Goal: Task Accomplishment & Management: Manage account settings

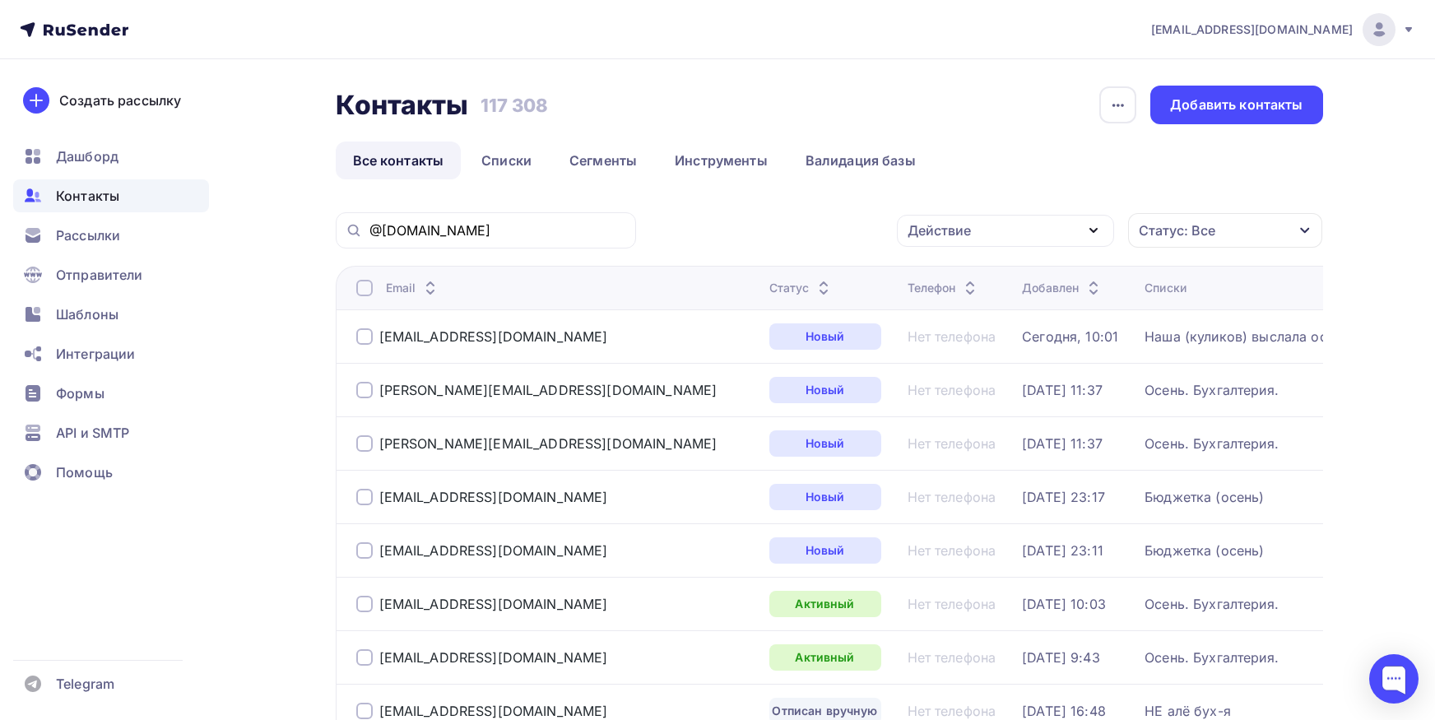
click at [594, 226] on input "@[DOMAIN_NAME]" at bounding box center [497, 230] width 257 height 18
type input "[EMAIL_ADDRESS][DOMAIN_NAME]"
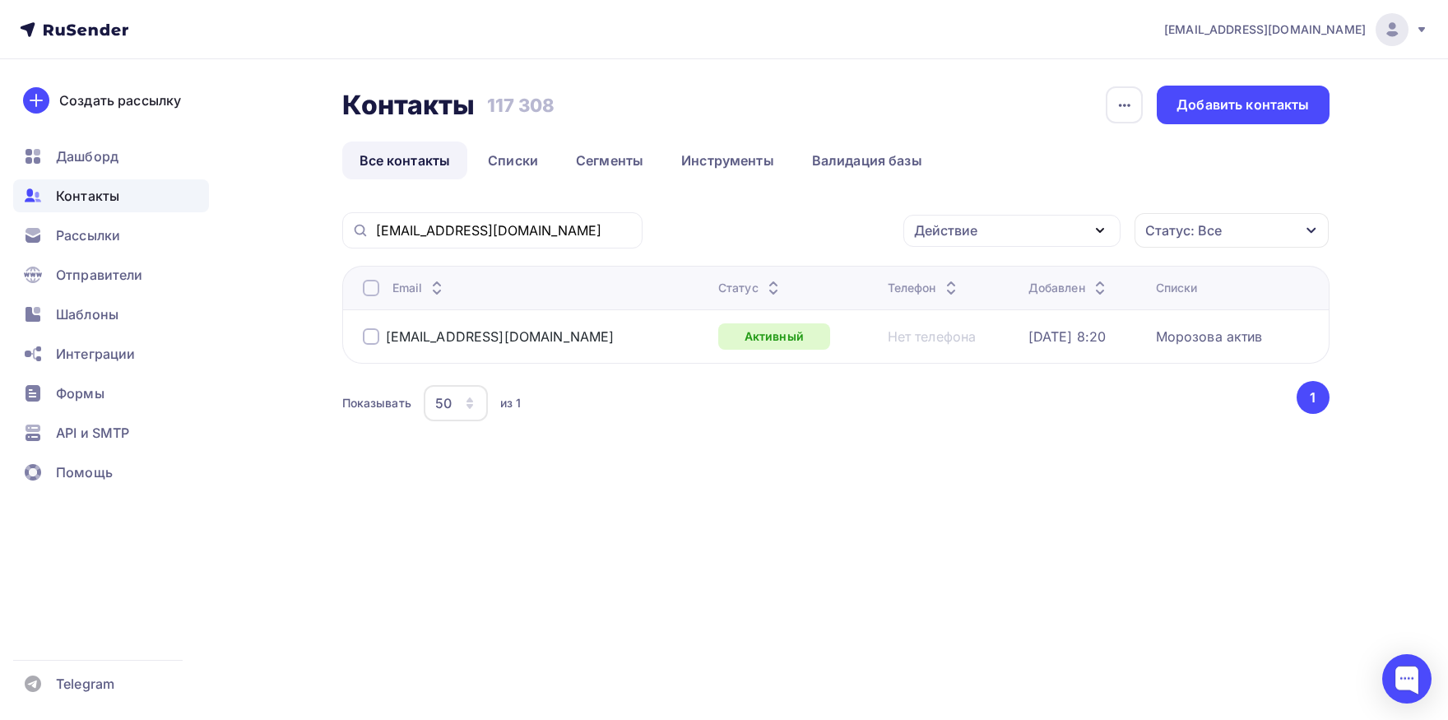
click at [369, 293] on div at bounding box center [371, 288] width 16 height 16
click at [948, 243] on div "Действие" at bounding box center [1011, 231] width 217 height 32
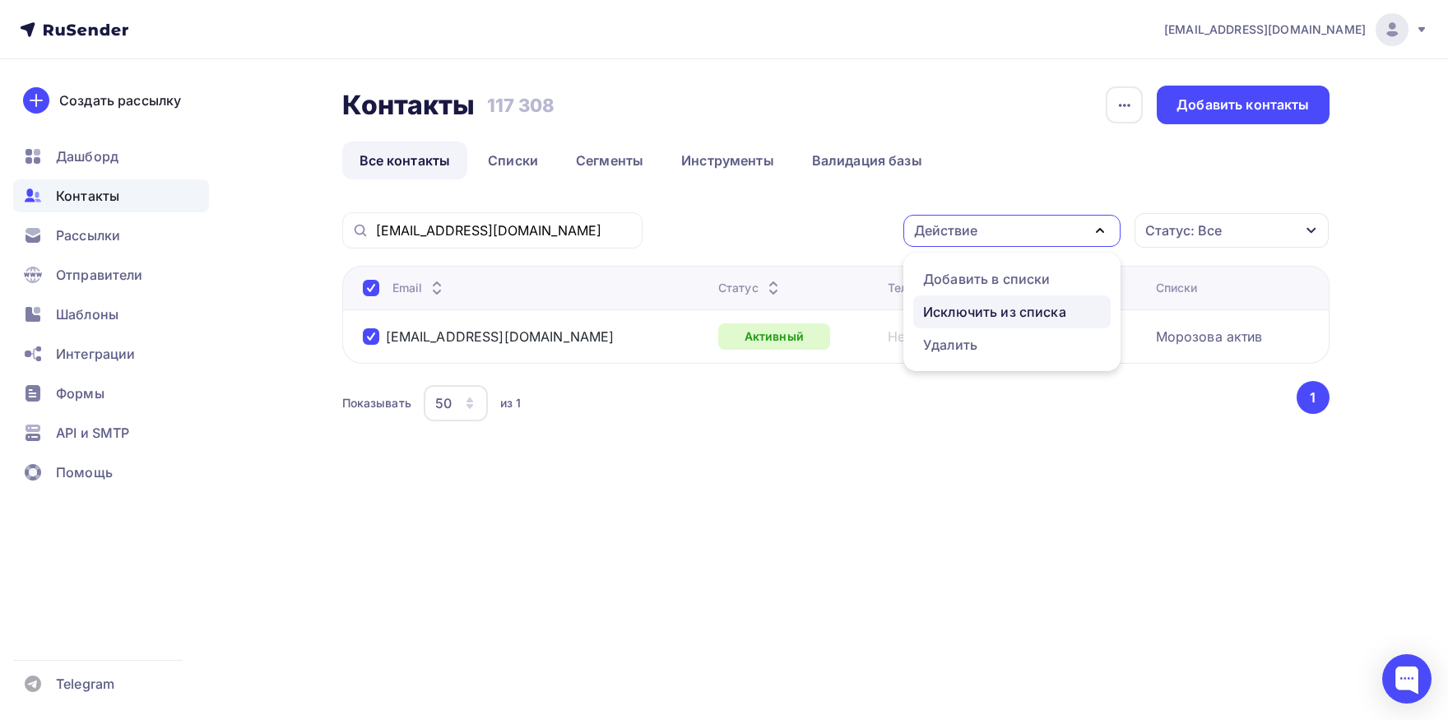
click at [945, 309] on div "Исключить из списка" at bounding box center [994, 312] width 143 height 20
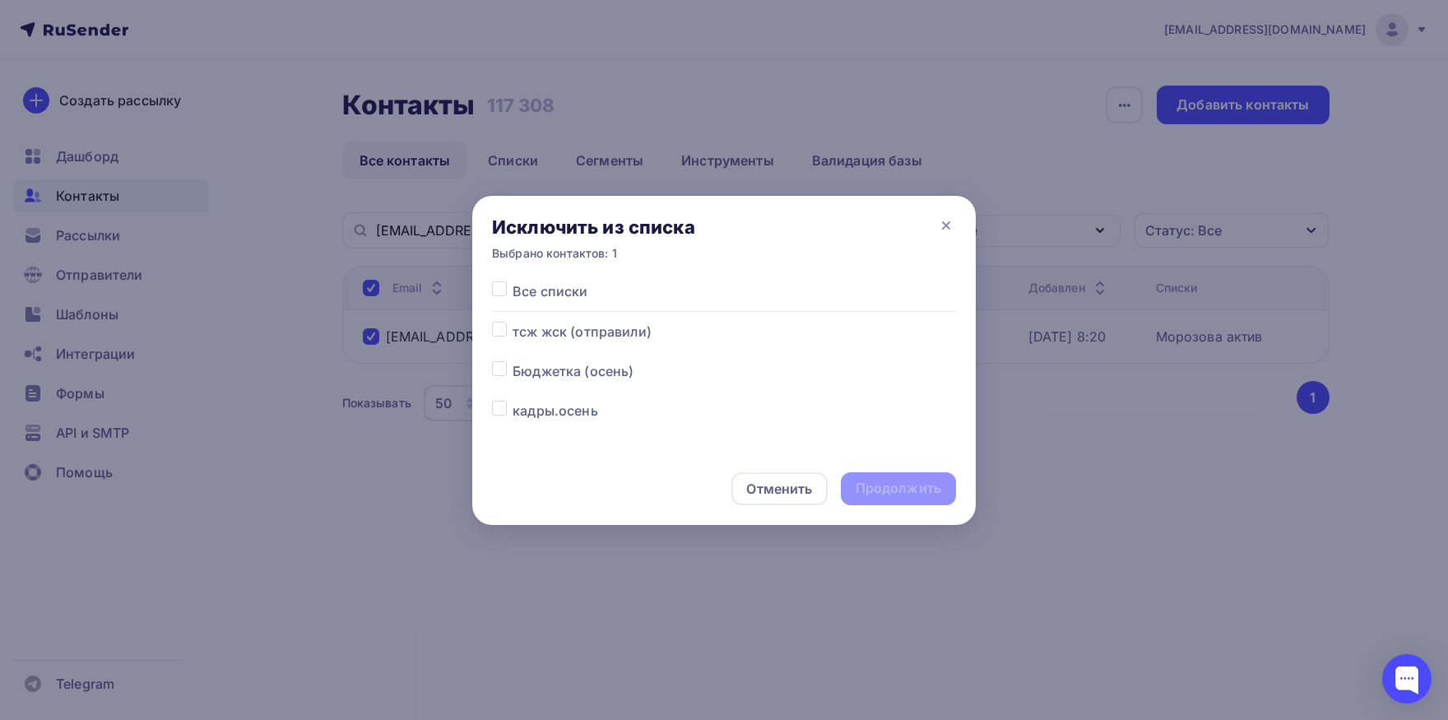
drag, startPoint x: 494, startPoint y: 289, endPoint x: 522, endPoint y: 312, distance: 36.2
click at [513, 281] on label at bounding box center [513, 281] width 0 height 0
click at [497, 294] on input "checkbox" at bounding box center [499, 288] width 15 height 15
checkbox input "true"
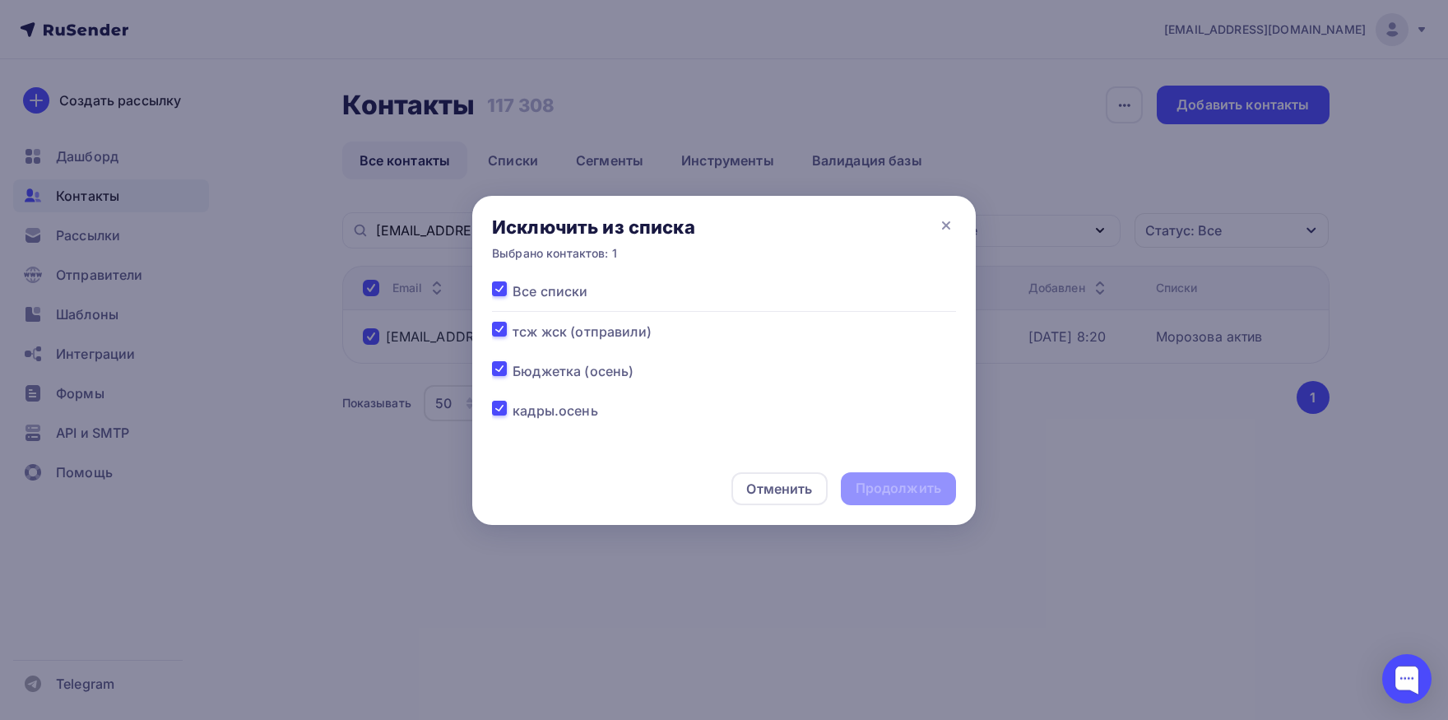
checkbox input "true"
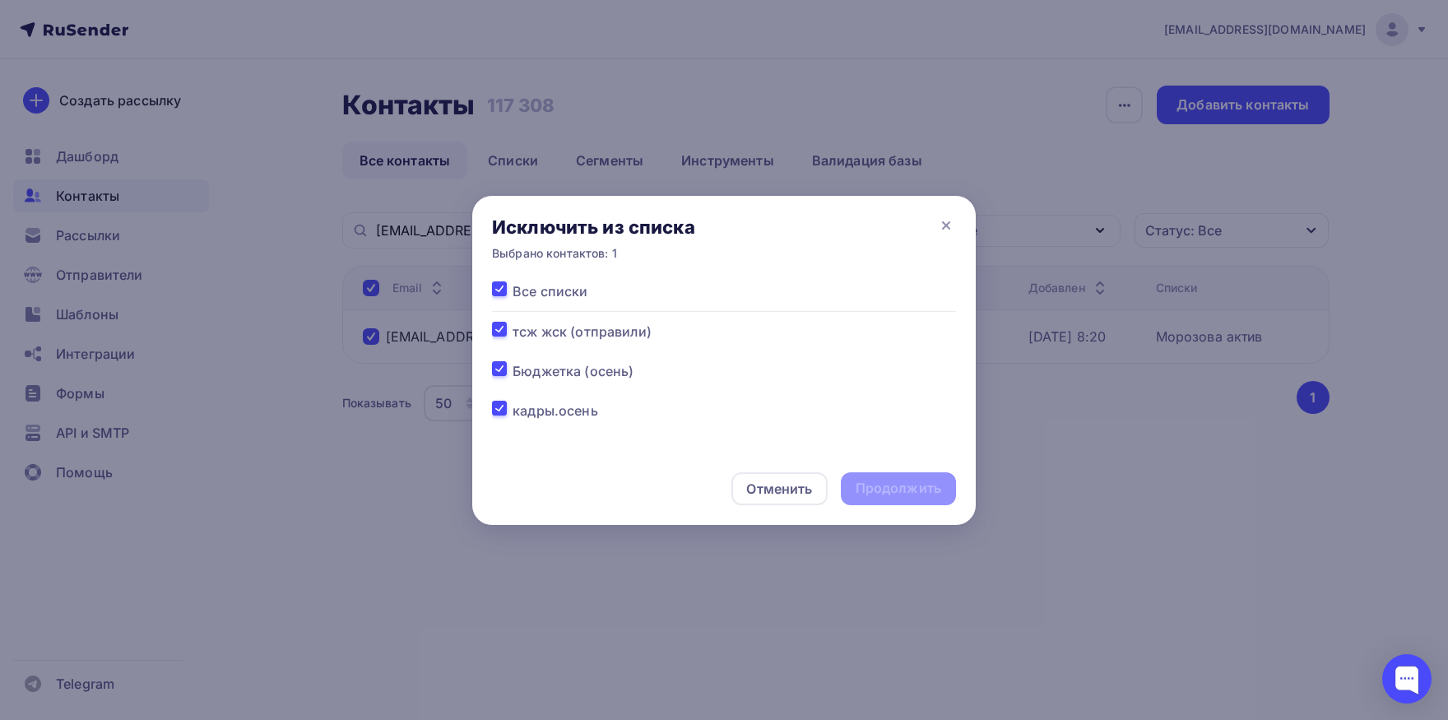
checkbox input "true"
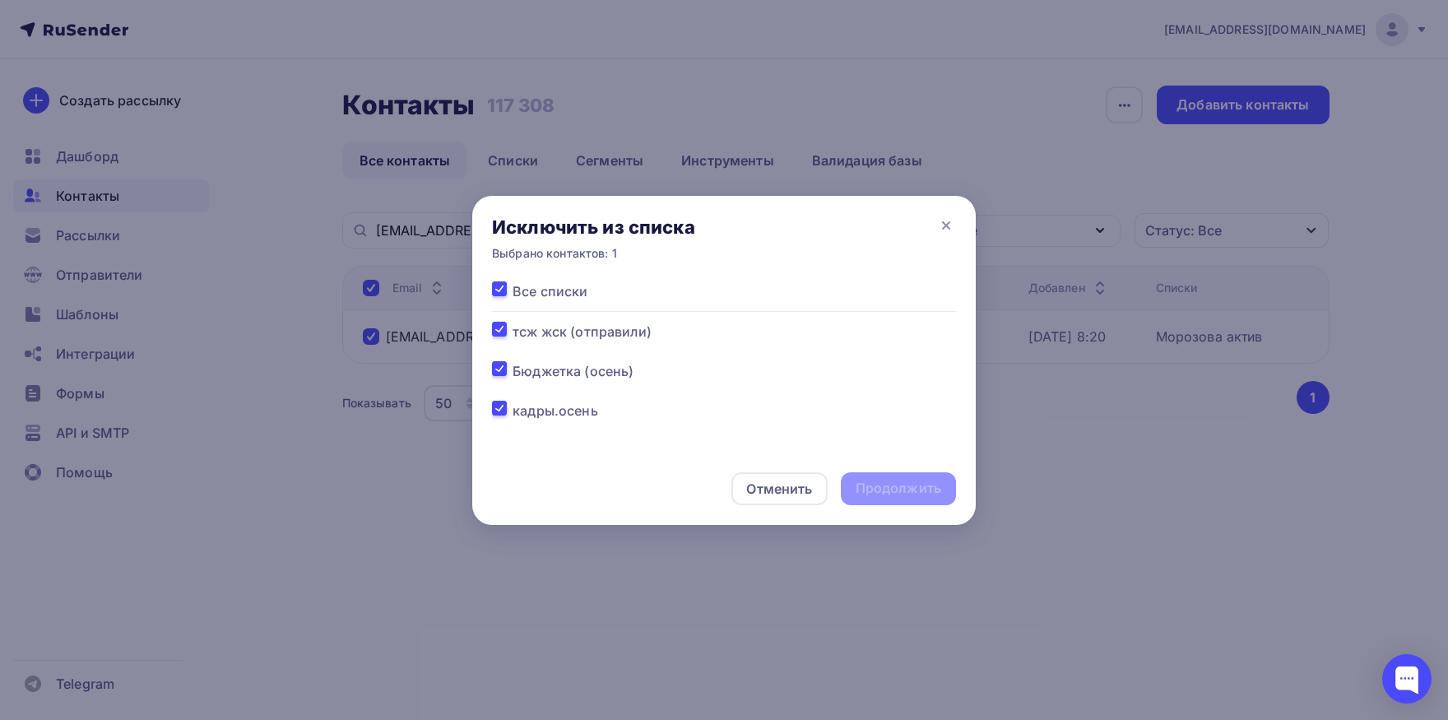
checkbox input "true"
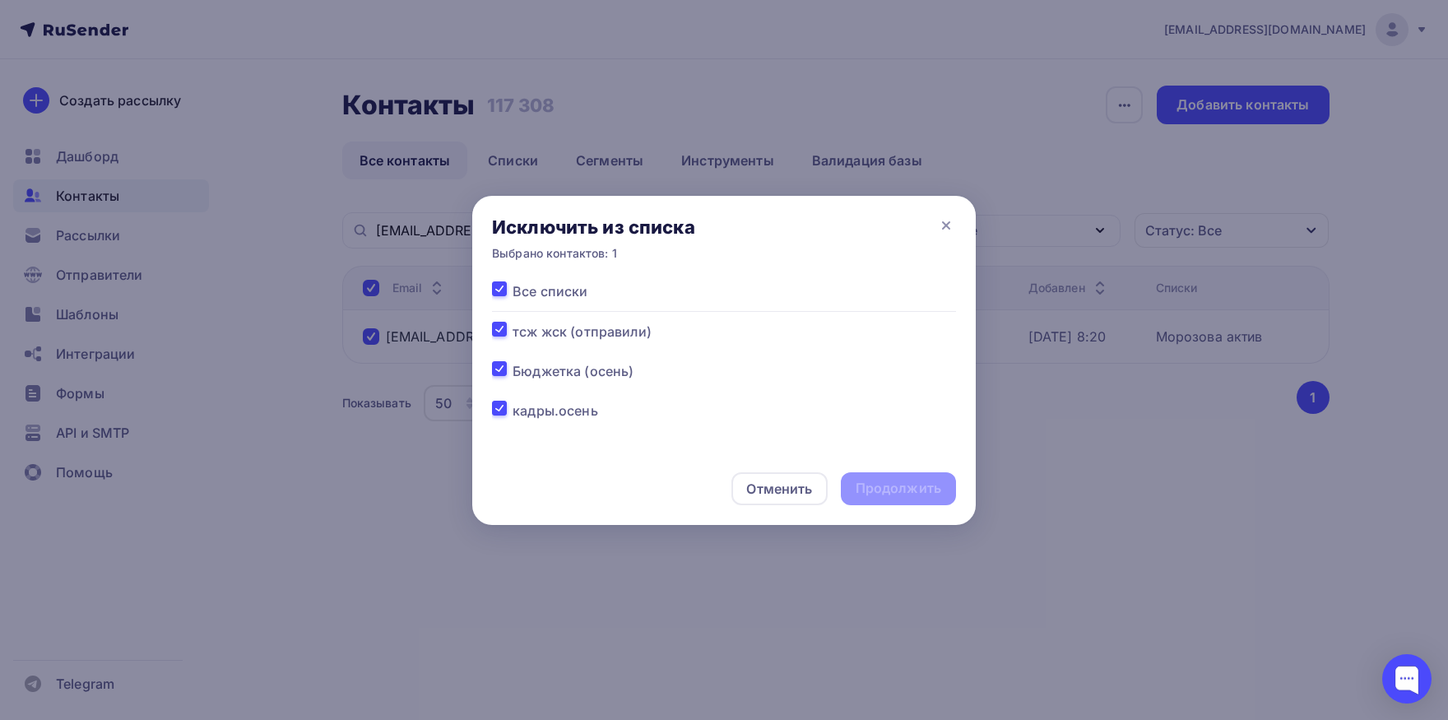
checkbox input "true"
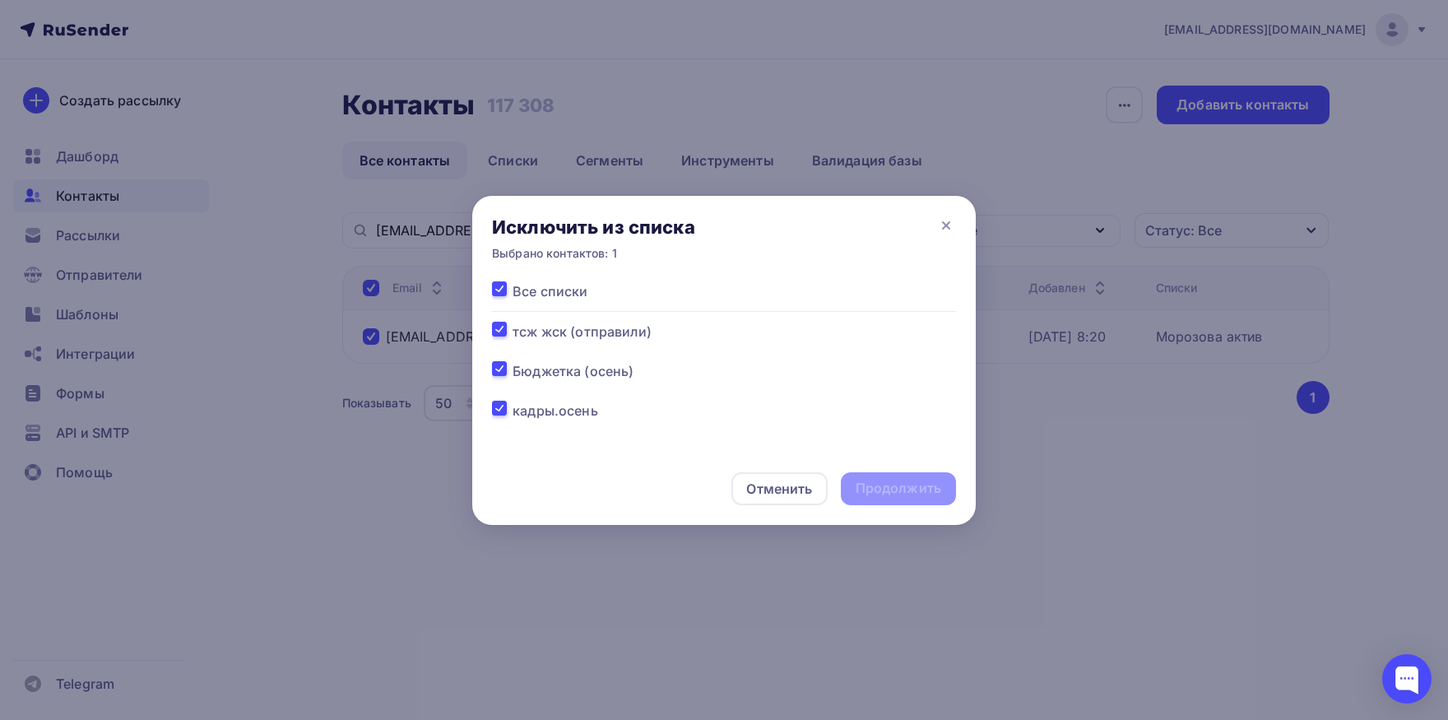
checkbox input "true"
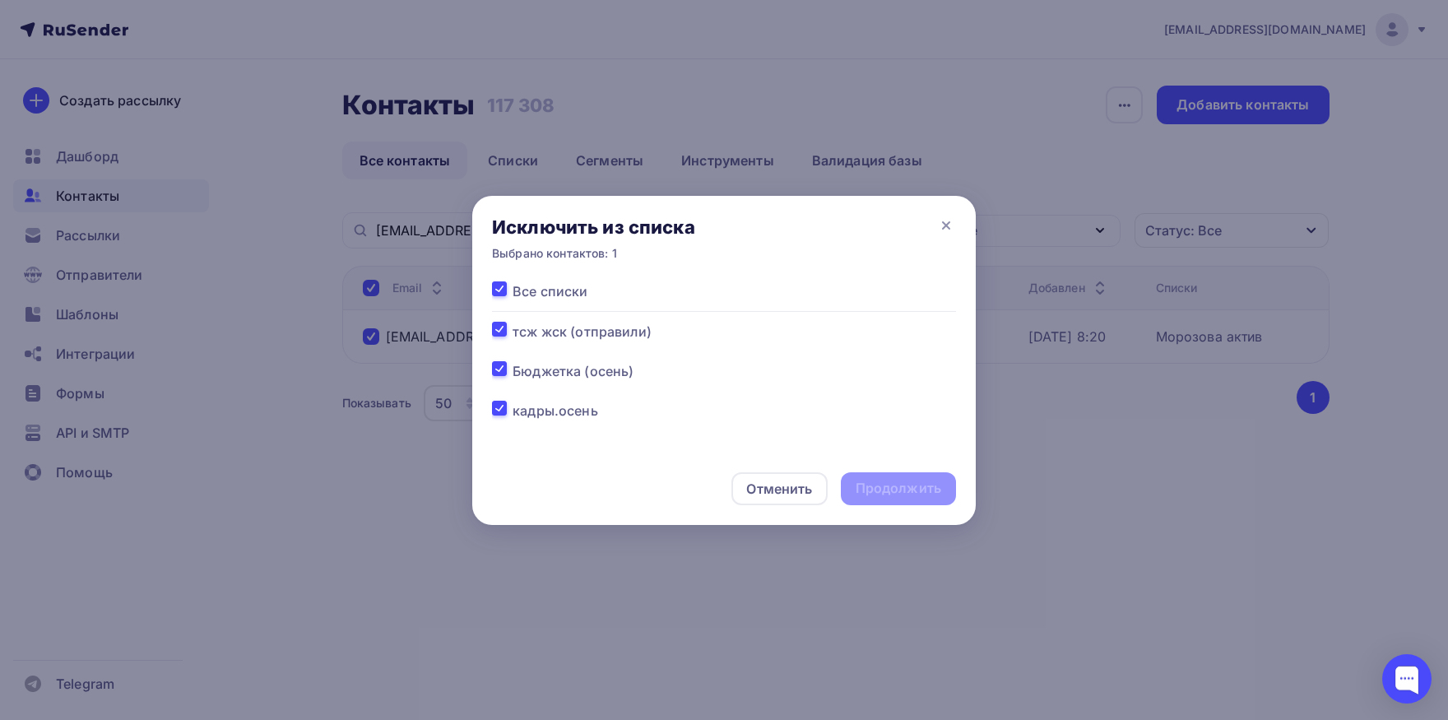
checkbox input "true"
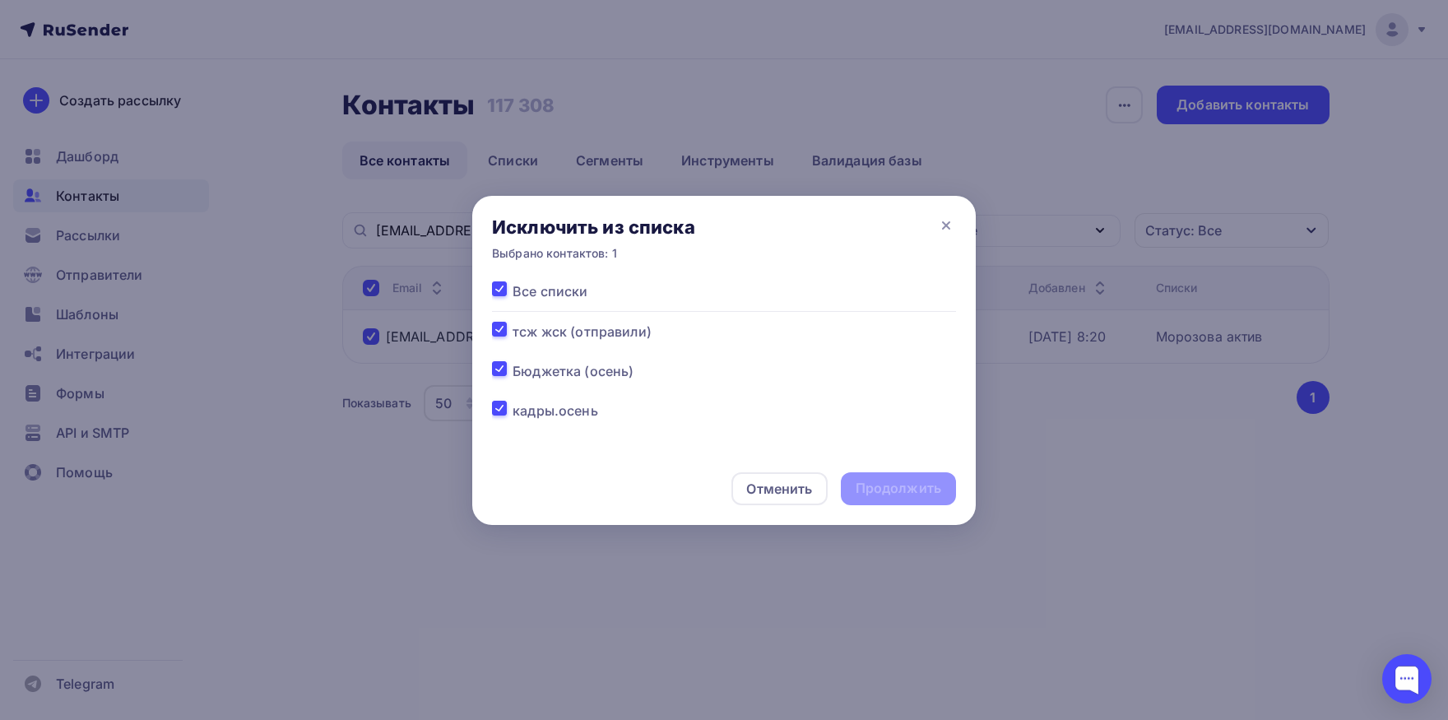
checkbox input "true"
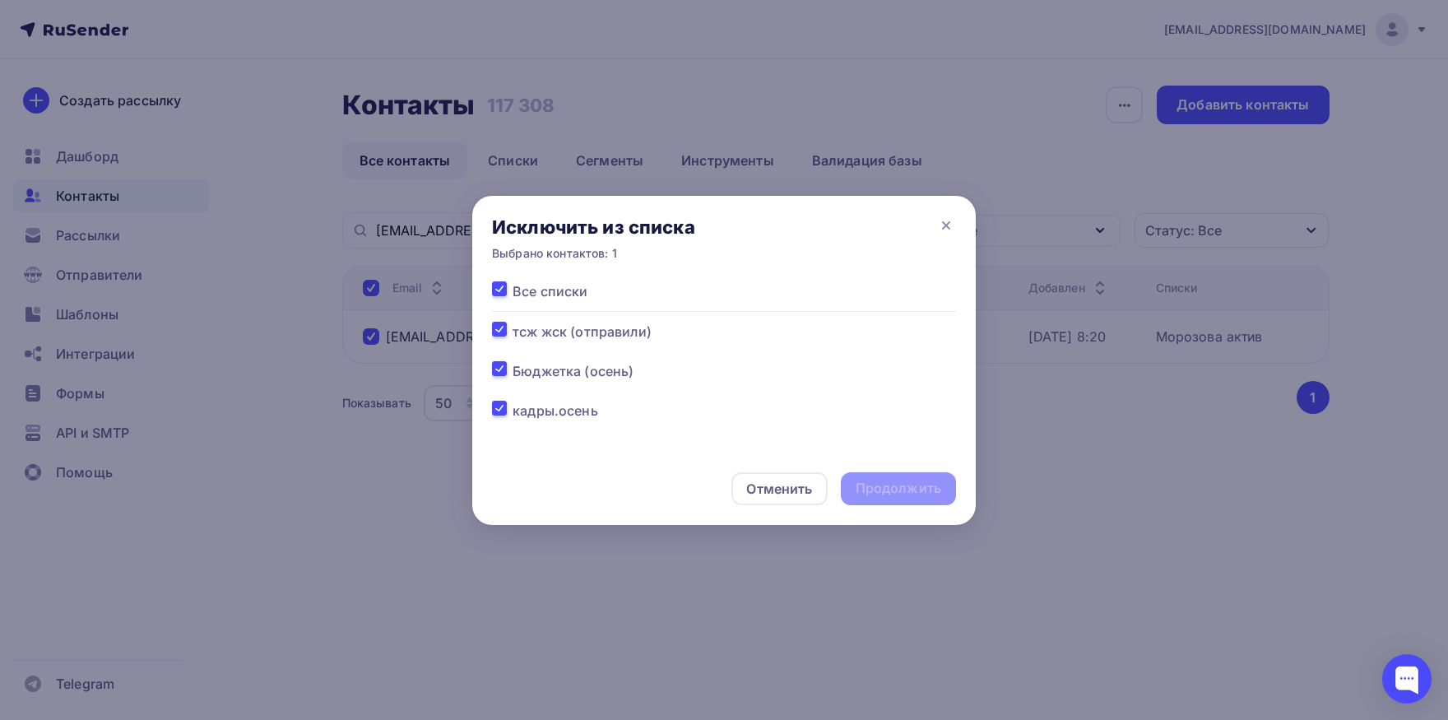
checkbox input "true"
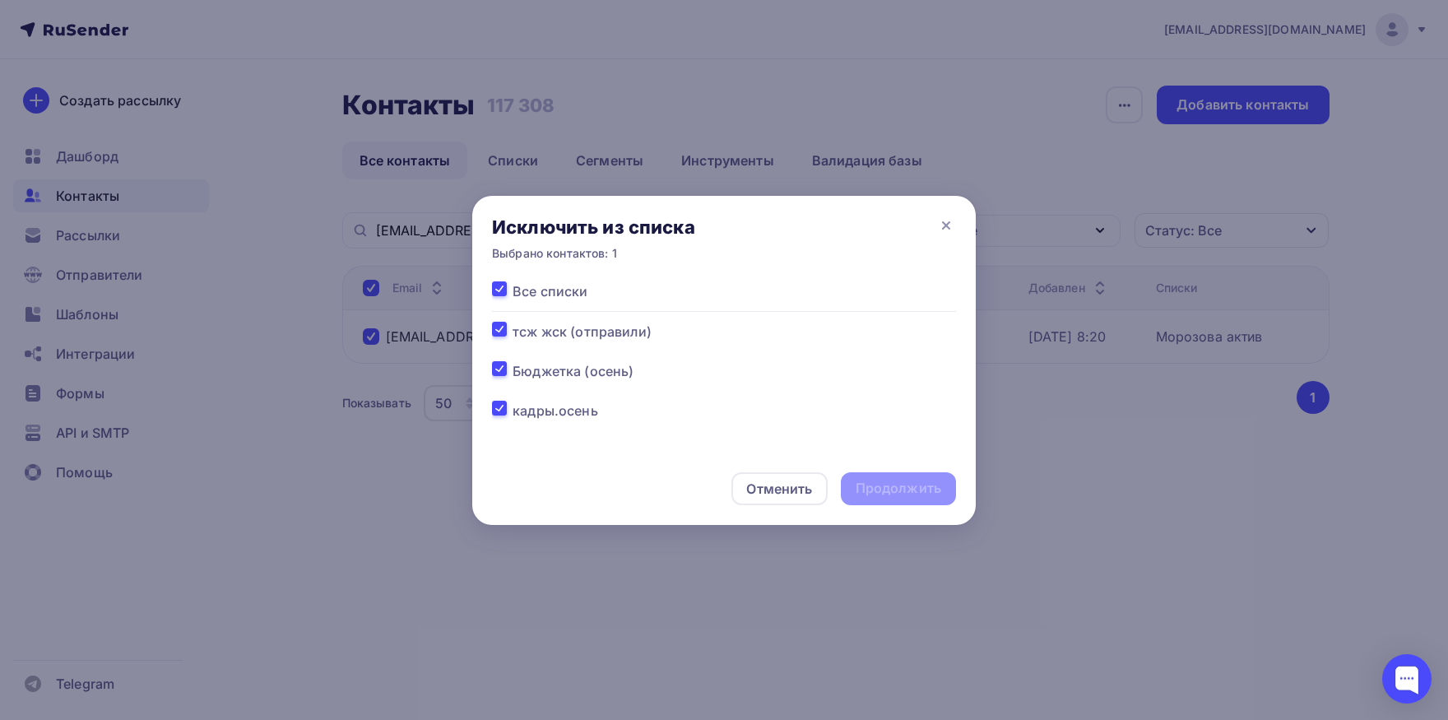
checkbox input "true"
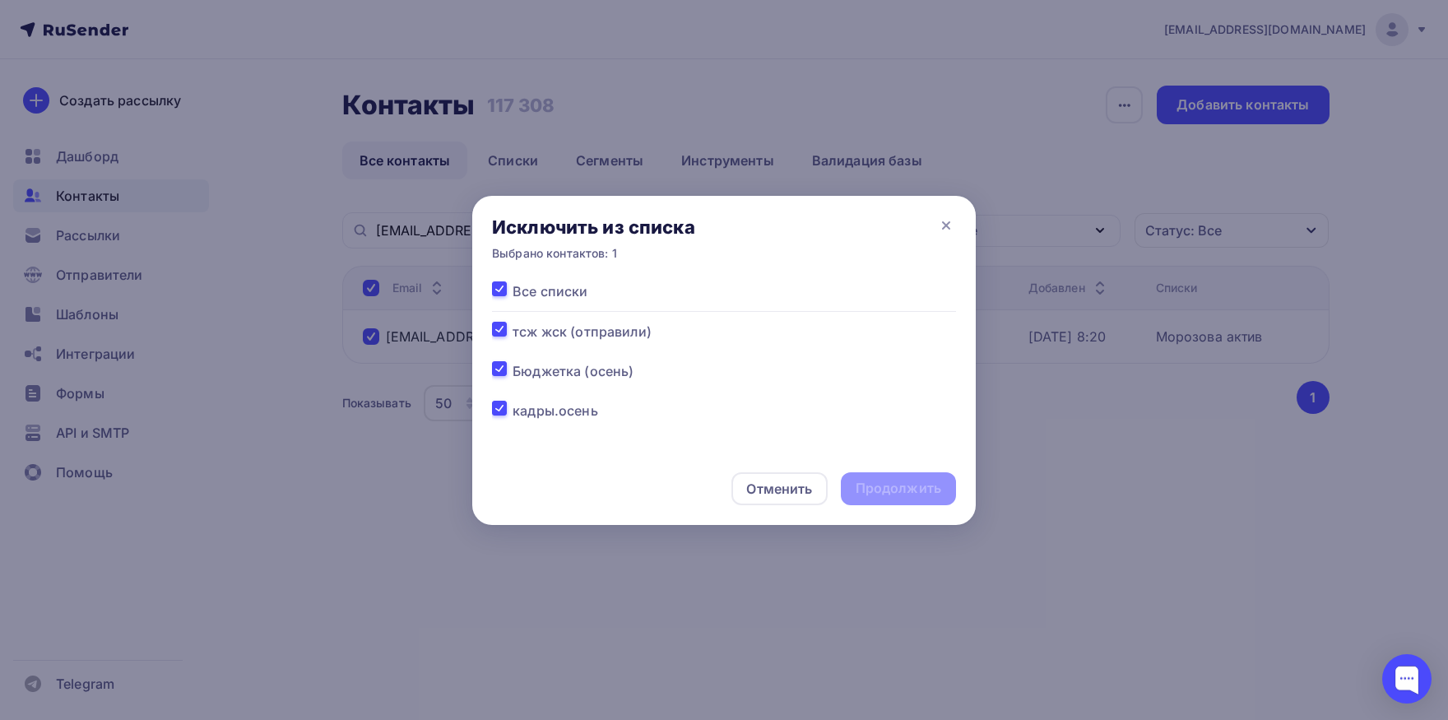
checkbox input "true"
click at [891, 485] on div "Продолжить" at bounding box center [899, 488] width 86 height 19
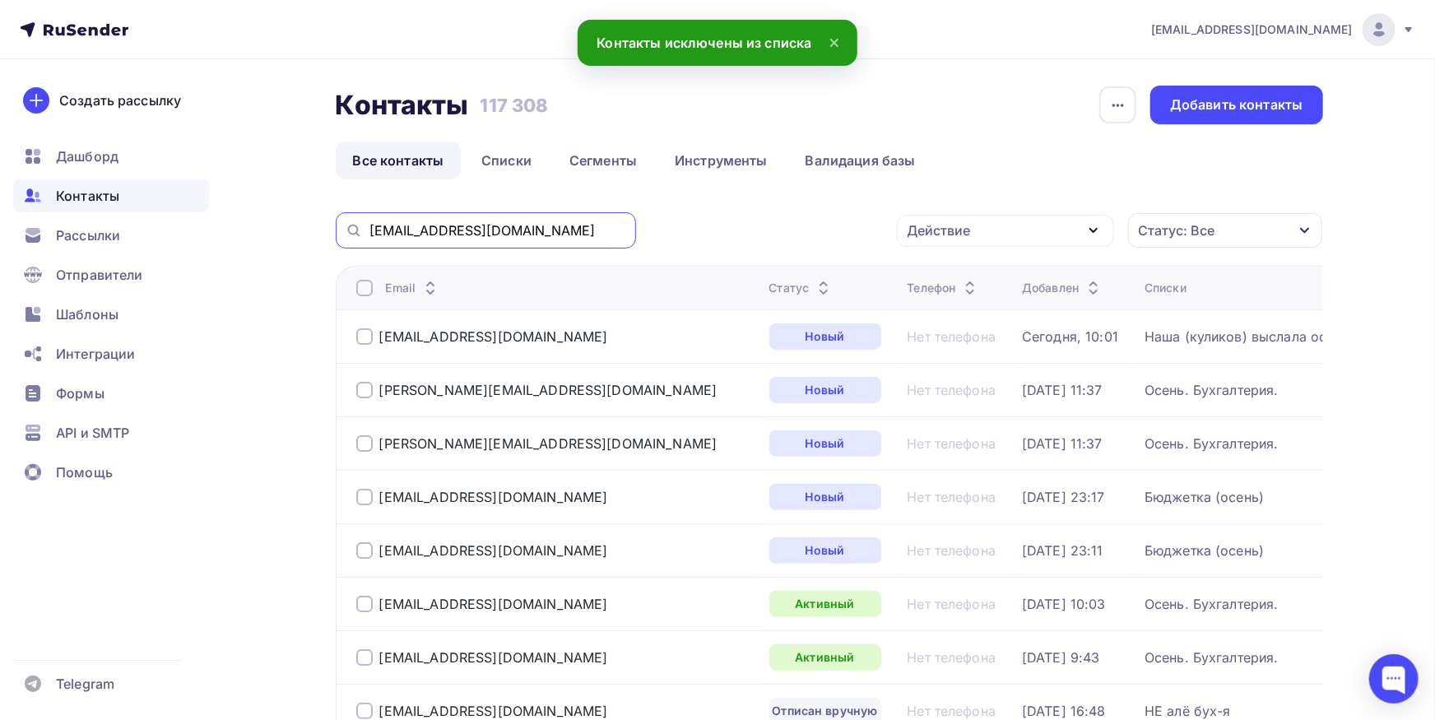
click at [550, 234] on input "[EMAIL_ADDRESS][DOMAIN_NAME]" at bounding box center [497, 230] width 257 height 18
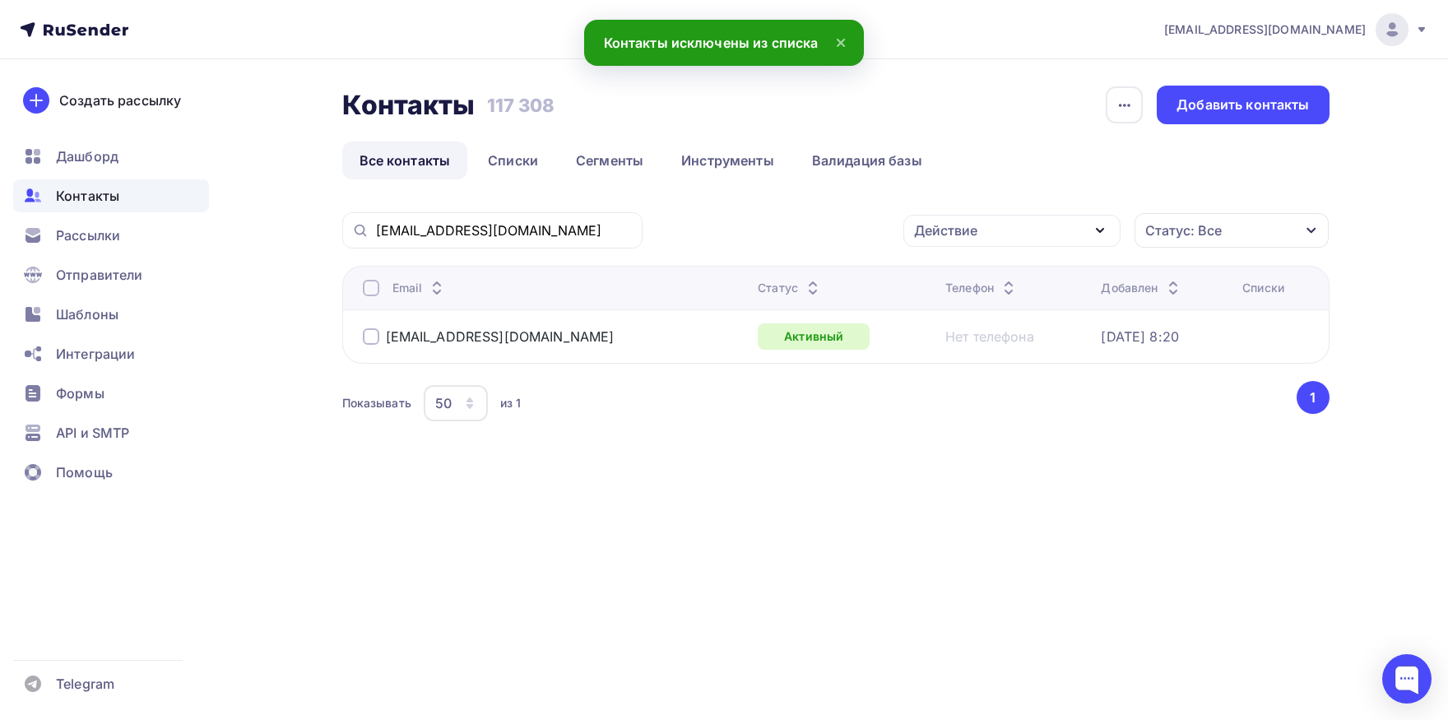
click at [367, 291] on div at bounding box center [371, 288] width 16 height 16
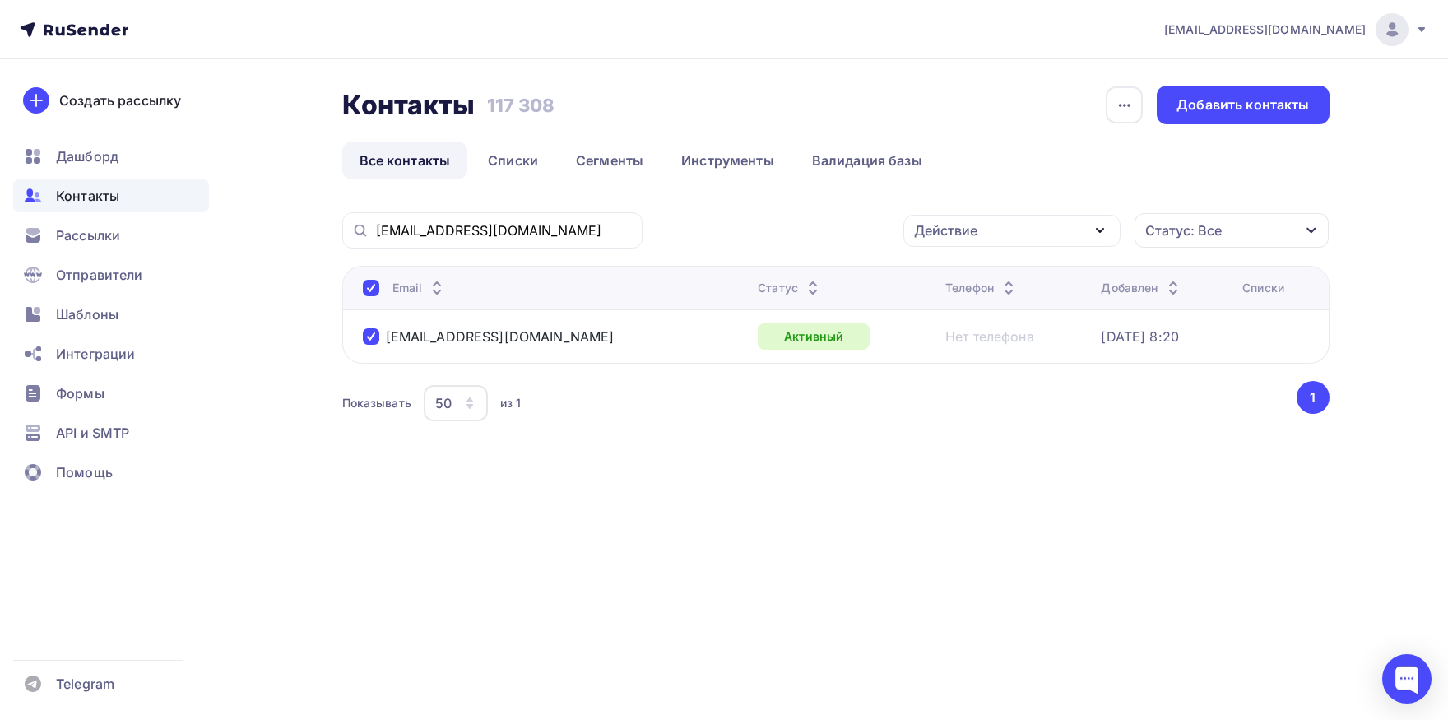
click at [947, 234] on div "Действие" at bounding box center [945, 230] width 63 height 20
click at [937, 289] on link "Добавить в списки" at bounding box center [1011, 278] width 197 height 33
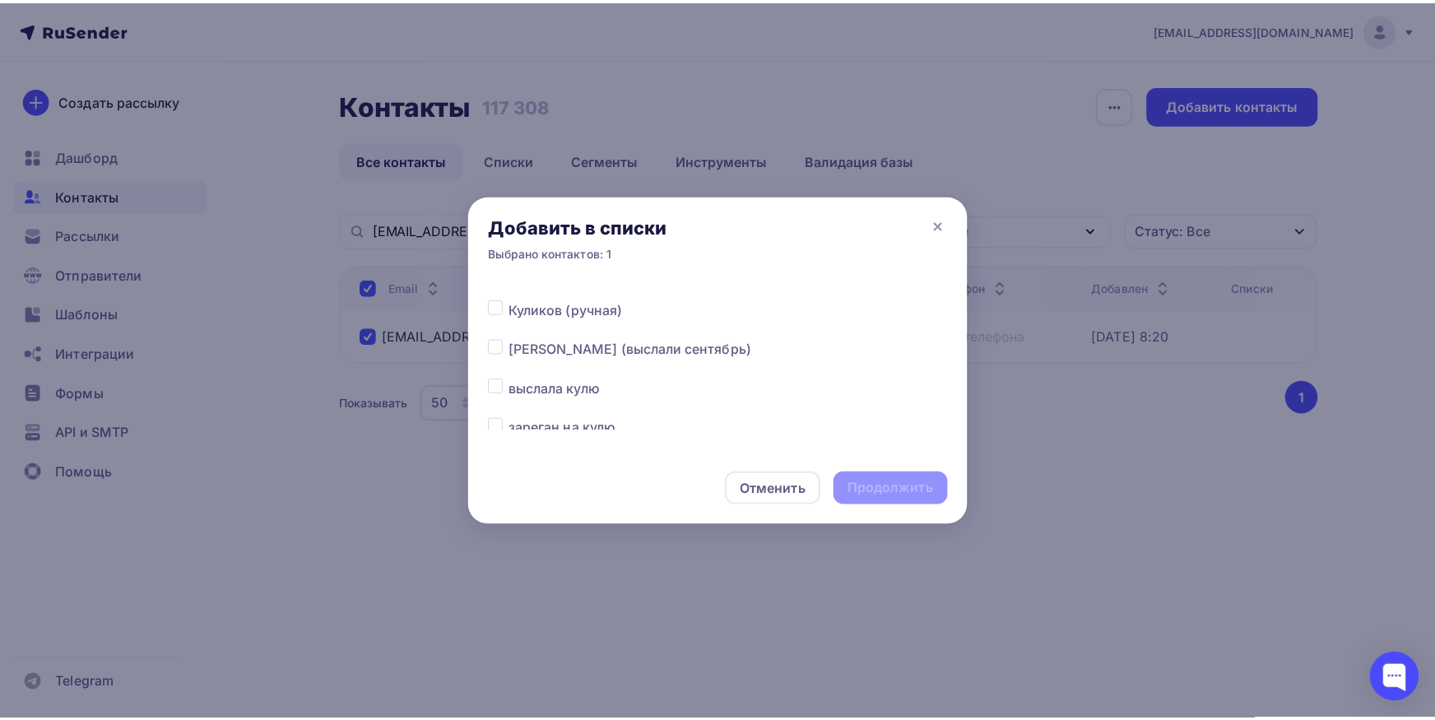
scroll to position [258, 0]
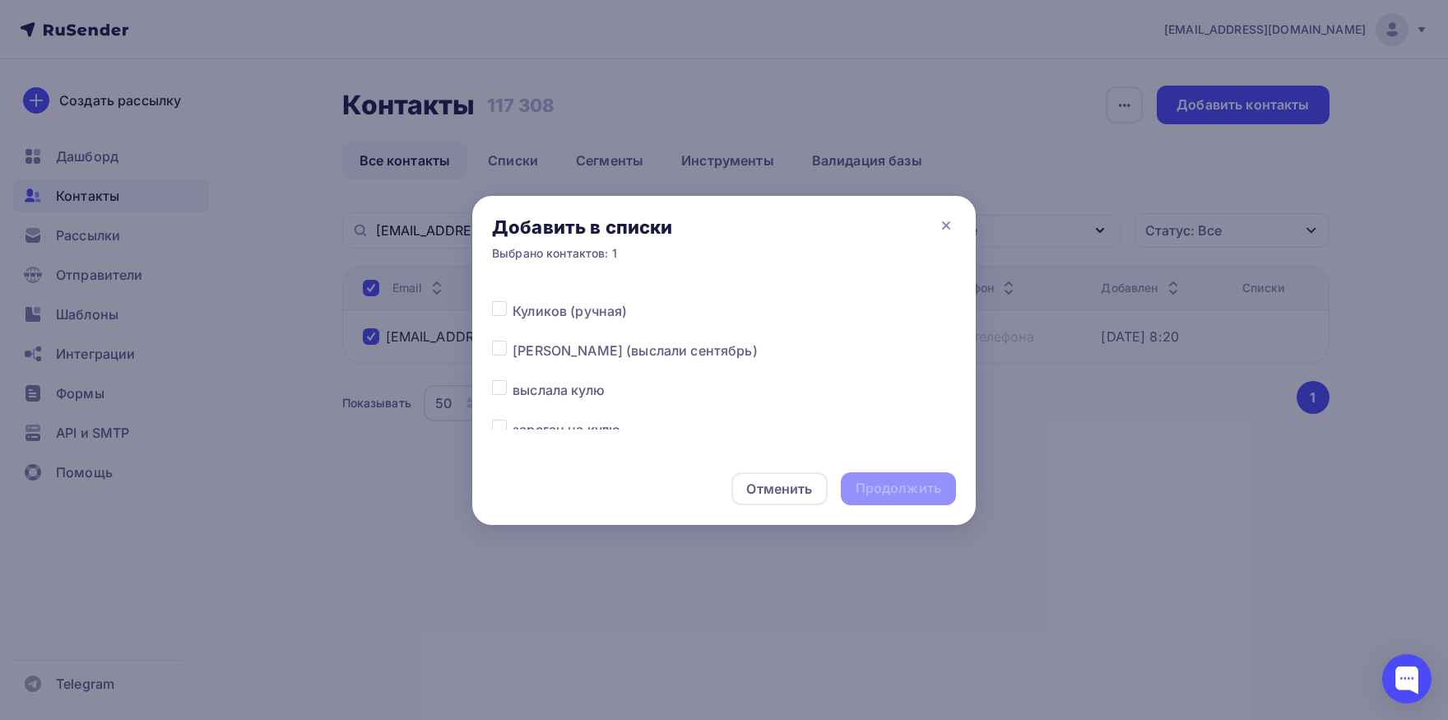
click at [513, 341] on label at bounding box center [513, 341] width 0 height 0
click at [494, 352] on input "checkbox" at bounding box center [499, 348] width 15 height 15
checkbox input "true"
click at [883, 494] on div "Продолжить" at bounding box center [899, 488] width 86 height 19
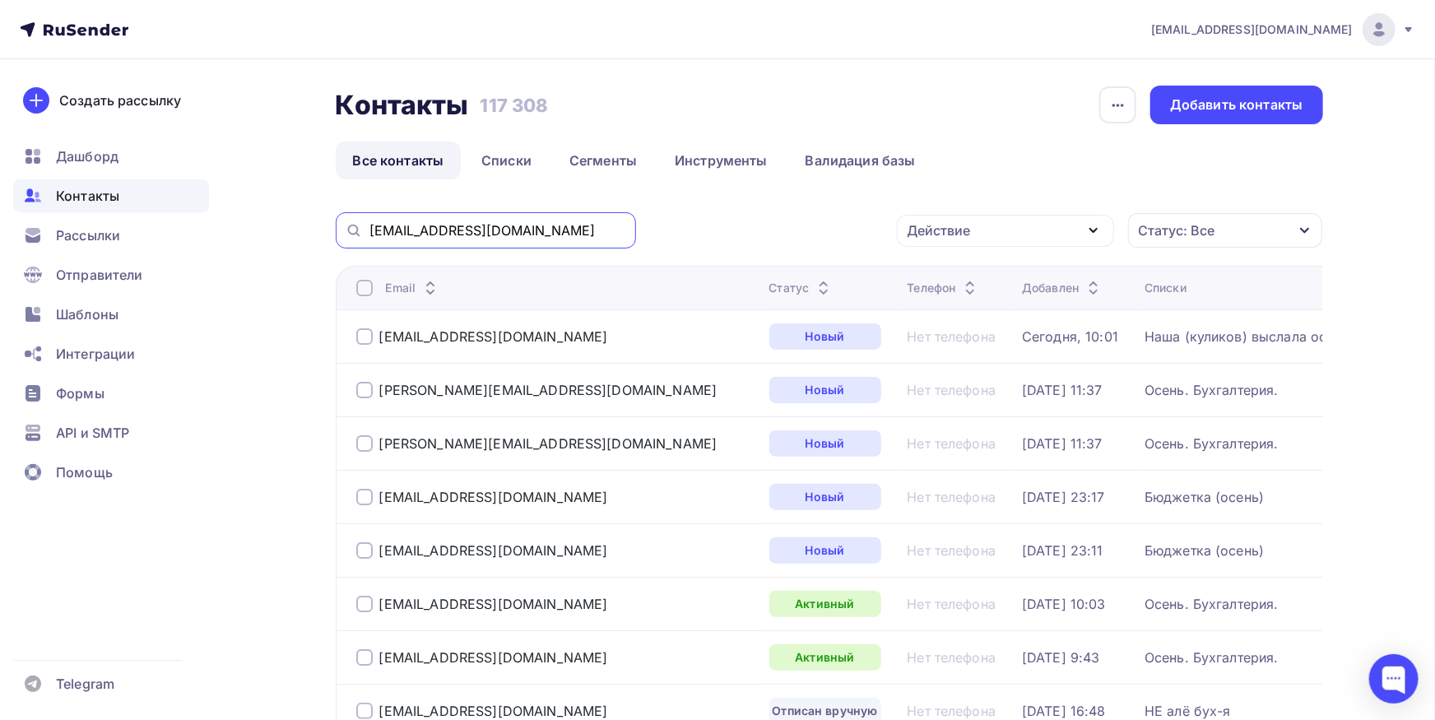
click at [577, 222] on input "[EMAIL_ADDRESS][DOMAIN_NAME]" at bounding box center [497, 230] width 257 height 18
click at [501, 239] on div "[EMAIL_ADDRESS][DOMAIN_NAME]" at bounding box center [486, 230] width 300 height 36
click at [501, 237] on input "[EMAIL_ADDRESS][DOMAIN_NAME]" at bounding box center [497, 230] width 257 height 18
click at [501, 232] on input "[EMAIL_ADDRESS][DOMAIN_NAME]" at bounding box center [497, 230] width 257 height 18
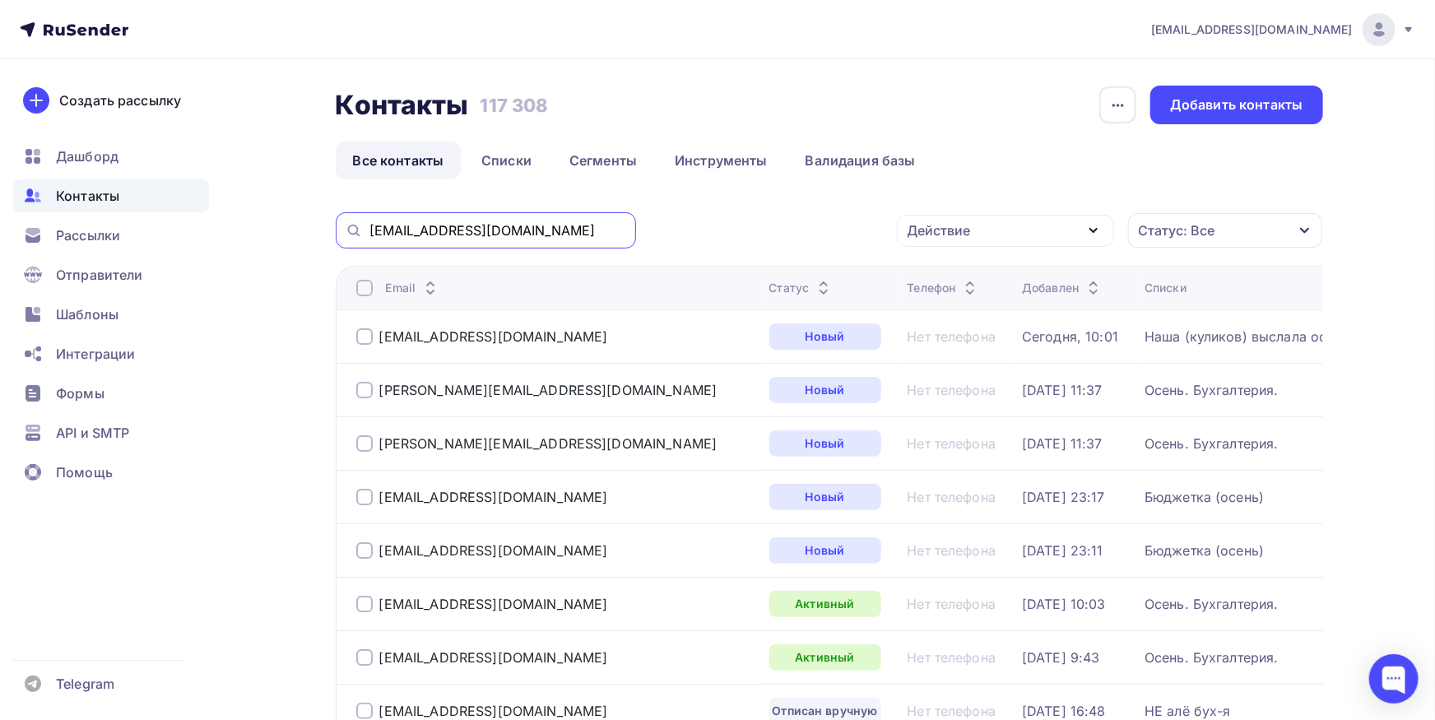
click at [501, 232] on input "[EMAIL_ADDRESS][DOMAIN_NAME]" at bounding box center [497, 230] width 257 height 18
paste input "electronmash"
type input "[DOMAIN_NAME]"
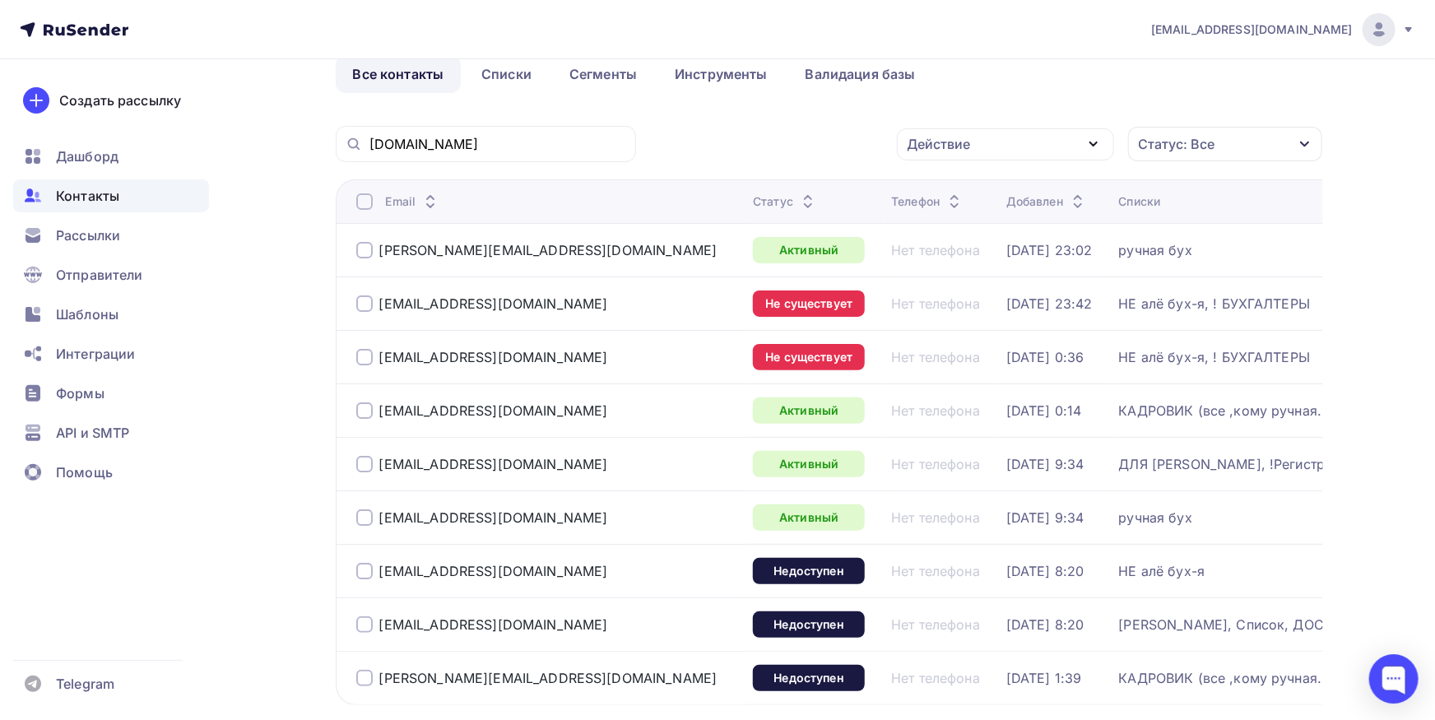
scroll to position [91, 0]
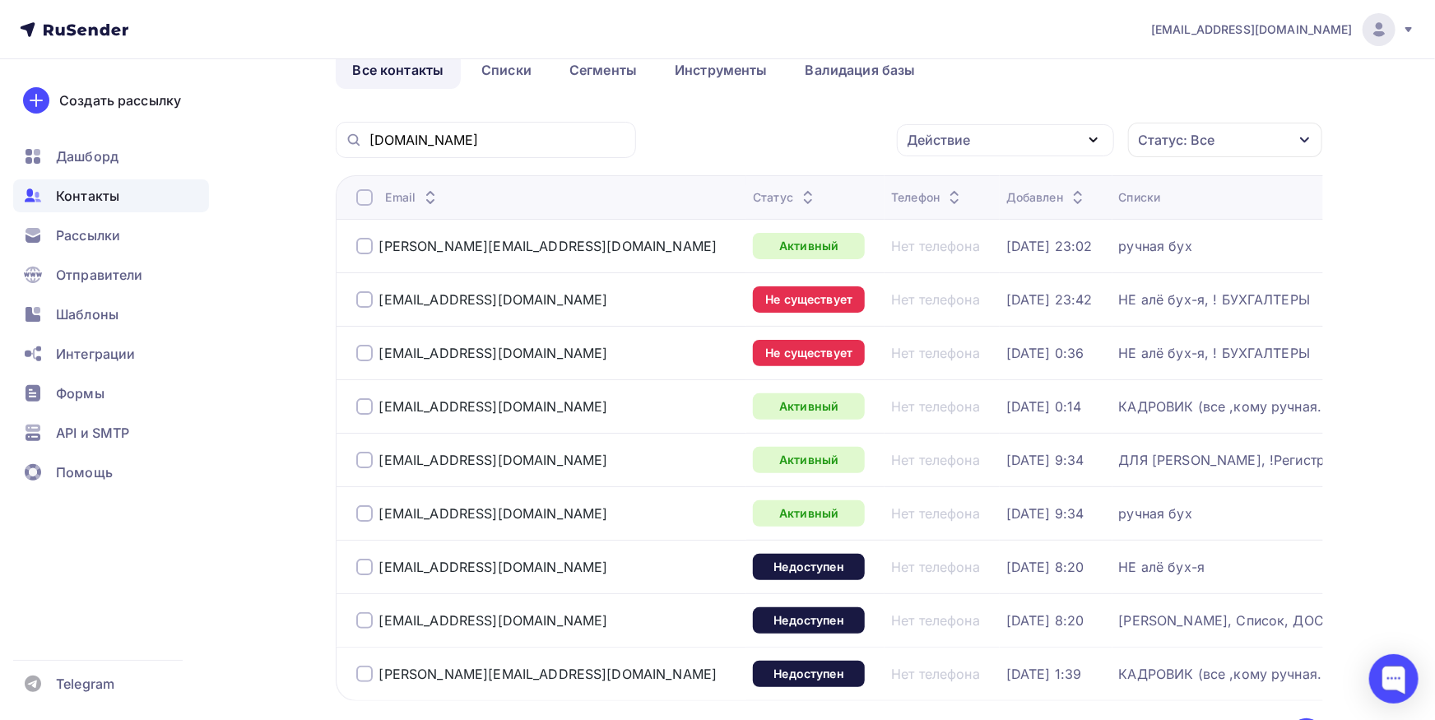
click at [366, 244] on div at bounding box center [364, 246] width 16 height 16
click at [364, 296] on div at bounding box center [364, 299] width 16 height 16
click at [364, 349] on div at bounding box center [364, 353] width 16 height 16
drag, startPoint x: 573, startPoint y: 355, endPoint x: 280, endPoint y: 349, distance: 293.0
click at [336, 347] on div "Email Статус Телефон Добавлен Списки [PERSON_NAME][EMAIL_ADDRESS][DOMAIN_NAME] …" at bounding box center [829, 438] width 987 height 526
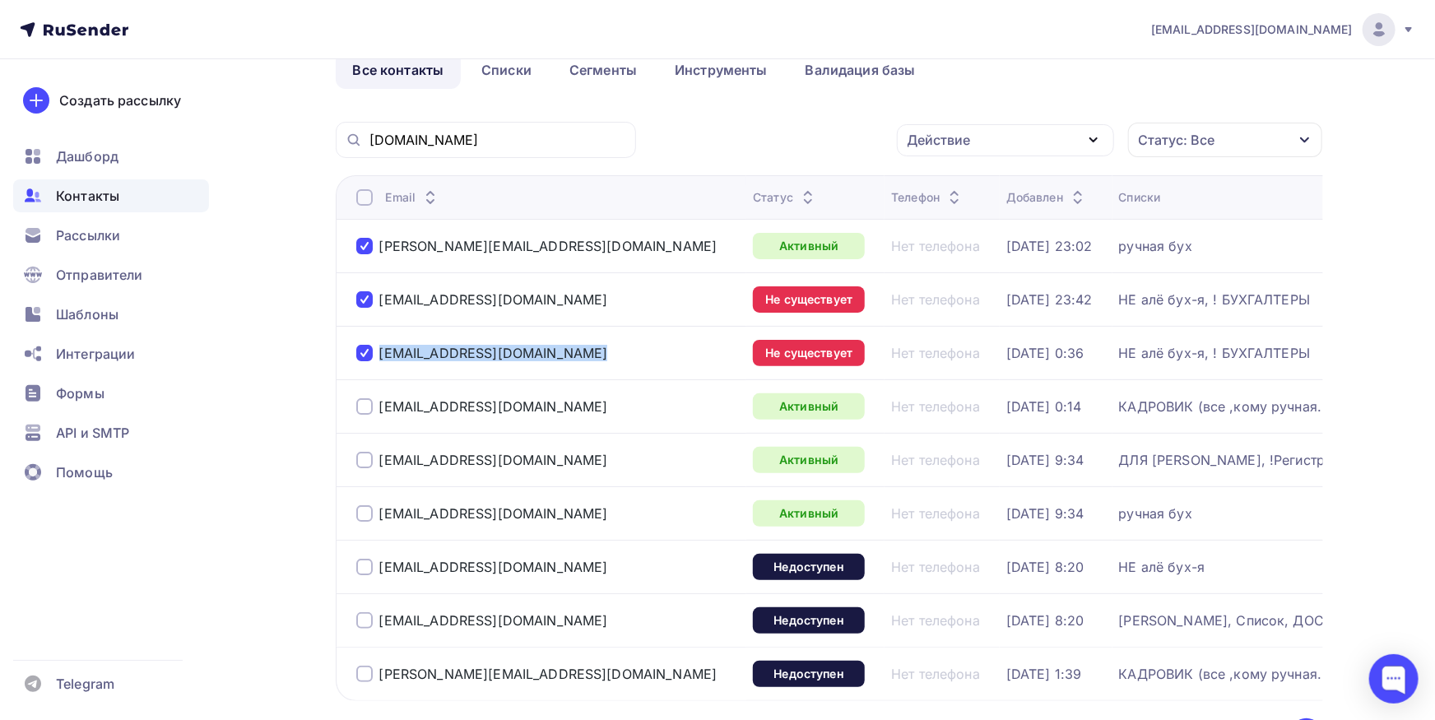
copy div "[EMAIL_ADDRESS][DOMAIN_NAME]"
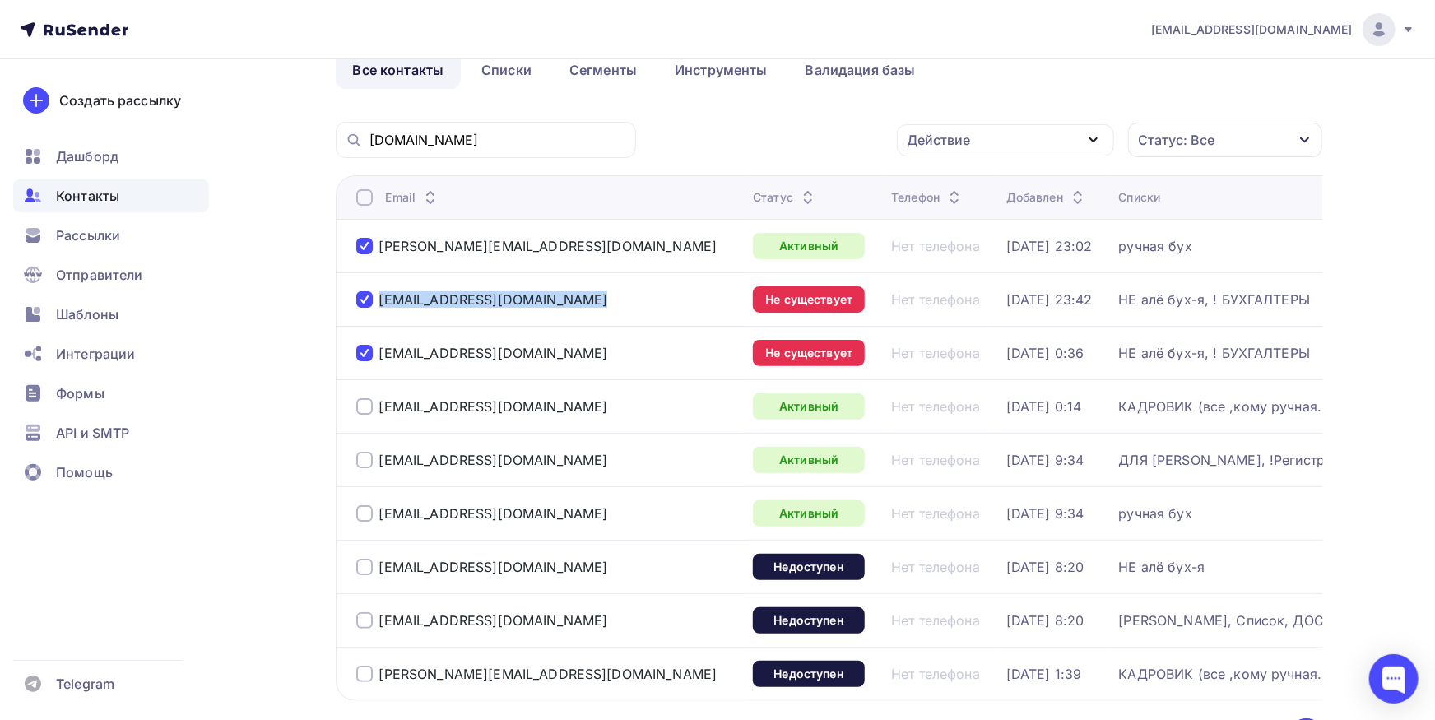
drag, startPoint x: 573, startPoint y: 299, endPoint x: 365, endPoint y: 288, distance: 208.4
click at [365, 287] on div "[EMAIL_ADDRESS][DOMAIN_NAME]" at bounding box center [548, 299] width 384 height 26
copy div "[EMAIL_ADDRESS][DOMAIN_NAME]"
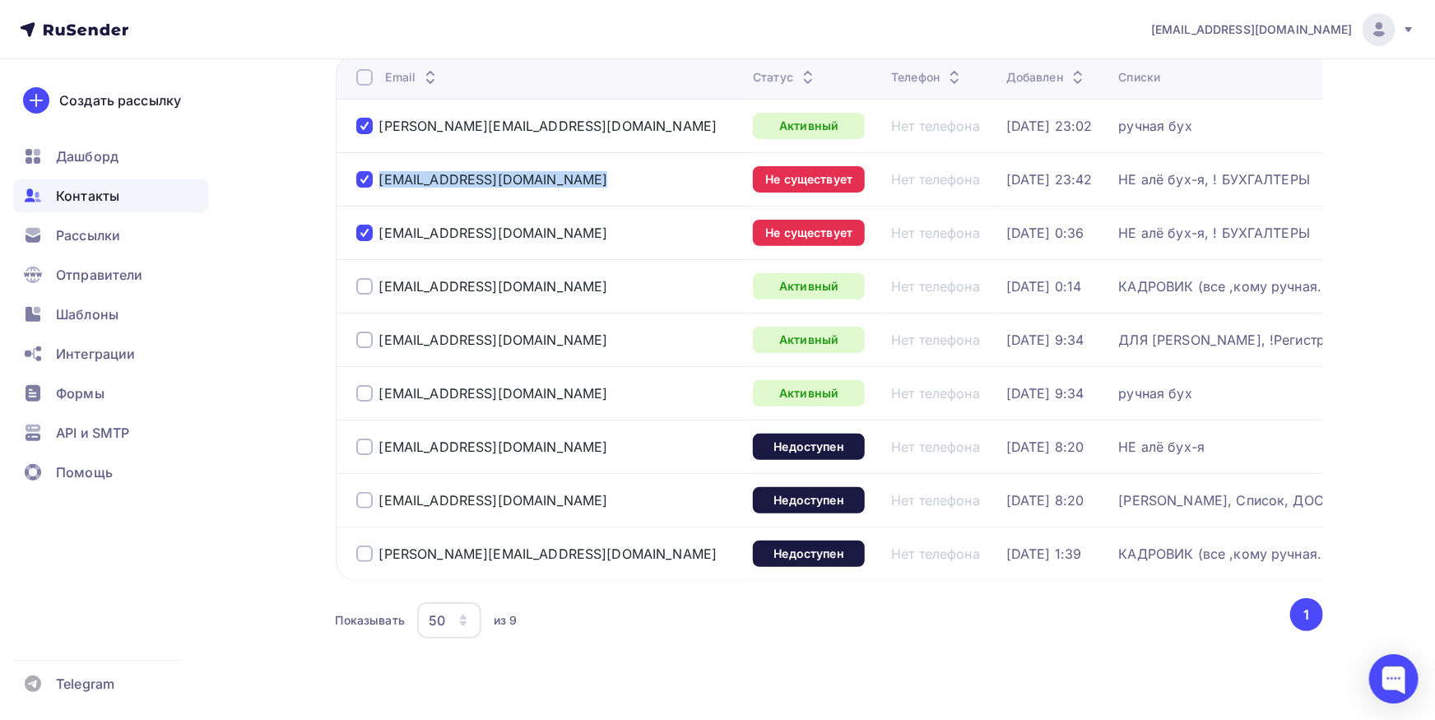
scroll to position [238, 0]
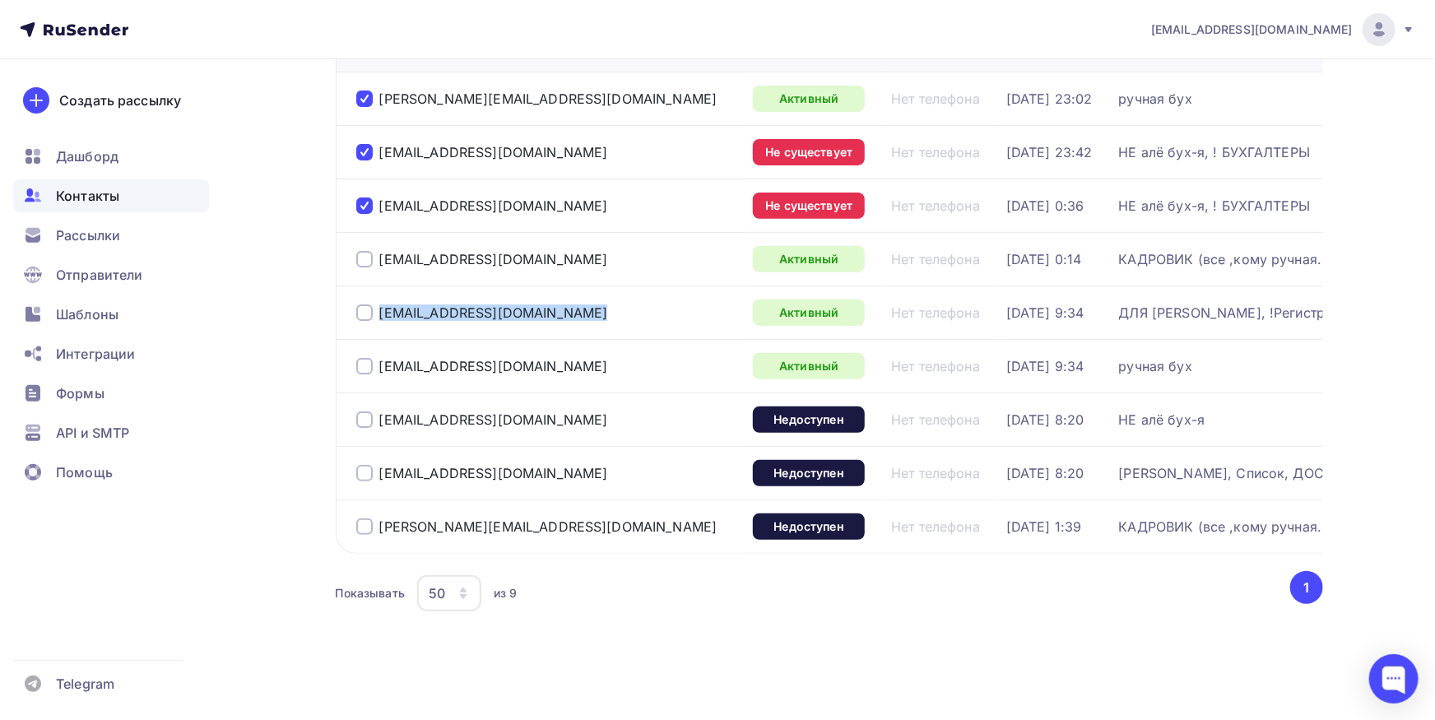
drag, startPoint x: 364, startPoint y: 311, endPoint x: 496, endPoint y: 16, distance: 322.6
click at [364, 311] on div "[EMAIL_ADDRESS][DOMAIN_NAME]" at bounding box center [548, 312] width 384 height 26
copy div "[EMAIL_ADDRESS][DOMAIN_NAME]"
click at [374, 316] on div "[EMAIL_ADDRESS][DOMAIN_NAME]" at bounding box center [482, 312] width 252 height 16
click at [359, 314] on div at bounding box center [364, 312] width 16 height 16
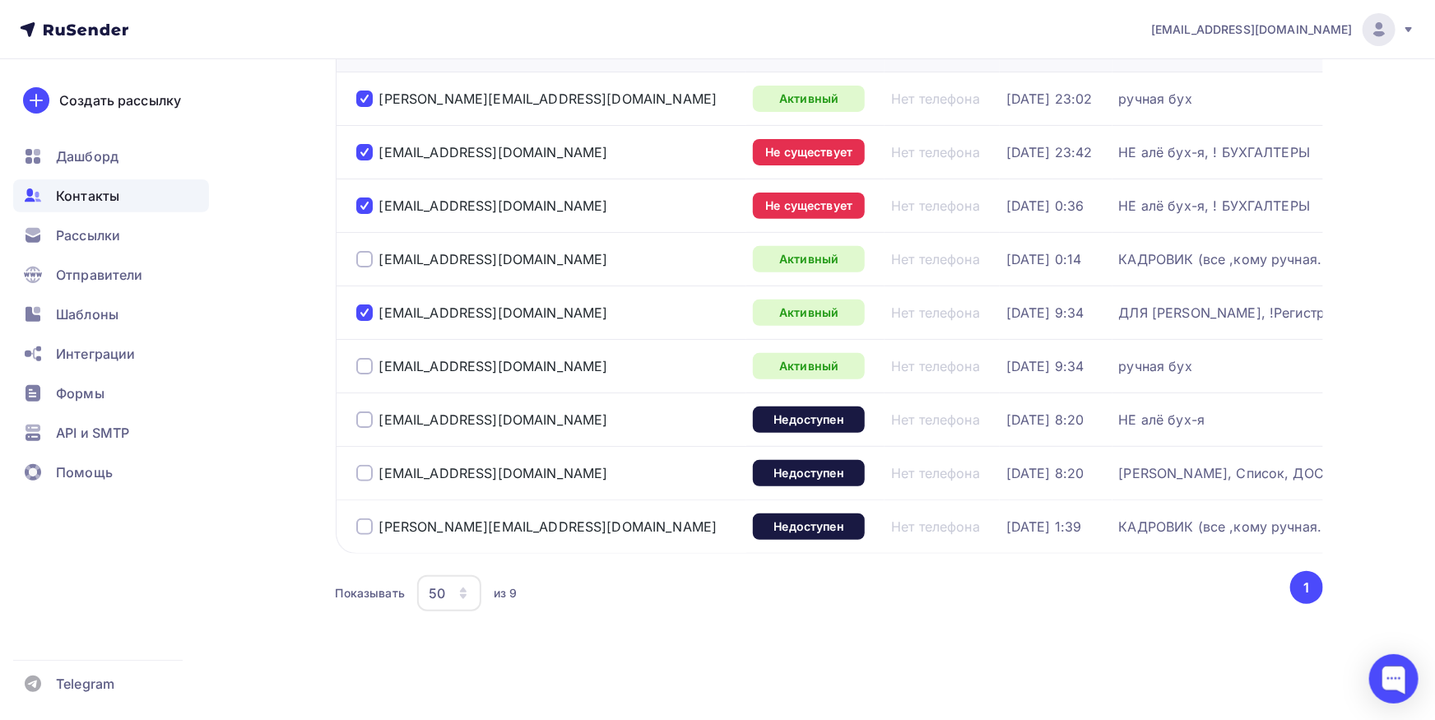
click at [365, 367] on div at bounding box center [364, 366] width 16 height 16
click at [364, 421] on div at bounding box center [364, 419] width 16 height 16
drag, startPoint x: 559, startPoint y: 426, endPoint x: 377, endPoint y: 448, distance: 184.0
click at [377, 437] on td "[EMAIL_ADDRESS][DOMAIN_NAME]" at bounding box center [541, 418] width 411 height 53
click at [360, 471] on div at bounding box center [364, 473] width 16 height 16
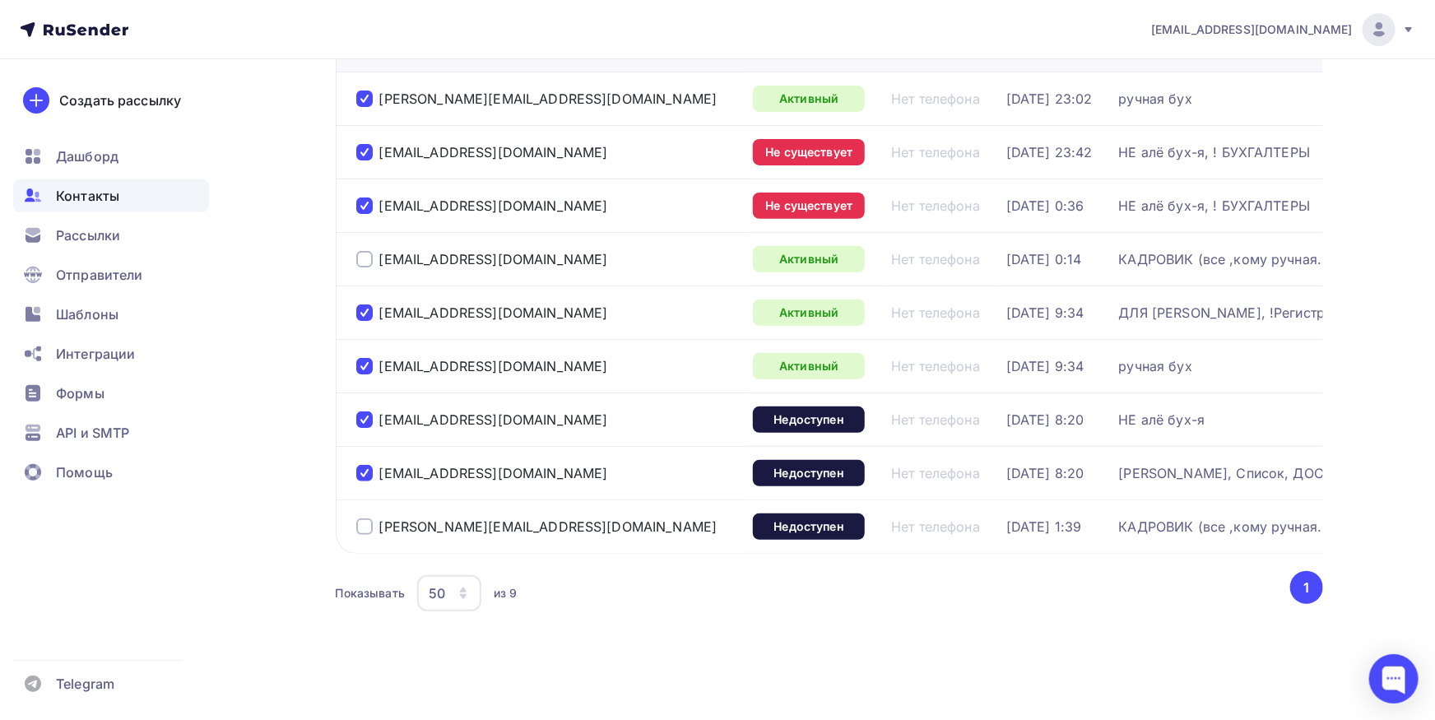
click at [365, 523] on div at bounding box center [364, 526] width 16 height 16
click at [361, 526] on div at bounding box center [364, 526] width 16 height 16
drag, startPoint x: 527, startPoint y: 476, endPoint x: 393, endPoint y: 475, distance: 134.1
click at [393, 475] on div "[EMAIL_ADDRESS][DOMAIN_NAME]" at bounding box center [548, 473] width 384 height 26
click at [568, 476] on div "[EMAIL_ADDRESS][DOMAIN_NAME]" at bounding box center [548, 473] width 384 height 26
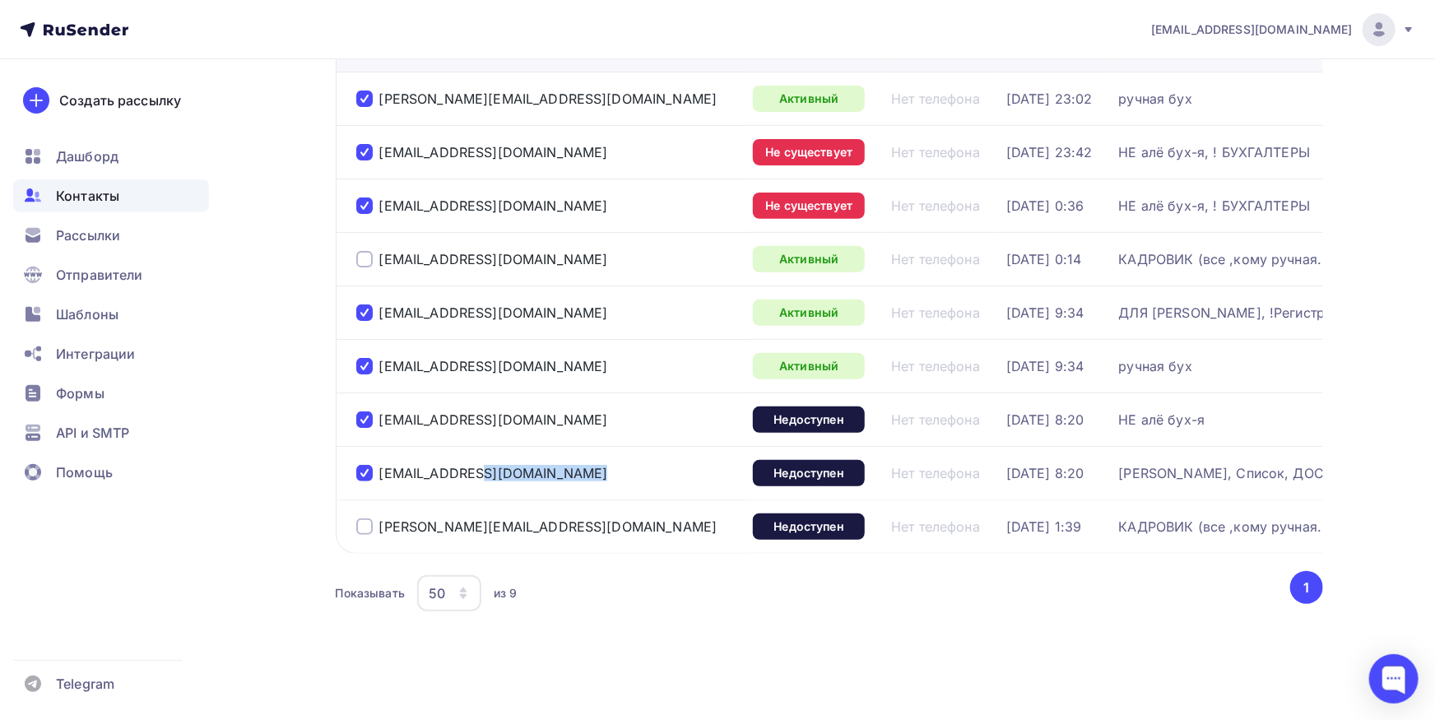
drag, startPoint x: 565, startPoint y: 468, endPoint x: 383, endPoint y: 485, distance: 183.4
click at [383, 485] on div "[EMAIL_ADDRESS][DOMAIN_NAME]" at bounding box center [548, 473] width 384 height 26
copy div "[EMAIL_ADDRESS][DOMAIN_NAME]"
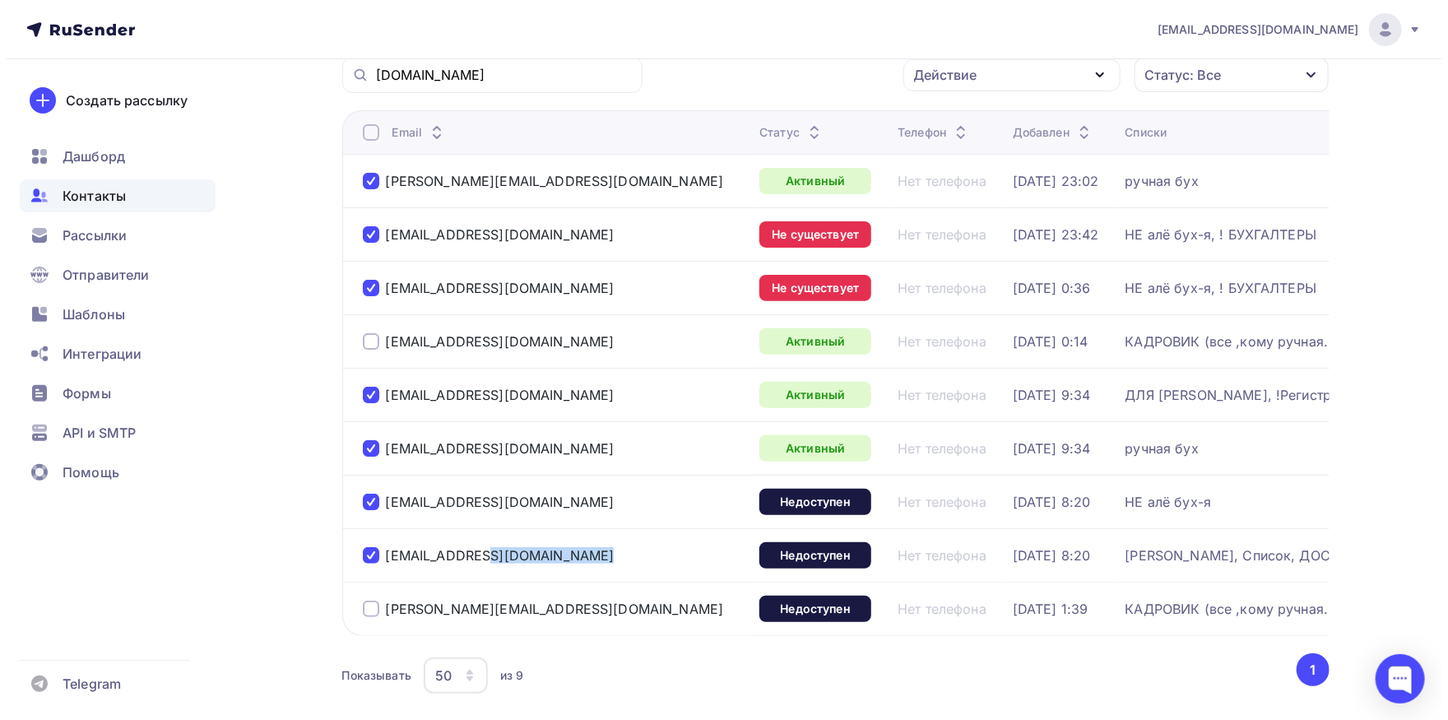
scroll to position [147, 0]
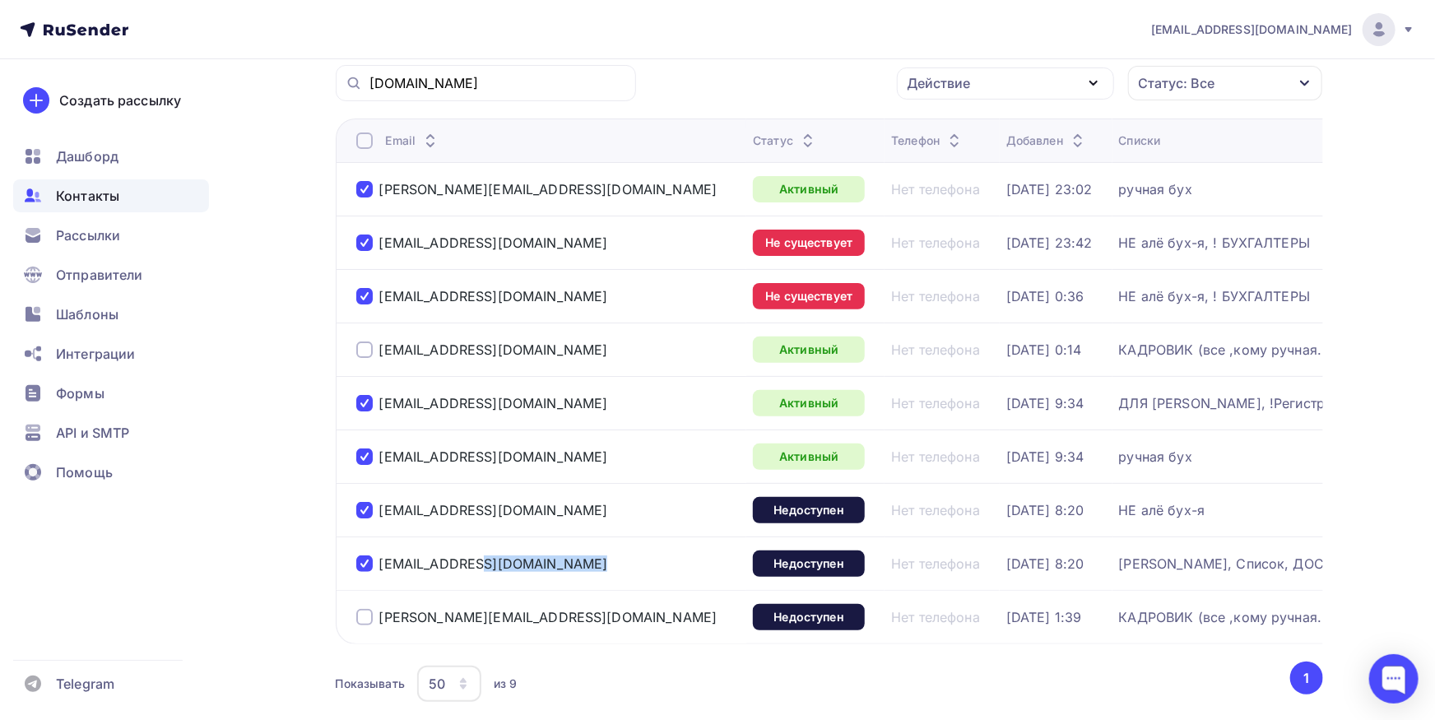
click at [996, 87] on div "Действие" at bounding box center [1005, 83] width 217 height 32
click at [1003, 165] on div "Исключить из списка" at bounding box center [988, 165] width 143 height 20
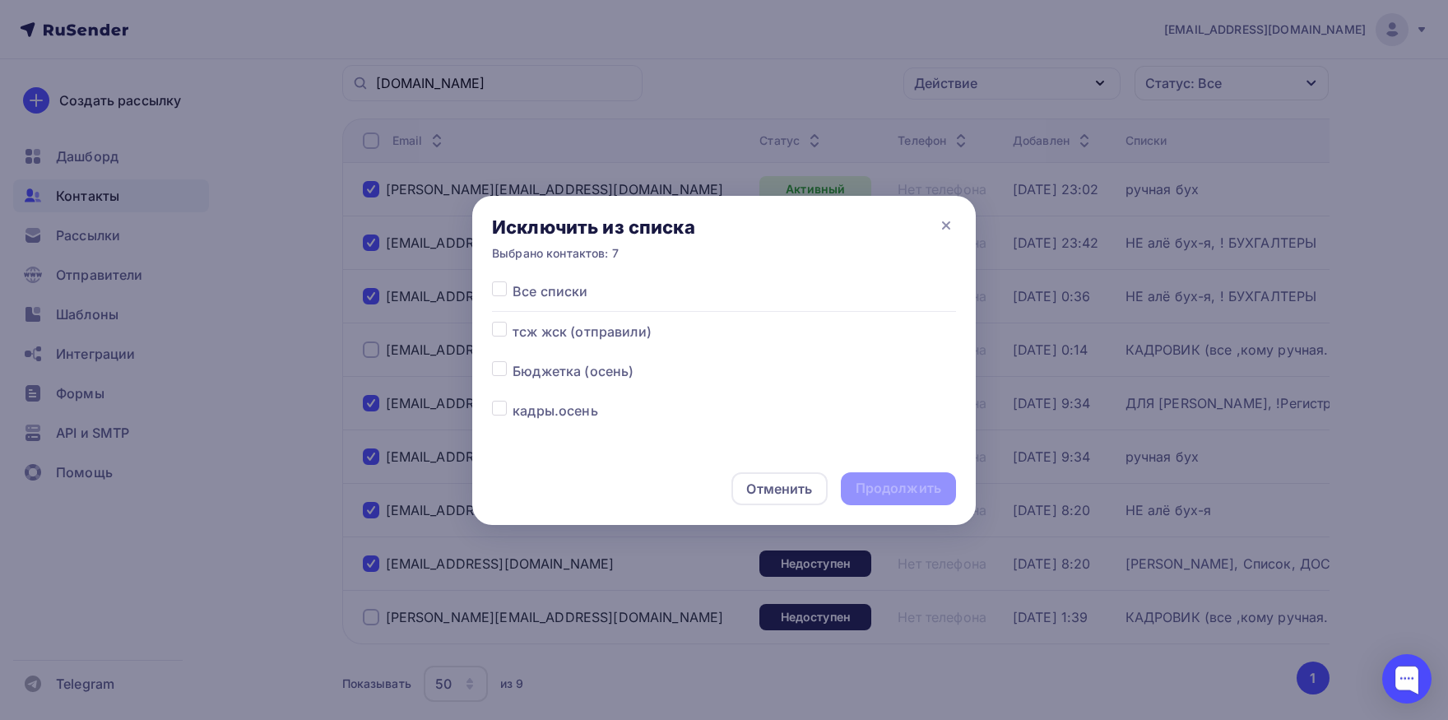
click at [513, 281] on label at bounding box center [513, 281] width 0 height 0
click at [502, 291] on input "checkbox" at bounding box center [499, 288] width 15 height 15
checkbox input "true"
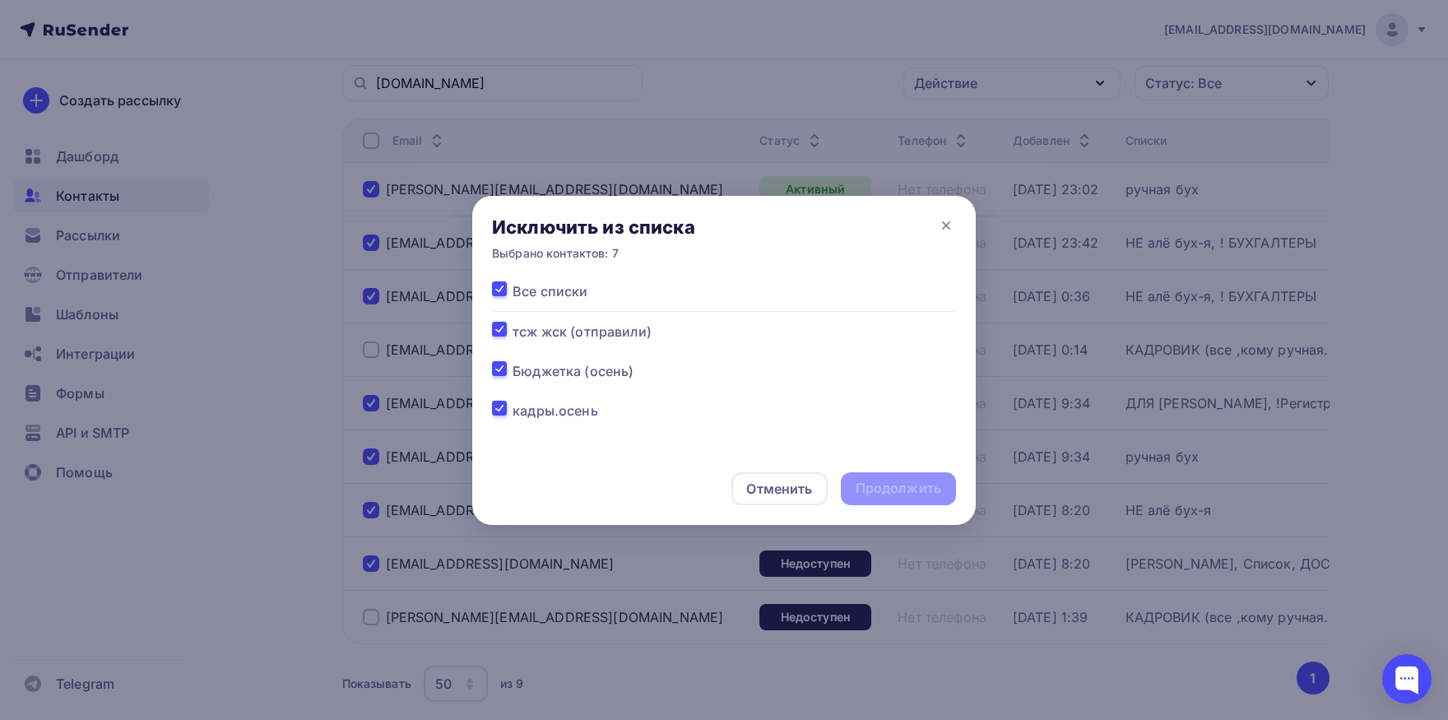
checkbox input "true"
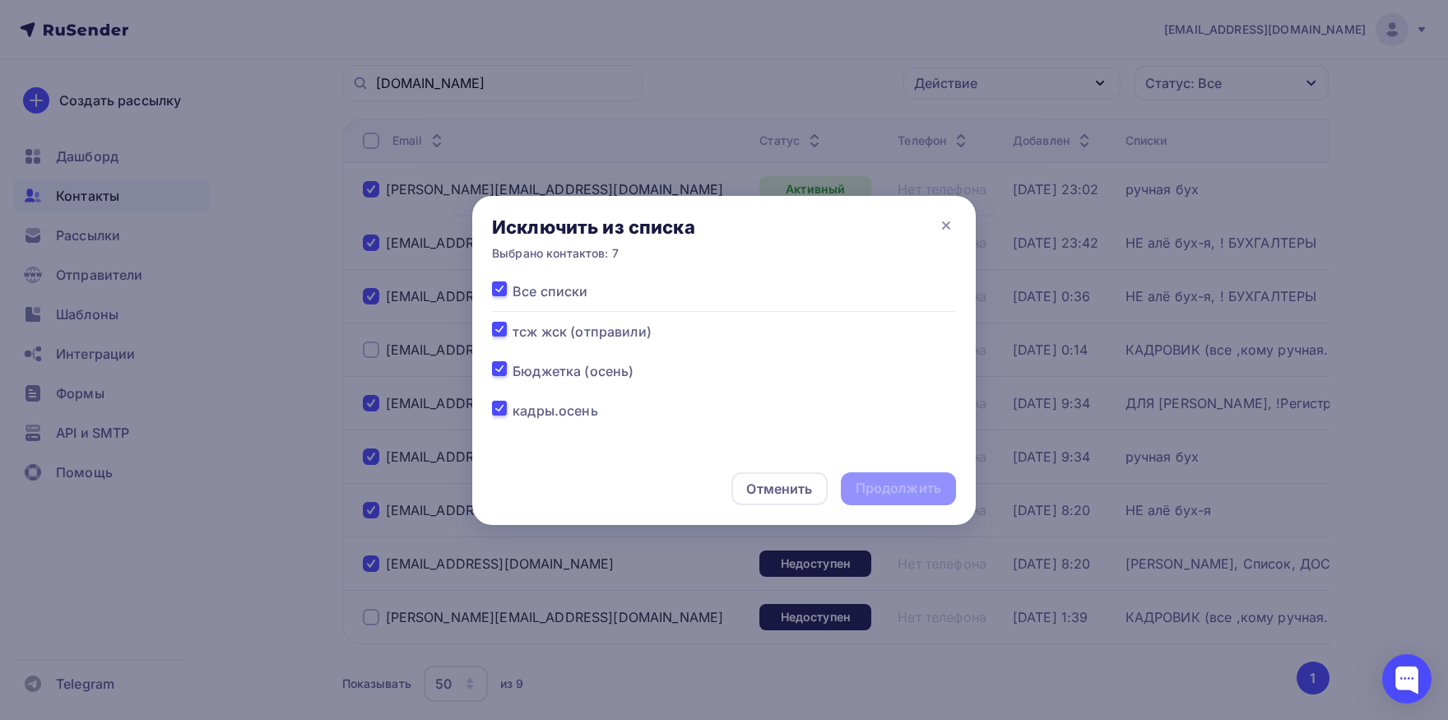
checkbox input "true"
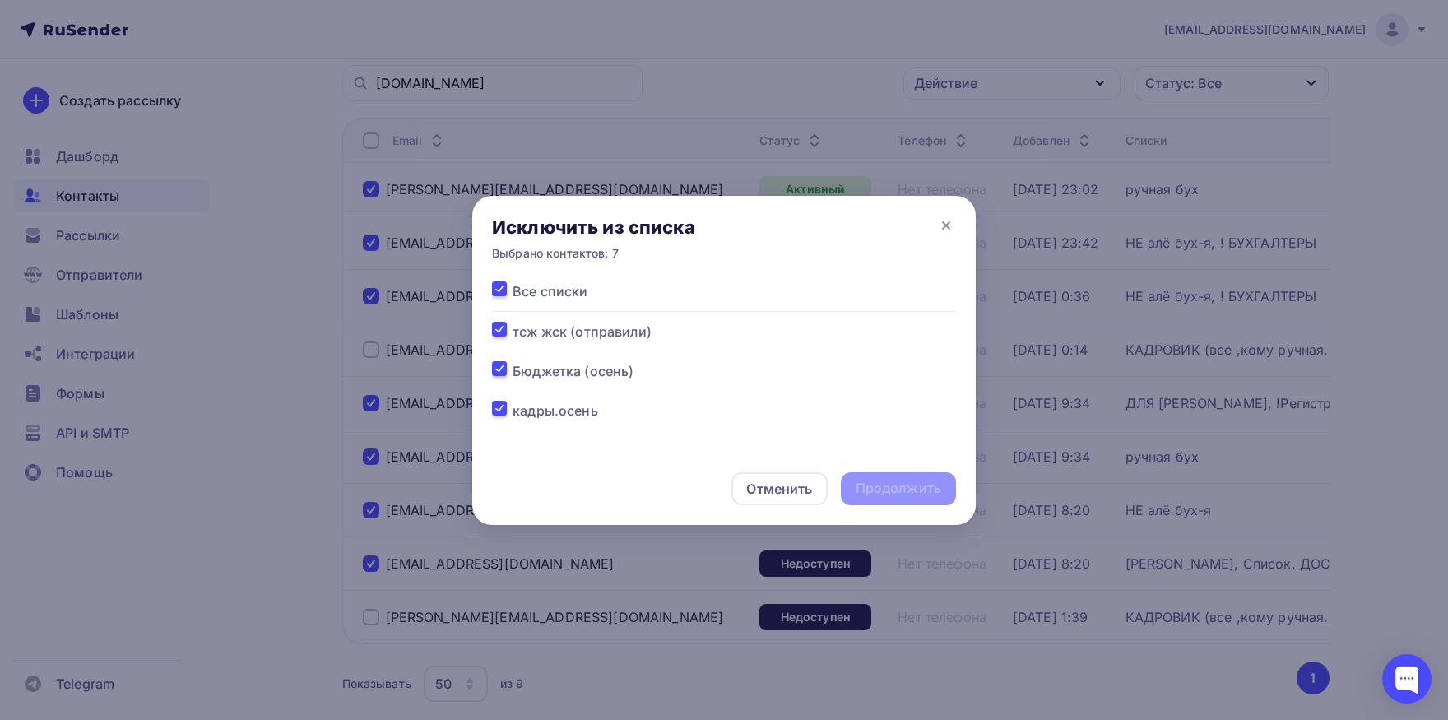
checkbox input "true"
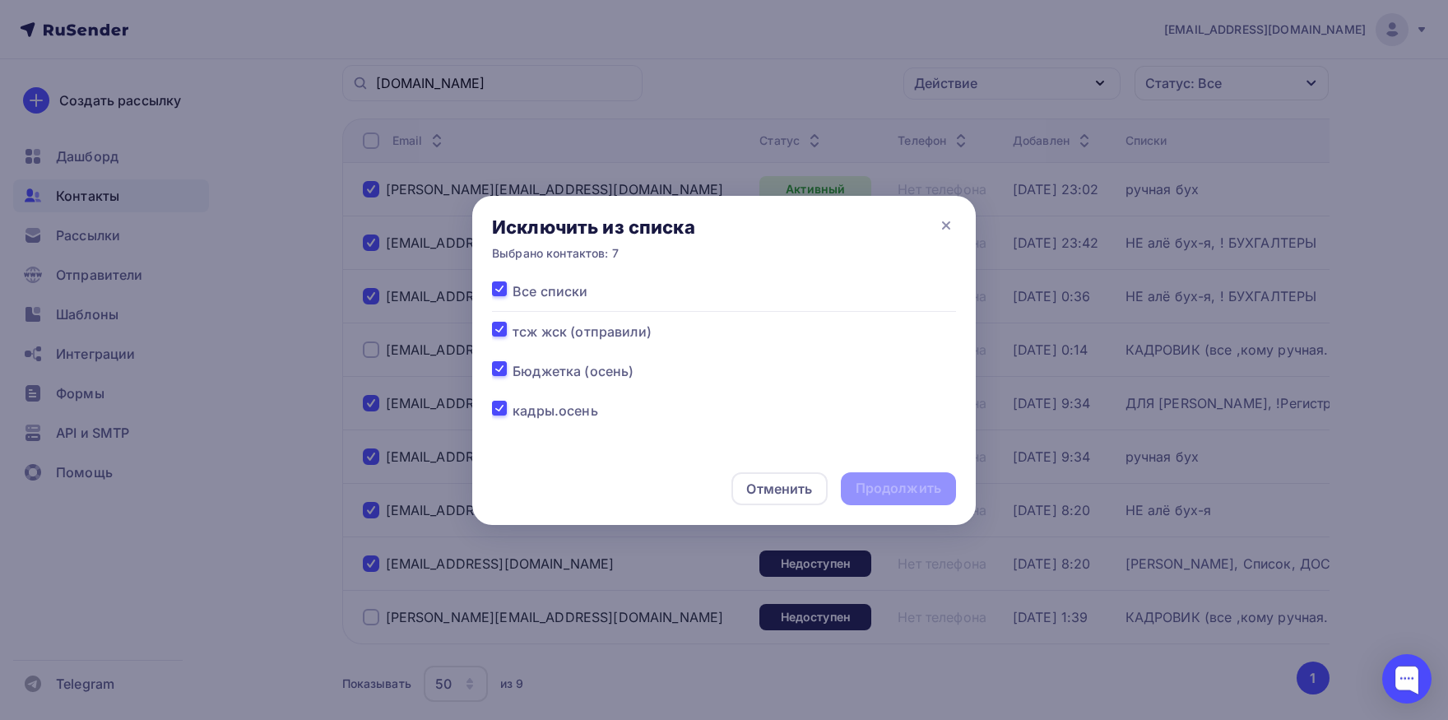
checkbox input "true"
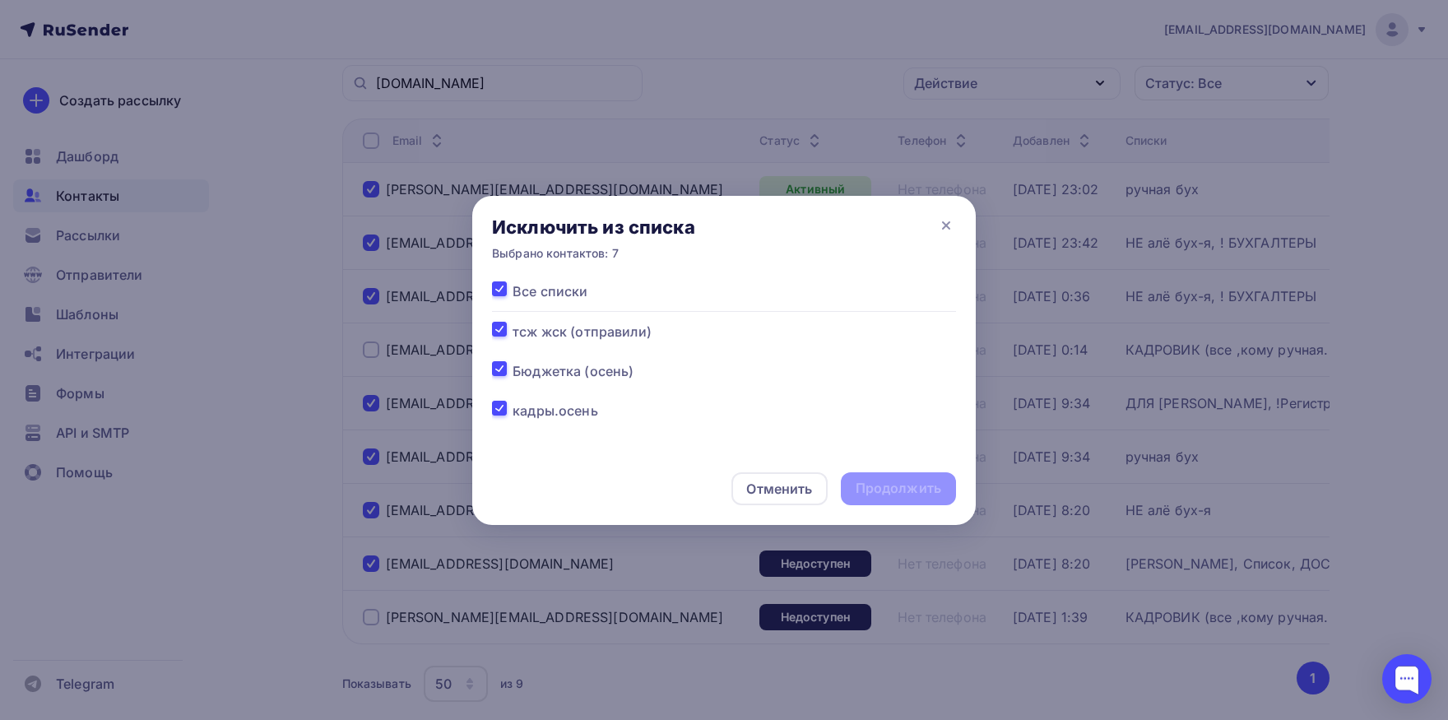
checkbox input "true"
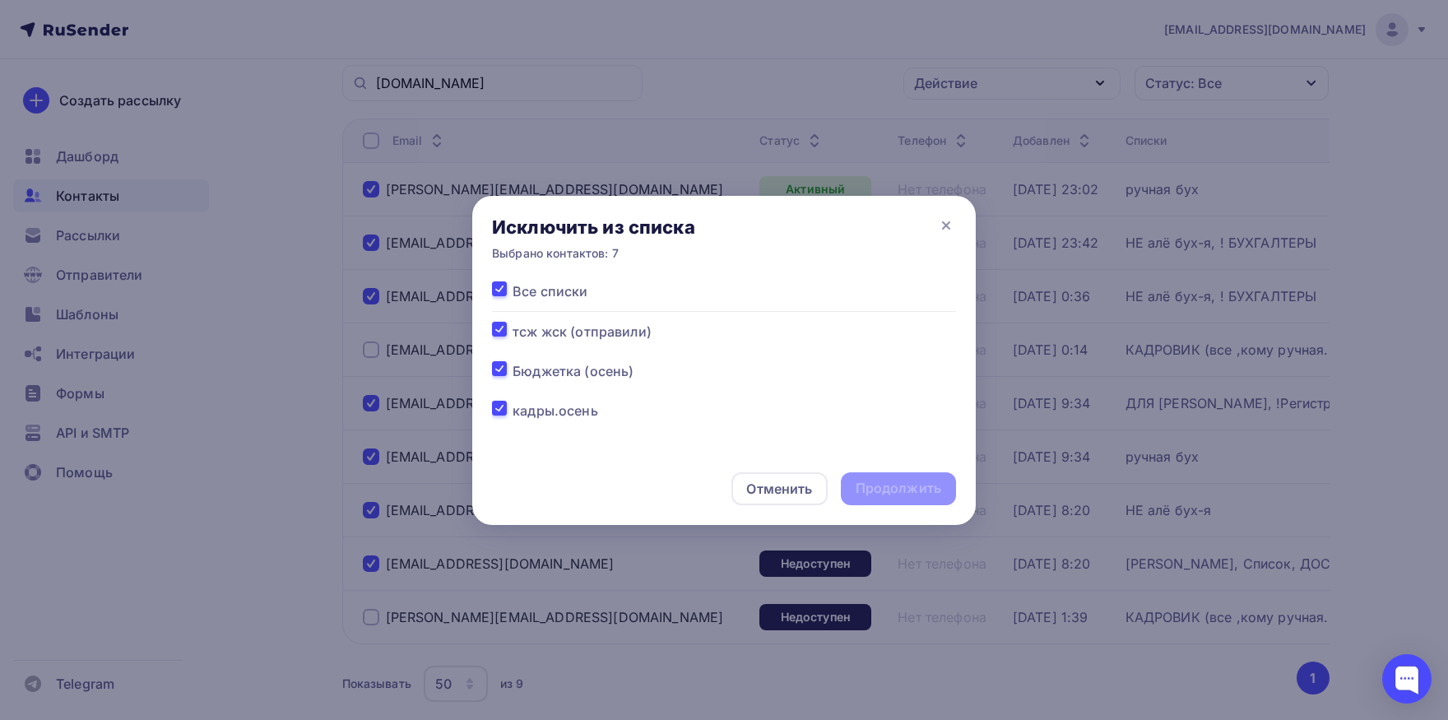
checkbox input "true"
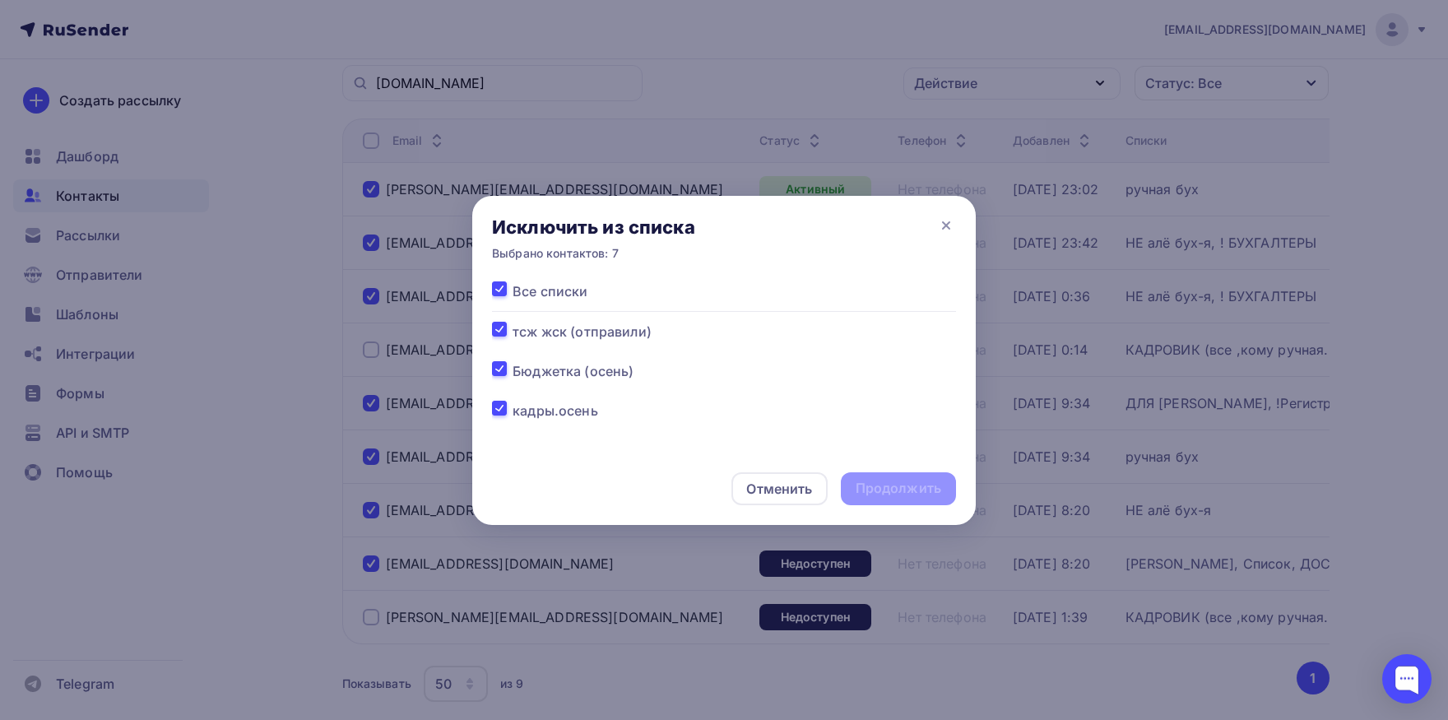
checkbox input "true"
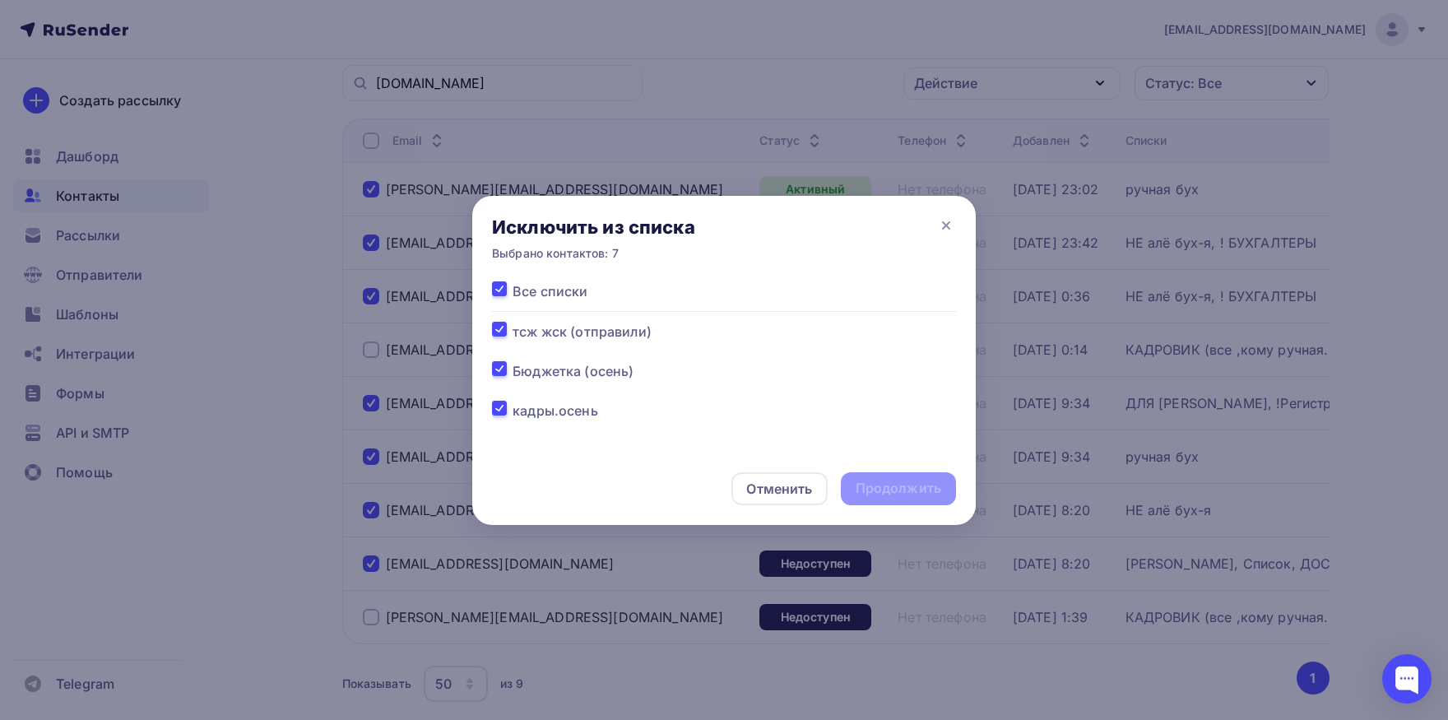
checkbox input "true"
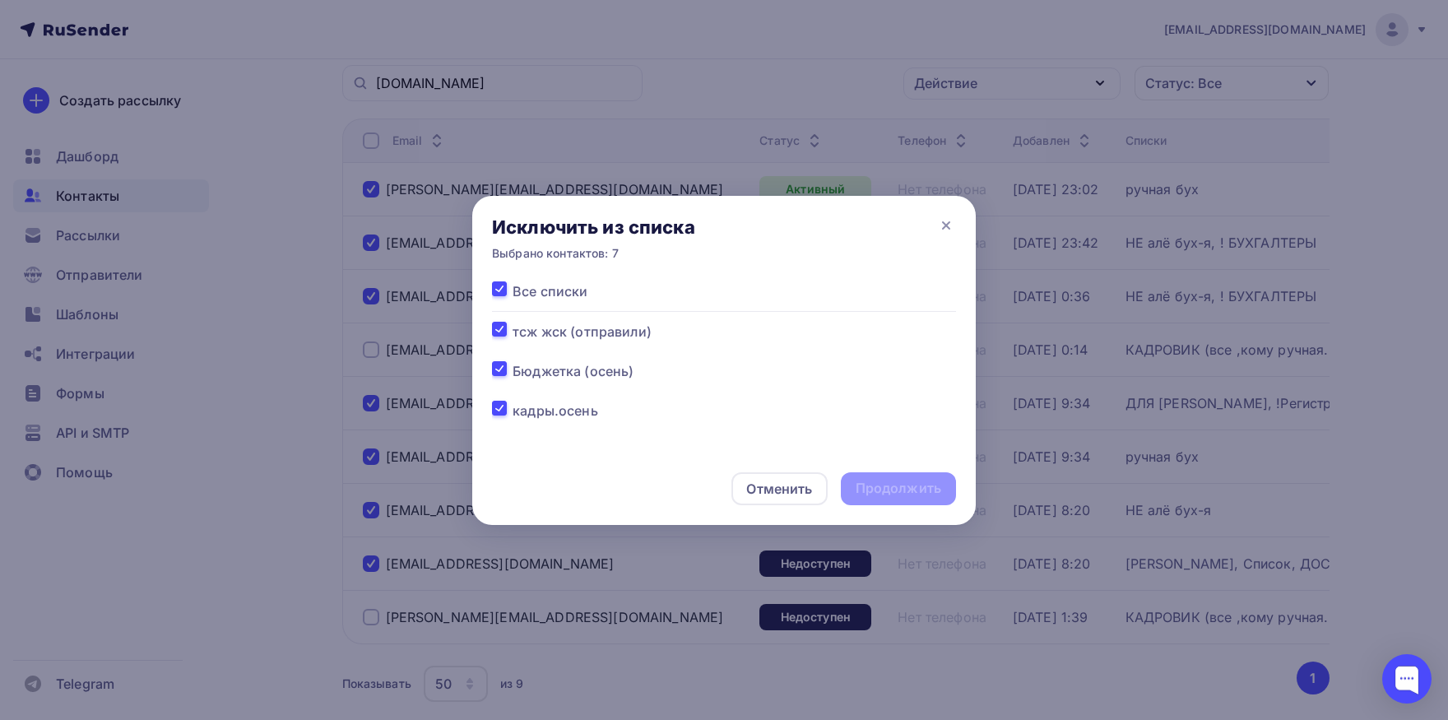
checkbox input "true"
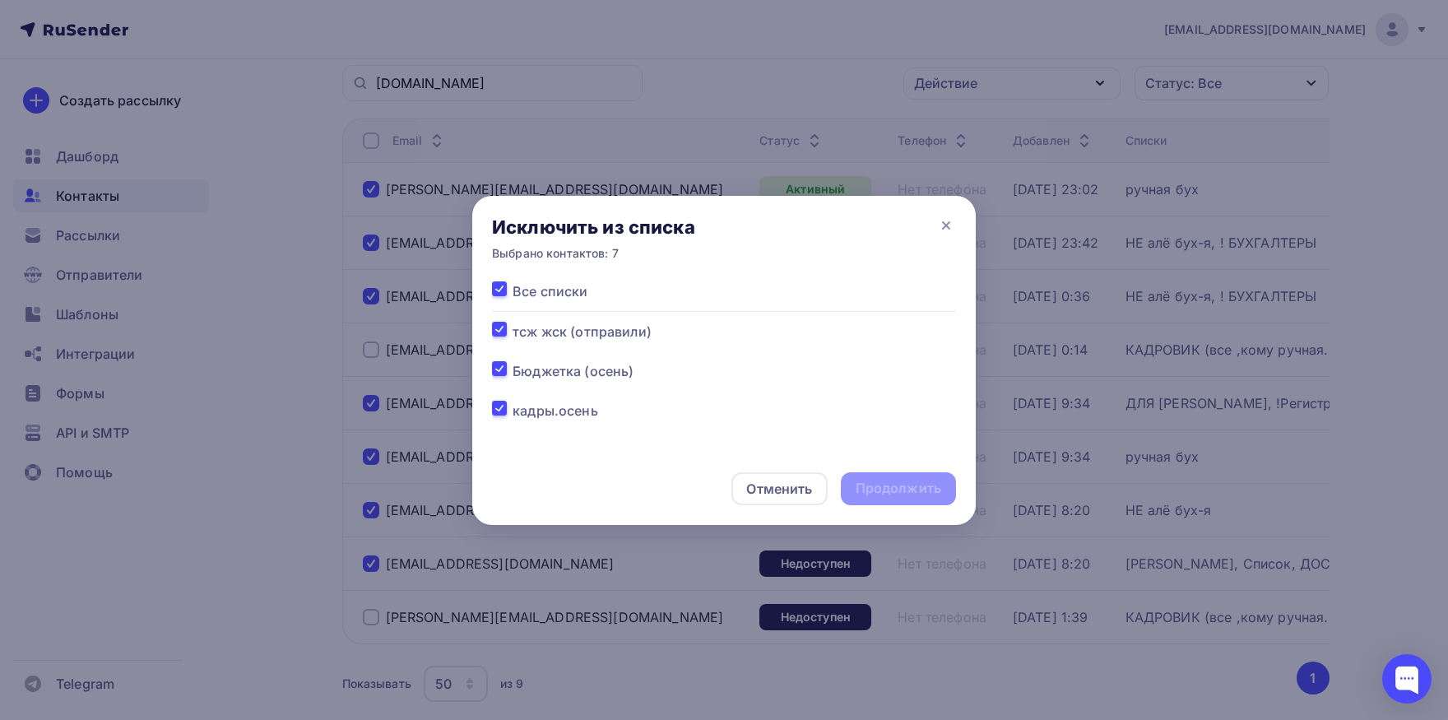
checkbox input "true"
click at [883, 503] on div "Продолжить" at bounding box center [898, 488] width 115 height 33
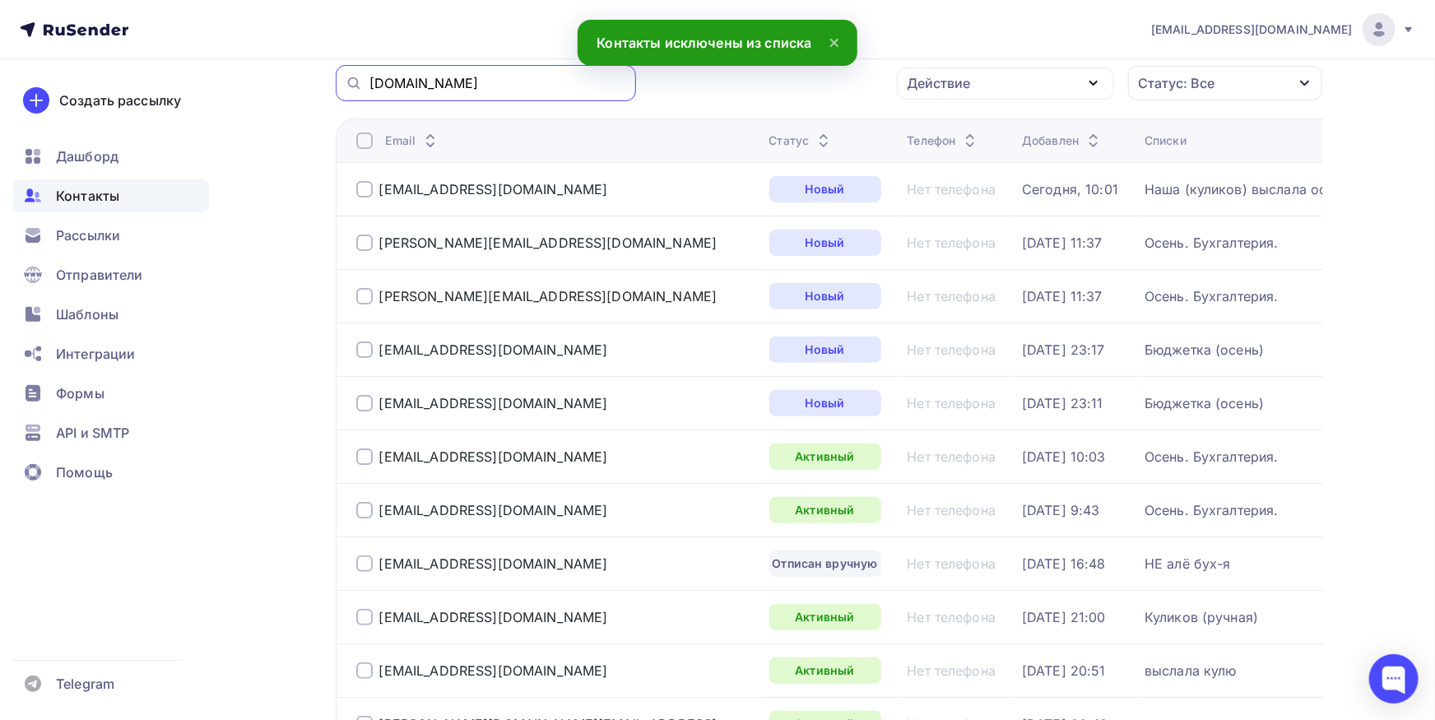
click at [512, 87] on input "[DOMAIN_NAME]" at bounding box center [497, 83] width 257 height 18
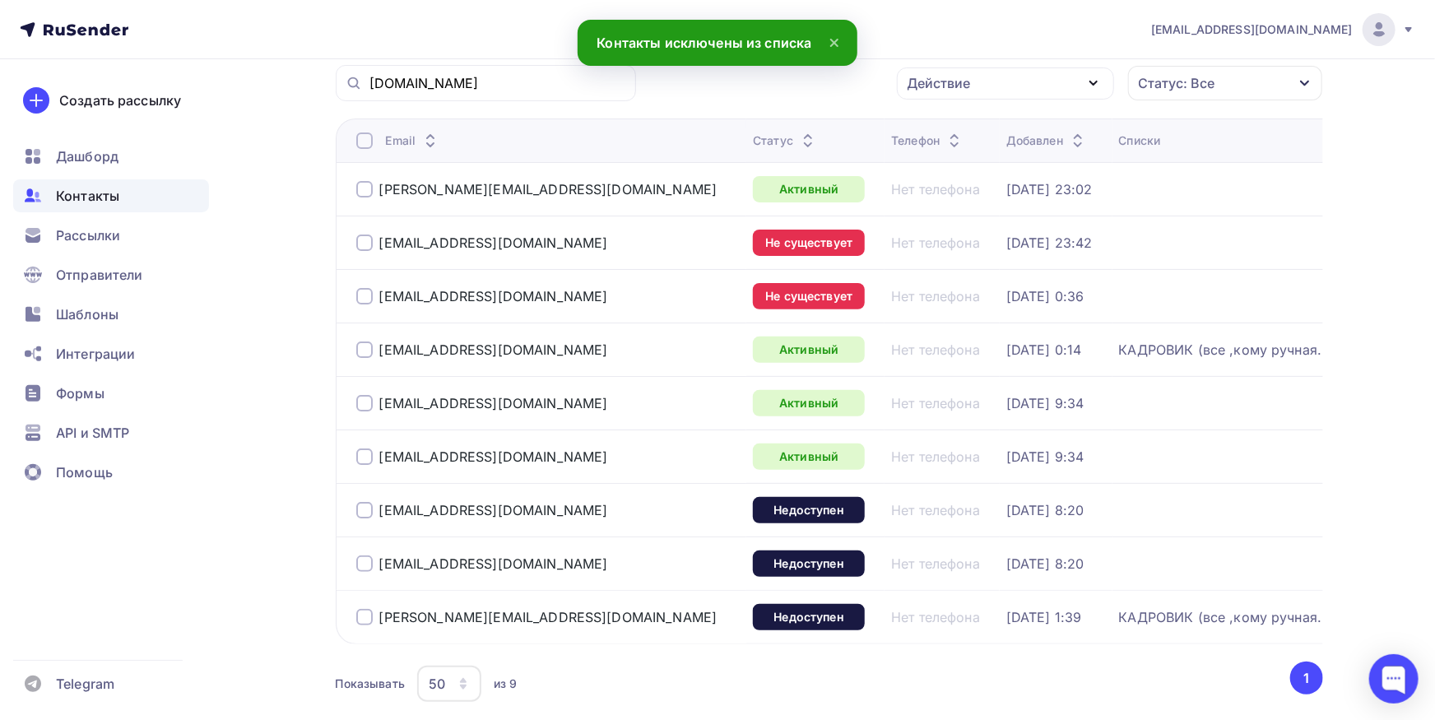
click at [365, 145] on div at bounding box center [364, 140] width 16 height 16
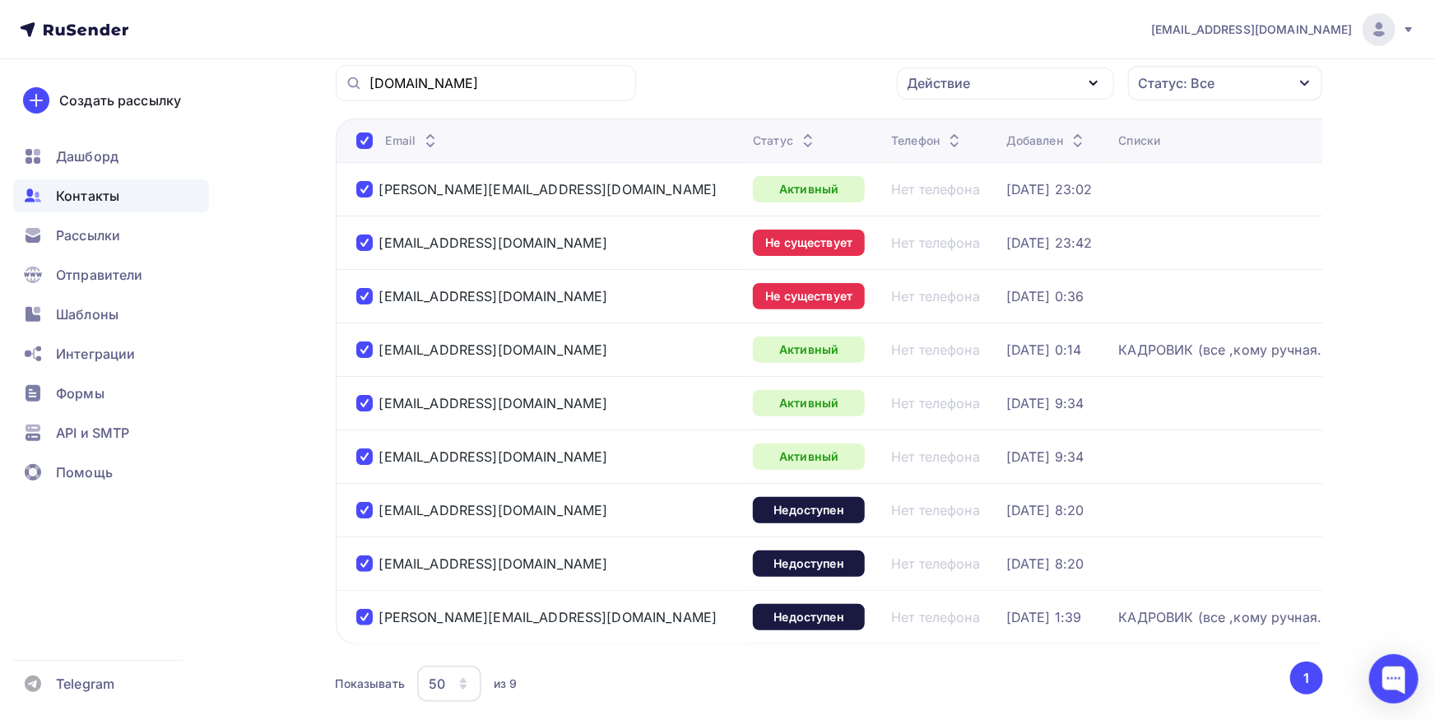
click at [363, 349] on div at bounding box center [364, 349] width 16 height 16
click at [365, 629] on td "[PERSON_NAME][EMAIL_ADDRESS][DOMAIN_NAME]" at bounding box center [541, 616] width 411 height 53
click at [367, 620] on div at bounding box center [364, 617] width 16 height 16
click at [934, 91] on div "Действие" at bounding box center [938, 83] width 63 height 20
click at [937, 112] on ul "Добавить в списки Исключить из списка Удалить" at bounding box center [1005, 164] width 217 height 118
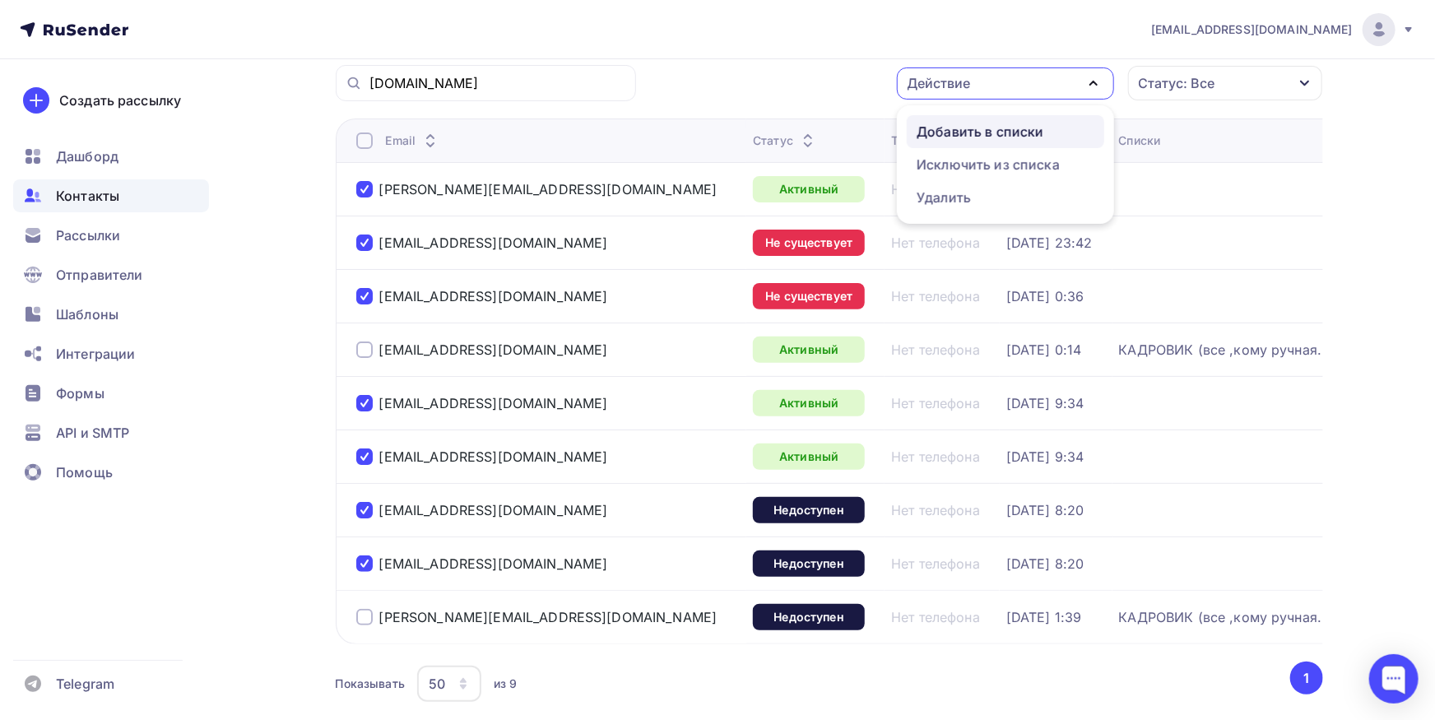
click at [937, 118] on link "Добавить в списки" at bounding box center [1005, 131] width 197 height 33
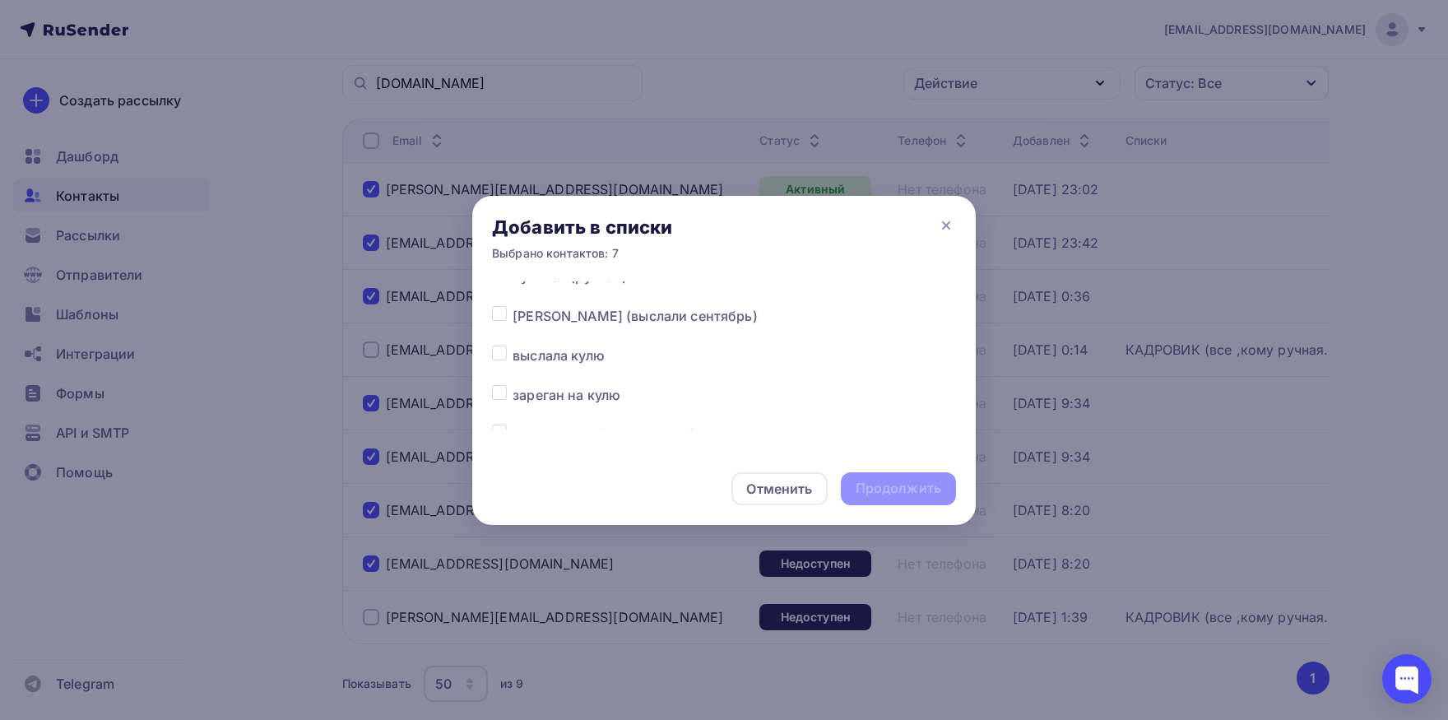
scroll to position [344, 0]
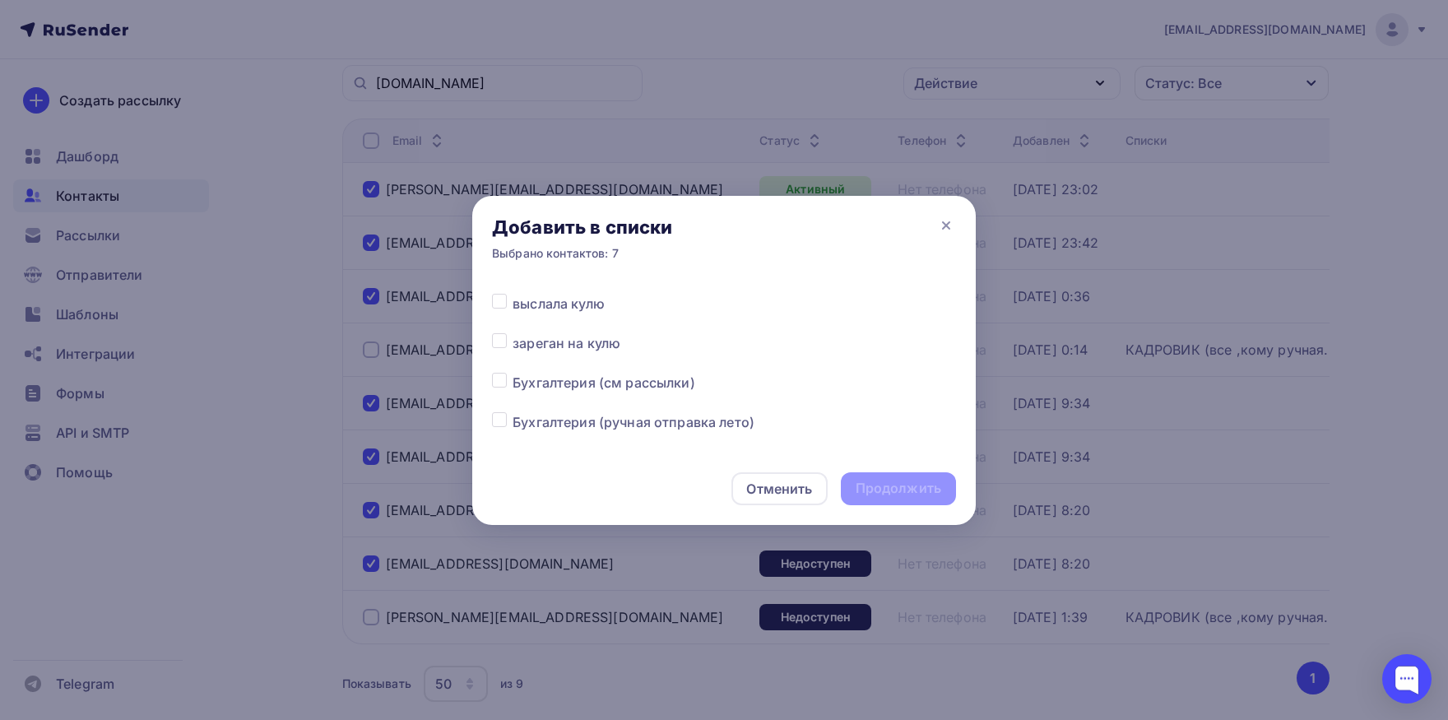
click at [513, 412] on label at bounding box center [513, 412] width 0 height 0
click at [503, 423] on input "checkbox" at bounding box center [499, 419] width 15 height 15
click at [513, 412] on label at bounding box center [513, 412] width 0 height 0
click at [503, 423] on input "checkbox" at bounding box center [499, 419] width 15 height 15
checkbox input "false"
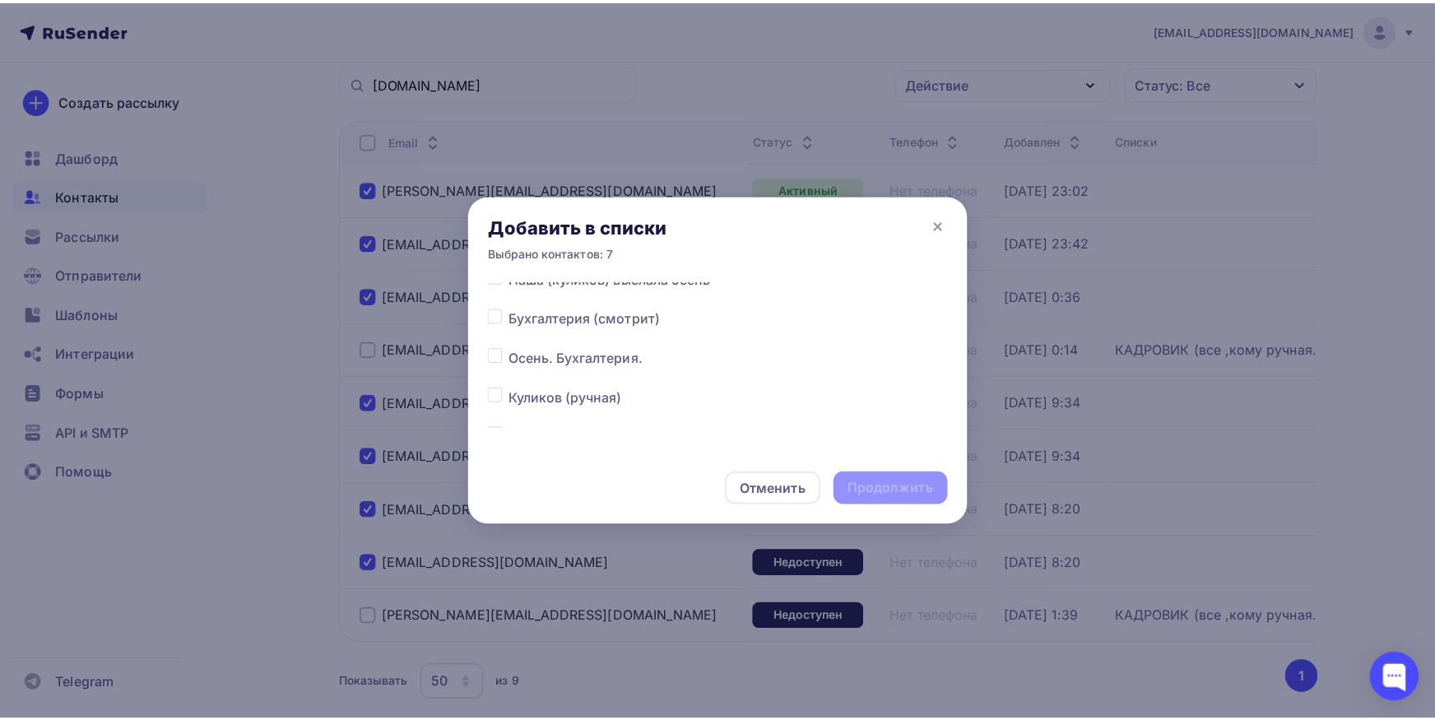
scroll to position [172, 0]
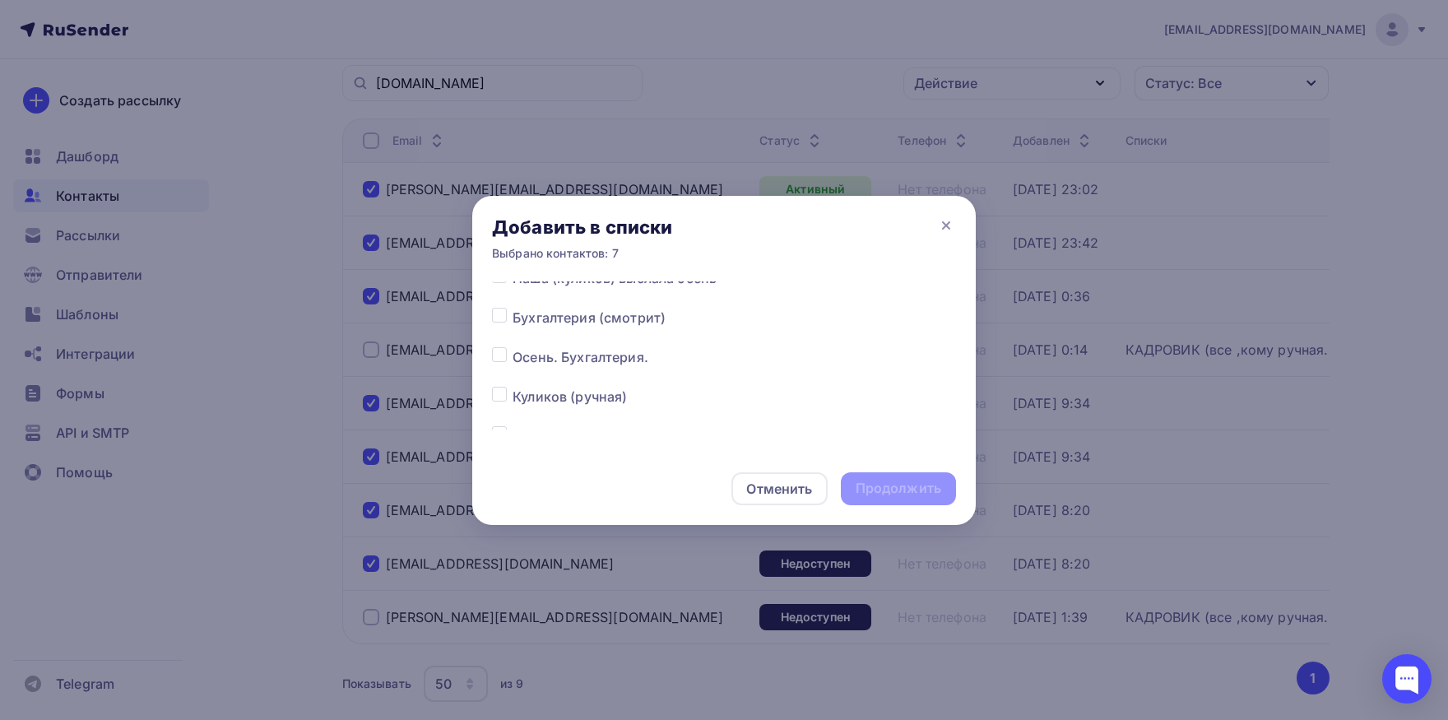
click at [504, 363] on div at bounding box center [502, 357] width 21 height 20
click at [490, 354] on div "Все списки тсж жск (отправили) [PERSON_NAME] (осень) кадры.осень Наша (куликов)…" at bounding box center [724, 366] width 504 height 171
click at [513, 347] on label at bounding box center [513, 347] width 0 height 0
click at [505, 356] on input "checkbox" at bounding box center [499, 354] width 15 height 15
checkbox input "true"
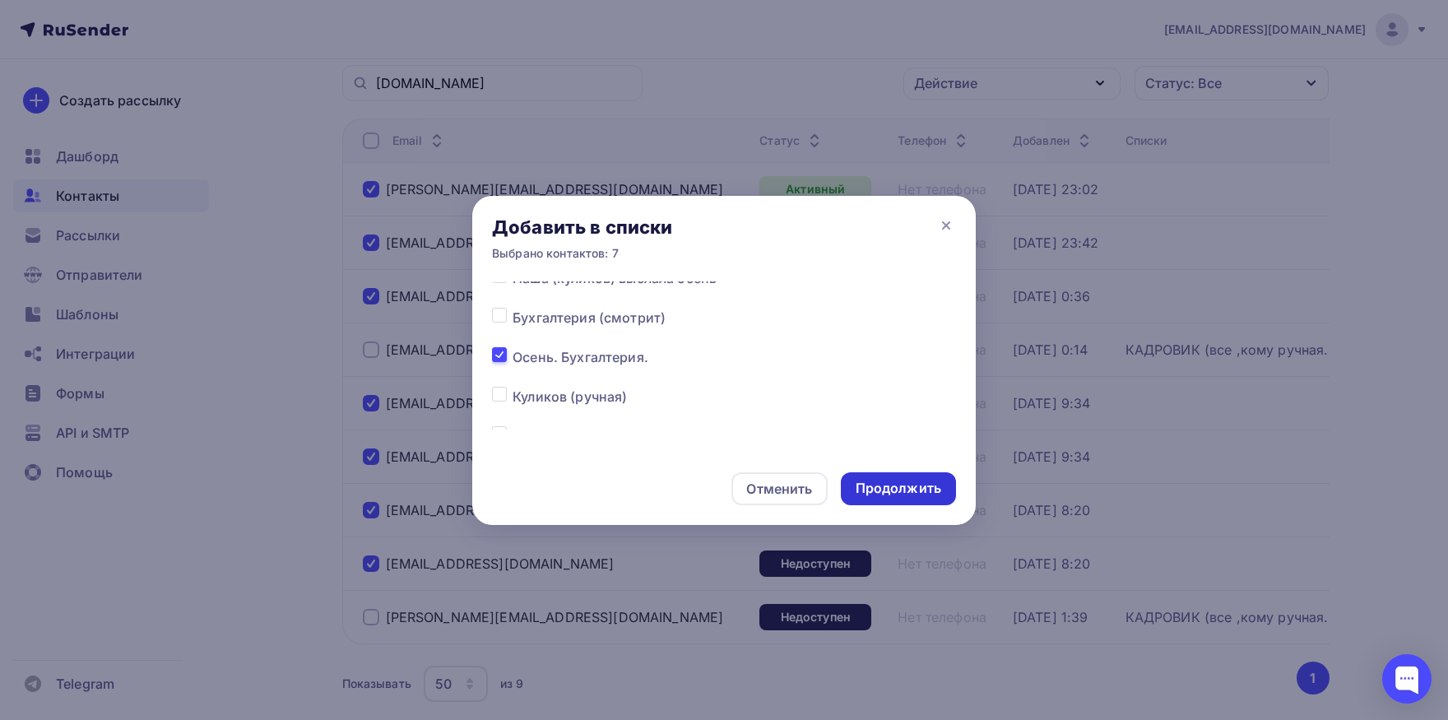
click at [875, 488] on div "Продолжить" at bounding box center [899, 488] width 86 height 19
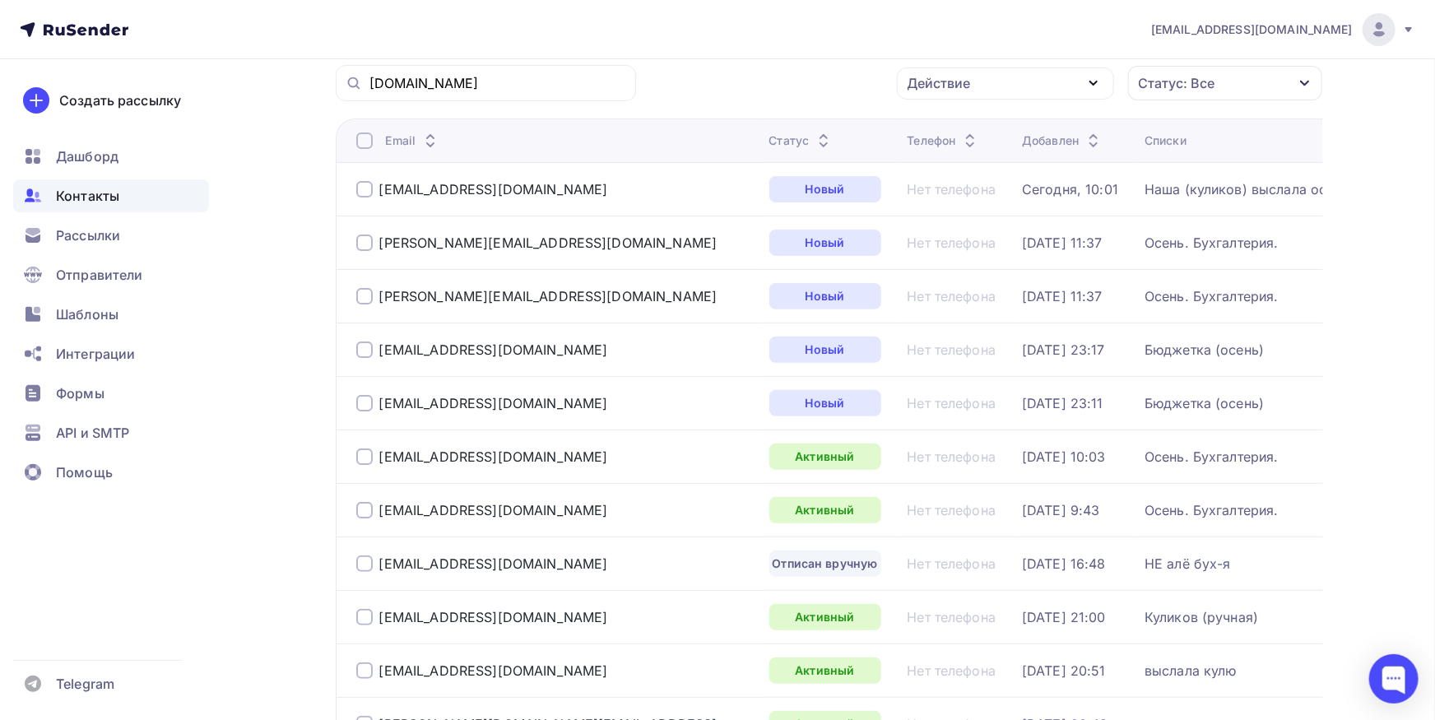
scroll to position [0, 0]
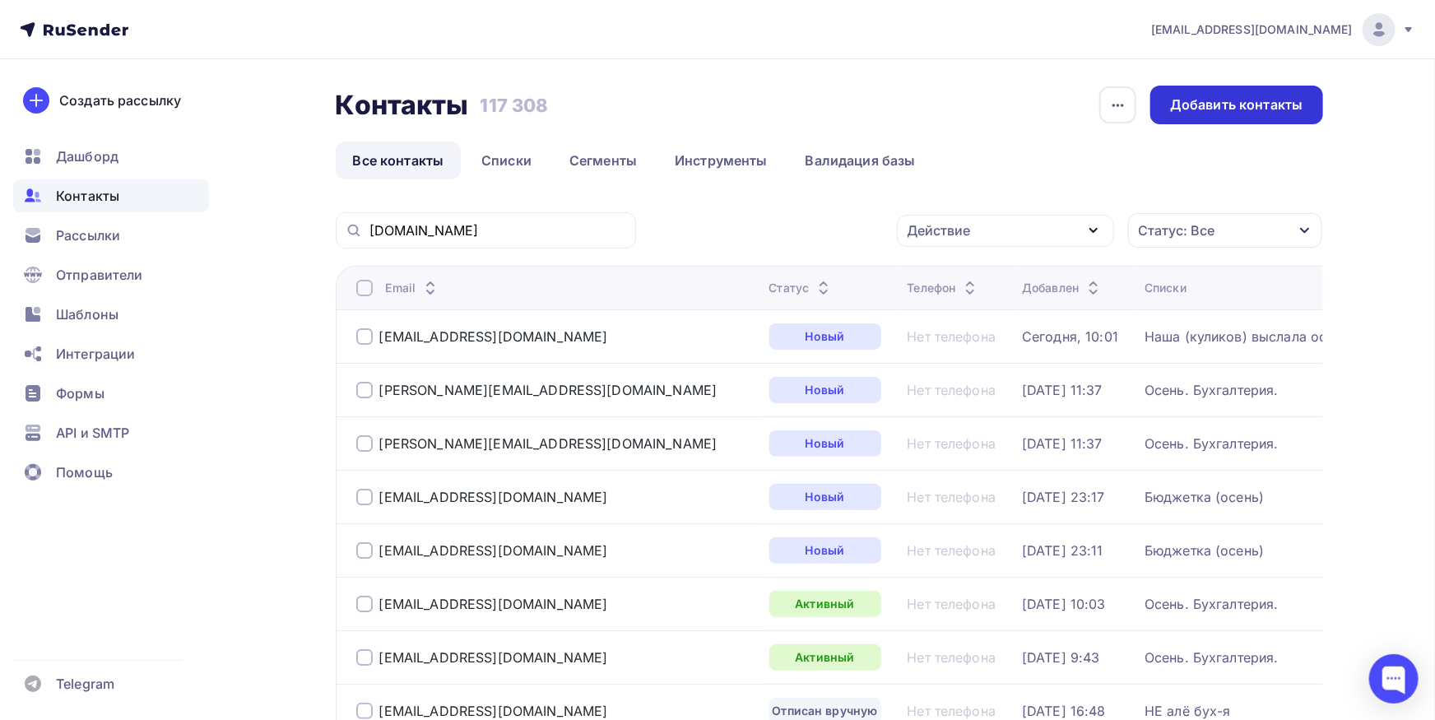
click at [1232, 117] on div "Добавить контакты" at bounding box center [1236, 105] width 172 height 39
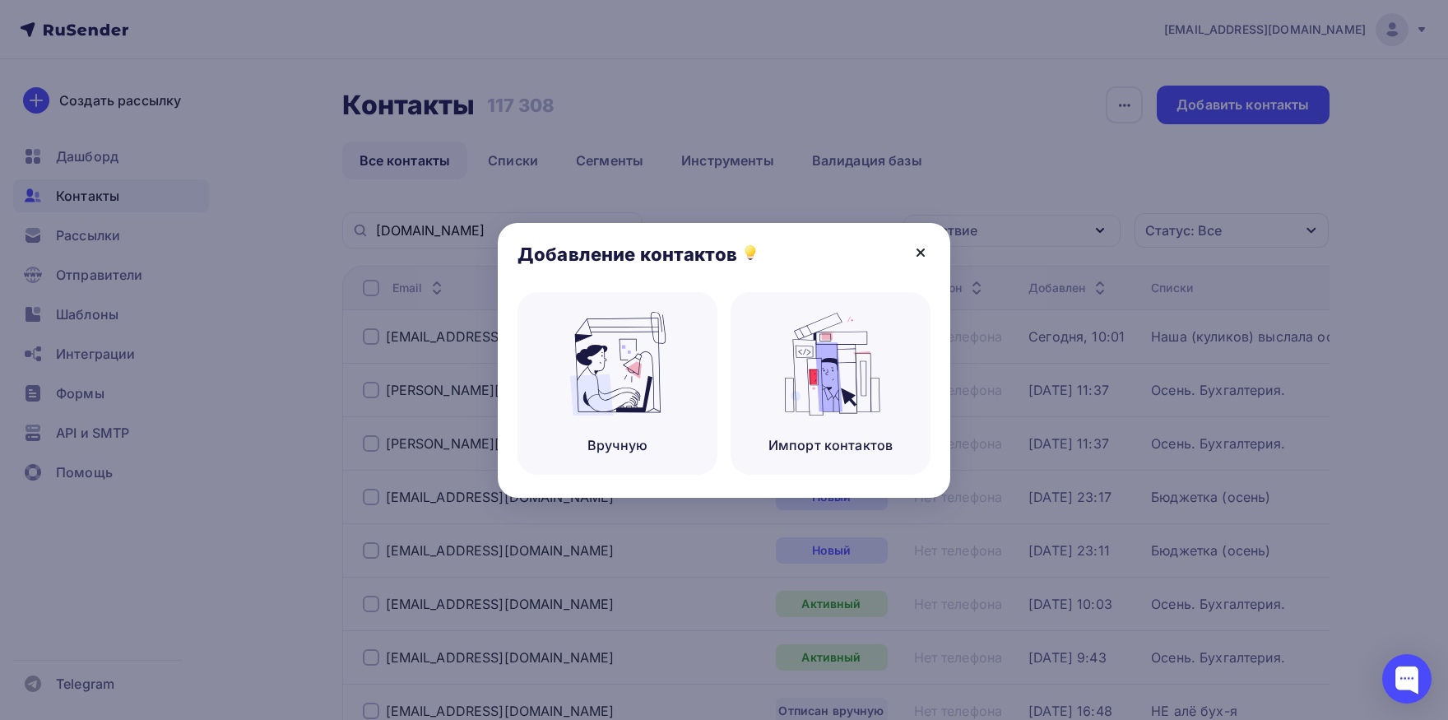
click at [920, 258] on icon at bounding box center [921, 253] width 20 height 20
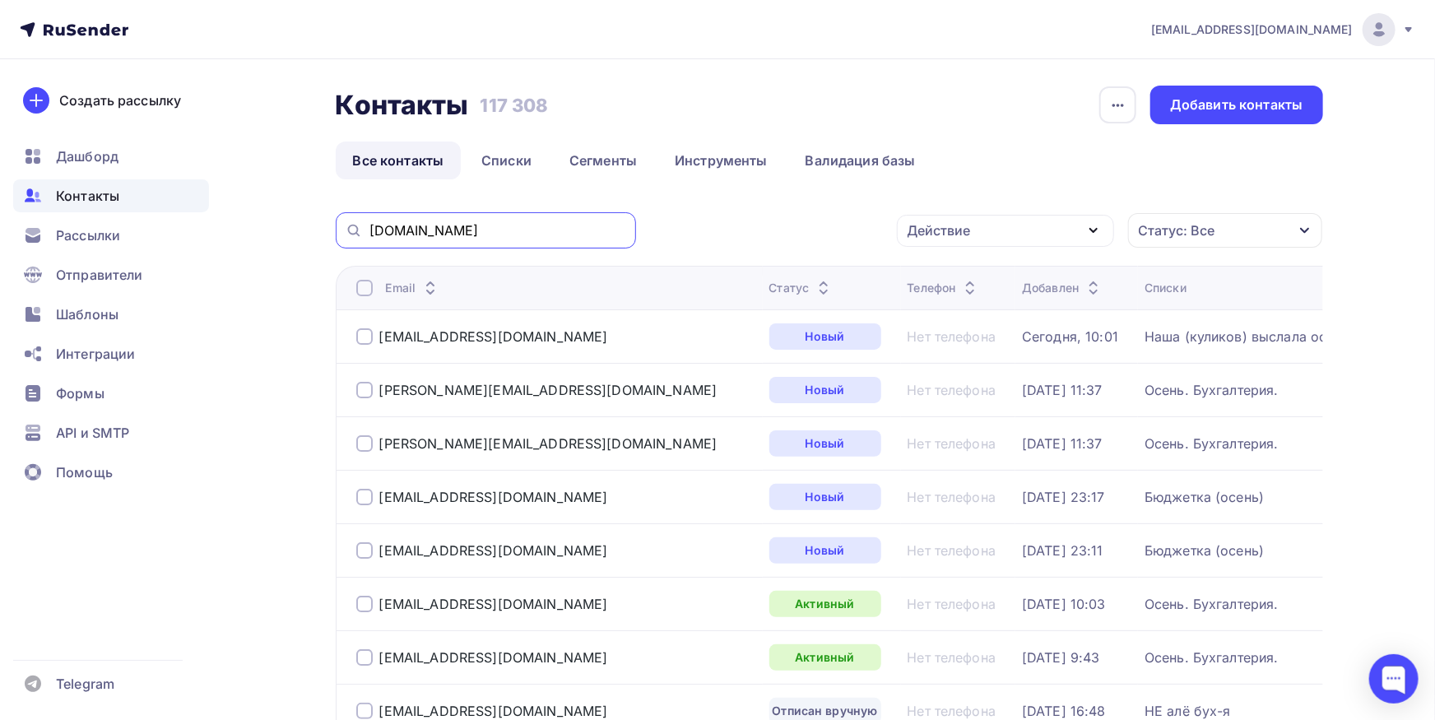
click at [577, 229] on input "[DOMAIN_NAME]" at bounding box center [497, 230] width 257 height 18
paste input "[PERSON_NAME]@"
type input "[PERSON_NAME][EMAIL_ADDRESS][DOMAIN_NAME]"
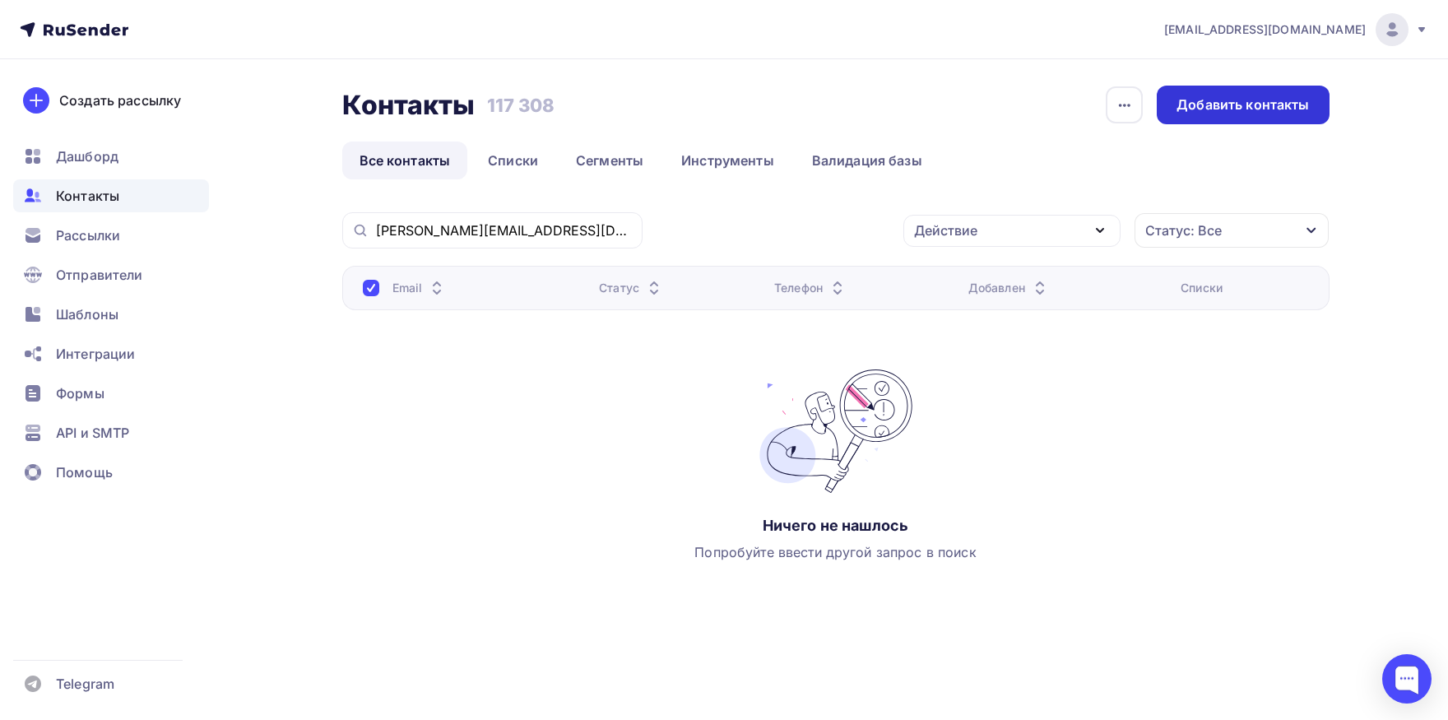
click at [1281, 94] on div "Добавить контакты" at bounding box center [1243, 105] width 172 height 39
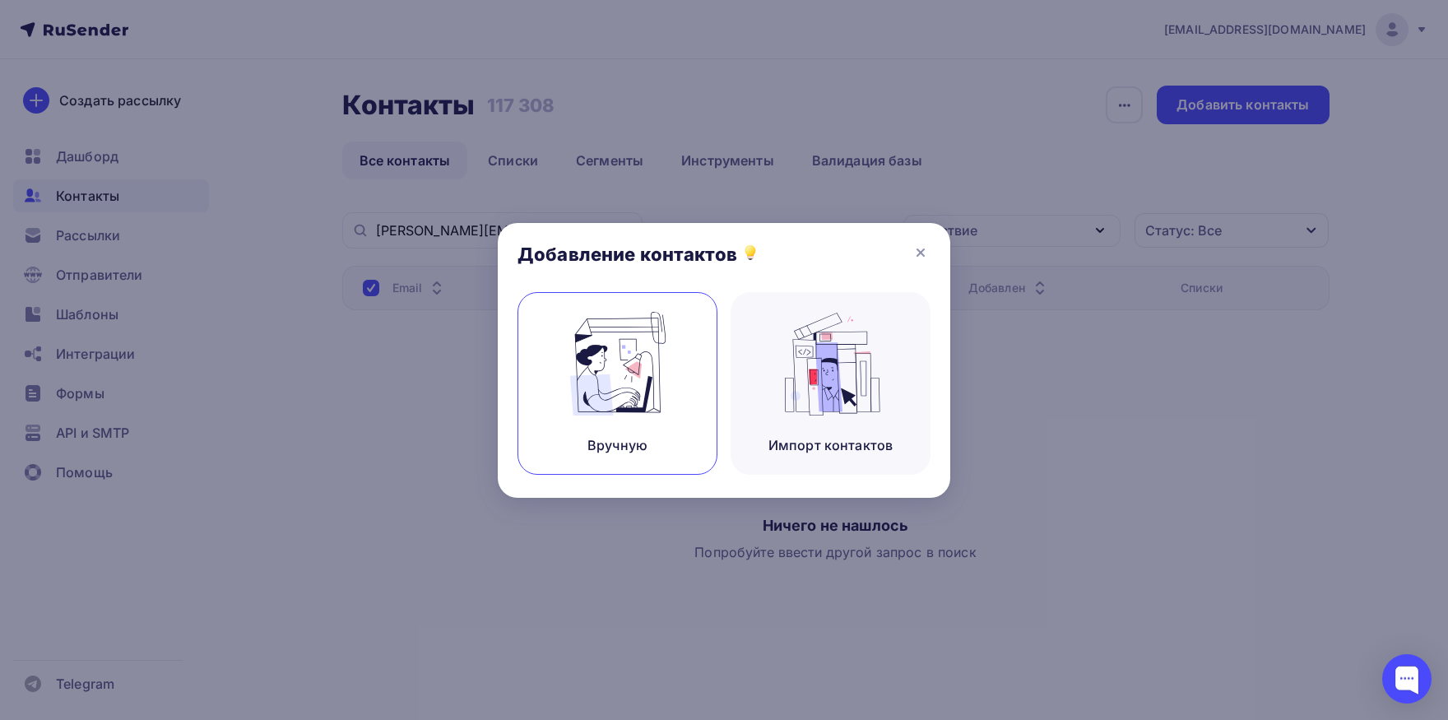
click at [600, 370] on img at bounding box center [618, 364] width 110 height 104
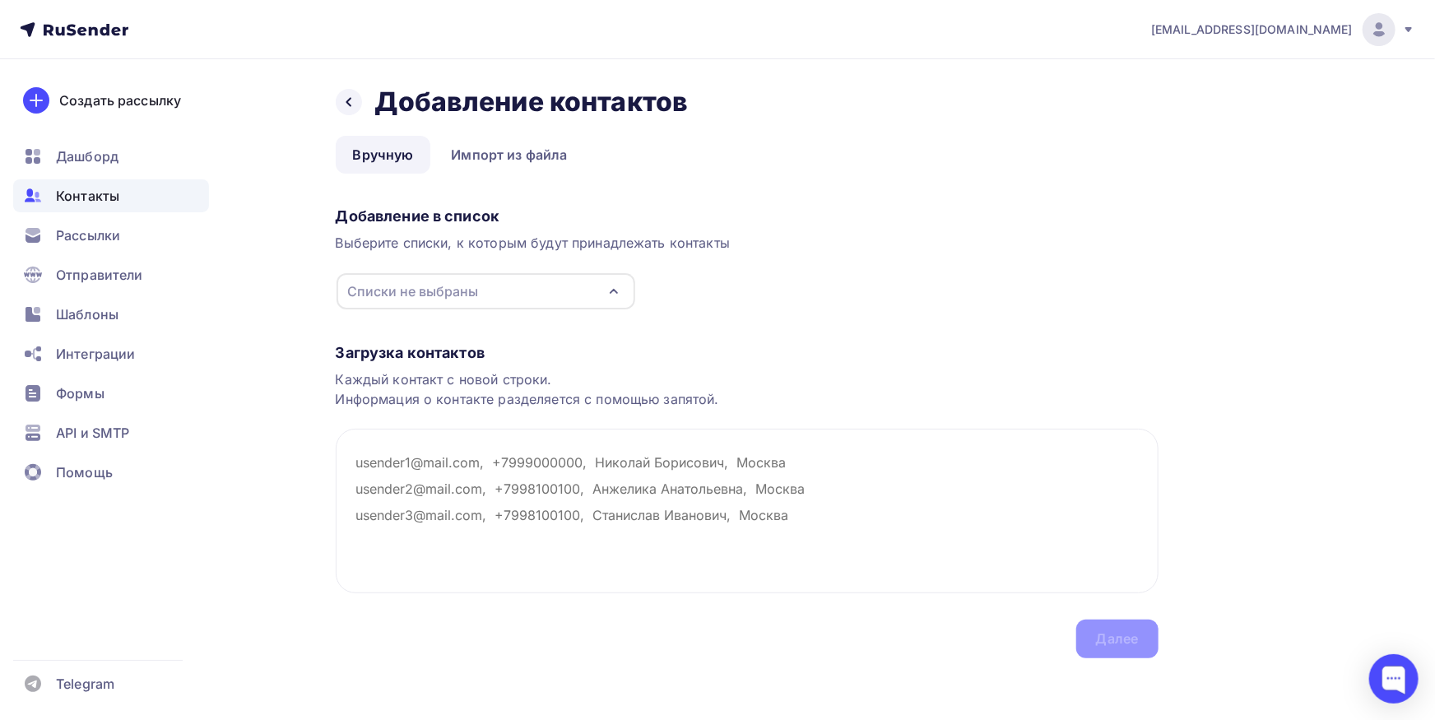
click at [494, 291] on div "Списки не выбраны" at bounding box center [486, 291] width 299 height 36
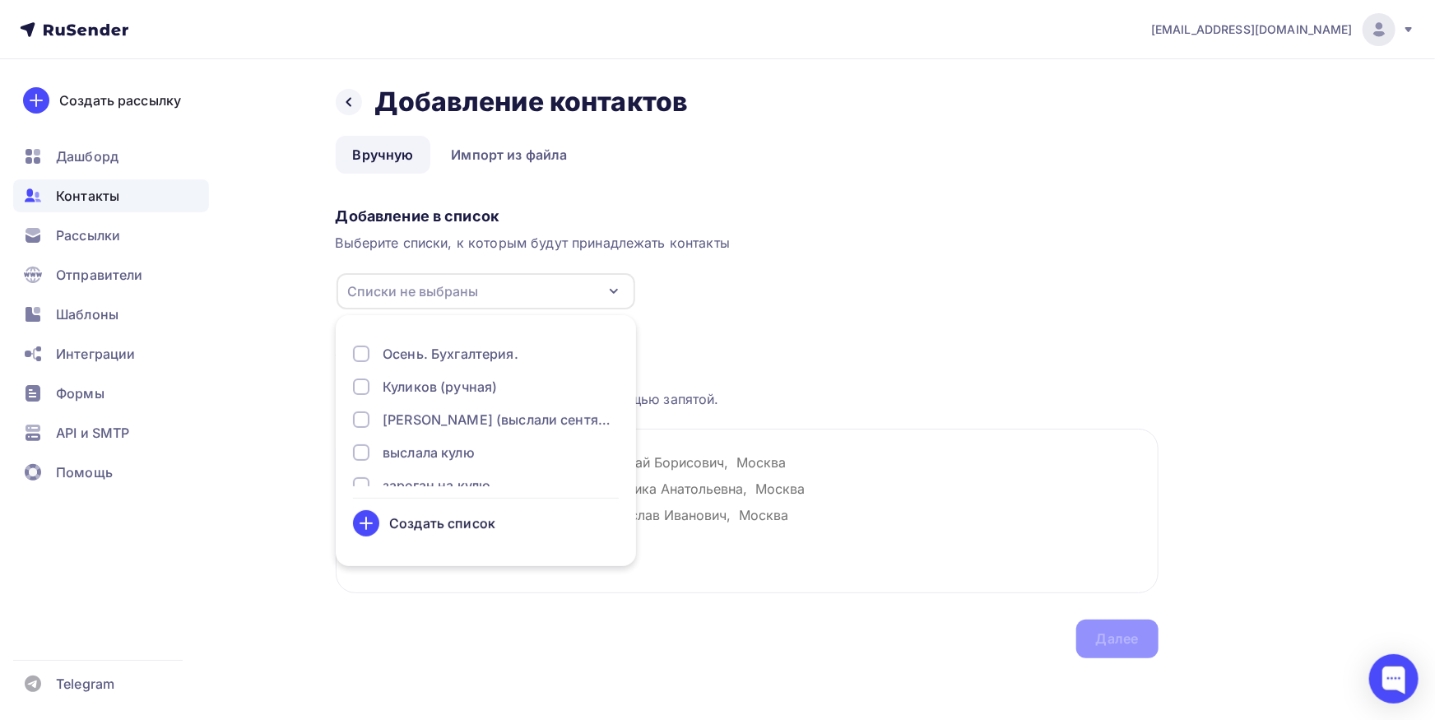
scroll to position [172, 0]
click at [466, 415] on div "[PERSON_NAME] (выслали сентябрь)" at bounding box center [501, 411] width 236 height 20
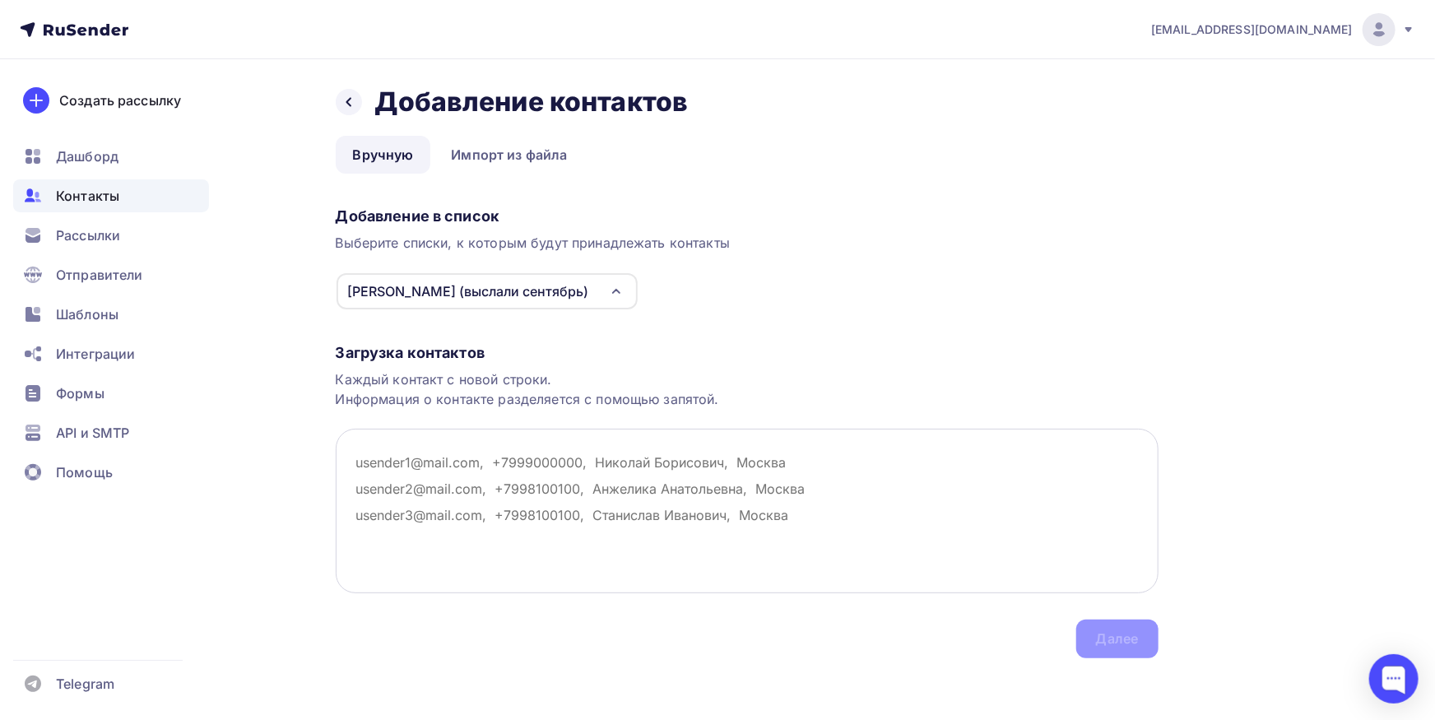
click at [721, 477] on textarea at bounding box center [747, 511] width 823 height 165
paste textarea "[PERSON_NAME][EMAIL_ADDRESS][DOMAIN_NAME]"
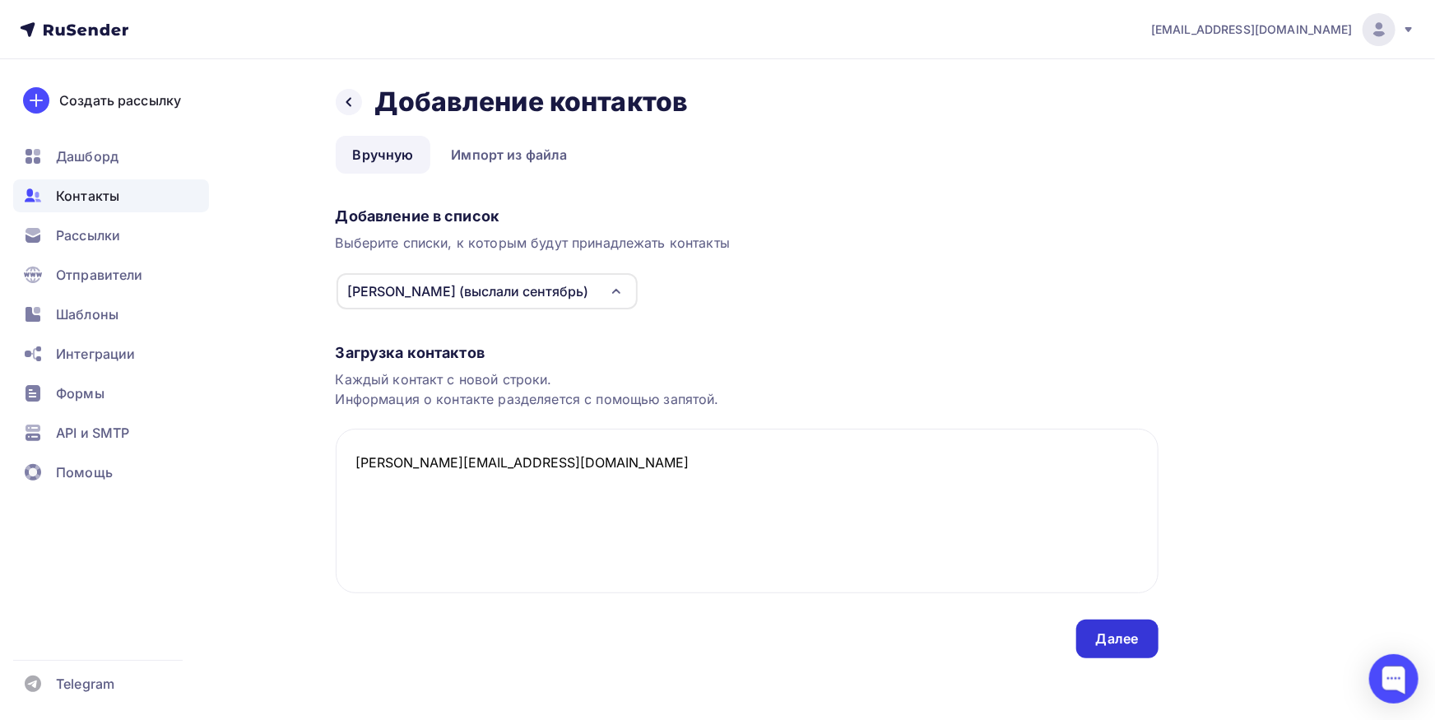
type textarea "[PERSON_NAME][EMAIL_ADDRESS][DOMAIN_NAME]"
click at [1129, 627] on div "Далее" at bounding box center [1117, 639] width 82 height 39
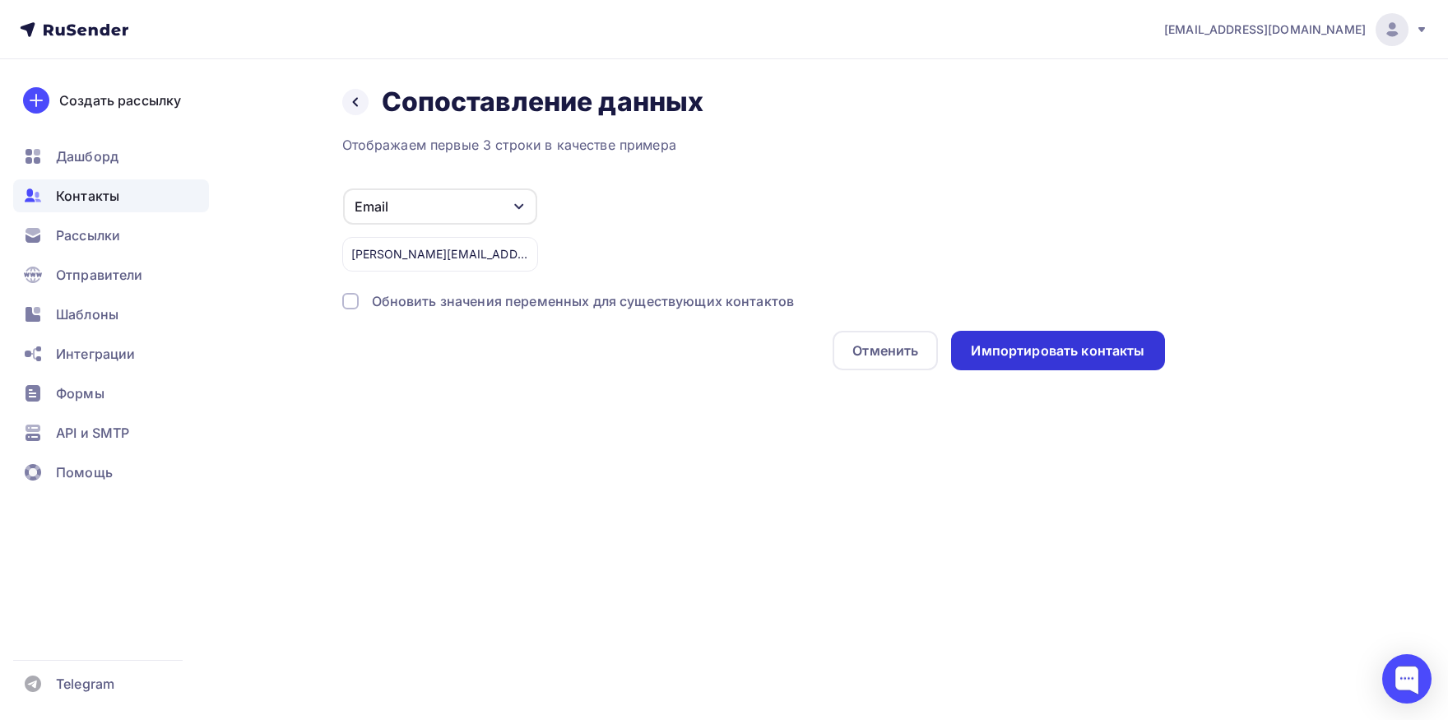
click at [1053, 360] on div "Импортировать контакты" at bounding box center [1057, 350] width 213 height 39
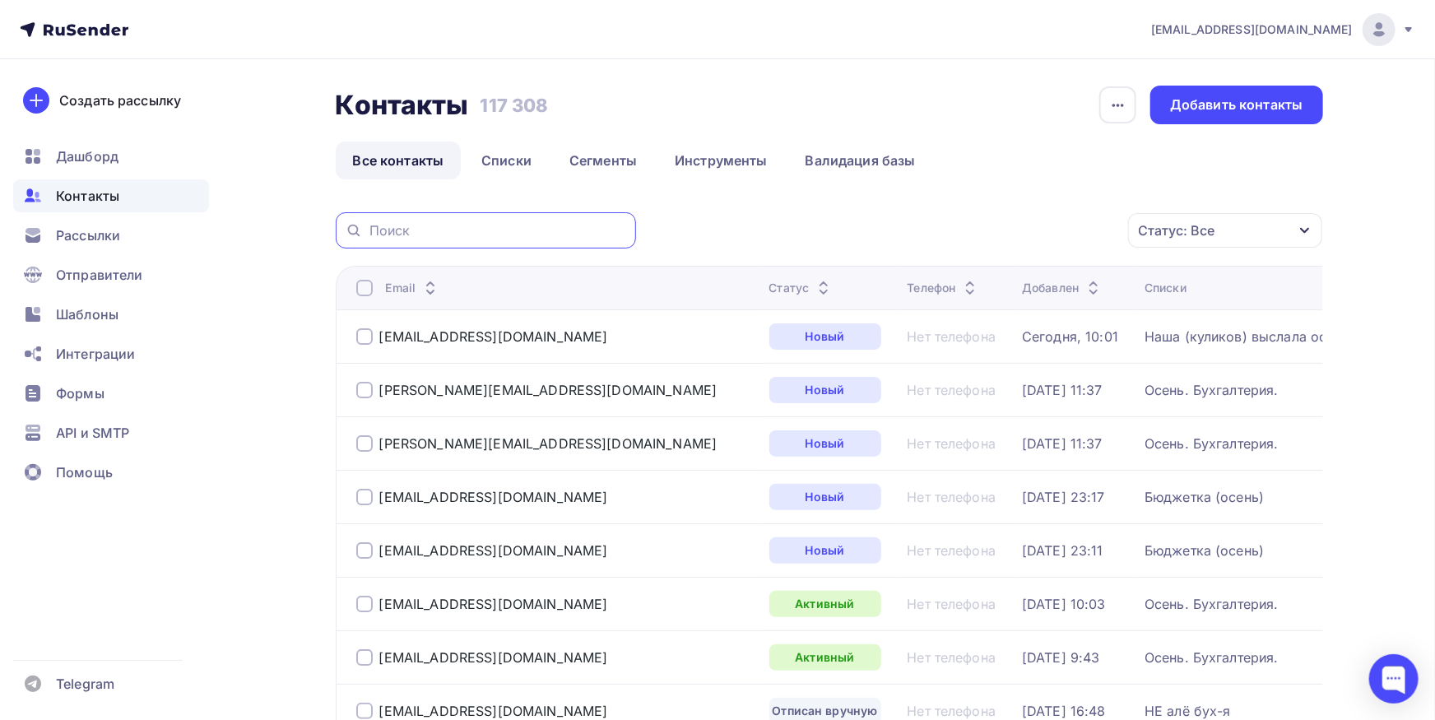
click at [537, 237] on input "text" at bounding box center [497, 230] width 257 height 18
paste input "[EMAIL_ADDRESS][DOMAIN_NAME]"
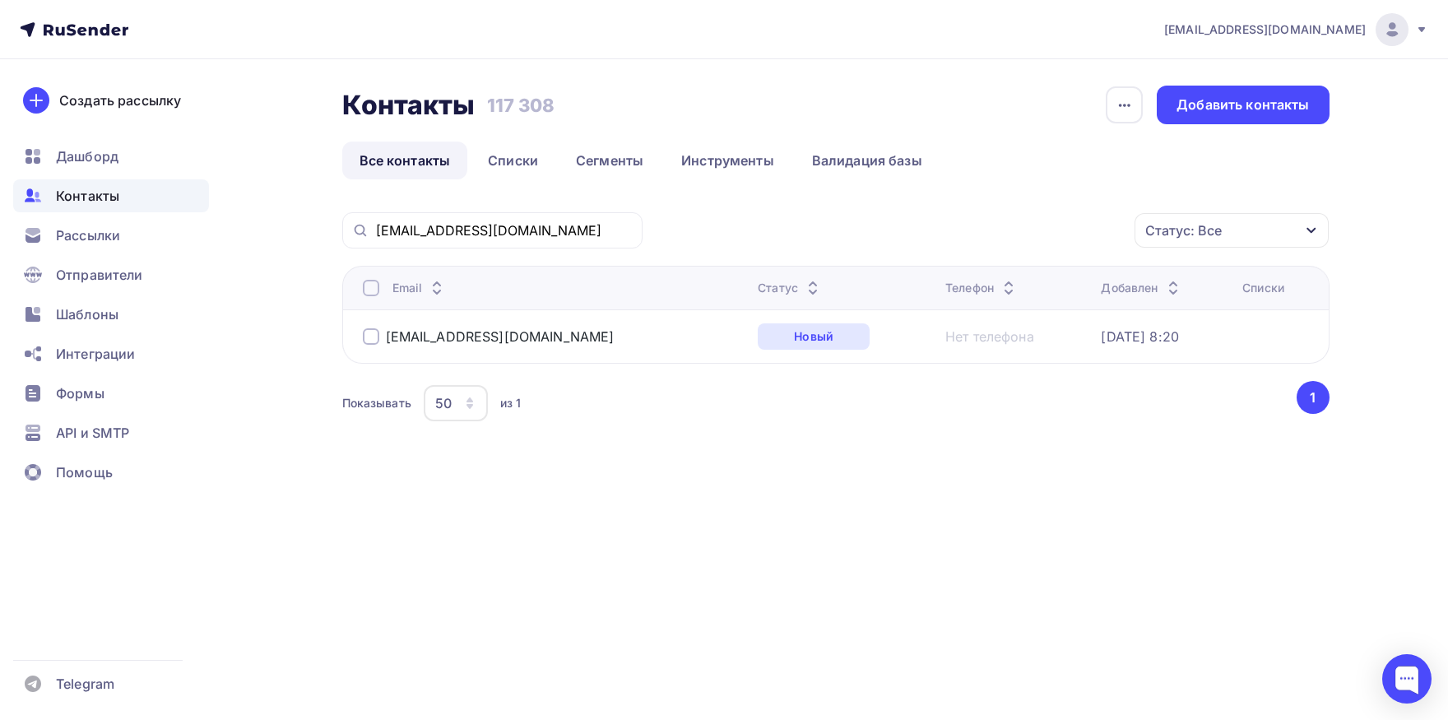
click at [367, 283] on div at bounding box center [371, 288] width 16 height 16
click at [980, 233] on div "Действие" at bounding box center [1011, 231] width 217 height 32
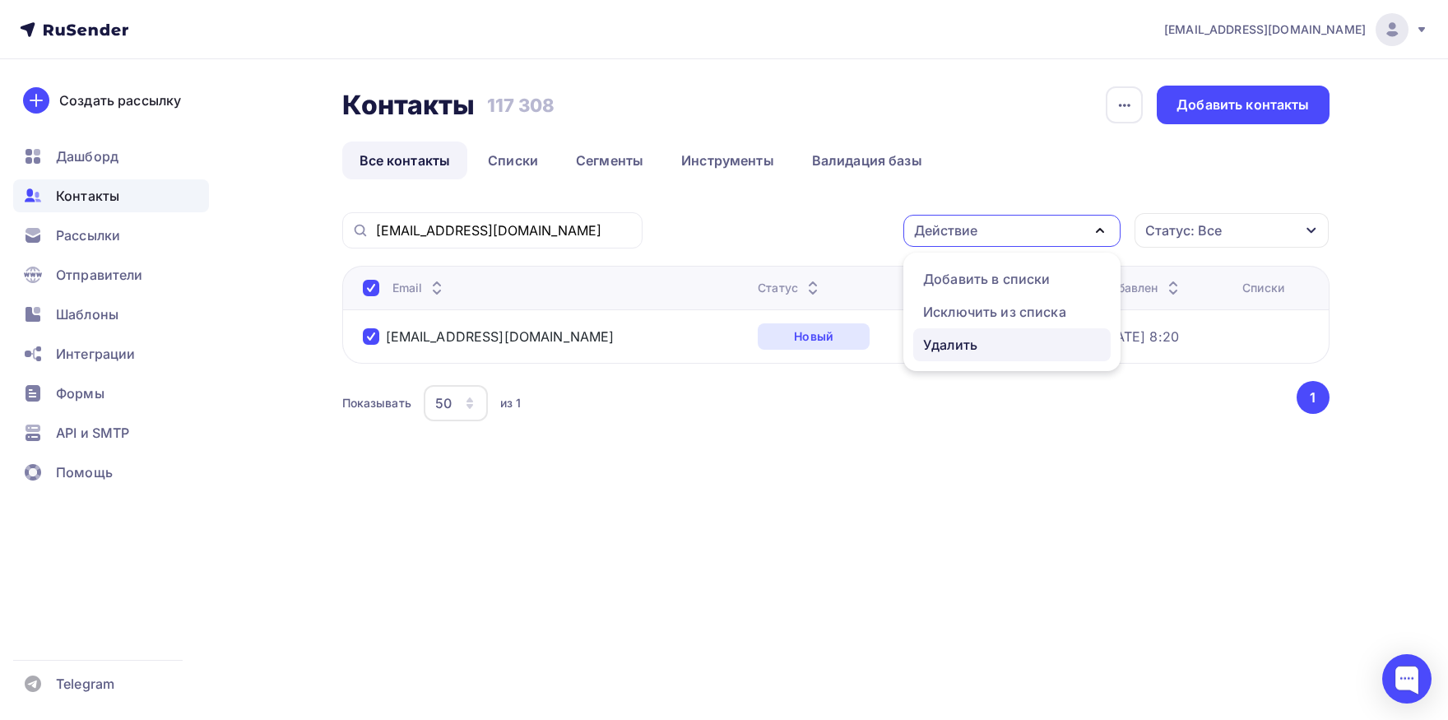
click at [958, 337] on div "Удалить" at bounding box center [950, 345] width 54 height 20
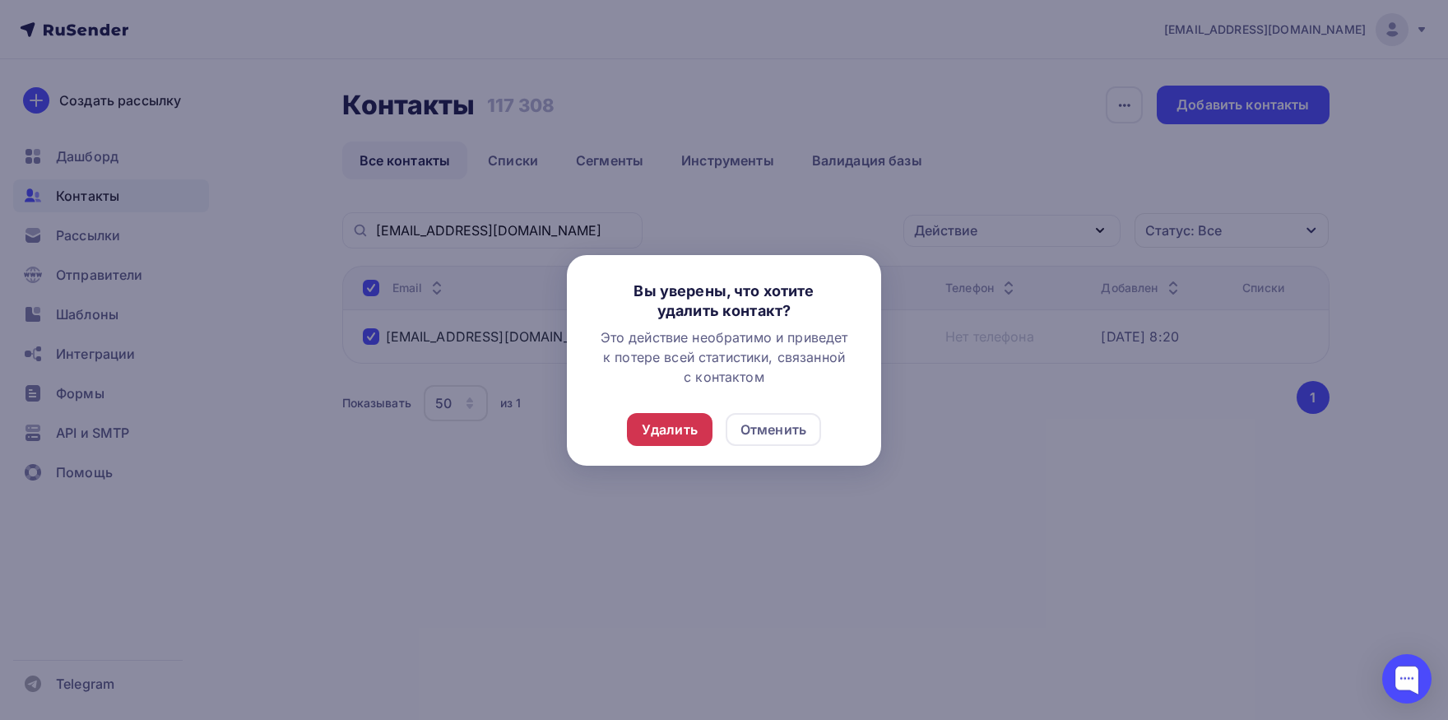
click at [666, 425] on div "Удалить" at bounding box center [670, 430] width 56 height 20
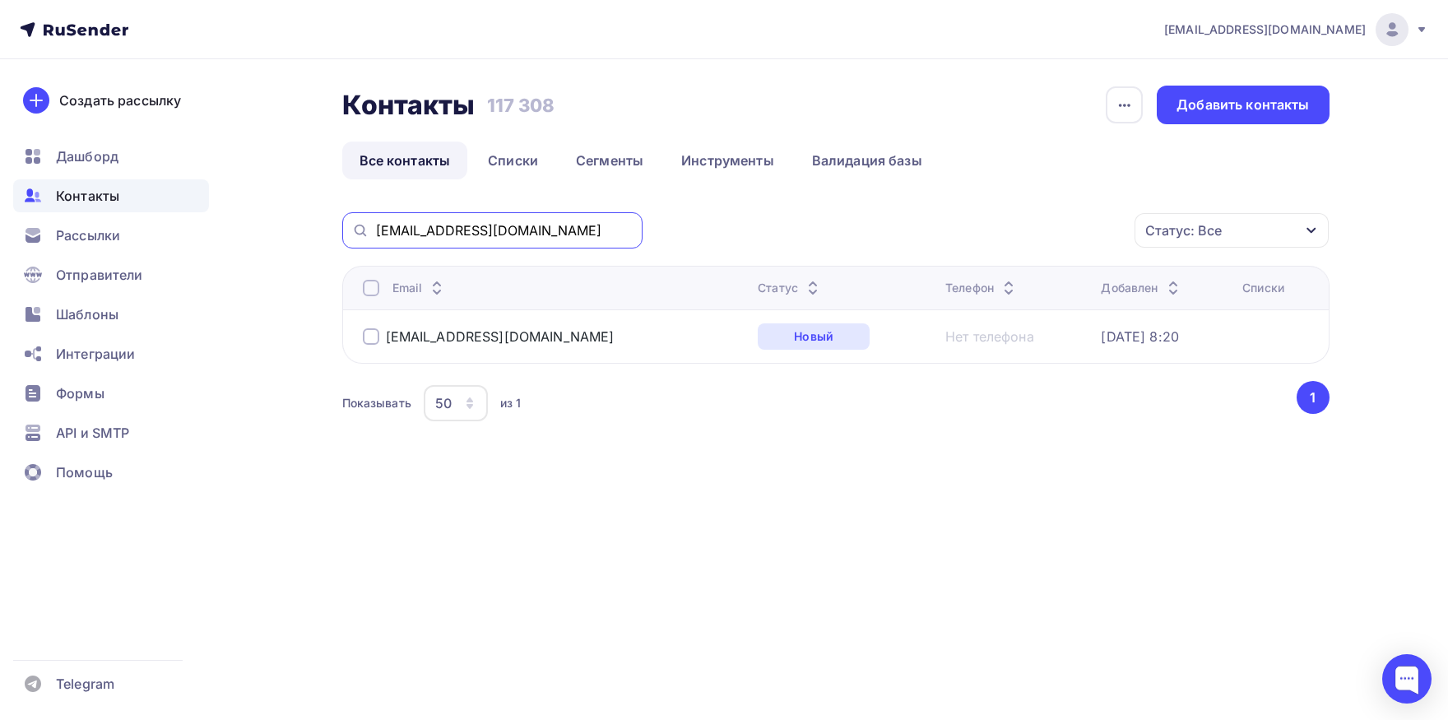
click at [549, 236] on input "[EMAIL_ADDRESS][DOMAIN_NAME]" at bounding box center [504, 230] width 257 height 18
paste input "elm@electronmash"
drag, startPoint x: 406, startPoint y: 228, endPoint x: 366, endPoint y: 225, distance: 39.6
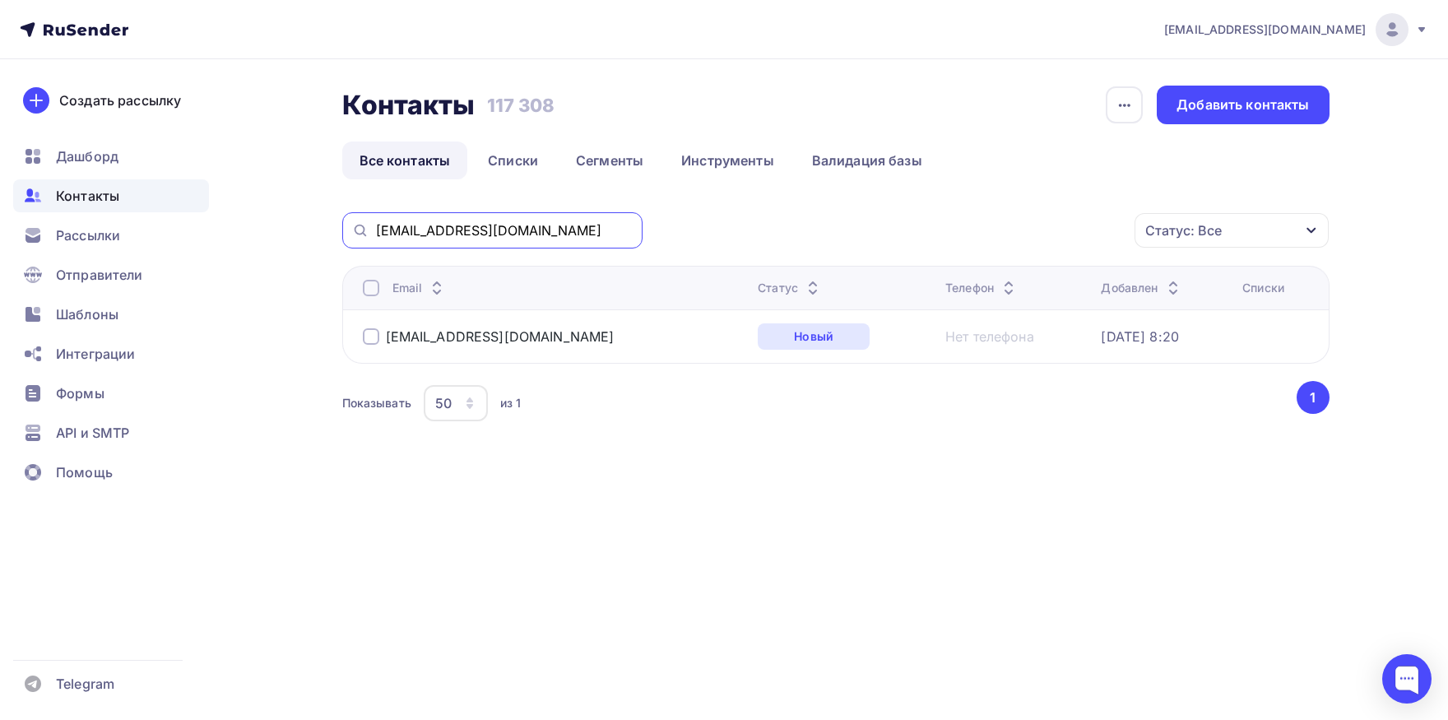
click at [376, 225] on input "[EMAIL_ADDRESS][DOMAIN_NAME]" at bounding box center [504, 230] width 257 height 18
type input "[DOMAIN_NAME]"
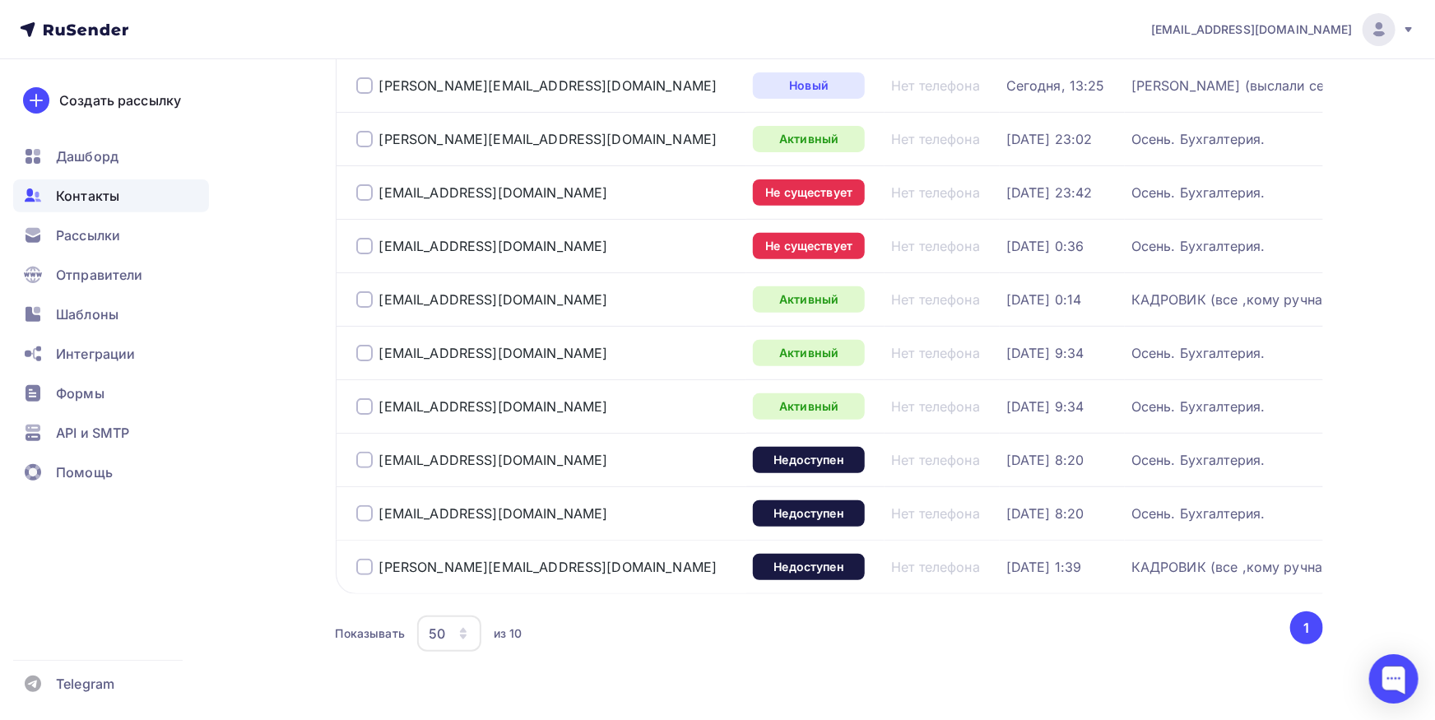
scroll to position [272, 0]
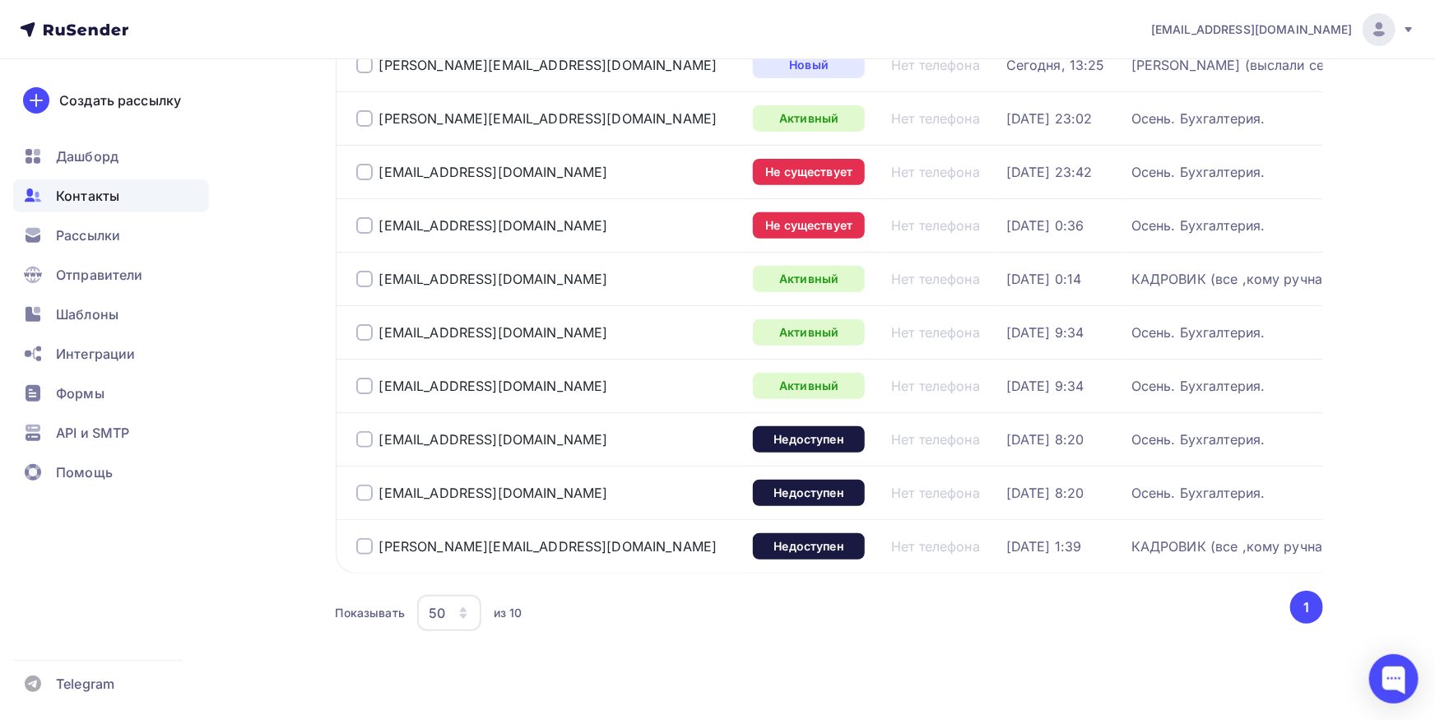
click at [361, 276] on div at bounding box center [364, 279] width 16 height 16
drag, startPoint x: 355, startPoint y: 552, endPoint x: 364, endPoint y: 551, distance: 8.3
click at [356, 552] on td "[PERSON_NAME][EMAIL_ADDRESS][DOMAIN_NAME]" at bounding box center [541, 545] width 411 height 53
click at [363, 551] on div at bounding box center [364, 546] width 16 height 16
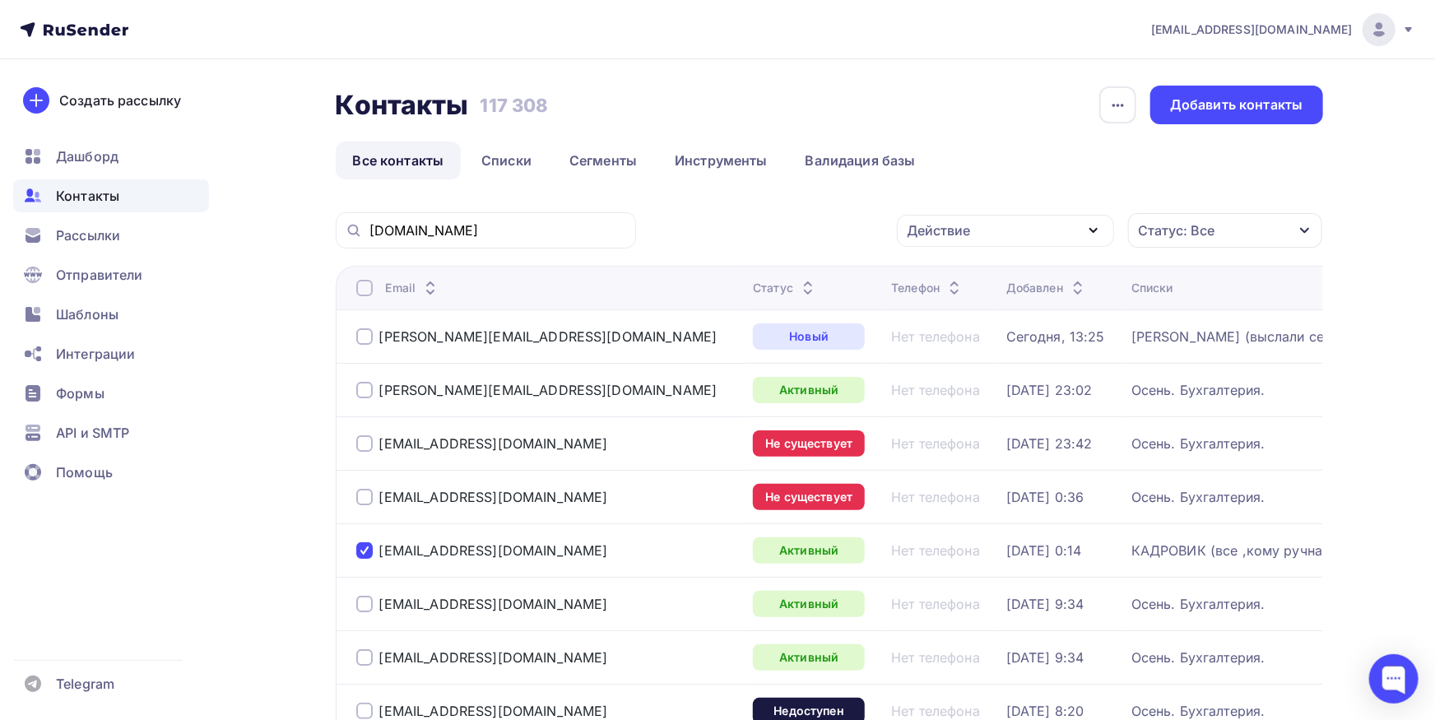
click at [985, 240] on div "Действие" at bounding box center [1005, 231] width 217 height 32
click at [982, 313] on div "Исключить из списка" at bounding box center [988, 312] width 143 height 20
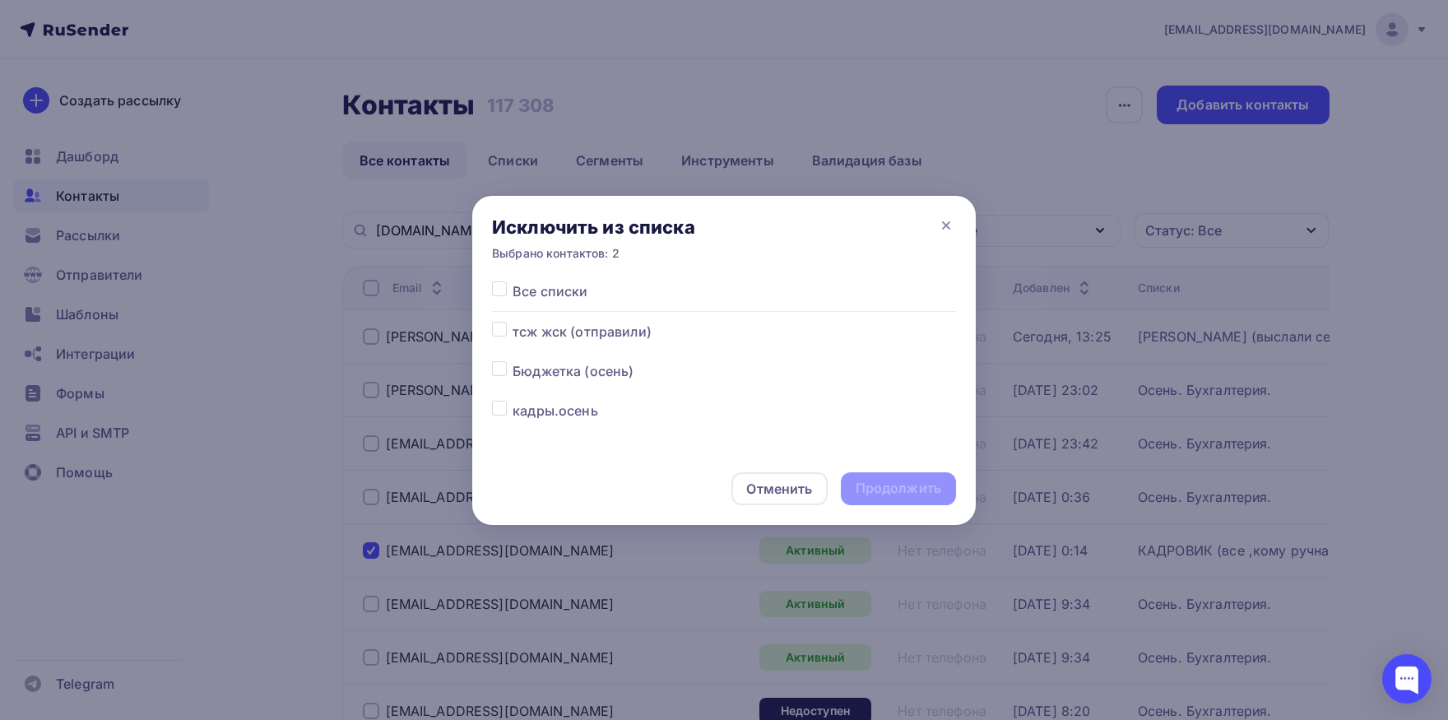
click at [513, 281] on label at bounding box center [513, 281] width 0 height 0
click at [504, 292] on input "checkbox" at bounding box center [499, 288] width 15 height 15
checkbox input "true"
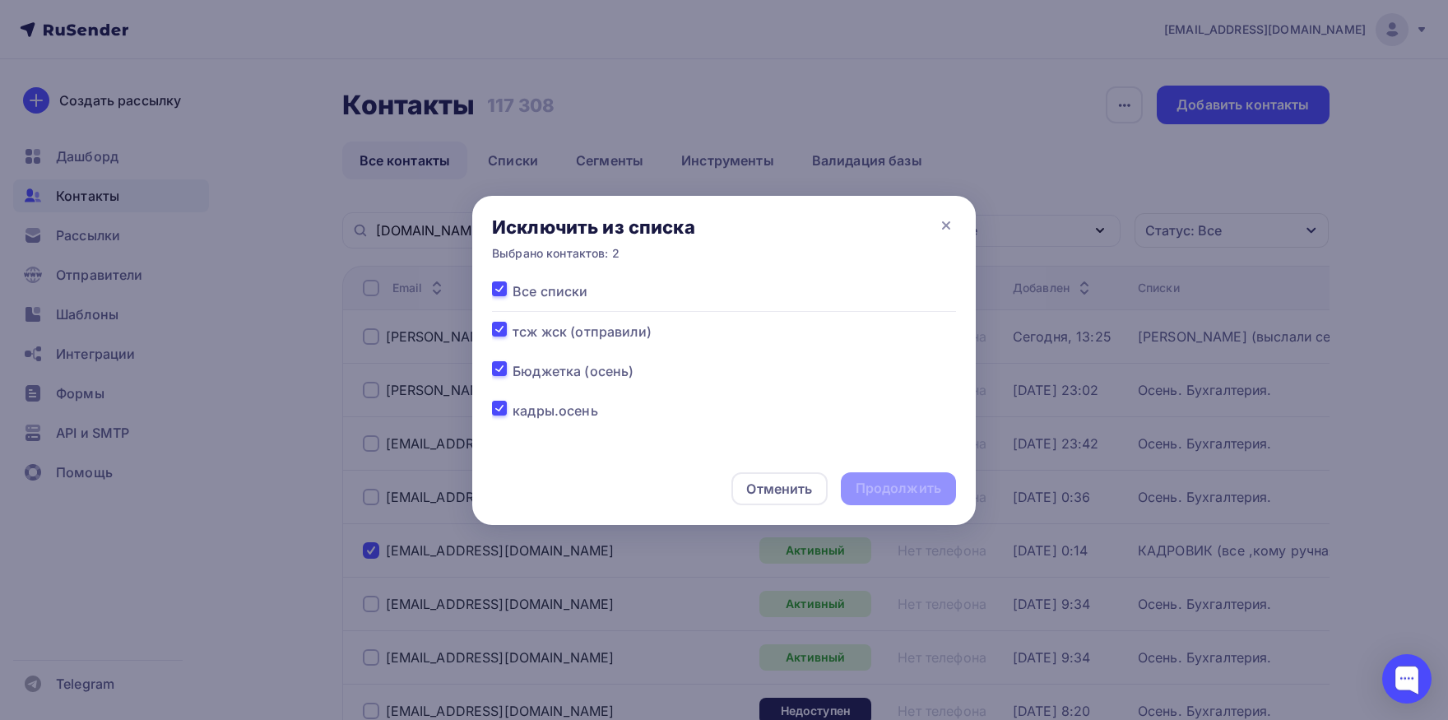
checkbox input "true"
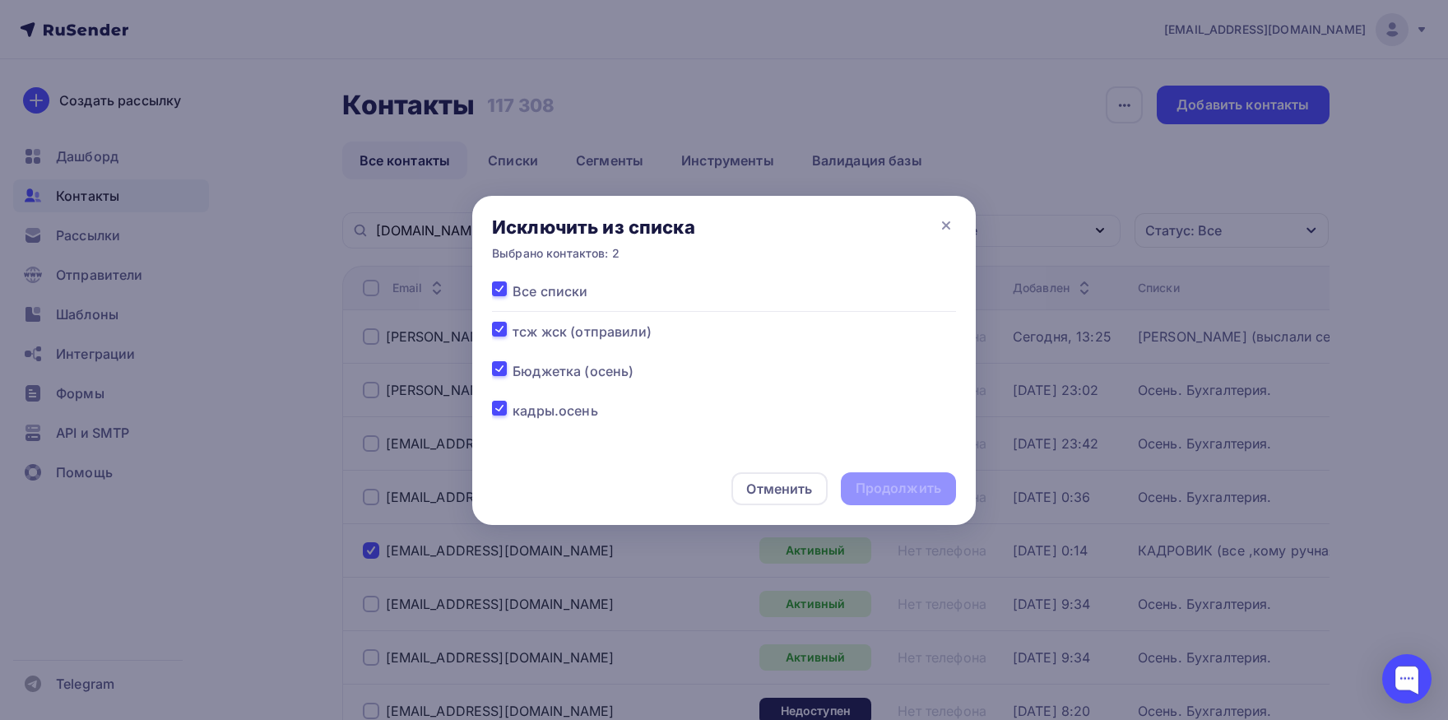
checkbox input "true"
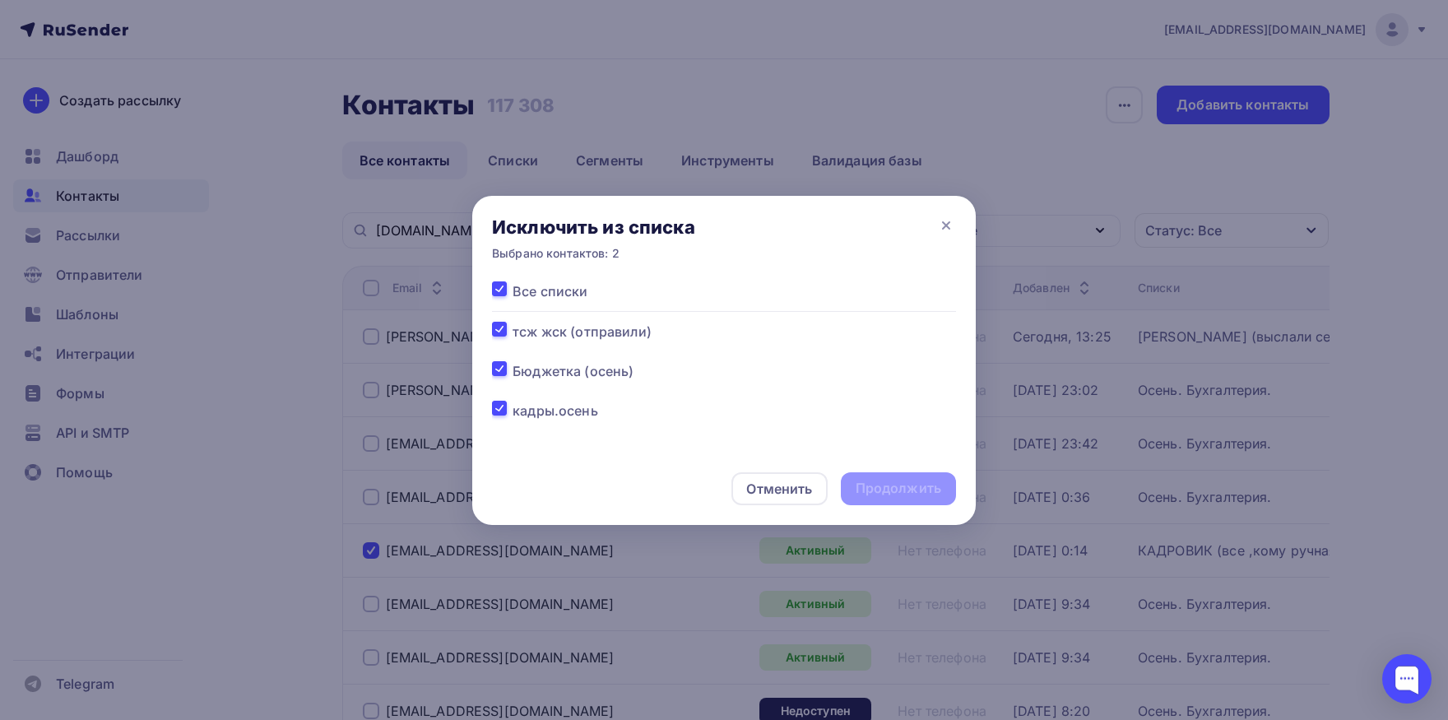
checkbox input "true"
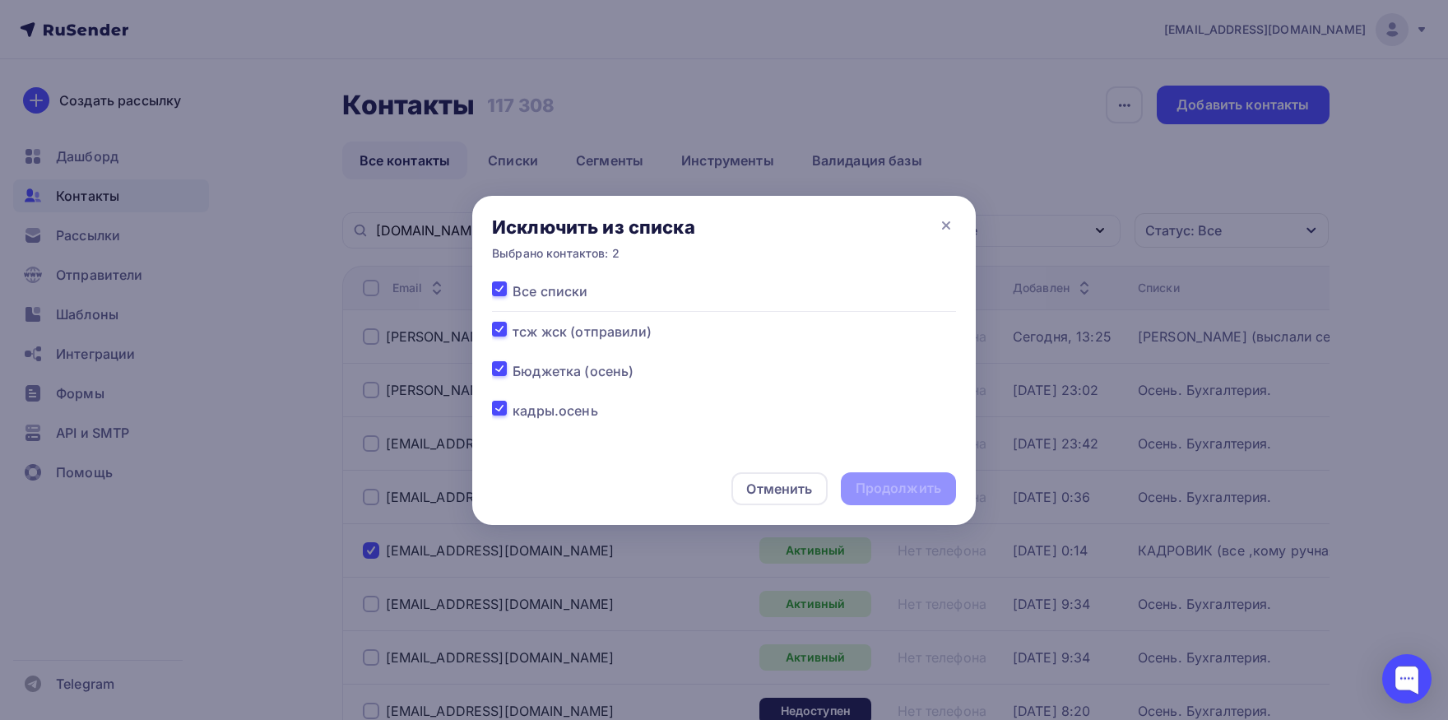
checkbox input "true"
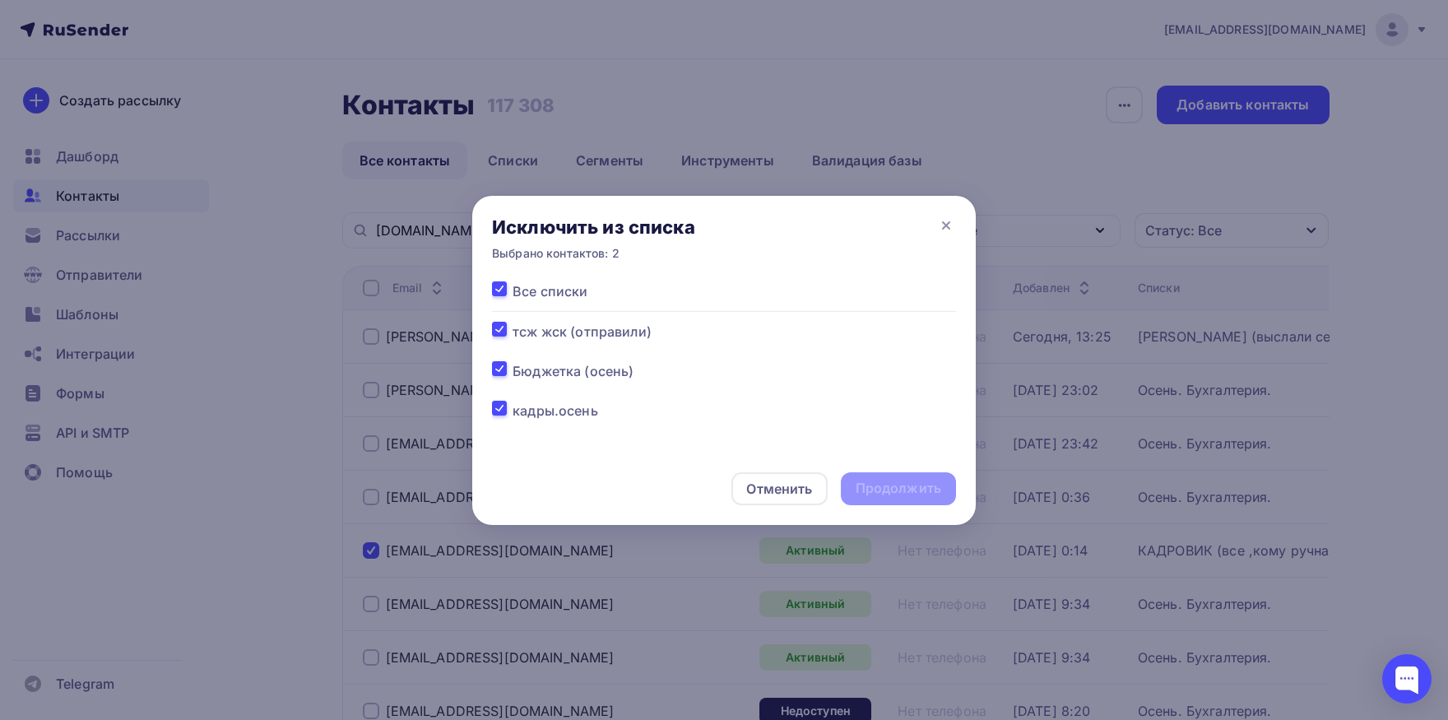
checkbox input "true"
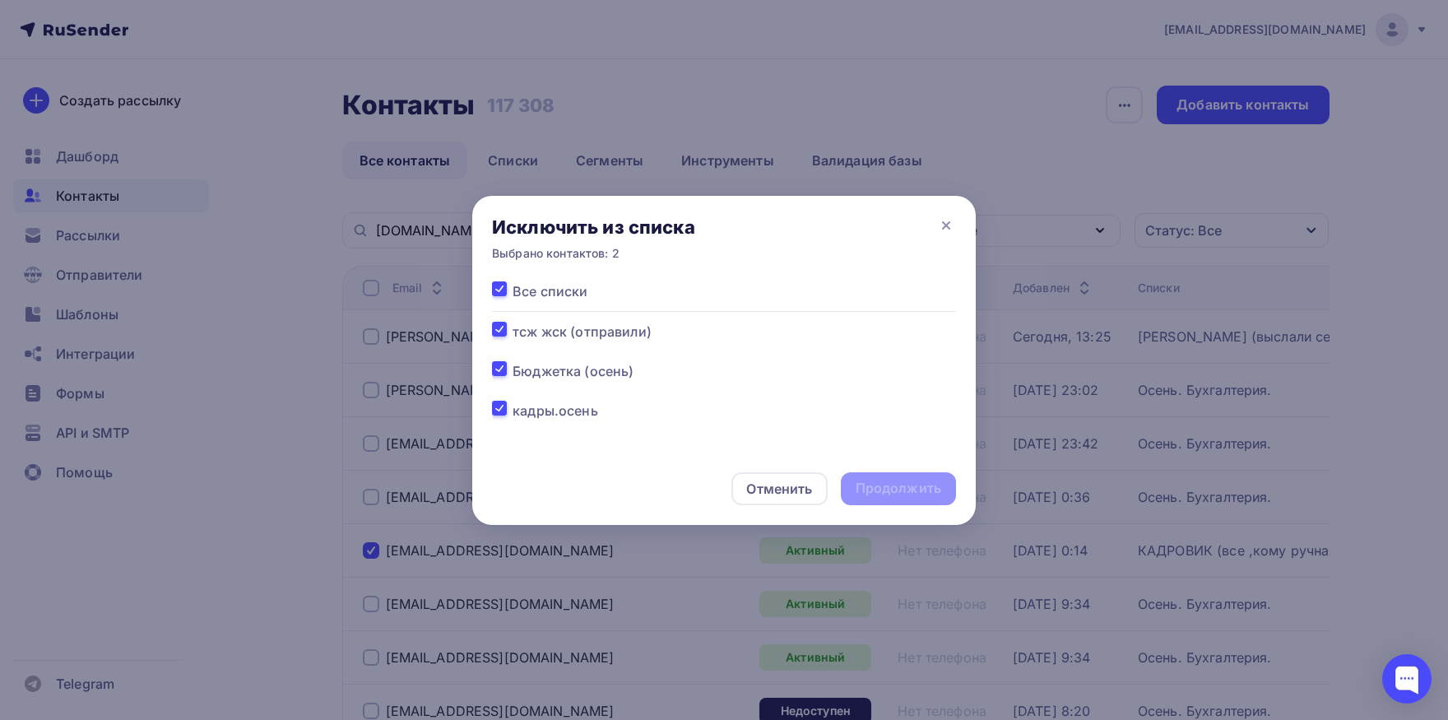
checkbox input "true"
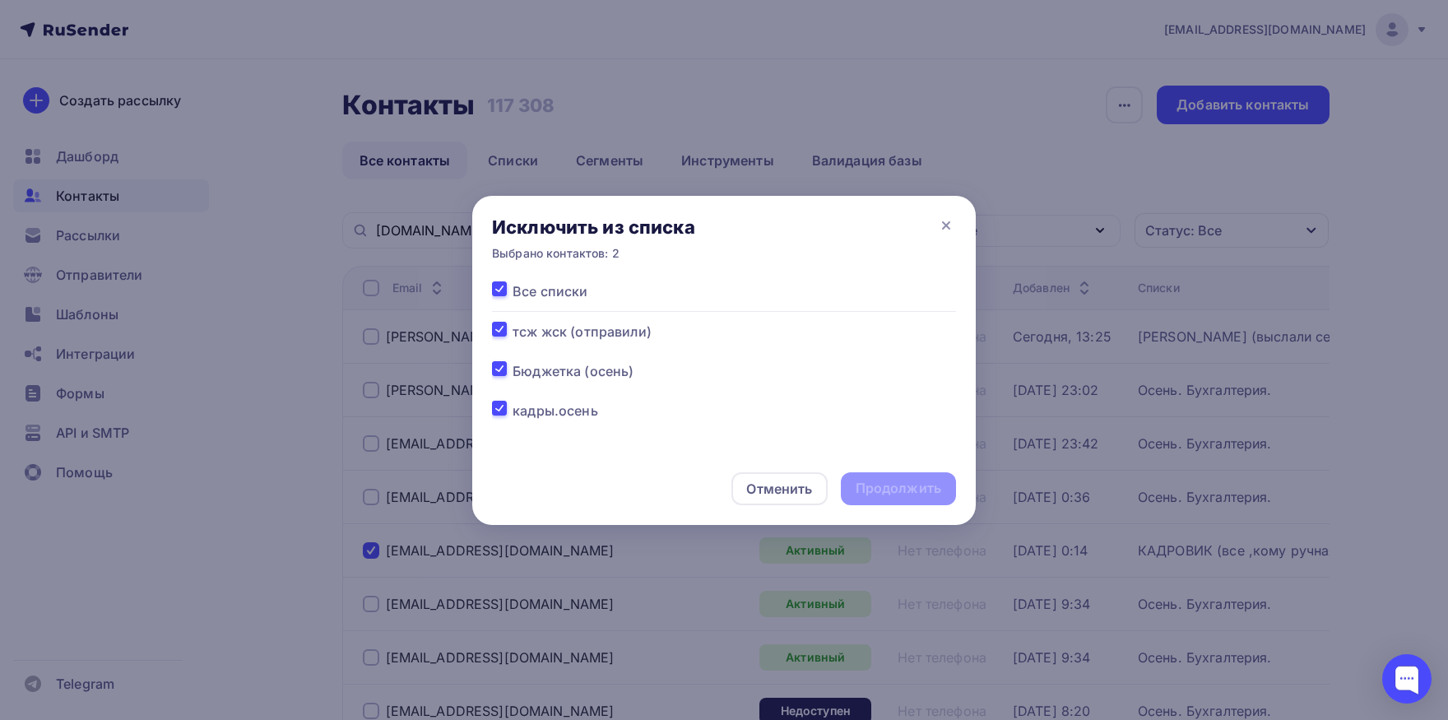
checkbox input "true"
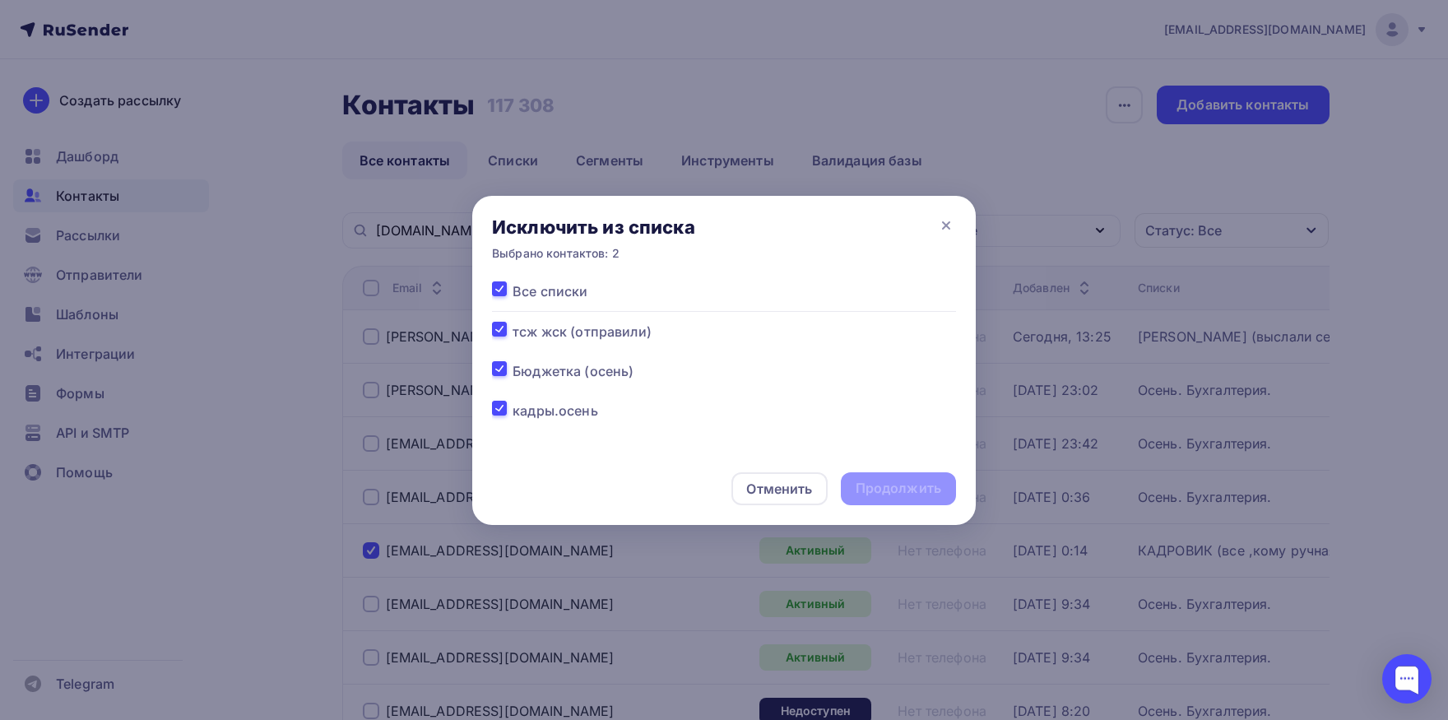
checkbox input "true"
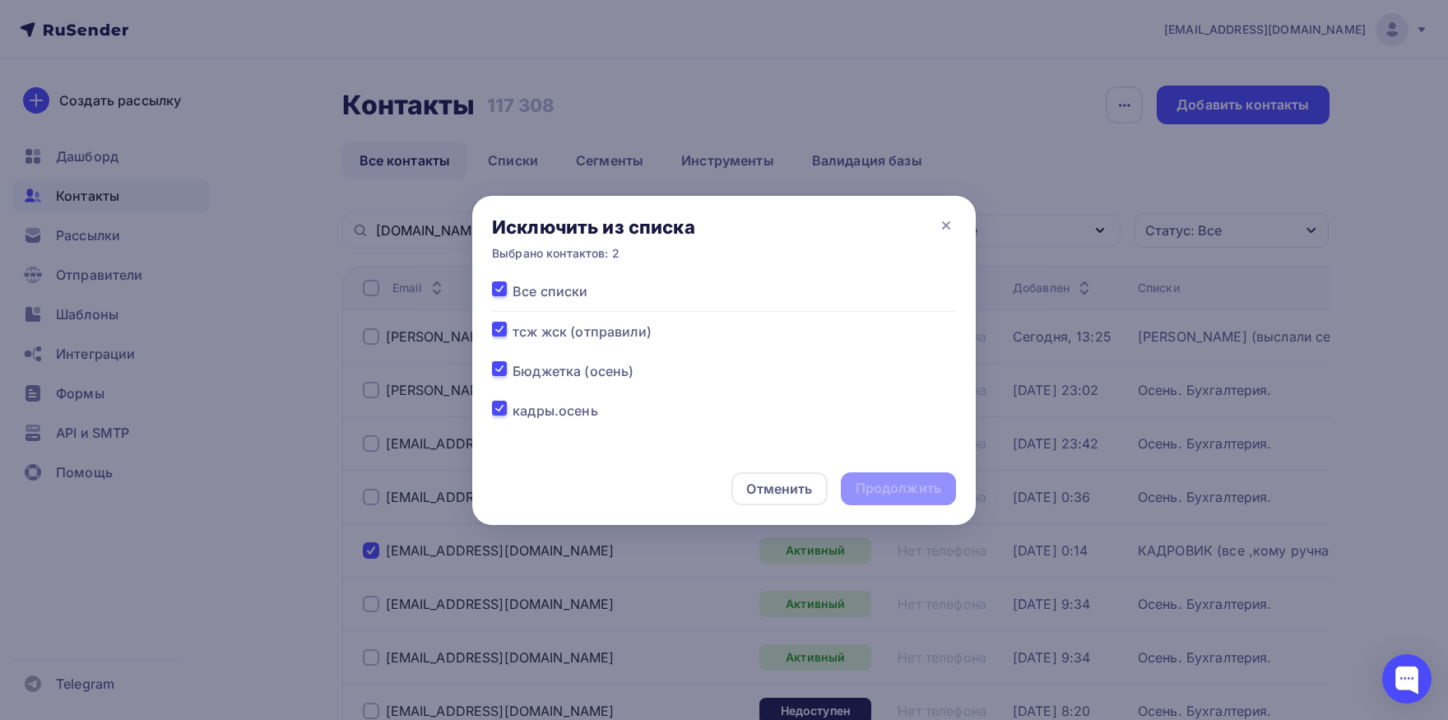
checkbox input "true"
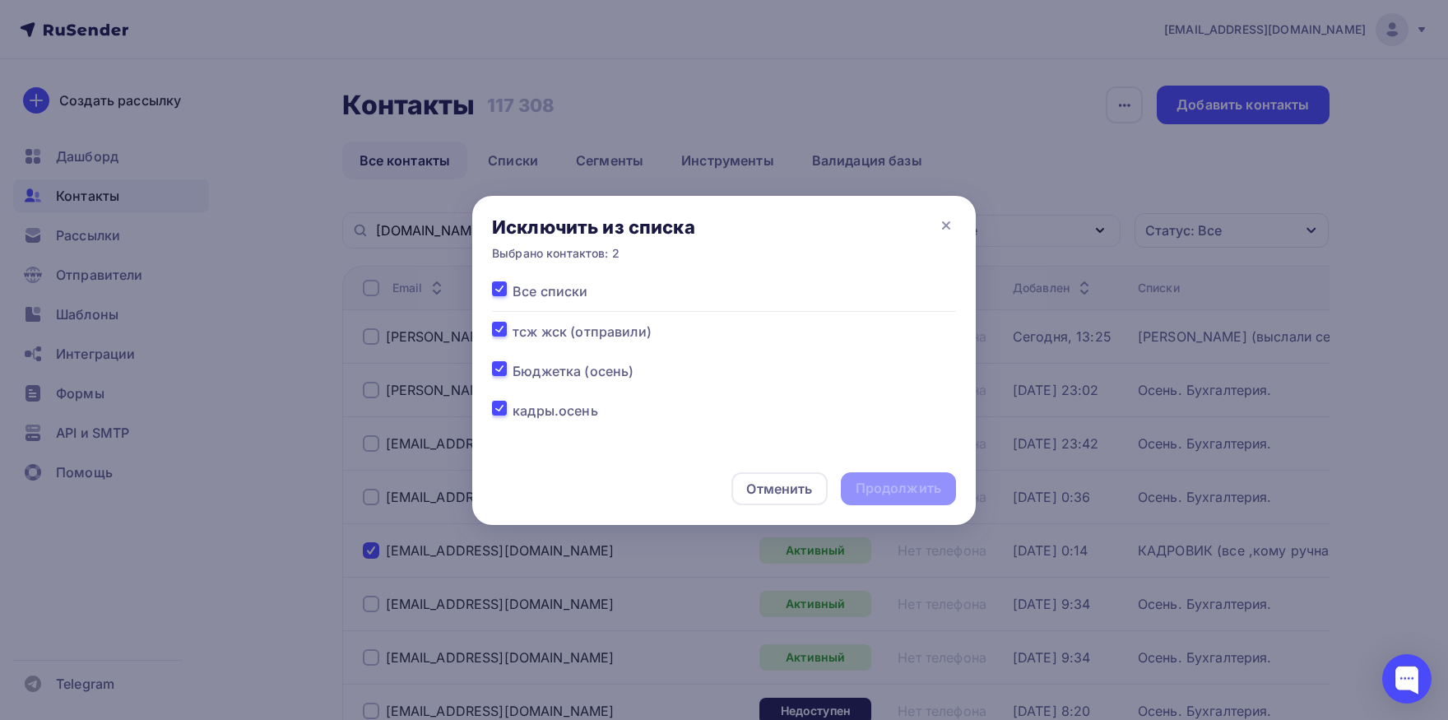
checkbox input "true"
click at [901, 485] on div "Продолжить" at bounding box center [899, 488] width 86 height 19
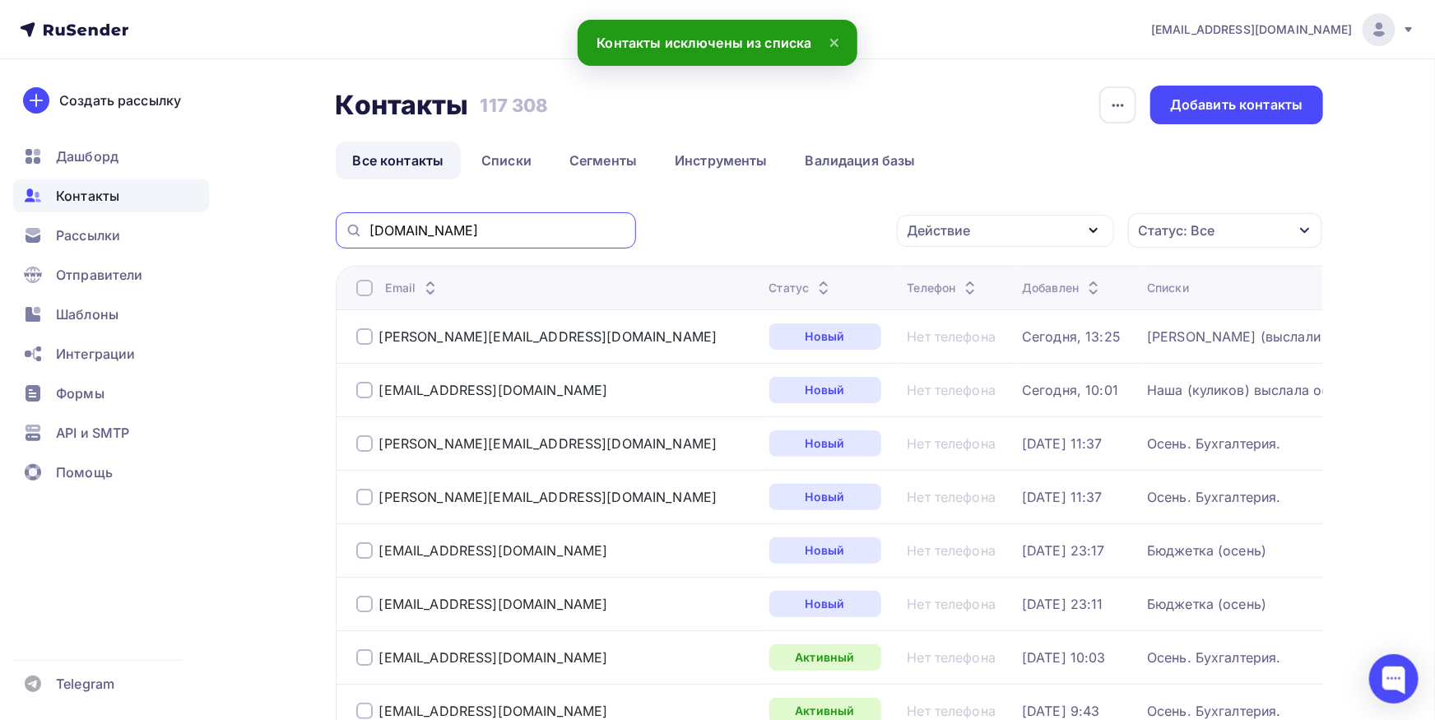
click at [564, 231] on input "[DOMAIN_NAME]" at bounding box center [497, 230] width 257 height 18
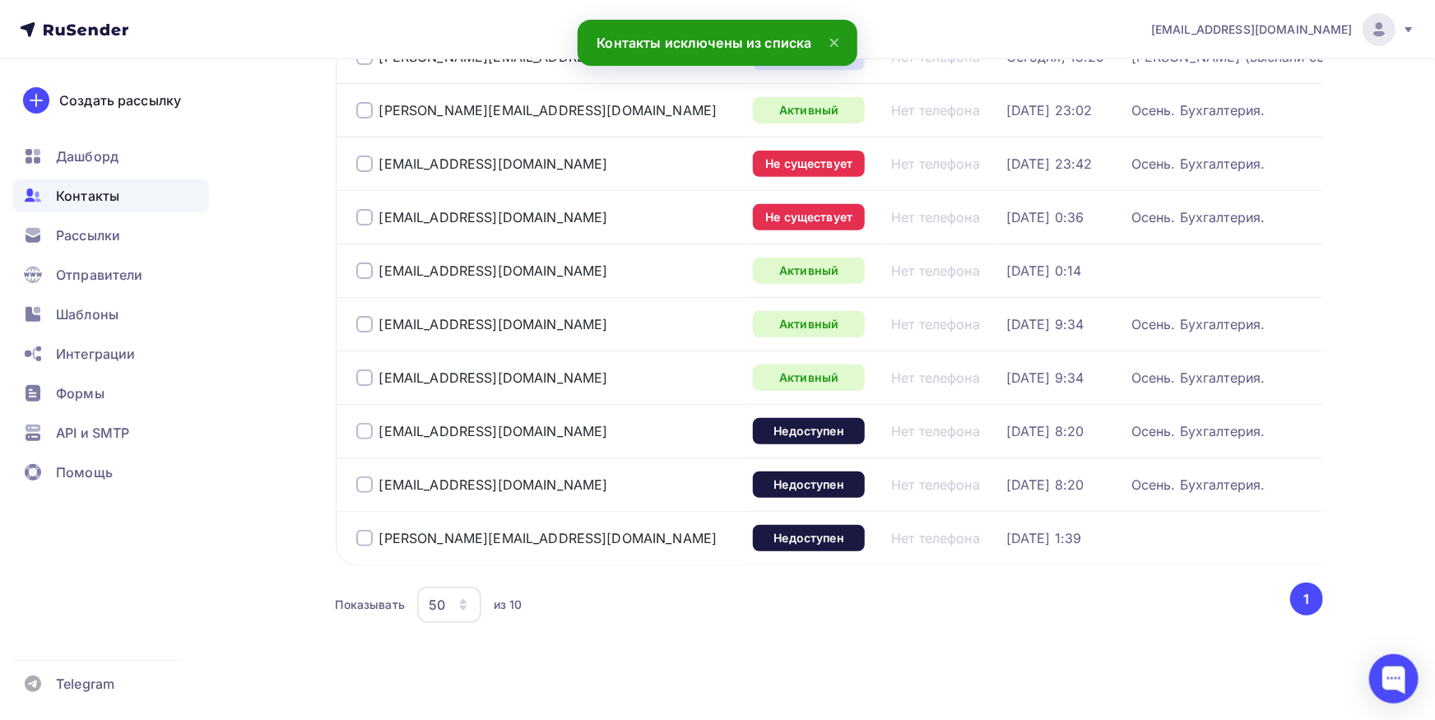
scroll to position [290, 0]
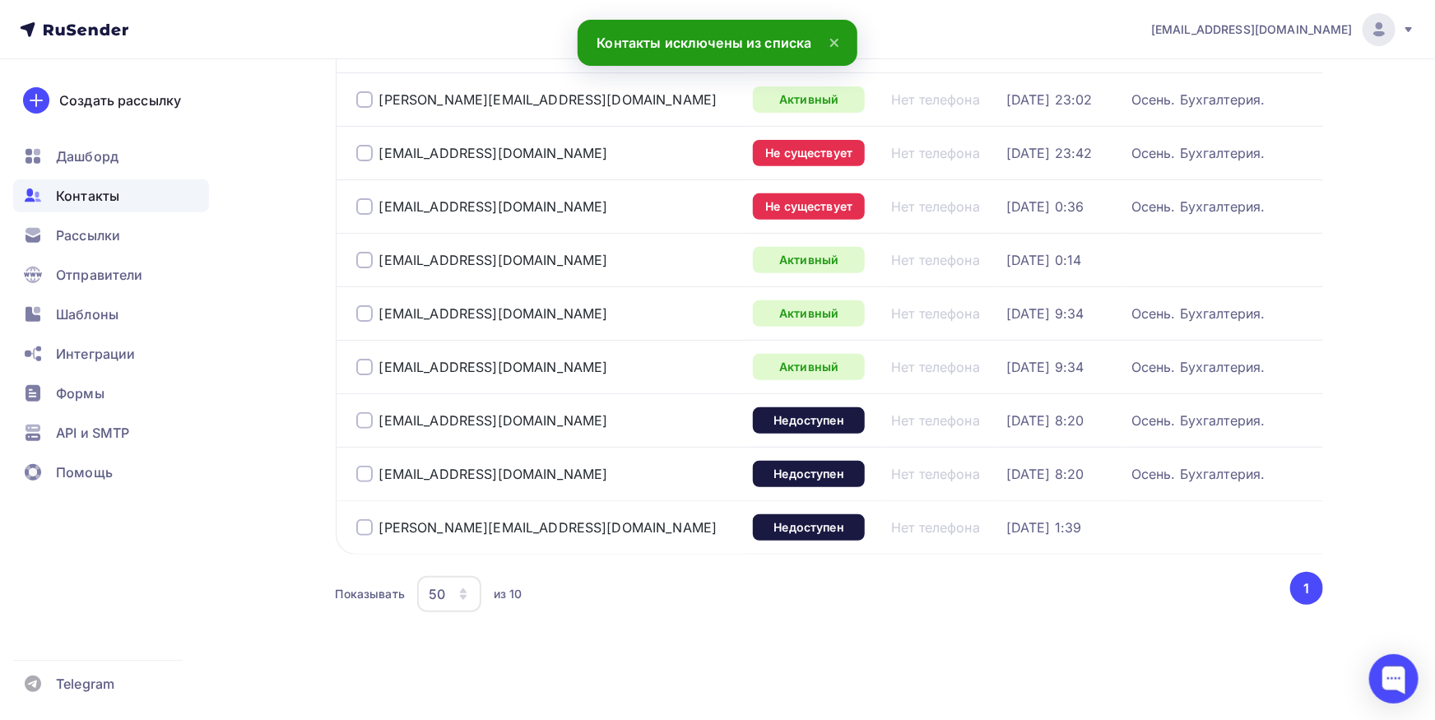
click at [362, 261] on div at bounding box center [364, 260] width 16 height 16
click at [368, 524] on div at bounding box center [364, 527] width 16 height 16
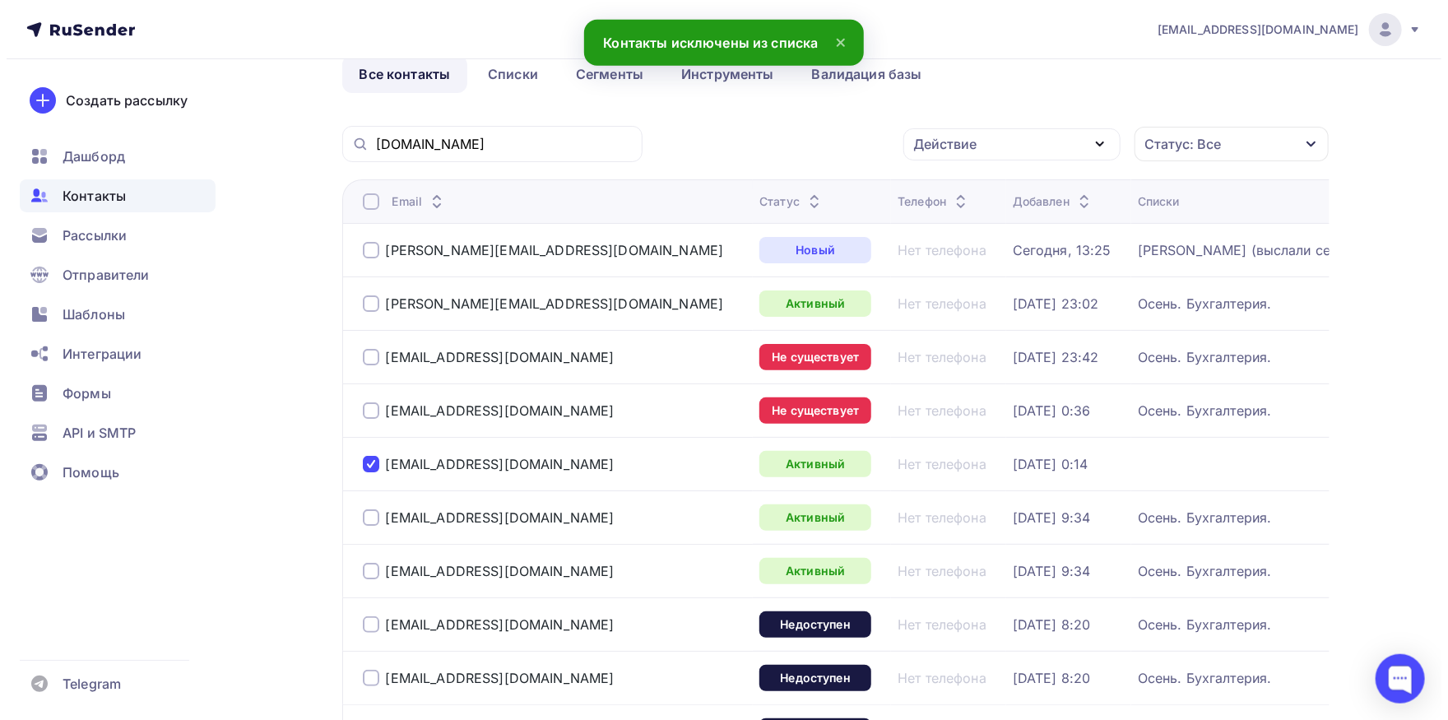
scroll to position [0, 0]
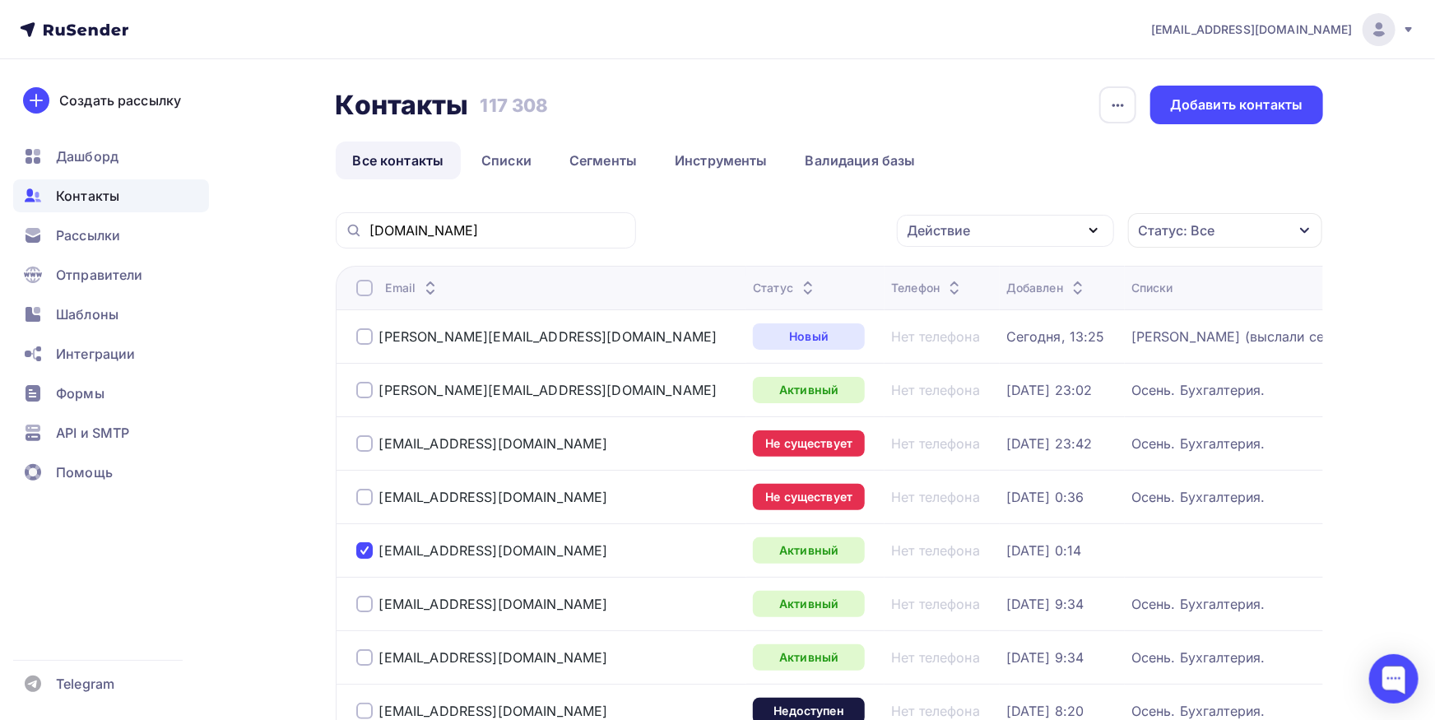
click at [996, 231] on div "Действие" at bounding box center [1005, 231] width 217 height 32
click at [996, 269] on div "Добавить в списки" at bounding box center [980, 279] width 127 height 20
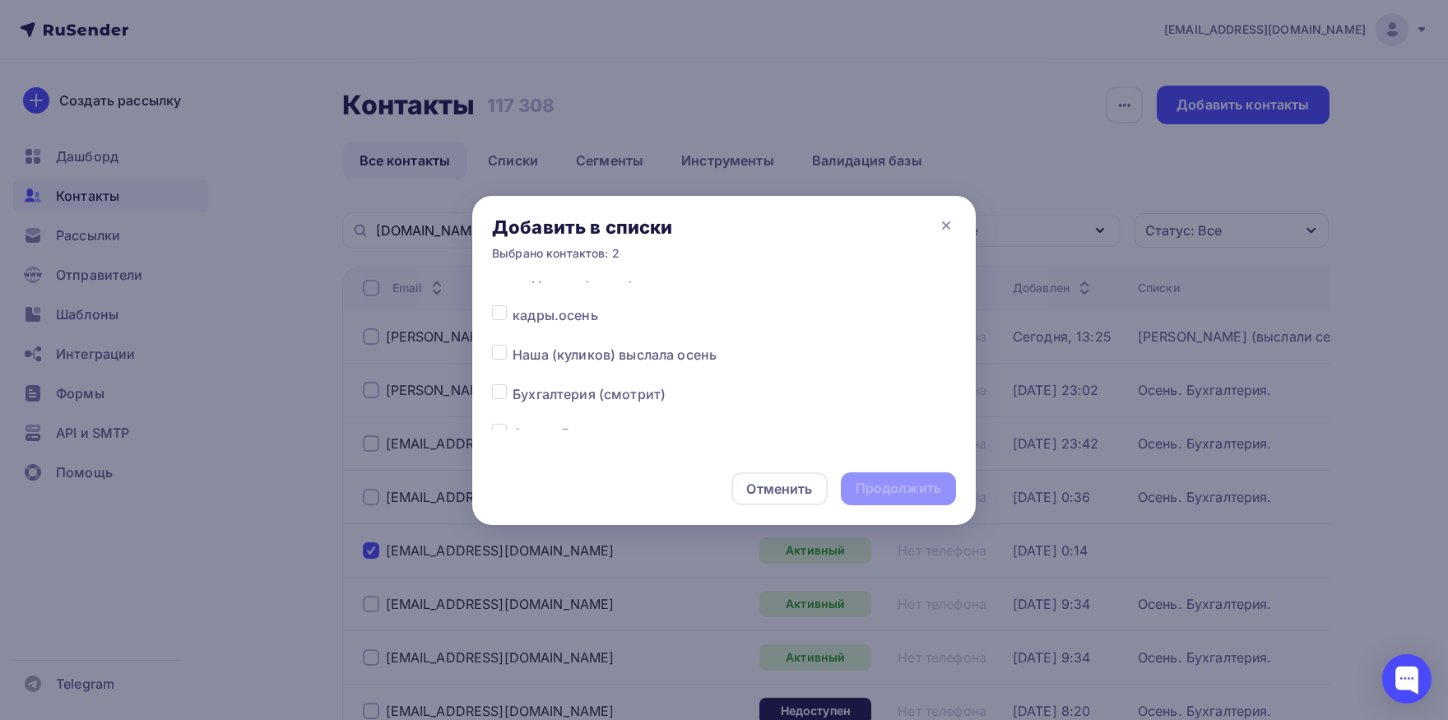
scroll to position [86, 0]
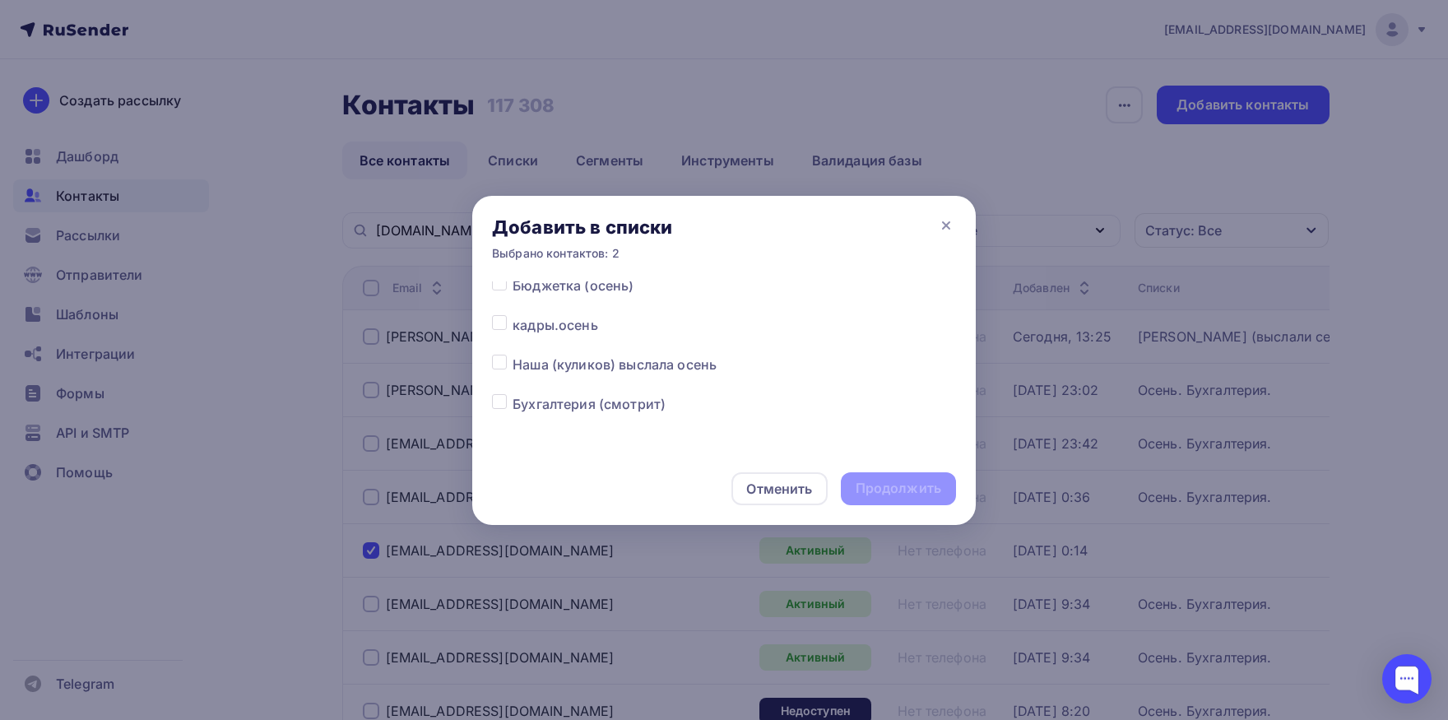
click at [513, 315] on label at bounding box center [513, 315] width 0 height 0
click at [499, 328] on input "checkbox" at bounding box center [499, 322] width 15 height 15
checkbox input "true"
click at [854, 480] on div "Продолжить" at bounding box center [898, 488] width 115 height 33
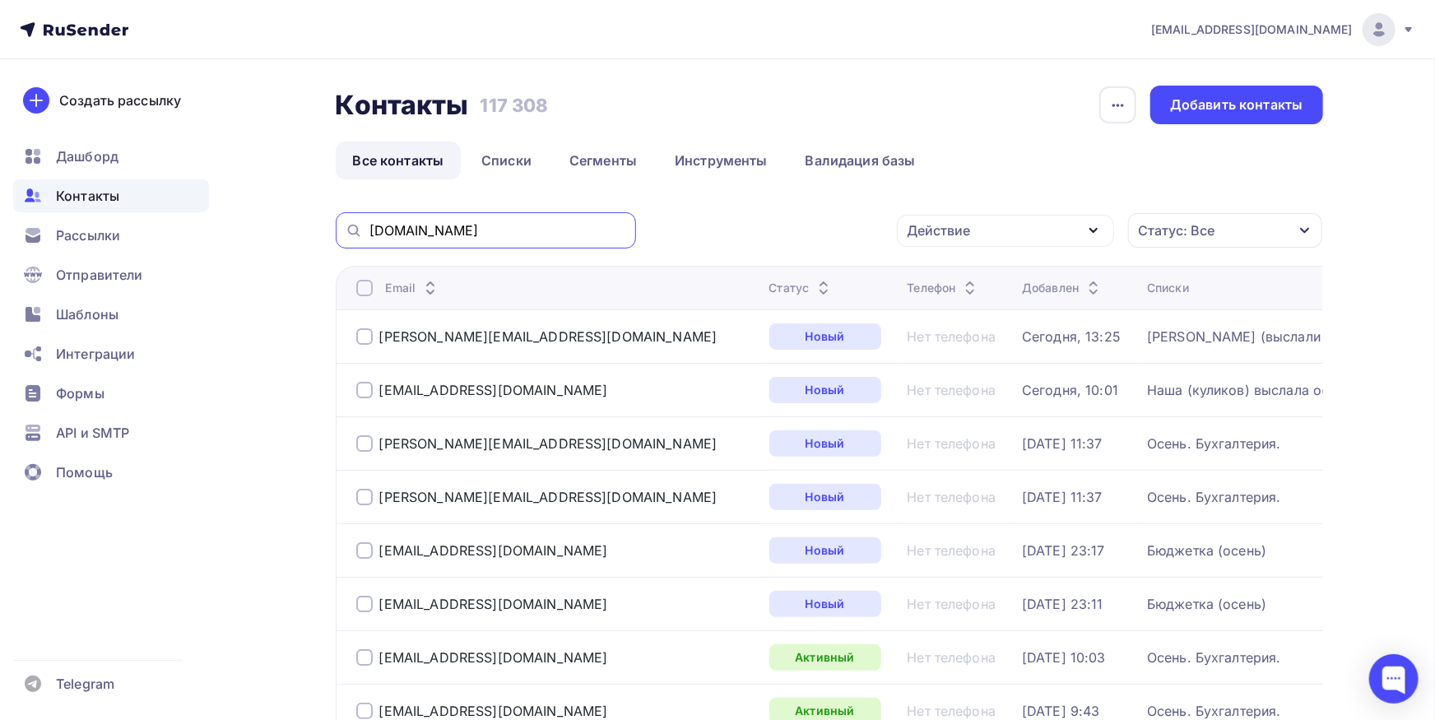
click at [527, 230] on input "[DOMAIN_NAME]" at bounding box center [497, 230] width 257 height 18
paste input "buh-profil@mail"
type input "[EMAIL_ADDRESS][DOMAIN_NAME]"
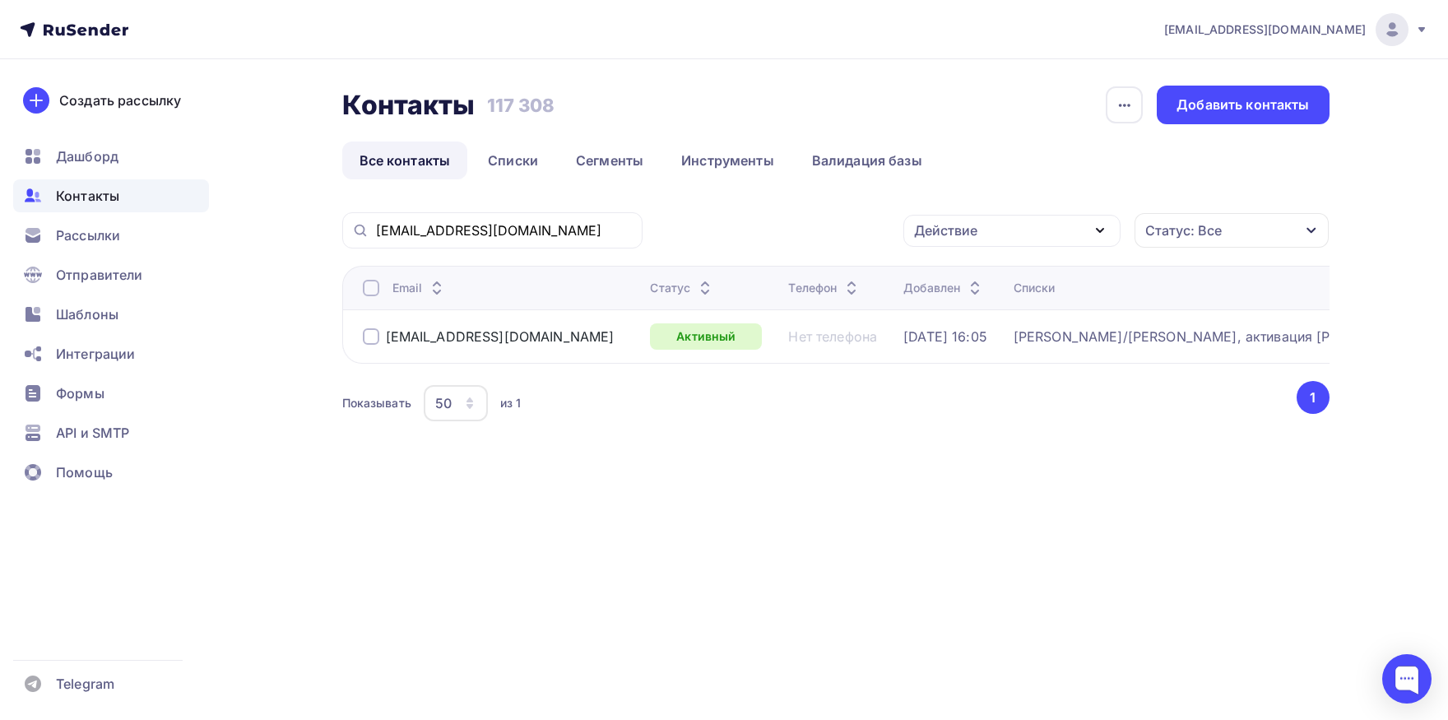
click at [370, 290] on div at bounding box center [371, 288] width 16 height 16
click at [1025, 229] on div "Действие" at bounding box center [1011, 231] width 217 height 32
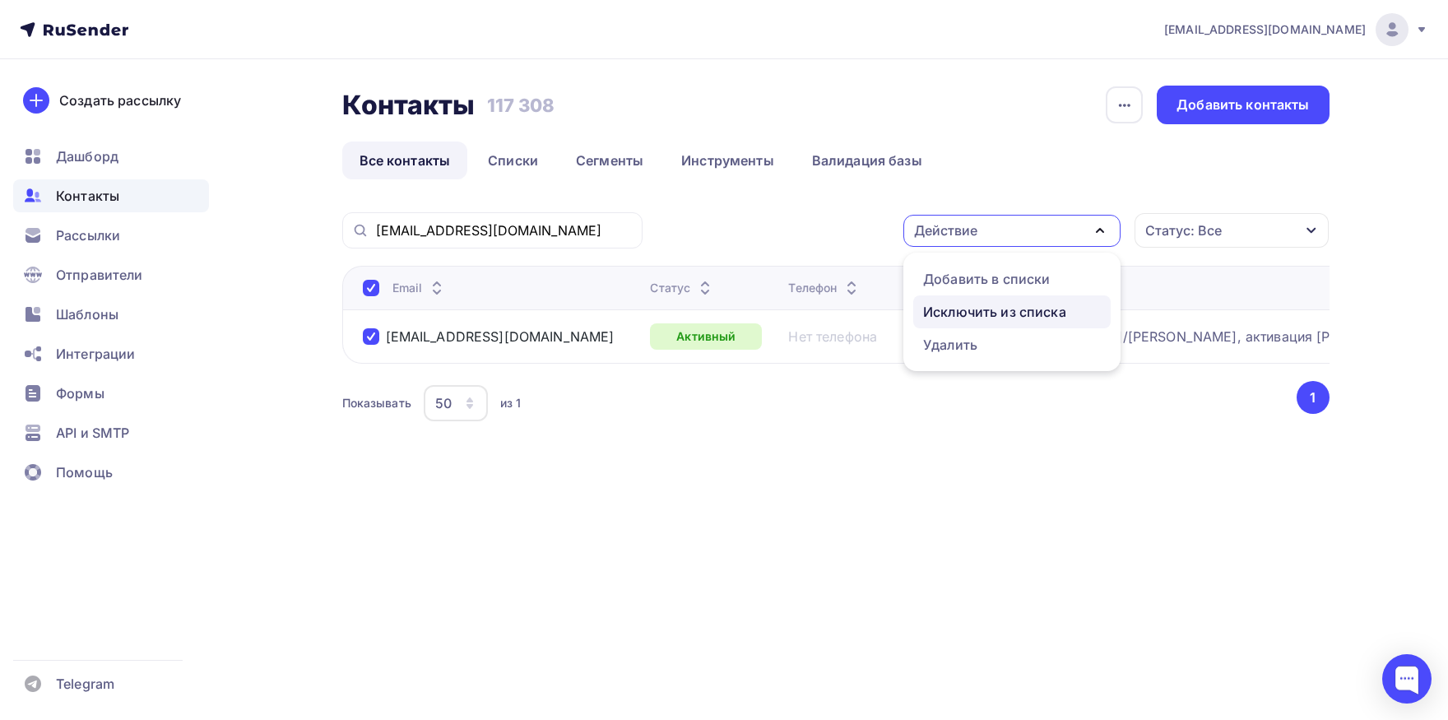
click at [986, 317] on div "Исключить из списка" at bounding box center [994, 312] width 143 height 20
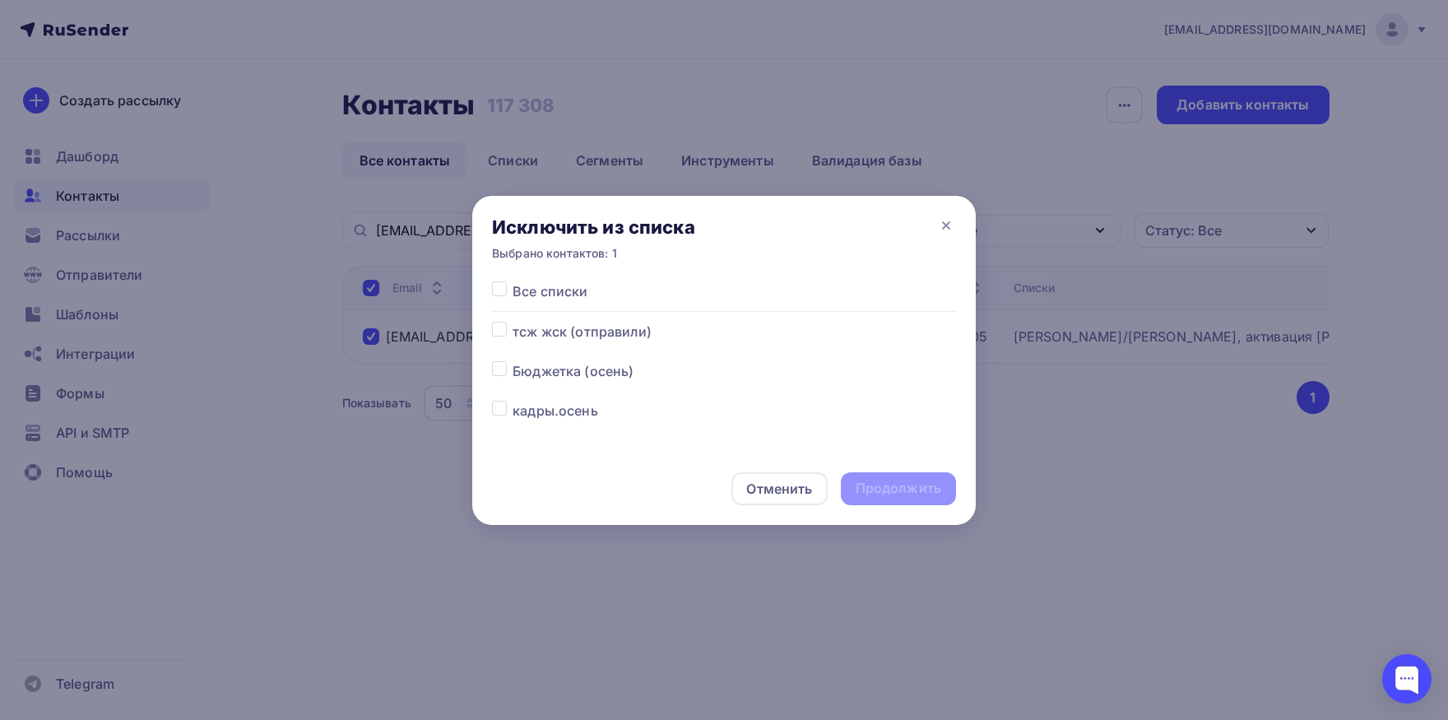
click at [511, 290] on div "Все списки" at bounding box center [718, 291] width 476 height 20
click at [513, 281] on label at bounding box center [513, 281] width 0 height 0
click at [503, 294] on input "checkbox" at bounding box center [499, 288] width 15 height 15
checkbox input "true"
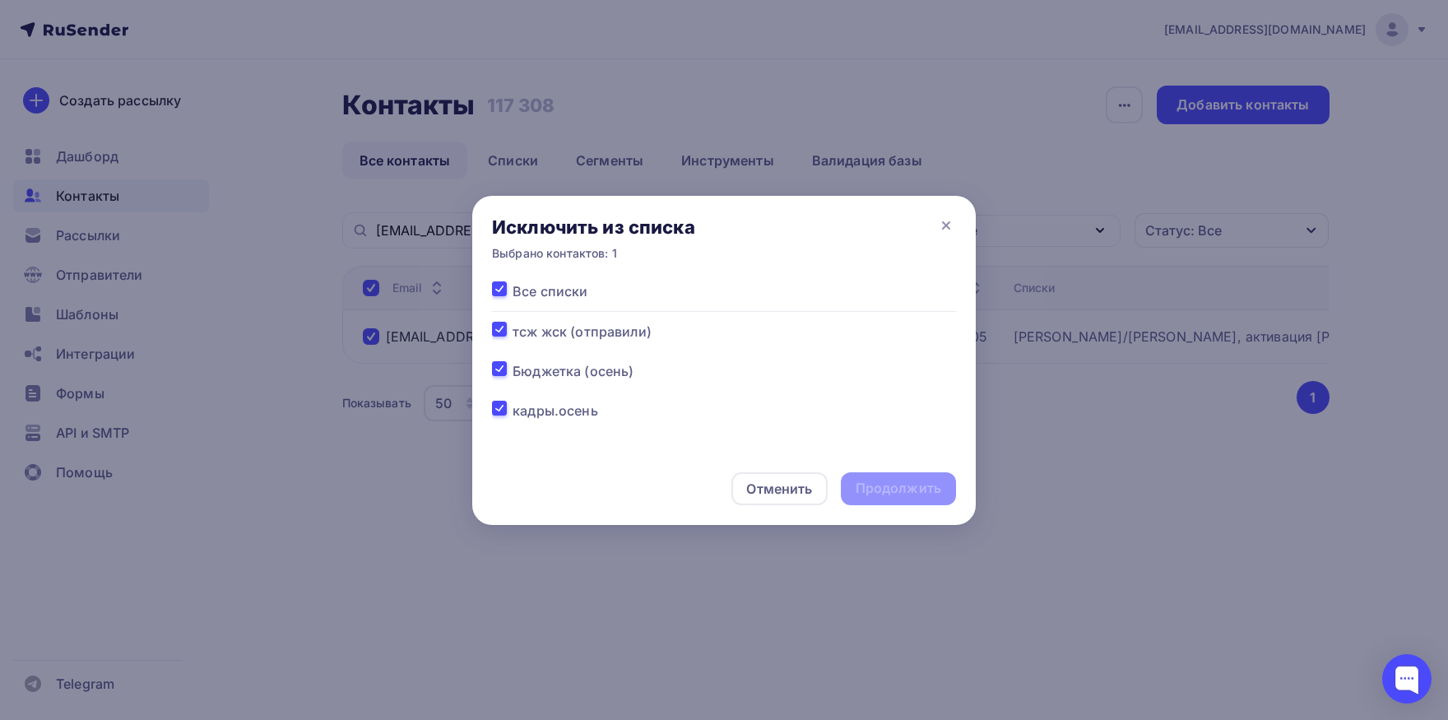
checkbox input "true"
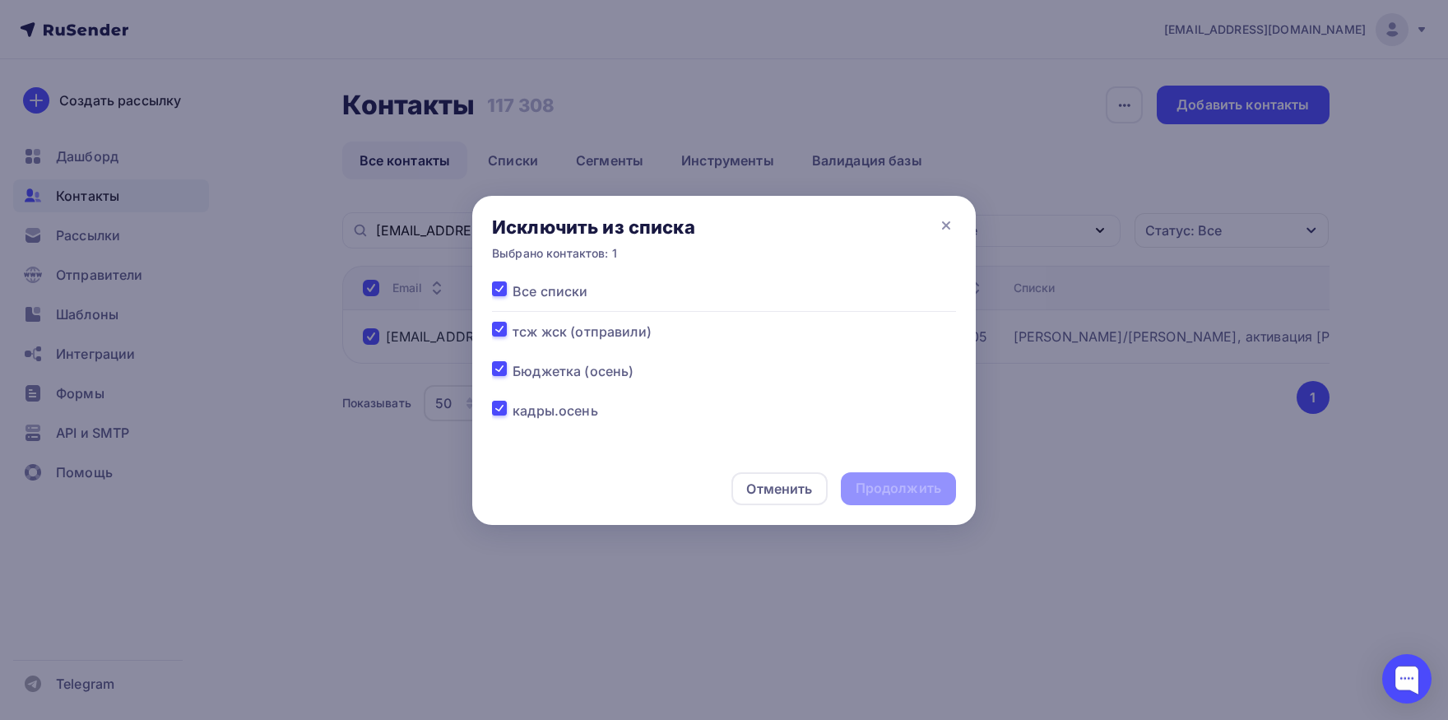
checkbox input "true"
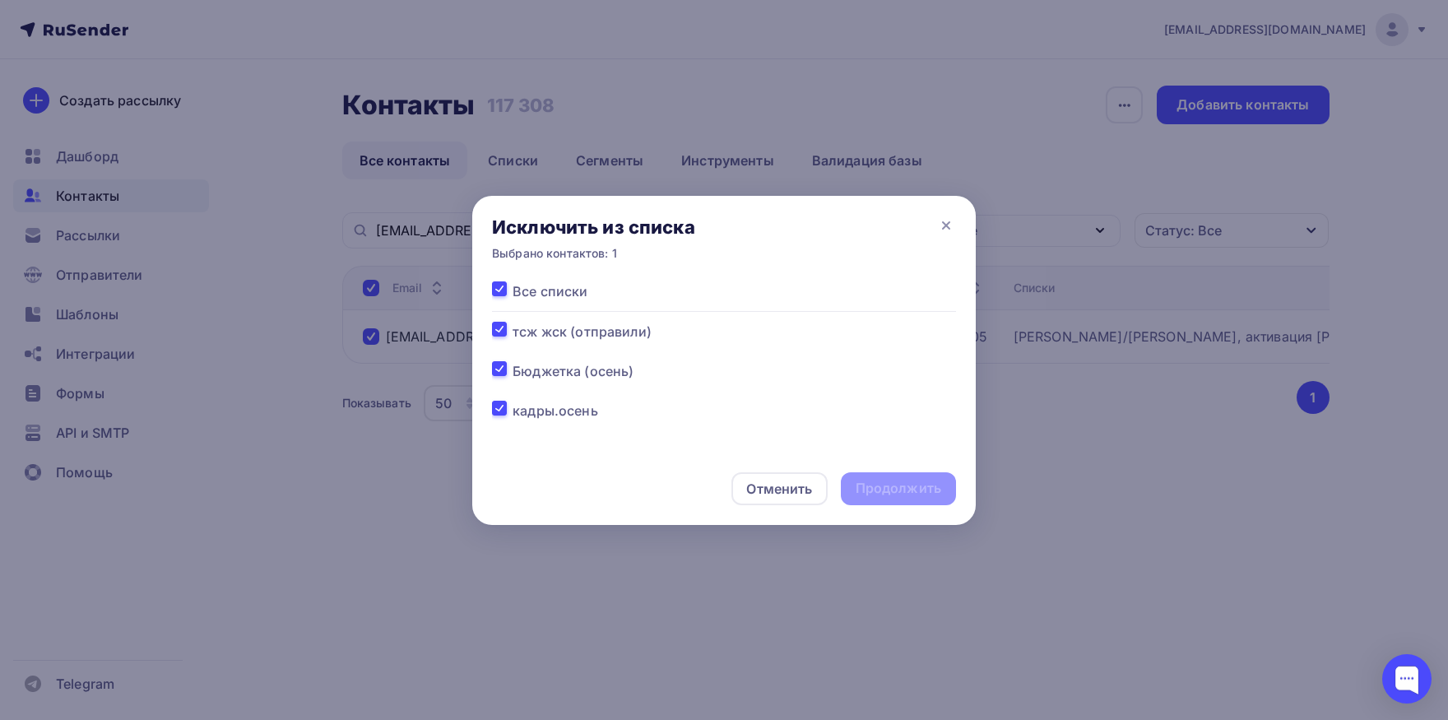
checkbox input "true"
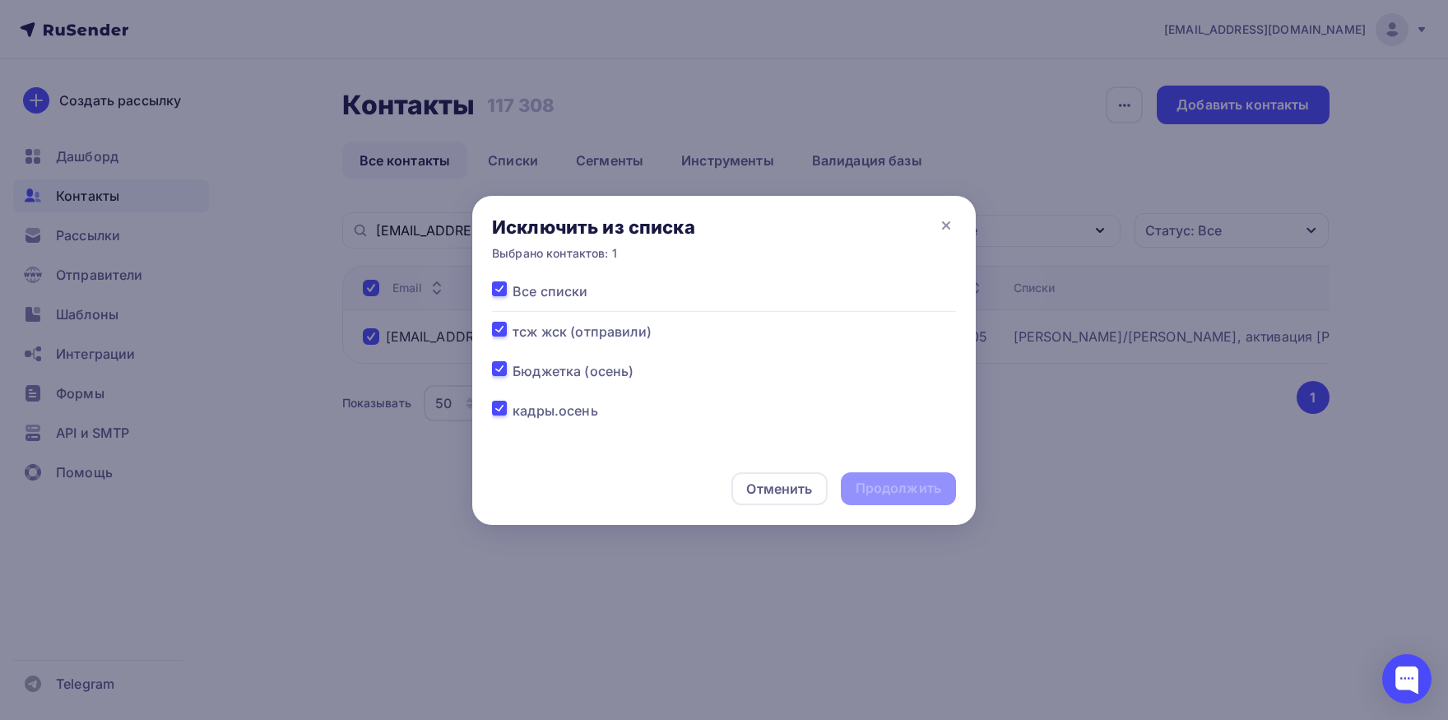
checkbox input "true"
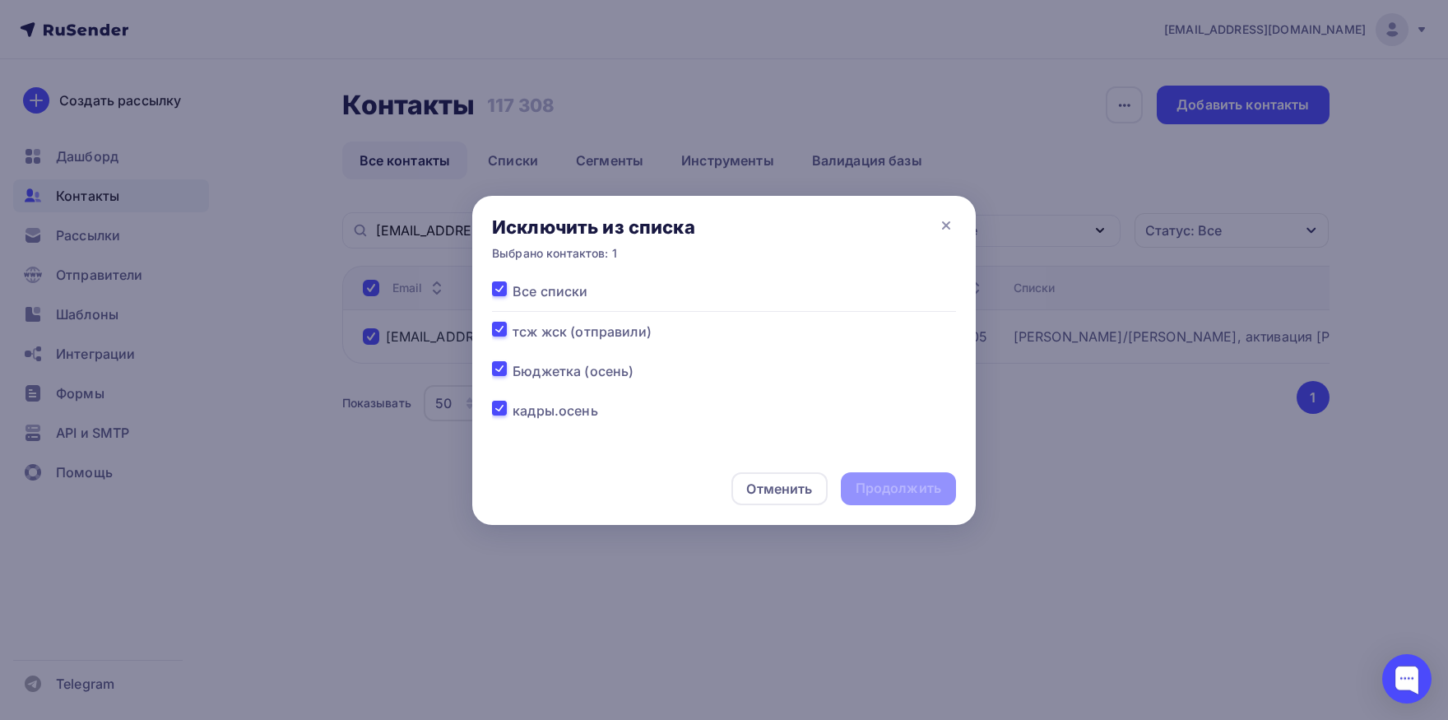
checkbox input "true"
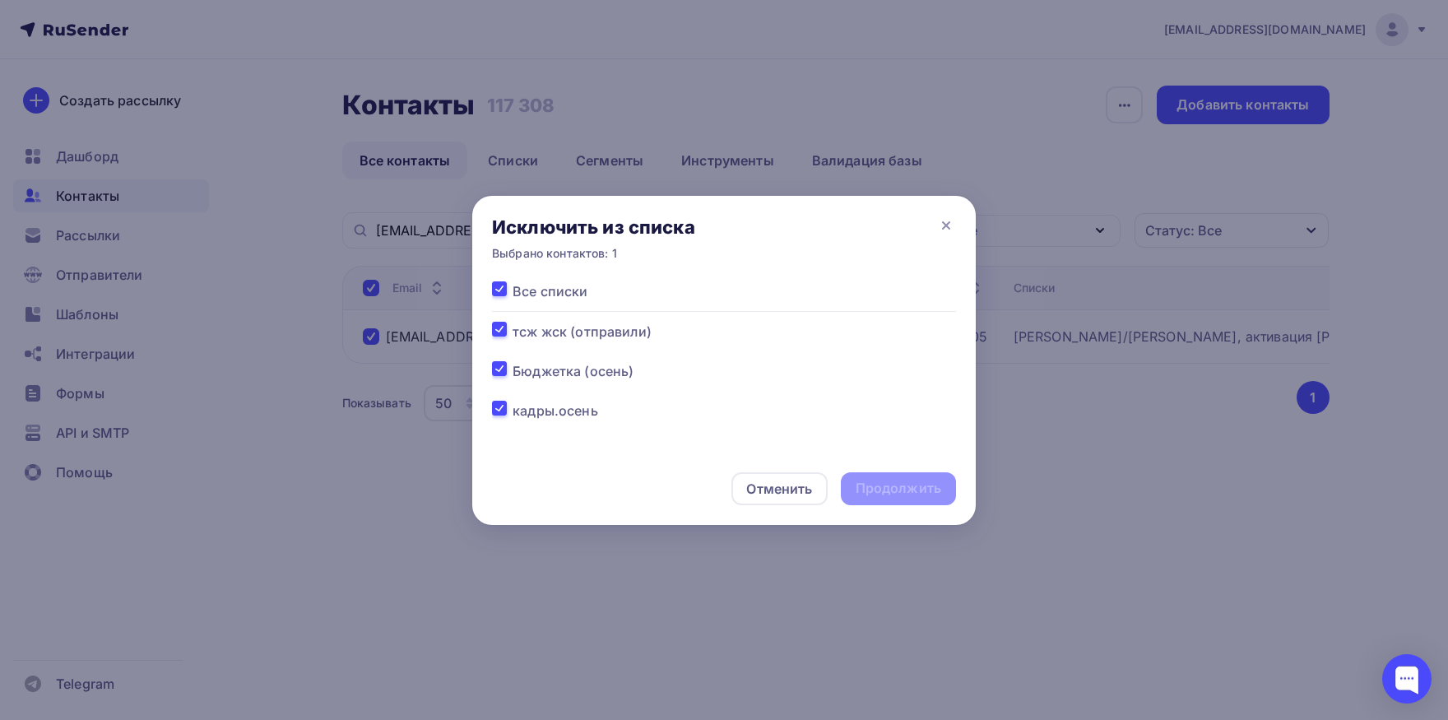
checkbox input "true"
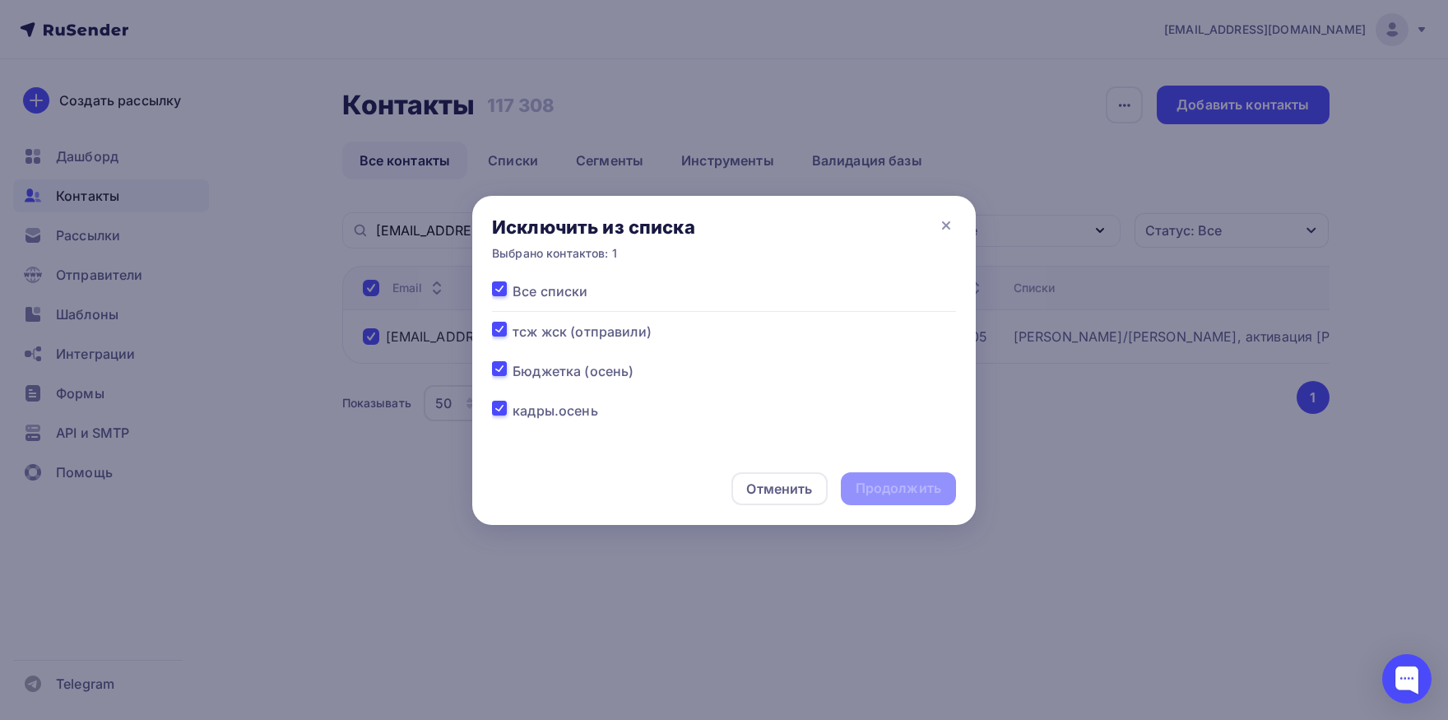
checkbox input "true"
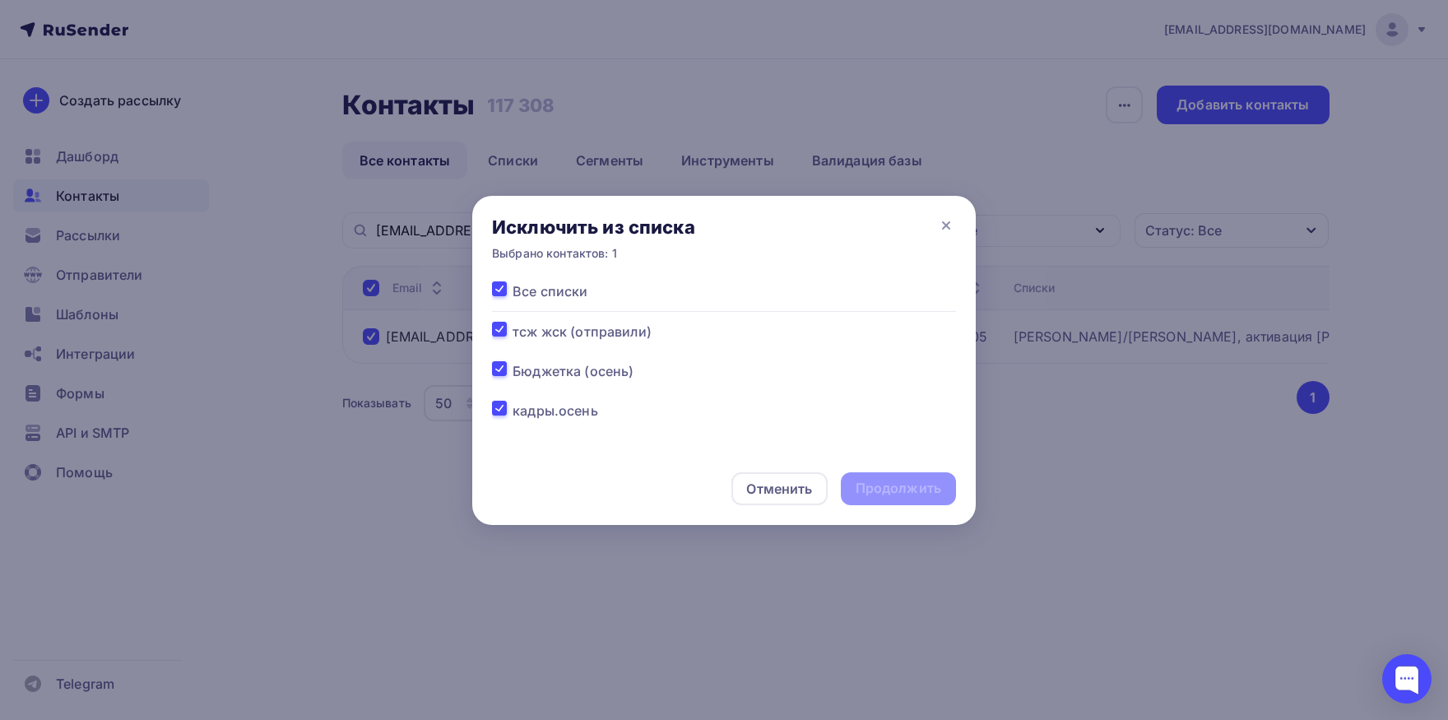
checkbox input "true"
click at [874, 486] on div "Продолжить" at bounding box center [899, 488] width 86 height 19
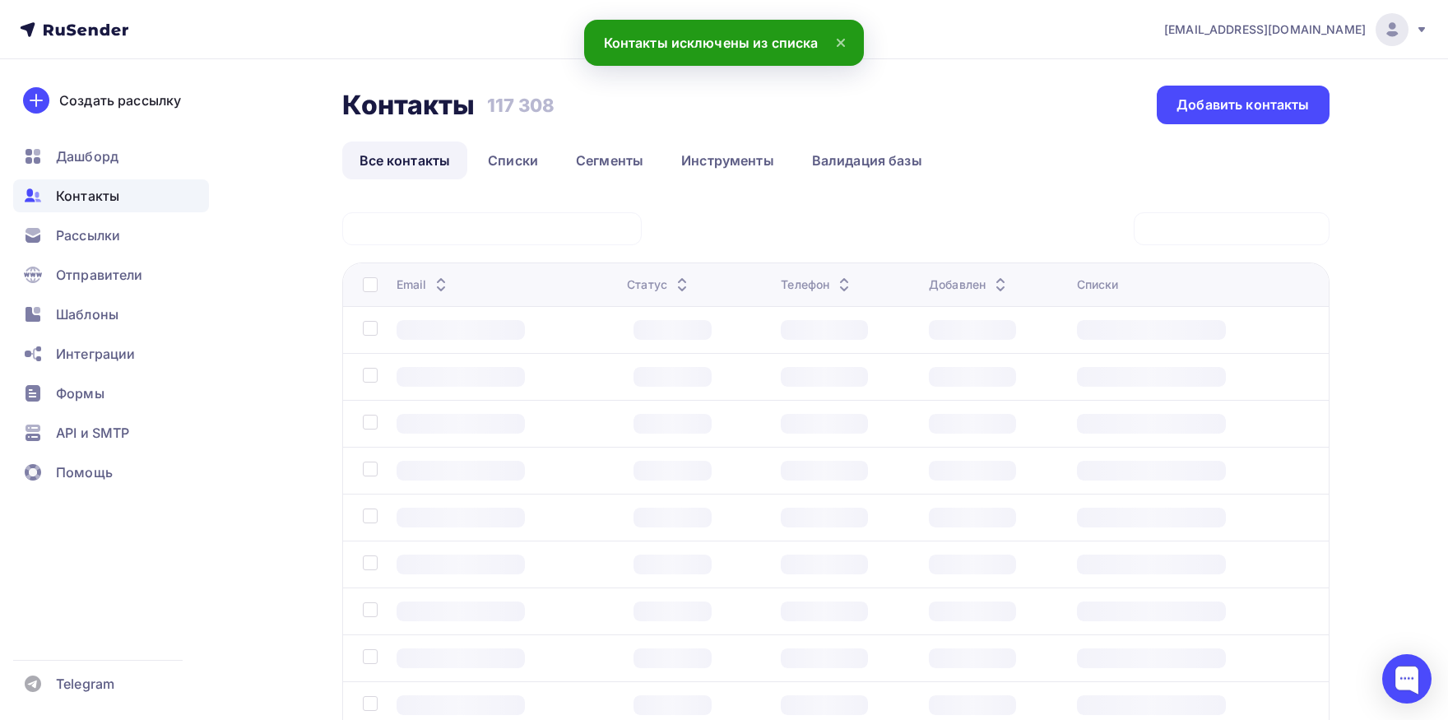
click at [568, 239] on div at bounding box center [491, 228] width 299 height 33
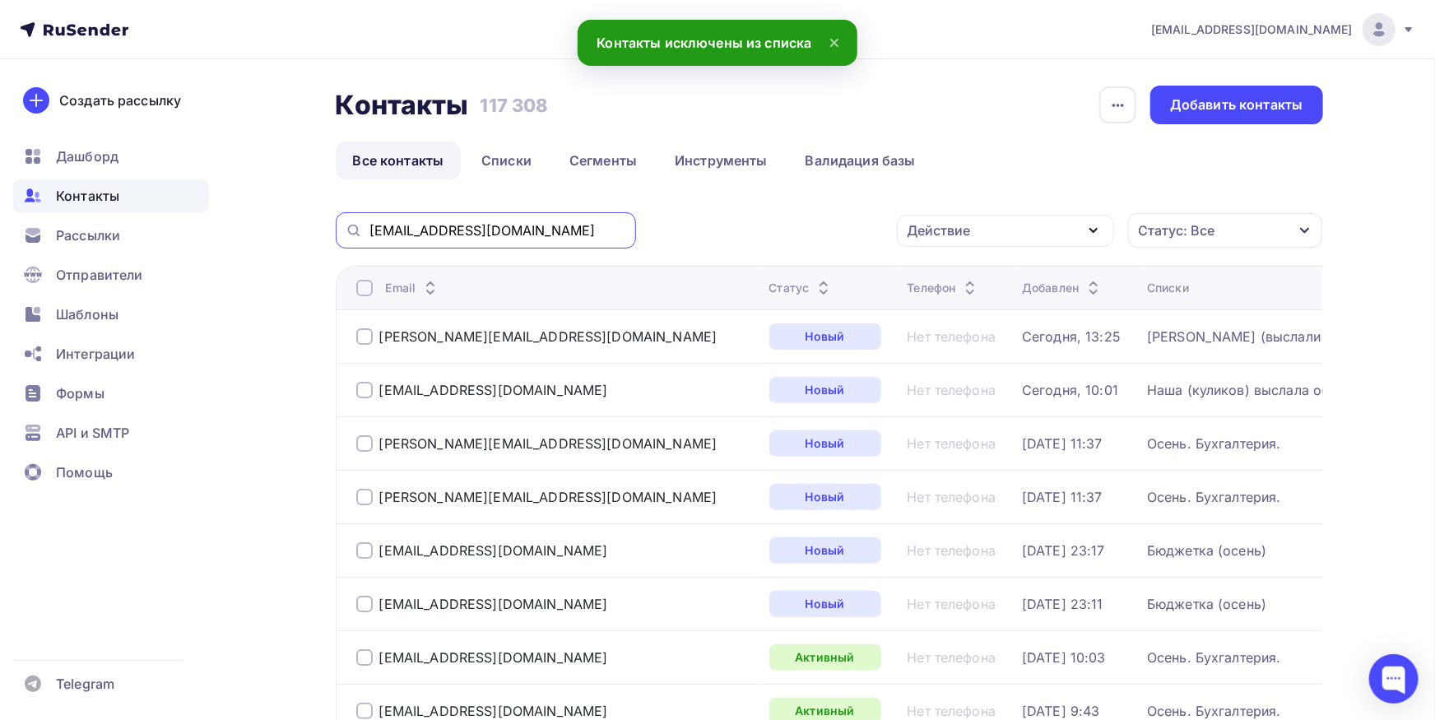
click at [578, 239] on input "[EMAIL_ADDRESS][DOMAIN_NAME]" at bounding box center [497, 230] width 257 height 18
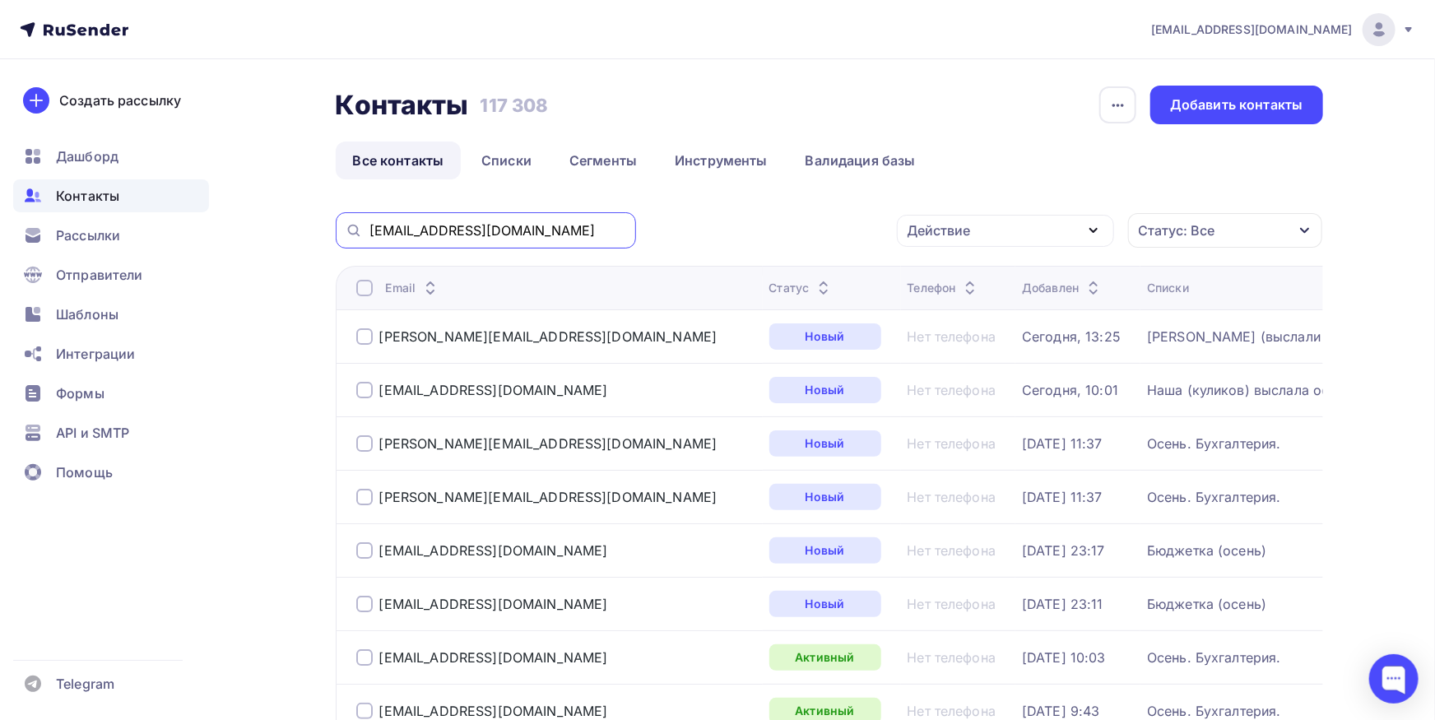
click at [577, 238] on input "[EMAIL_ADDRESS][DOMAIN_NAME]" at bounding box center [497, 230] width 257 height 18
click at [572, 230] on input "[EMAIL_ADDRESS][DOMAIN_NAME]" at bounding box center [497, 230] width 257 height 18
click at [573, 229] on input "[EMAIL_ADDRESS][DOMAIN_NAME]" at bounding box center [497, 230] width 257 height 18
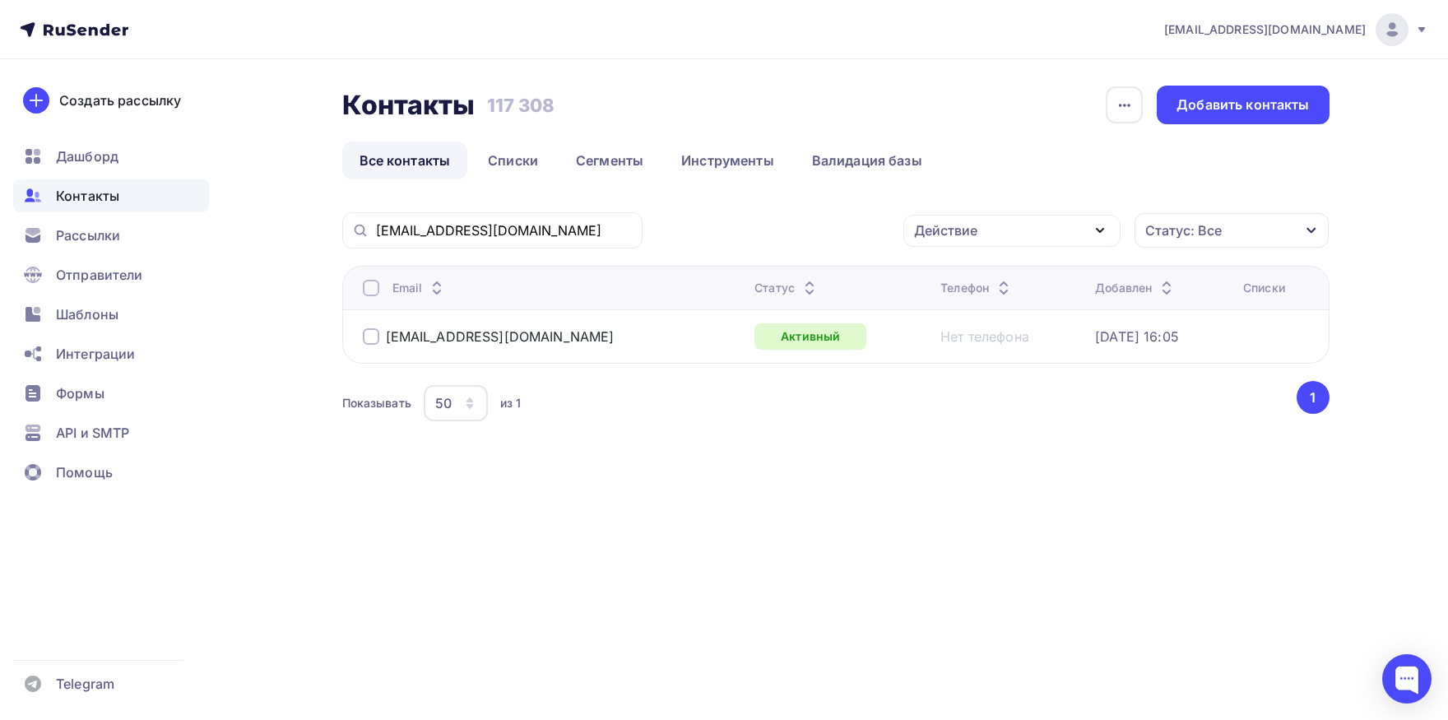
click at [365, 293] on div at bounding box center [371, 288] width 16 height 16
click at [931, 220] on div "Действие" at bounding box center [1011, 231] width 217 height 32
click at [949, 273] on div "Добавить в списки" at bounding box center [986, 279] width 127 height 20
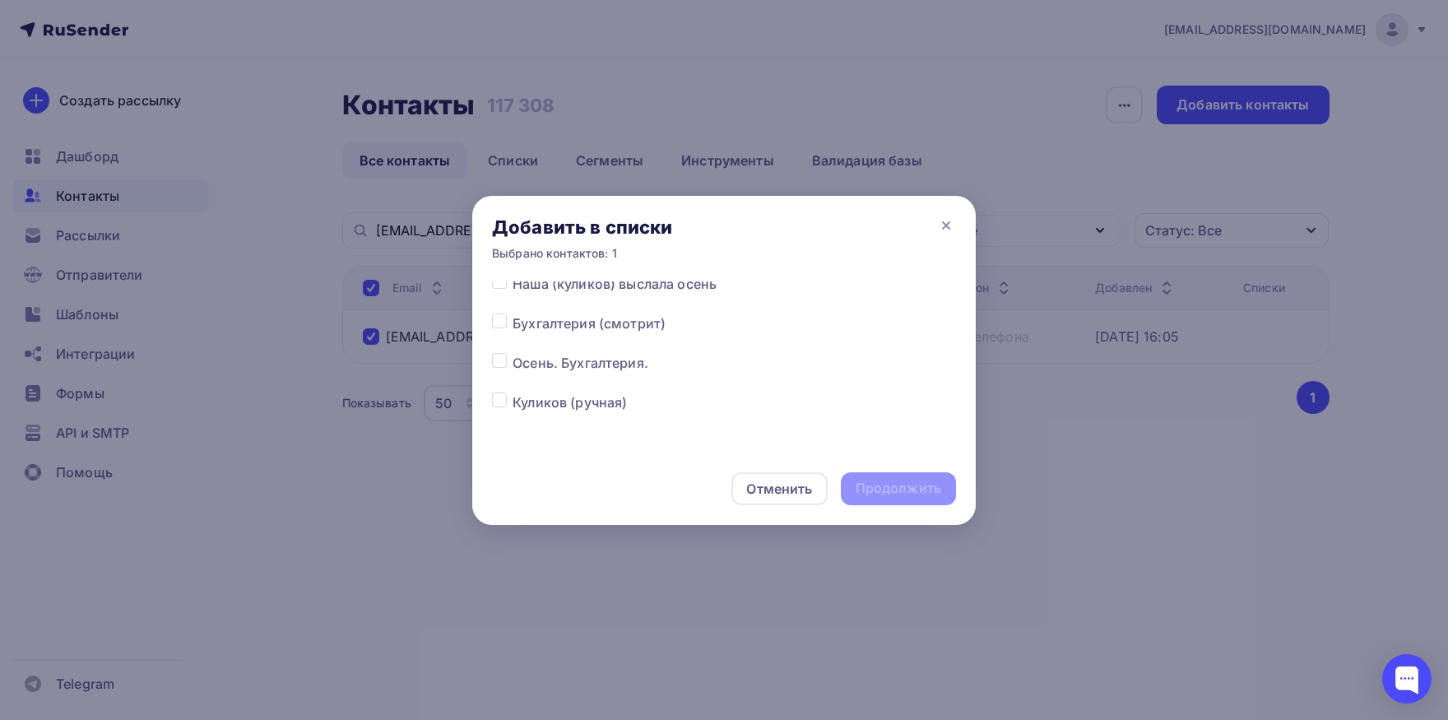
scroll to position [172, 0]
click at [513, 308] on label at bounding box center [513, 308] width 0 height 0
click at [501, 318] on input "checkbox" at bounding box center [499, 315] width 15 height 15
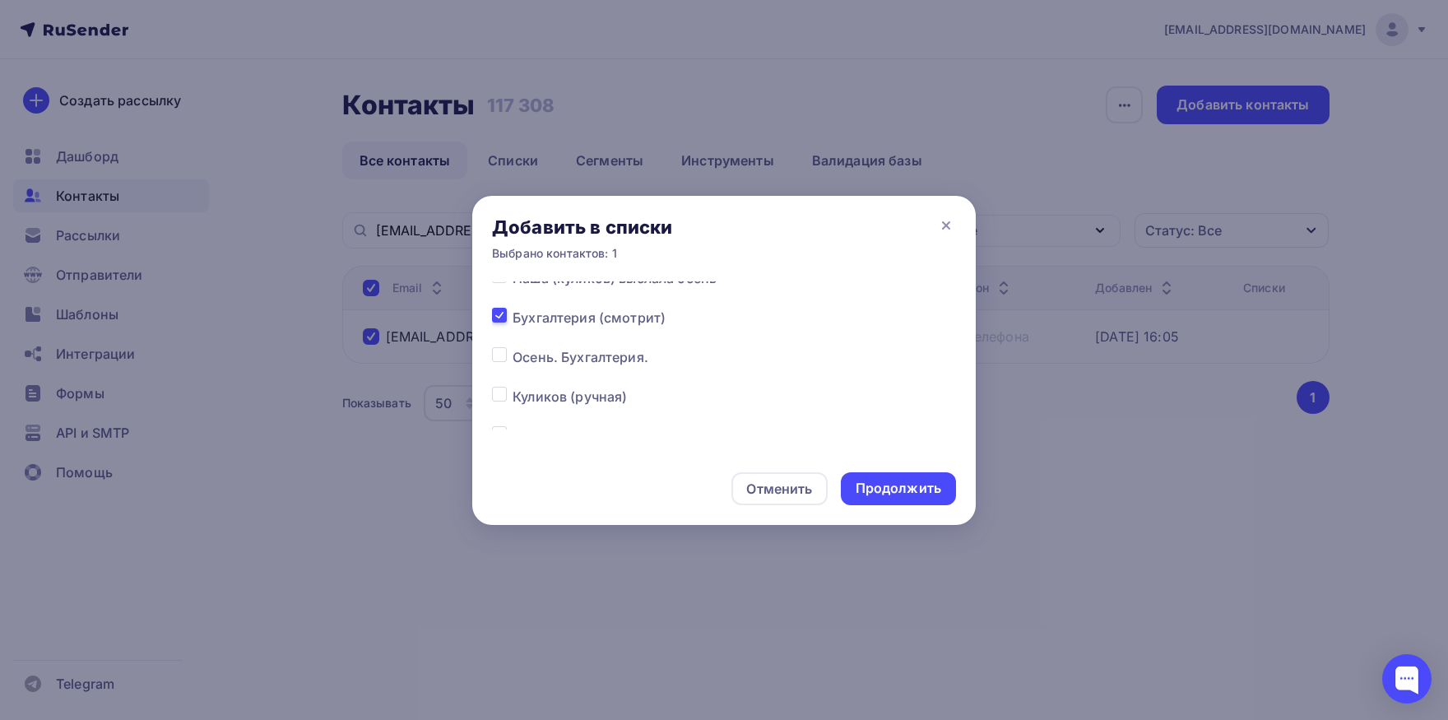
click at [513, 308] on label at bounding box center [513, 308] width 0 height 0
click at [504, 318] on input "checkbox" at bounding box center [499, 315] width 15 height 15
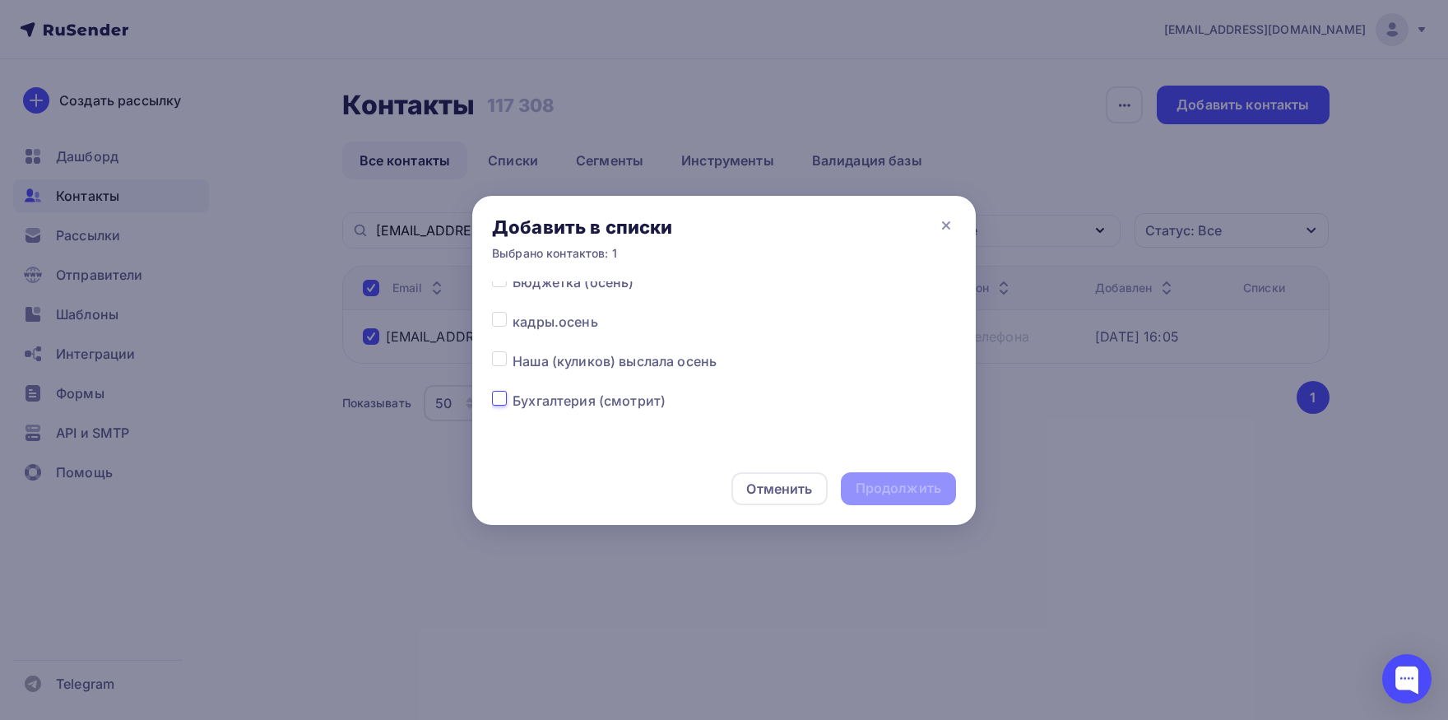
scroll to position [86, 0]
click at [513, 355] on label at bounding box center [513, 355] width 0 height 0
click at [504, 355] on input "checkbox" at bounding box center [499, 362] width 15 height 15
click at [513, 355] on label at bounding box center [513, 355] width 0 height 0
click at [498, 362] on input "checkbox" at bounding box center [499, 362] width 15 height 15
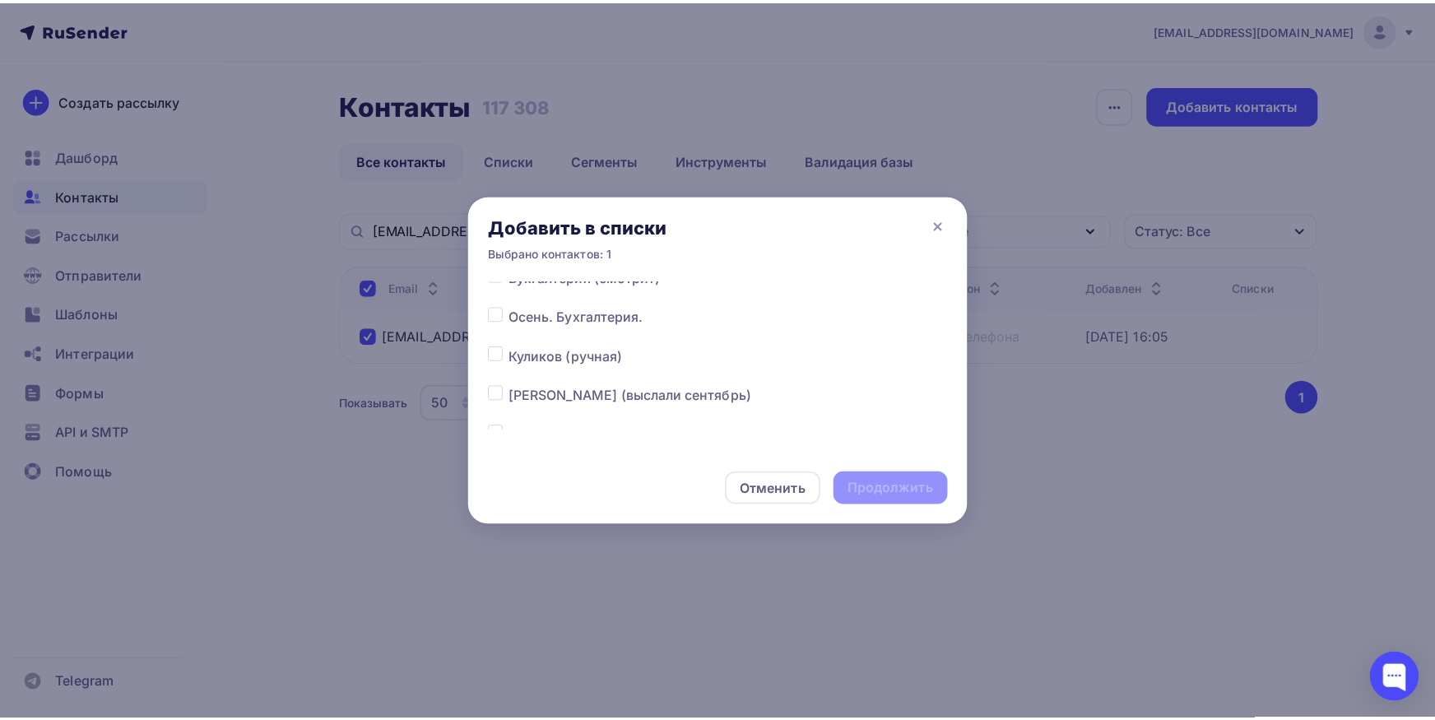
scroll to position [258, 0]
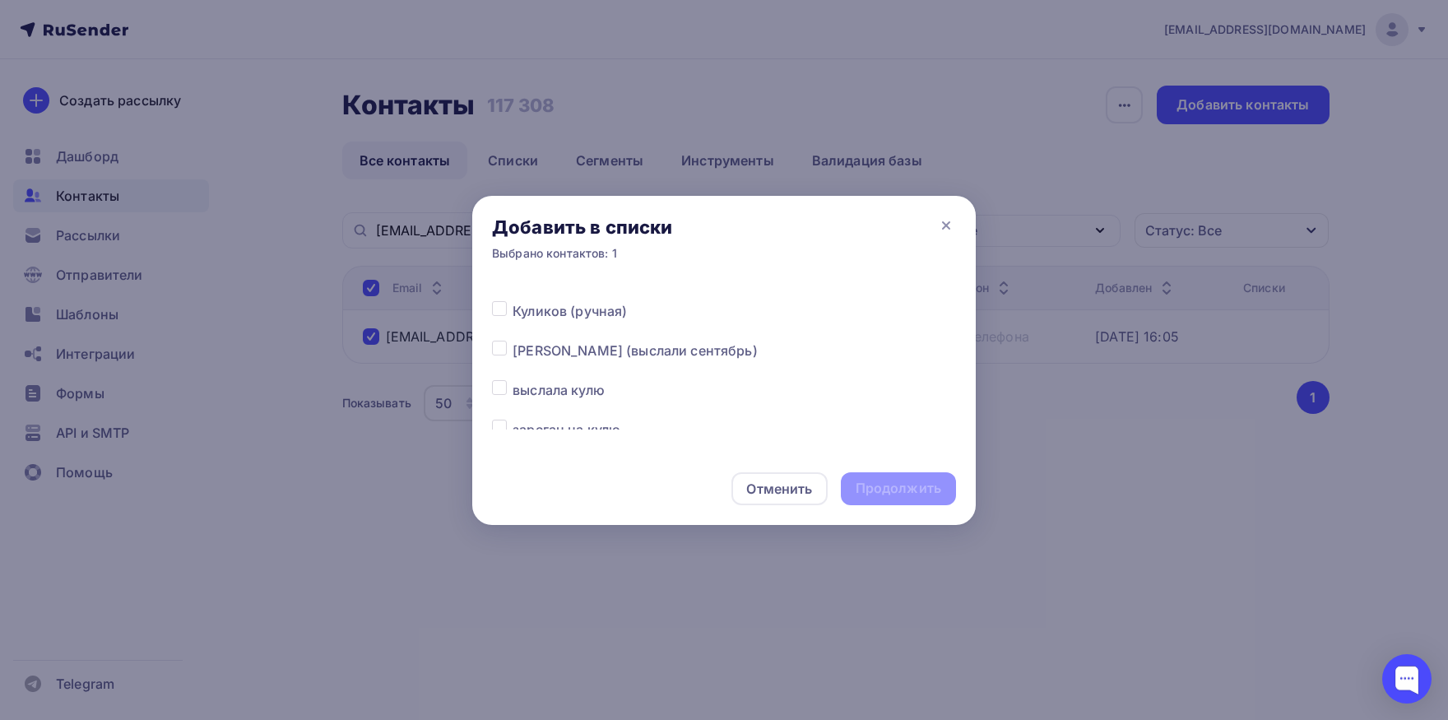
click at [513, 341] on label at bounding box center [513, 341] width 0 height 0
click at [494, 350] on input "checkbox" at bounding box center [499, 348] width 15 height 15
click at [858, 481] on div "Продолжить" at bounding box center [899, 488] width 86 height 19
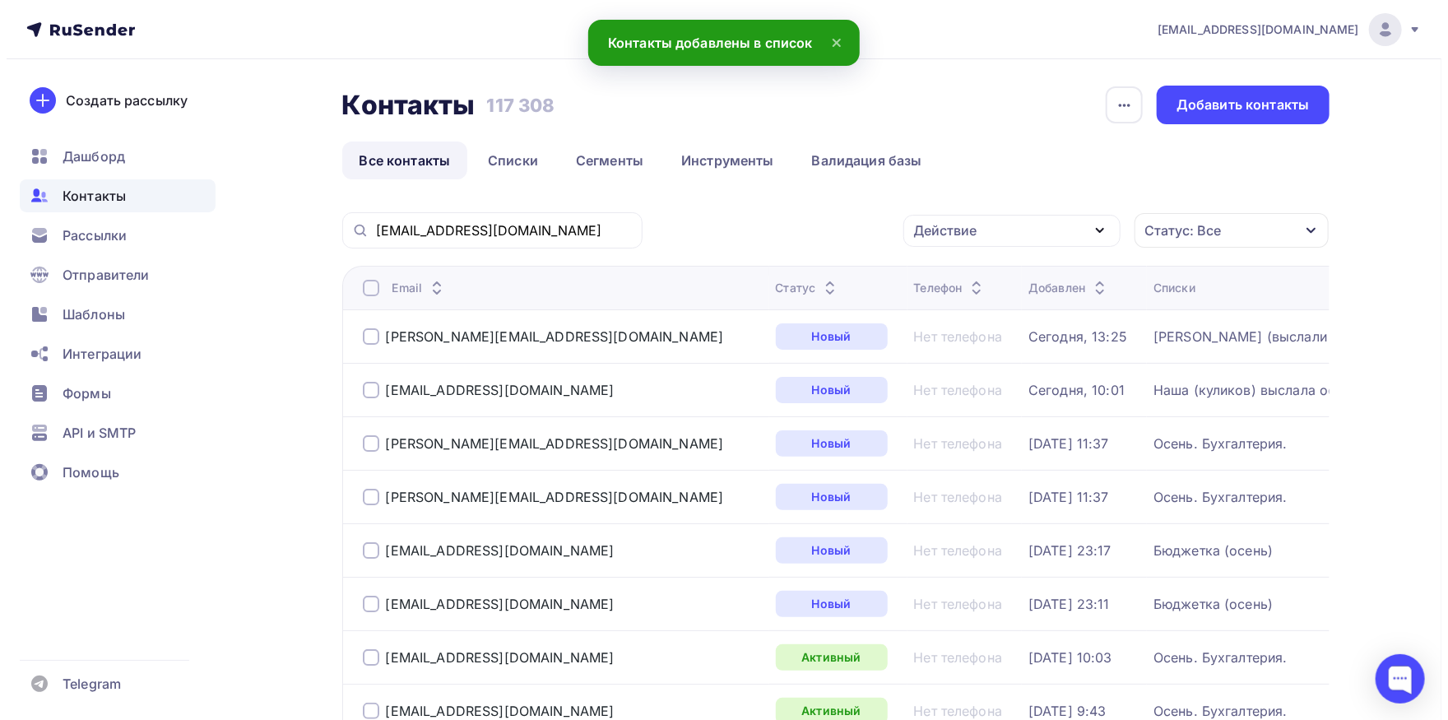
scroll to position [0, 0]
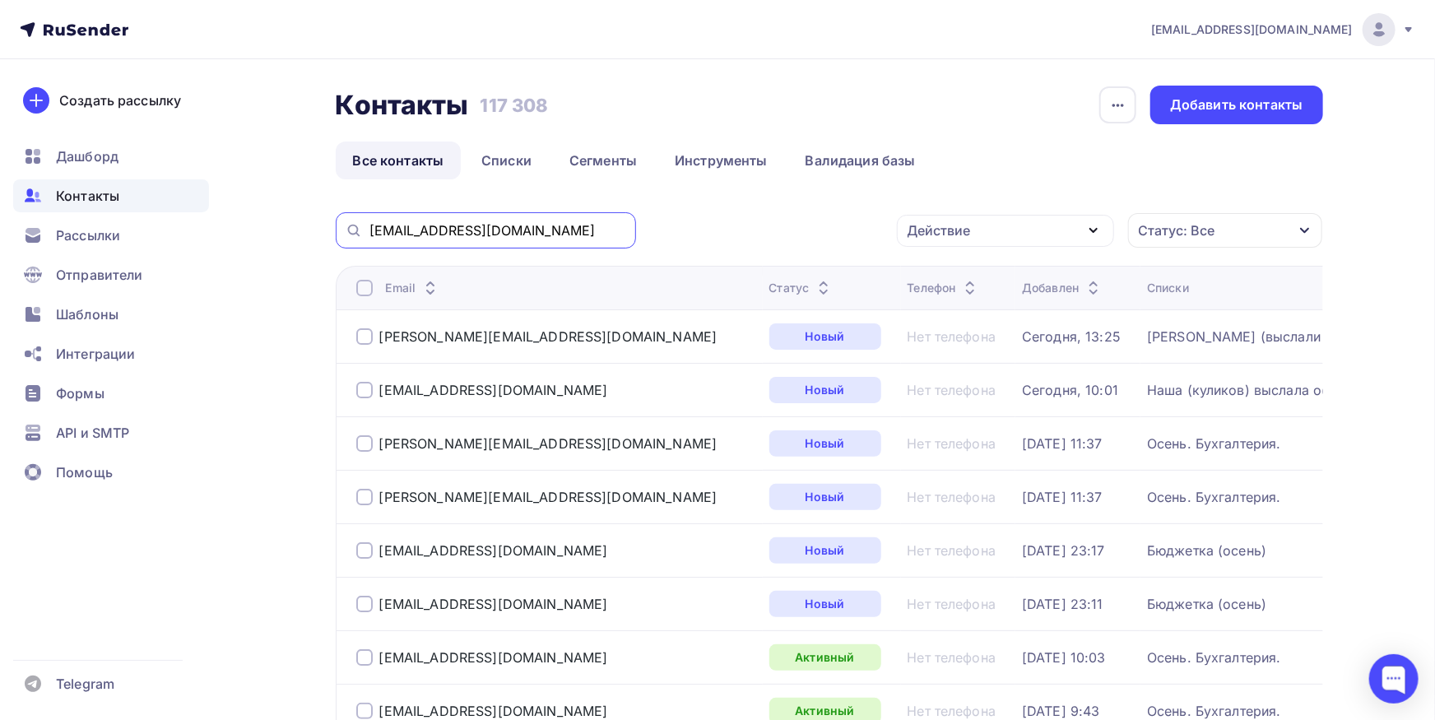
click at [505, 228] on input "[EMAIL_ADDRESS][DOMAIN_NAME]" at bounding box center [497, 230] width 257 height 18
paste input "vozrtd"
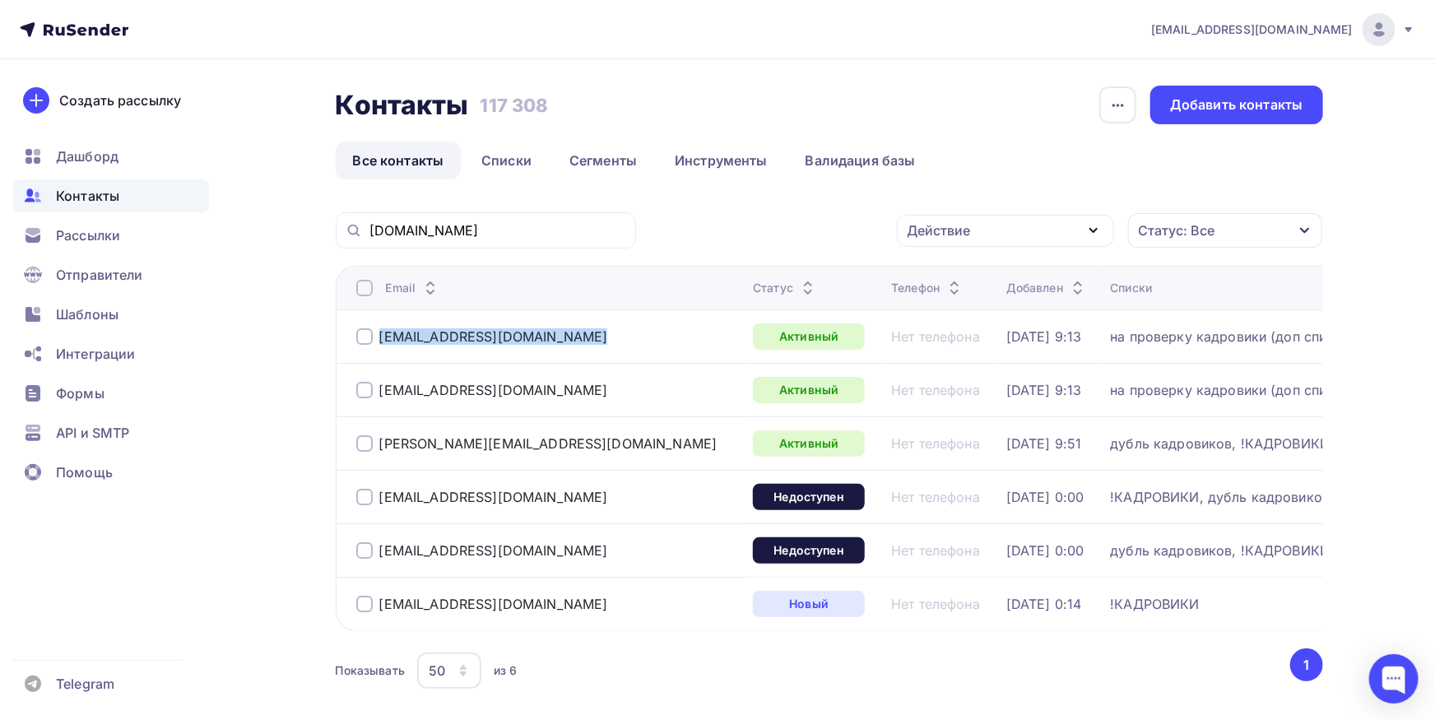
drag, startPoint x: 522, startPoint y: 333, endPoint x: 348, endPoint y: 337, distance: 173.6
click at [349, 334] on td "[EMAIL_ADDRESS][DOMAIN_NAME]" at bounding box center [541, 335] width 411 height 53
copy div "[EMAIL_ADDRESS][DOMAIN_NAME]"
click at [364, 297] on th "Email" at bounding box center [541, 288] width 411 height 44
click at [364, 292] on div at bounding box center [364, 288] width 16 height 16
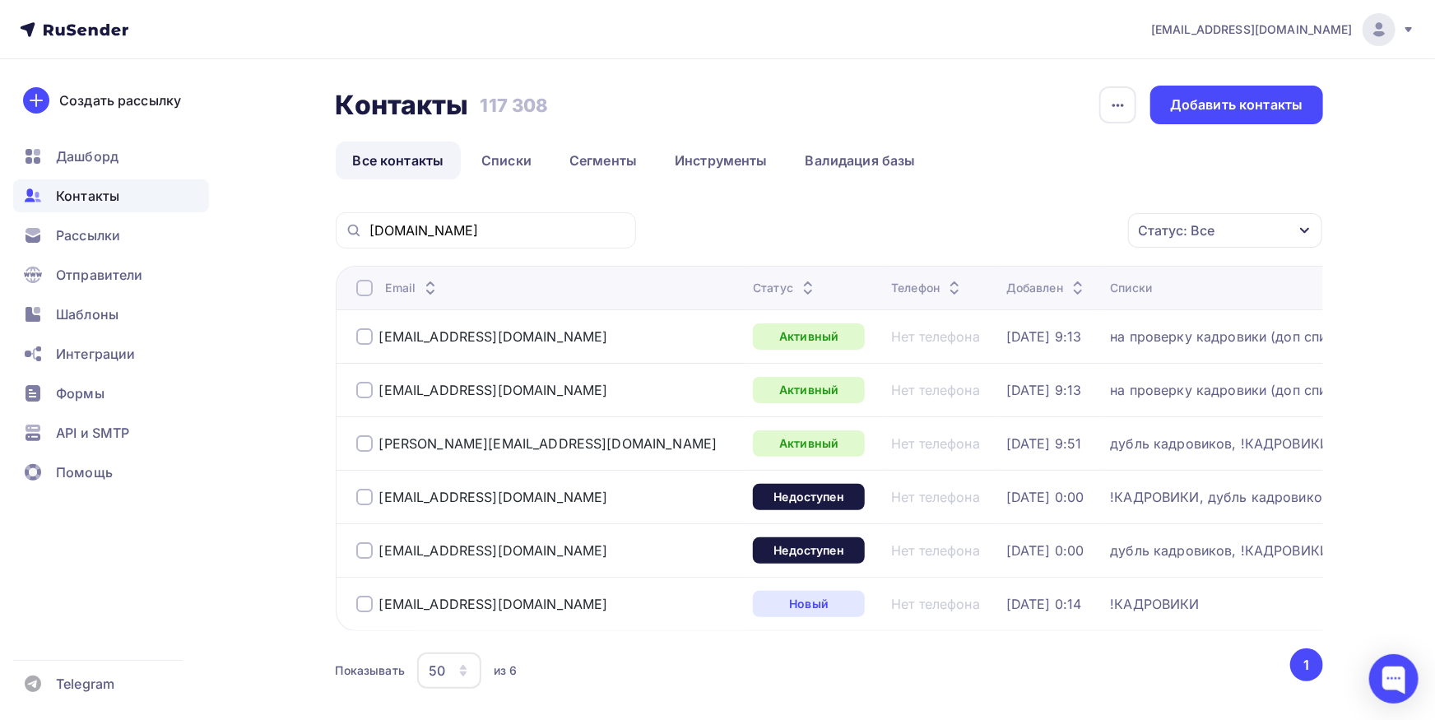
click at [364, 292] on div at bounding box center [364, 288] width 16 height 16
drag, startPoint x: 541, startPoint y: 400, endPoint x: 344, endPoint y: 388, distance: 197.0
click at [344, 388] on td "[EMAIL_ADDRESS][DOMAIN_NAME]" at bounding box center [541, 389] width 411 height 53
copy div "[EMAIL_ADDRESS][DOMAIN_NAME]"
drag, startPoint x: 403, startPoint y: 337, endPoint x: 380, endPoint y: 350, distance: 26.5
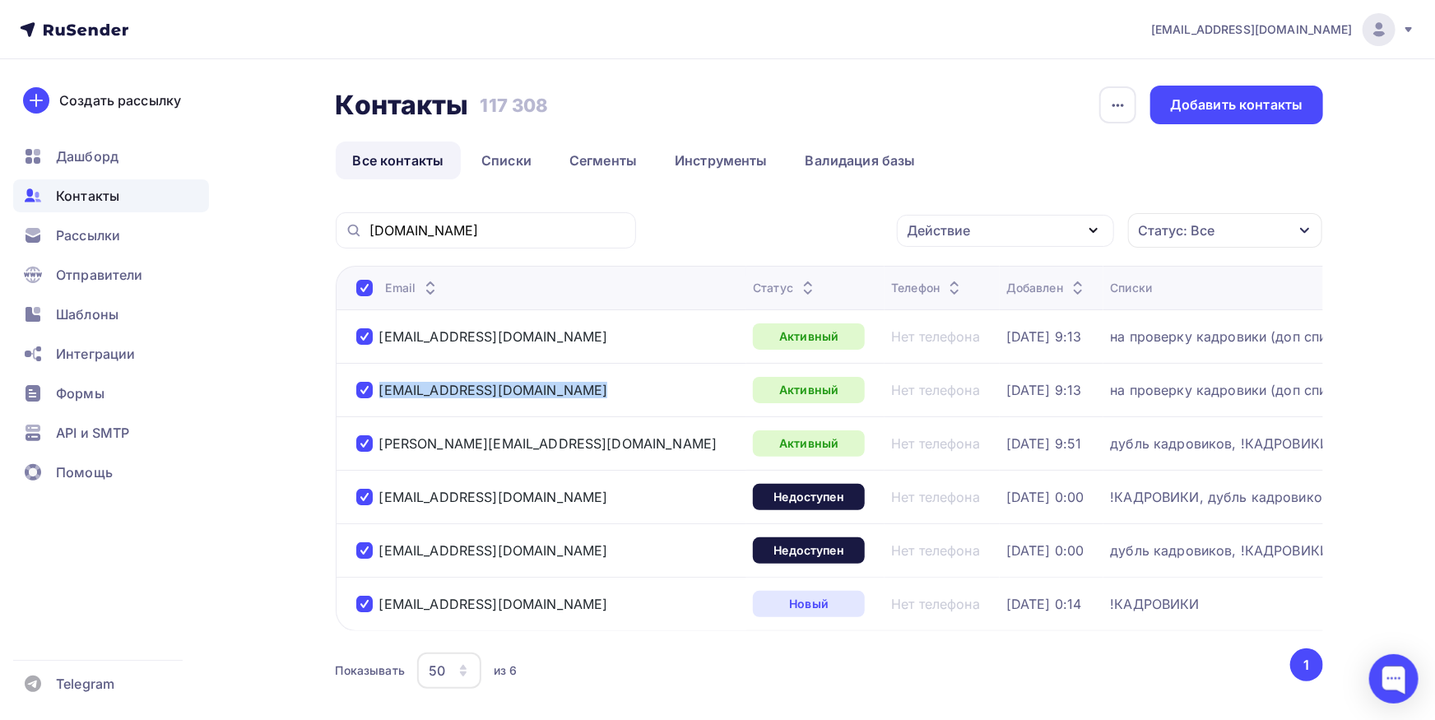
click at [380, 350] on td "[EMAIL_ADDRESS][DOMAIN_NAME]" at bounding box center [541, 335] width 411 height 53
copy div "[EMAIL_ADDRESS][DOMAIN_NAME]"
drag, startPoint x: 528, startPoint y: 549, endPoint x: 395, endPoint y: 555, distance: 133.4
click at [368, 555] on div "[EMAIL_ADDRESS][DOMAIN_NAME]" at bounding box center [548, 550] width 384 height 26
copy div "[EMAIL_ADDRESS][DOMAIN_NAME]"
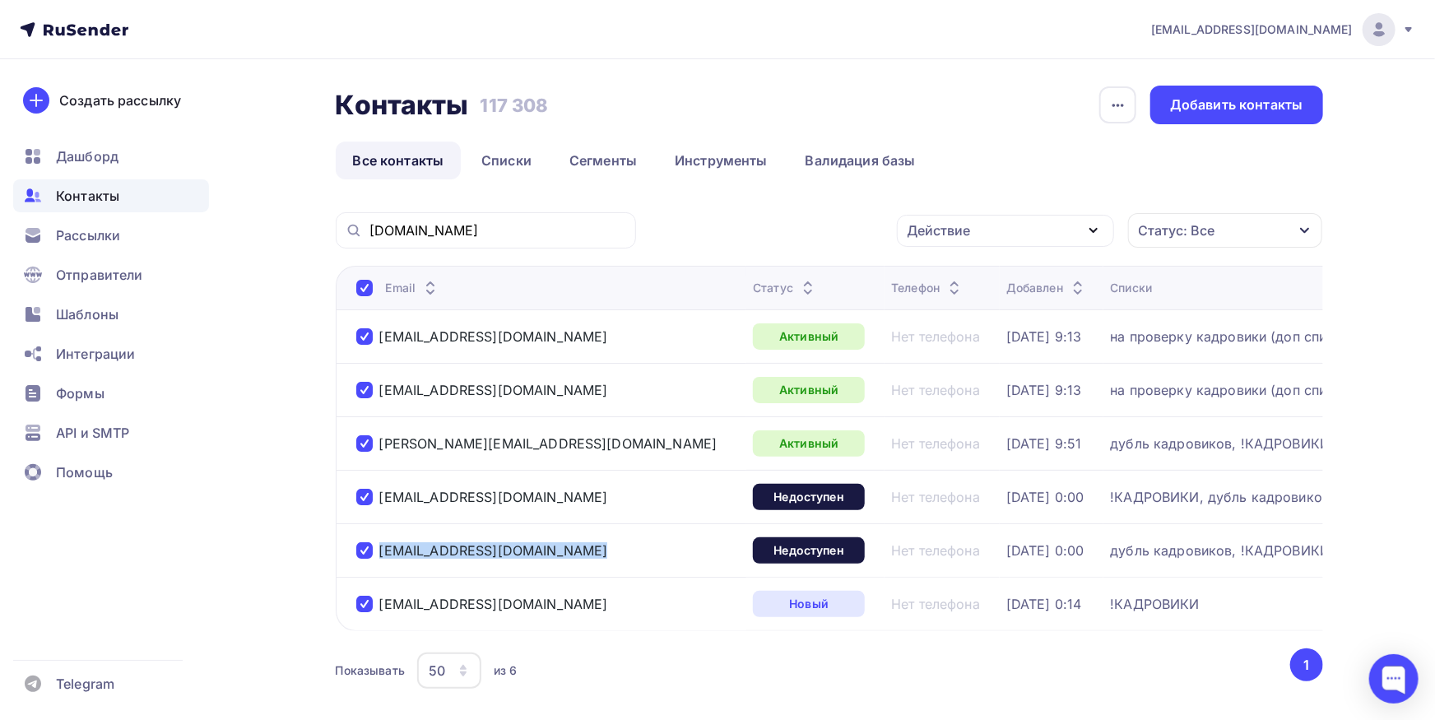
drag, startPoint x: 482, startPoint y: 602, endPoint x: 376, endPoint y: 604, distance: 106.1
click at [375, 601] on div "[EMAIL_ADDRESS][DOMAIN_NAME]" at bounding box center [548, 604] width 384 height 26
copy div "[EMAIL_ADDRESS][DOMAIN_NAME]"
click at [986, 231] on div "Действие" at bounding box center [1005, 231] width 217 height 32
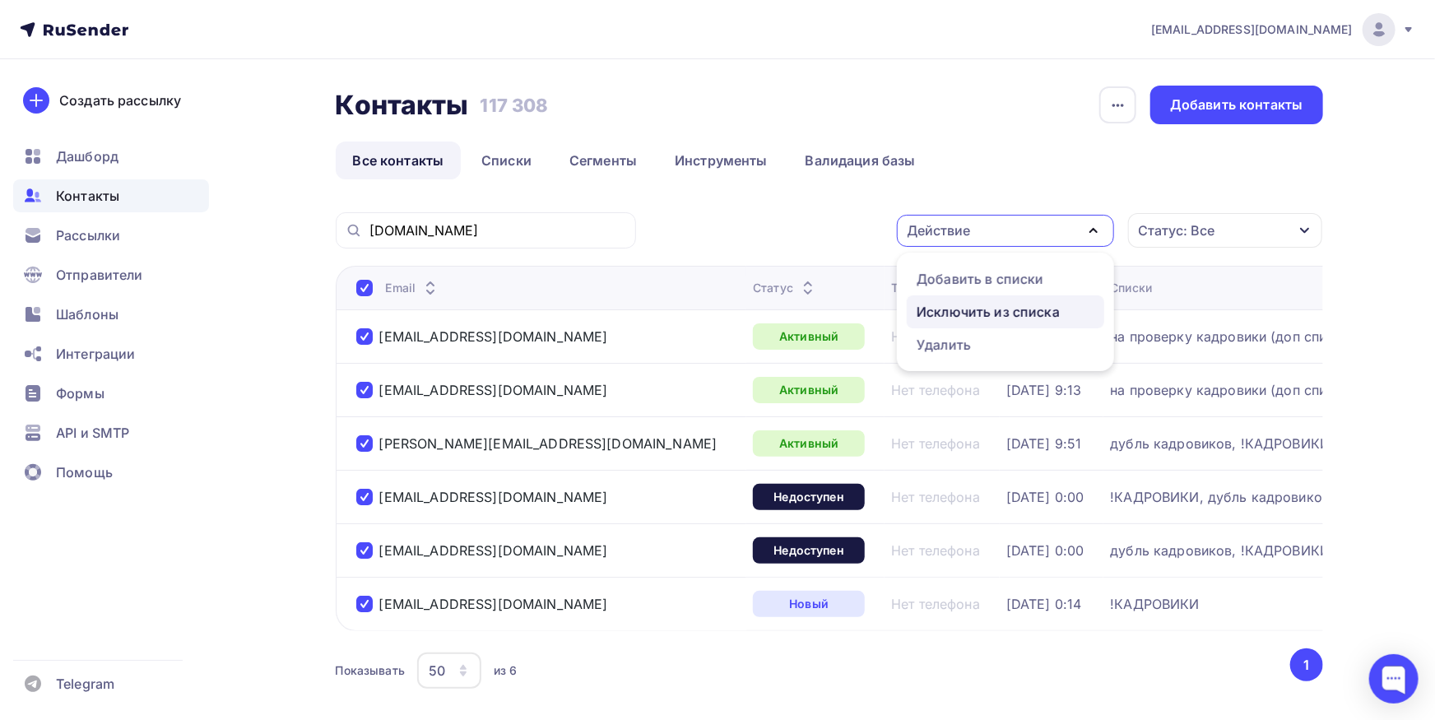
click at [988, 316] on div "Исключить из списка" at bounding box center [988, 312] width 143 height 20
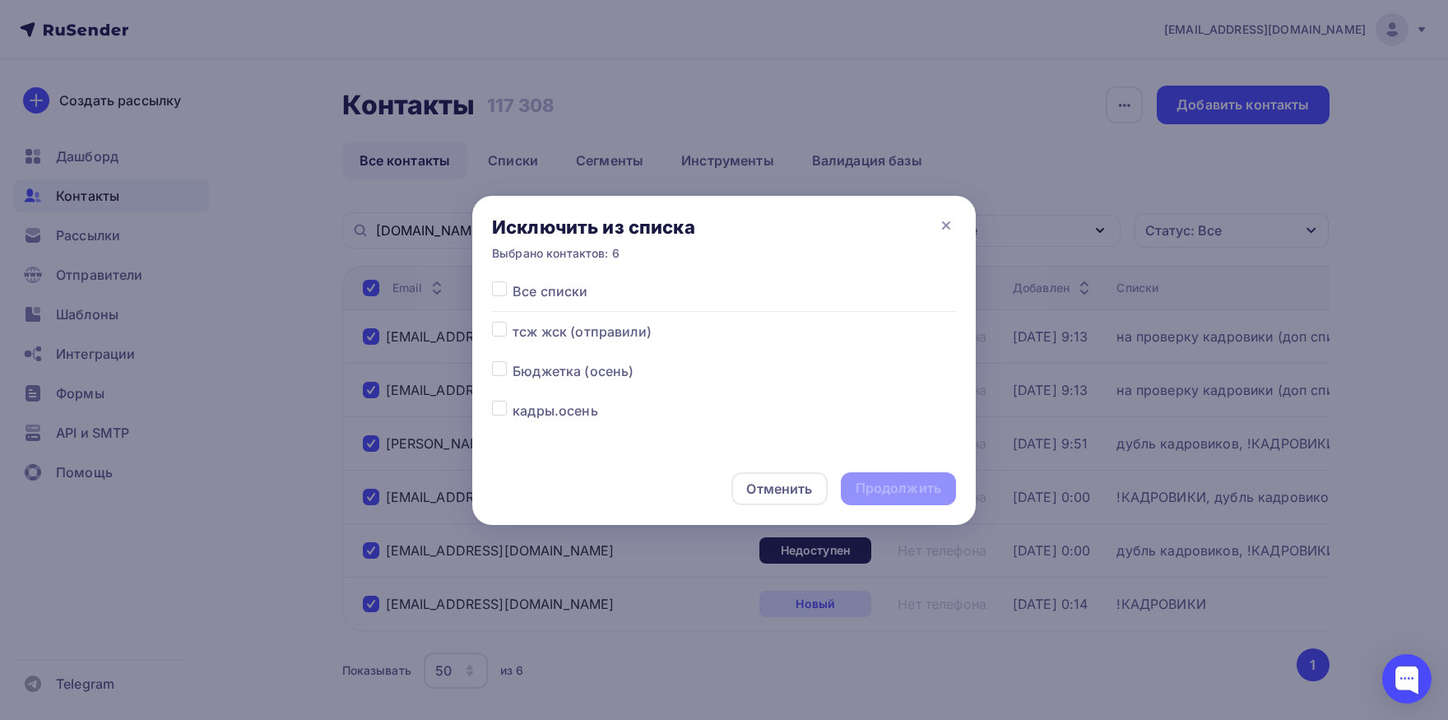
click at [513, 281] on label at bounding box center [513, 281] width 0 height 0
click at [501, 293] on input "checkbox" at bounding box center [499, 288] width 15 height 15
click at [918, 494] on div "Продолжить" at bounding box center [899, 488] width 86 height 19
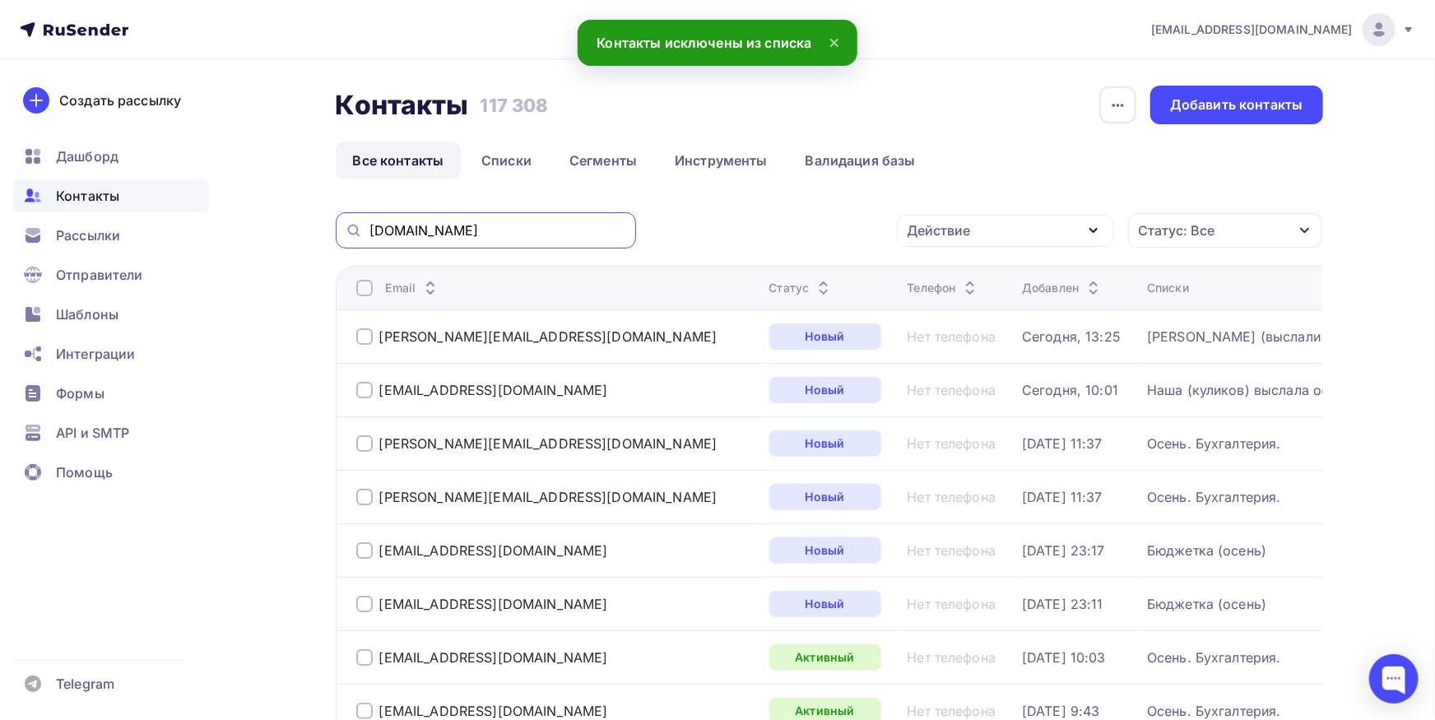
click at [579, 230] on input "[DOMAIN_NAME]" at bounding box center [497, 230] width 257 height 18
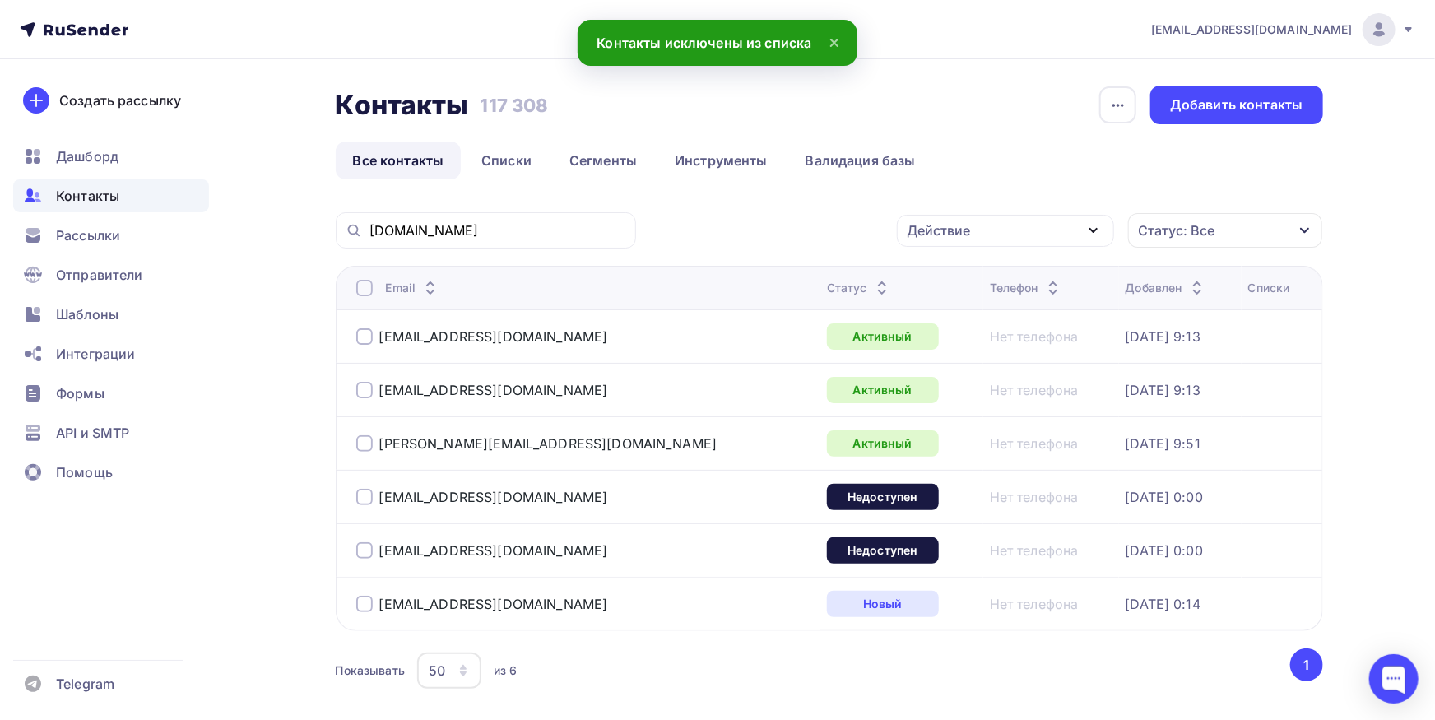
click at [369, 289] on div at bounding box center [364, 288] width 16 height 16
click at [369, 287] on div at bounding box center [364, 288] width 16 height 16
click at [939, 238] on div "Действие" at bounding box center [938, 230] width 63 height 20
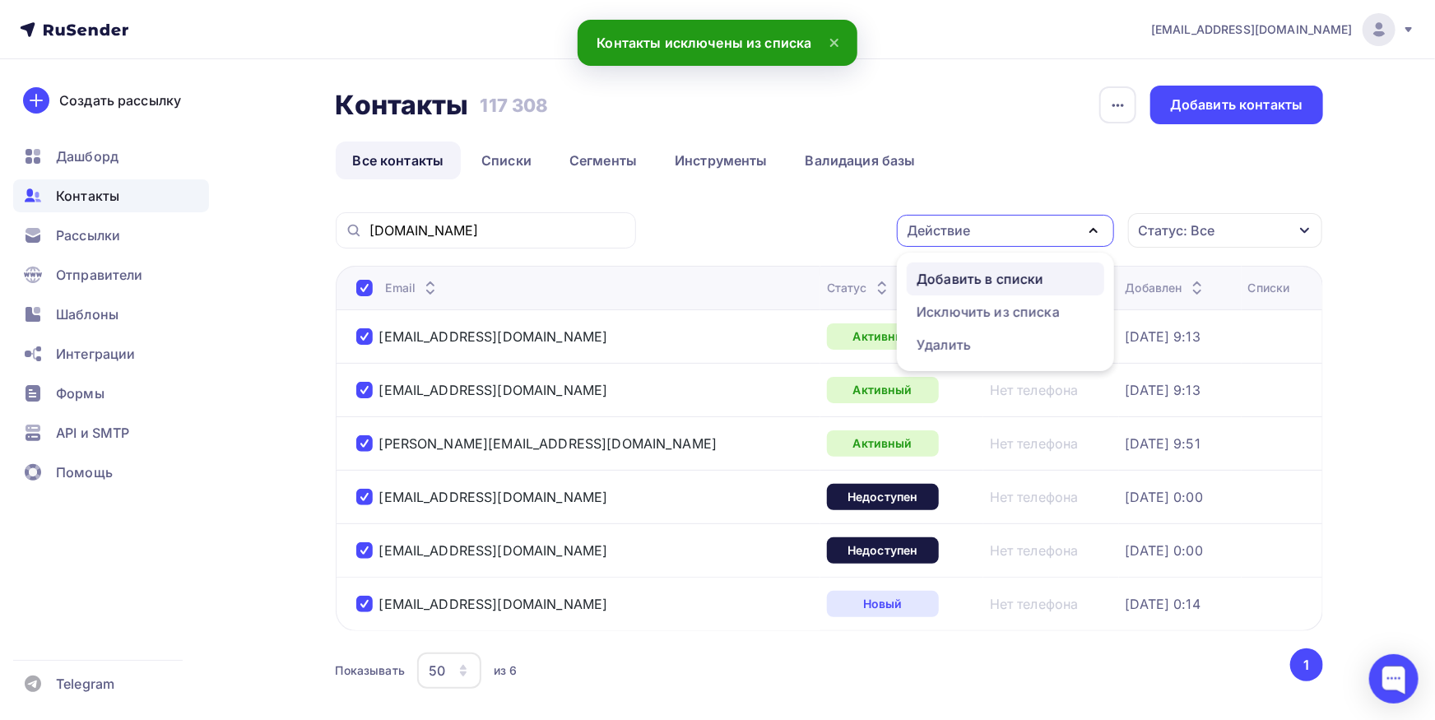
click at [949, 276] on div "Добавить в списки" at bounding box center [980, 279] width 127 height 20
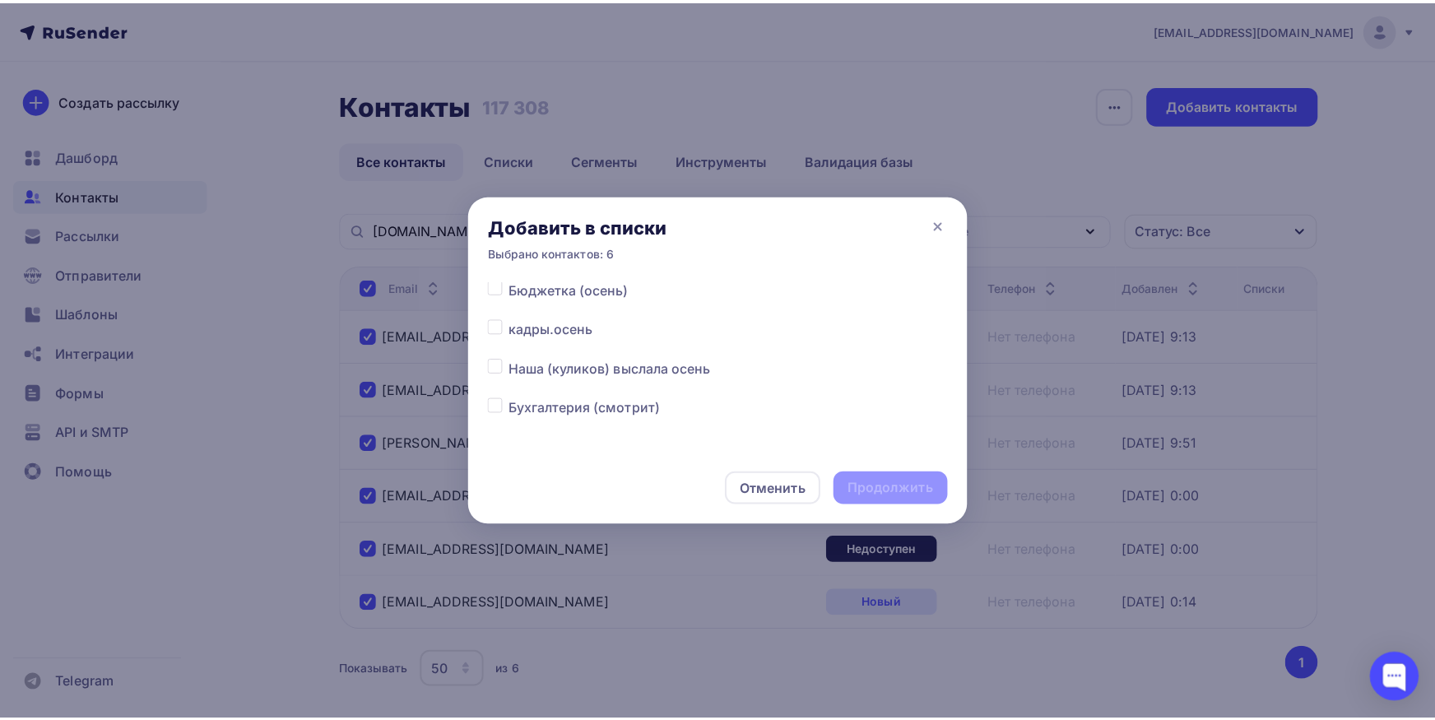
scroll to position [86, 0]
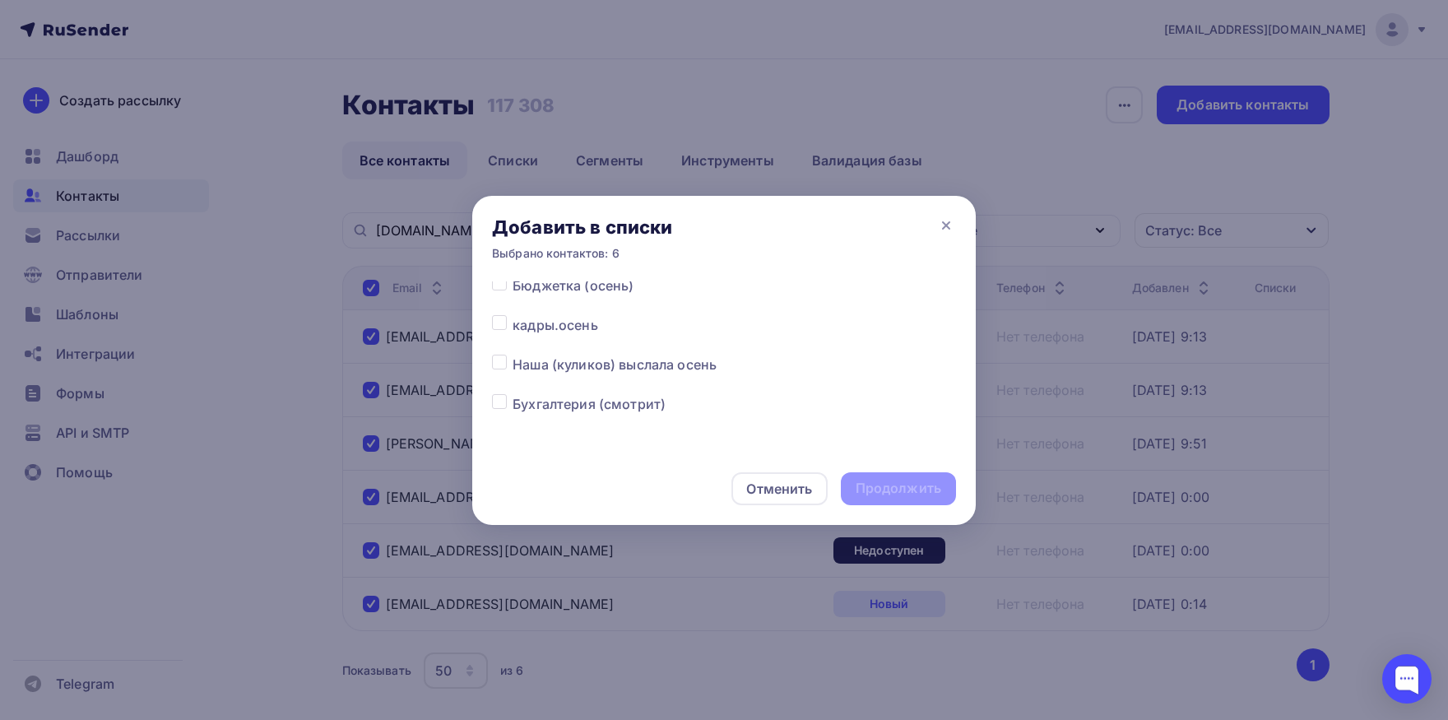
click at [513, 315] on label at bounding box center [513, 315] width 0 height 0
click at [500, 323] on input "checkbox" at bounding box center [499, 322] width 15 height 15
click at [897, 485] on div "Продолжить" at bounding box center [899, 488] width 86 height 19
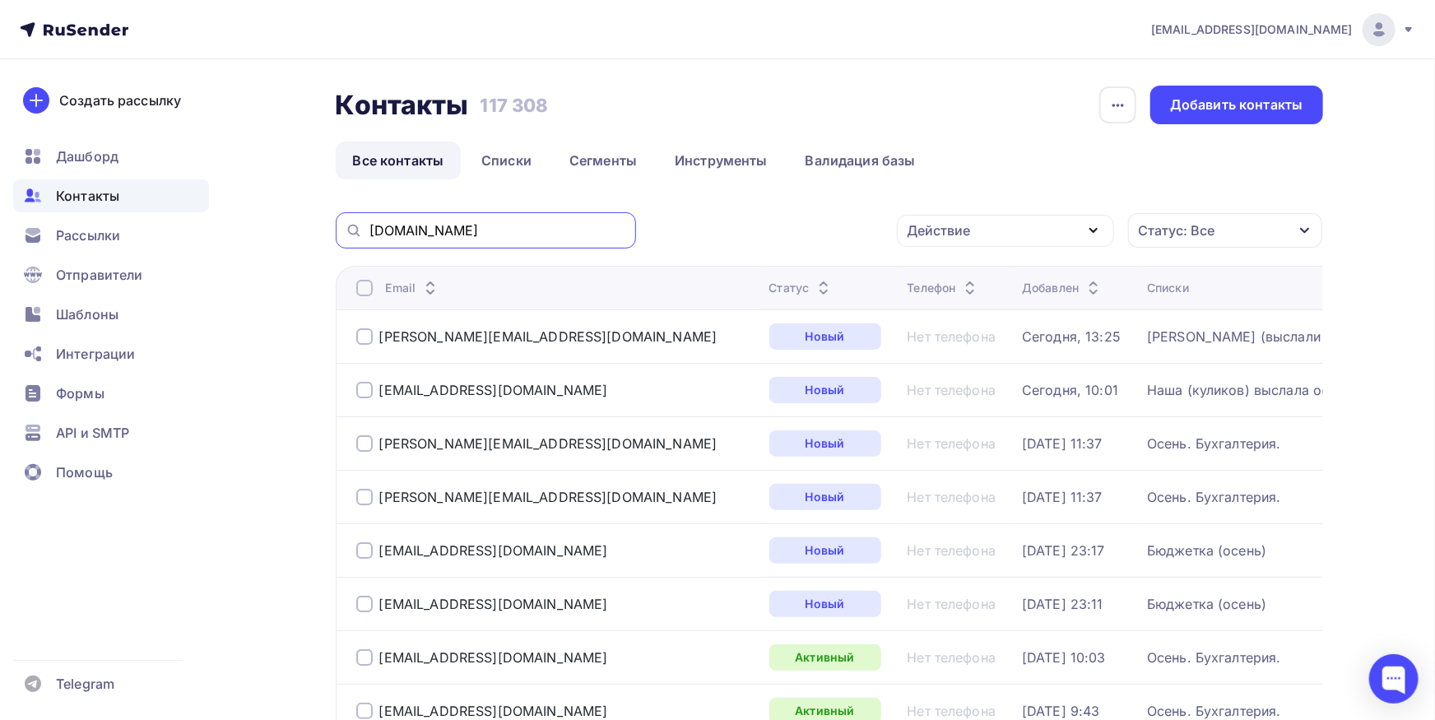
click at [439, 231] on input "[DOMAIN_NAME]" at bounding box center [497, 230] width 257 height 18
paste input "[PERSON_NAME]@oootcm"
drag, startPoint x: 425, startPoint y: 231, endPoint x: 311, endPoint y: 225, distance: 113.7
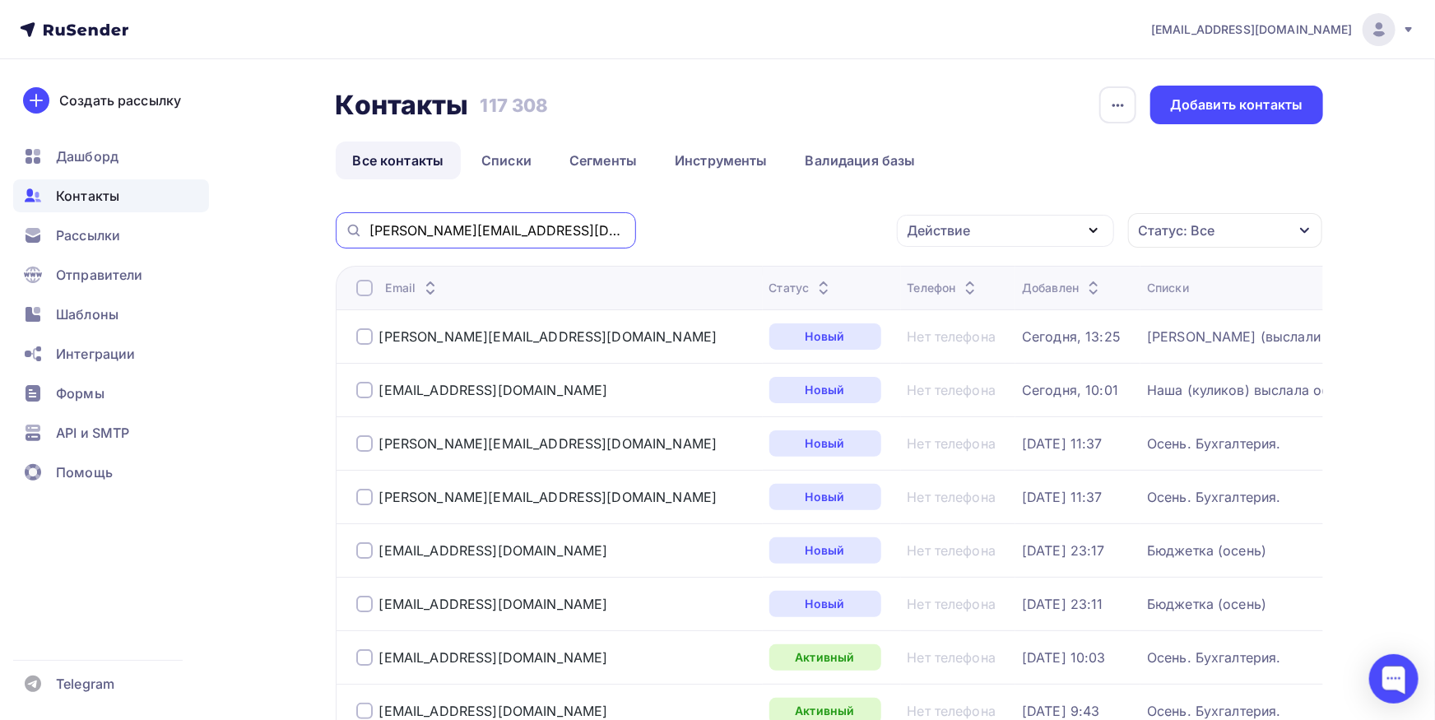
click at [369, 225] on input "[PERSON_NAME][EMAIL_ADDRESS][DOMAIN_NAME]" at bounding box center [497, 230] width 257 height 18
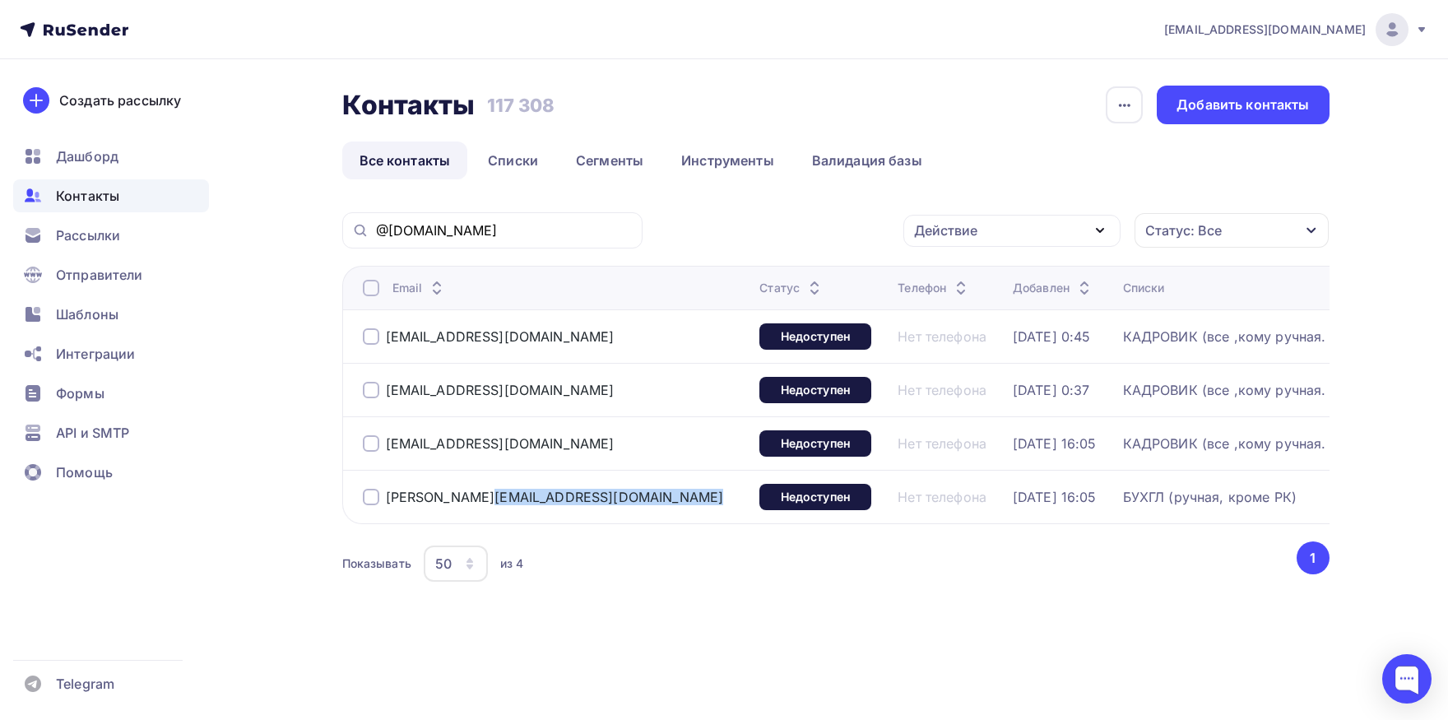
drag, startPoint x: 547, startPoint y: 494, endPoint x: 384, endPoint y: 497, distance: 162.9
click at [384, 497] on div "[PERSON_NAME][EMAIL_ADDRESS][DOMAIN_NAME]" at bounding box center [555, 497] width 384 height 26
copy div "[PERSON_NAME][EMAIL_ADDRESS][DOMAIN_NAME]"
click at [367, 494] on div at bounding box center [371, 497] width 16 height 16
drag, startPoint x: 476, startPoint y: 439, endPoint x: 337, endPoint y: 439, distance: 139.0
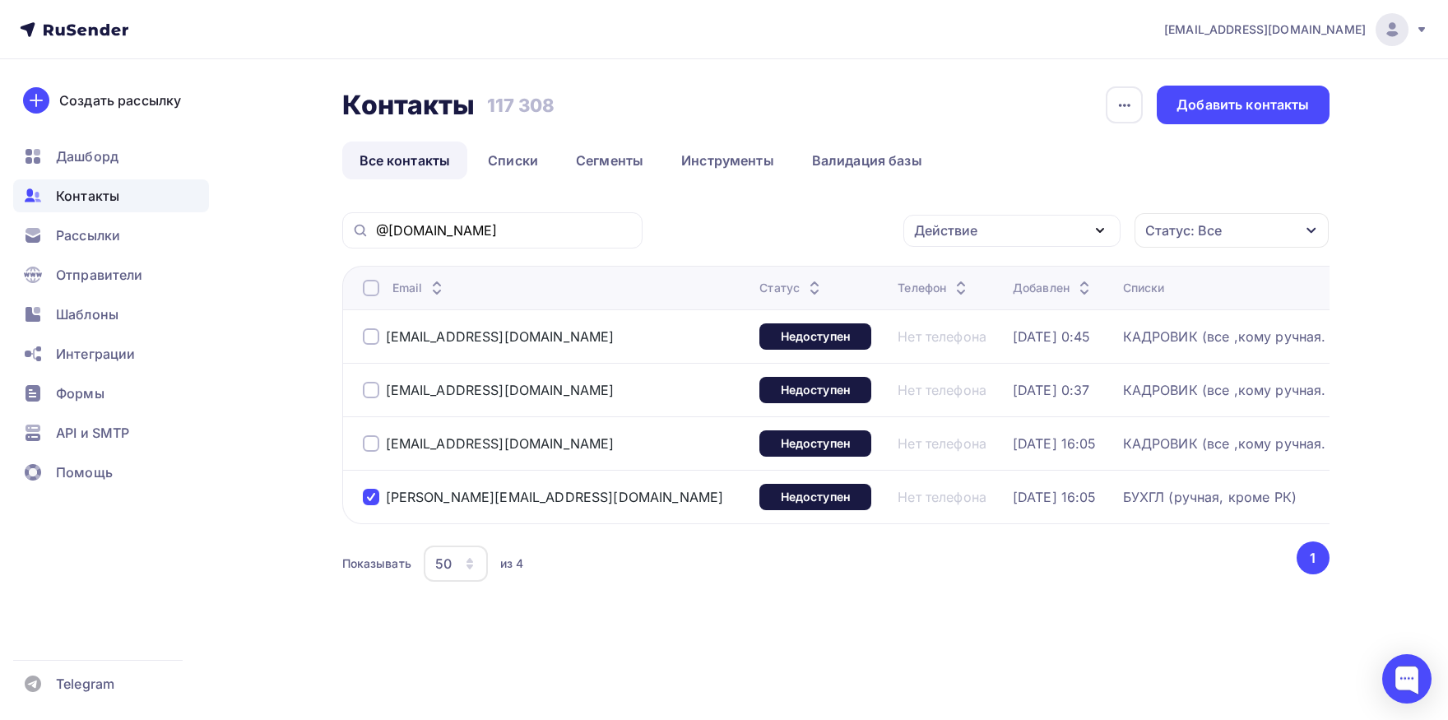
click at [342, 439] on div "Email Статус Телефон Добавлен Списки [EMAIL_ADDRESS][DOMAIN_NAME] Недоступен Не…" at bounding box center [835, 395] width 987 height 258
click at [371, 286] on div at bounding box center [371, 288] width 16 height 16
click at [365, 289] on div at bounding box center [371, 288] width 16 height 16
click at [364, 287] on div at bounding box center [371, 288] width 16 height 16
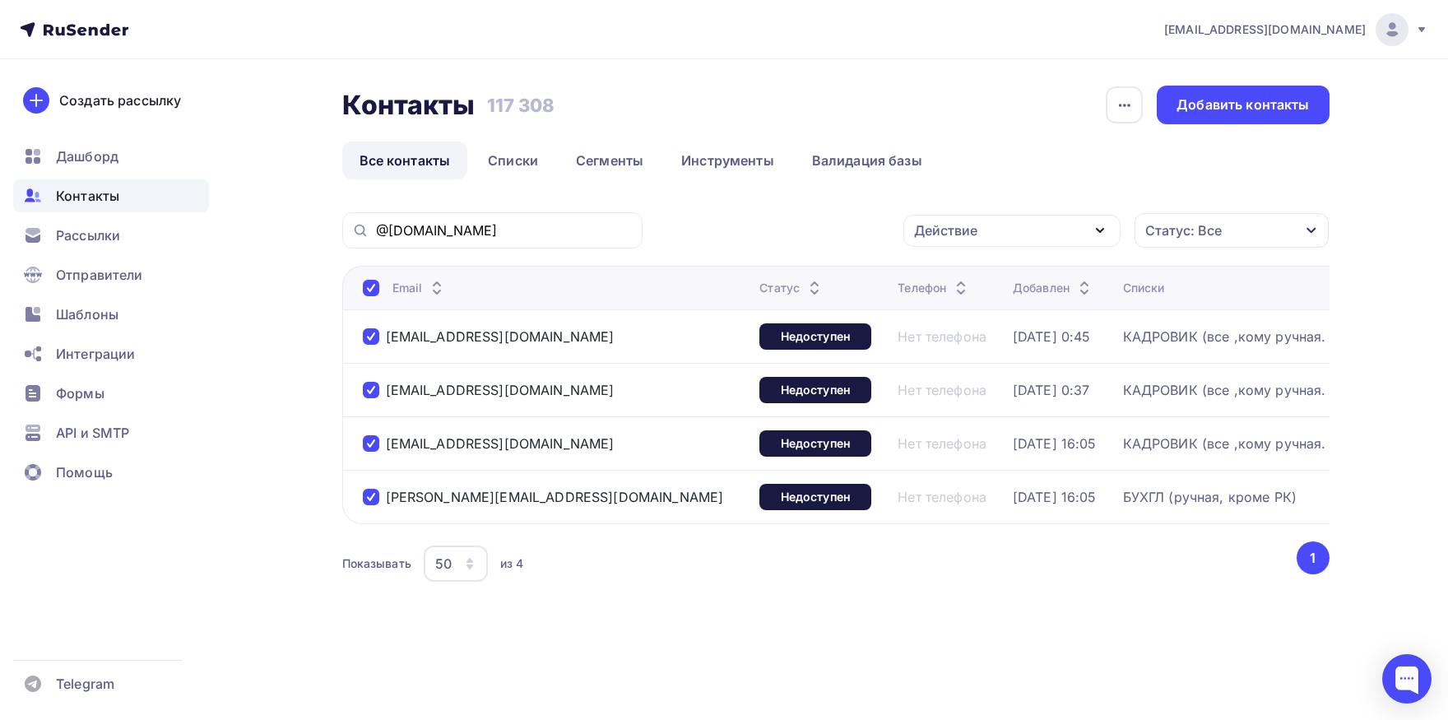
click at [1008, 244] on div "Действие" at bounding box center [1011, 231] width 217 height 32
click at [972, 322] on link "Исключить из списка" at bounding box center [1011, 311] width 197 height 33
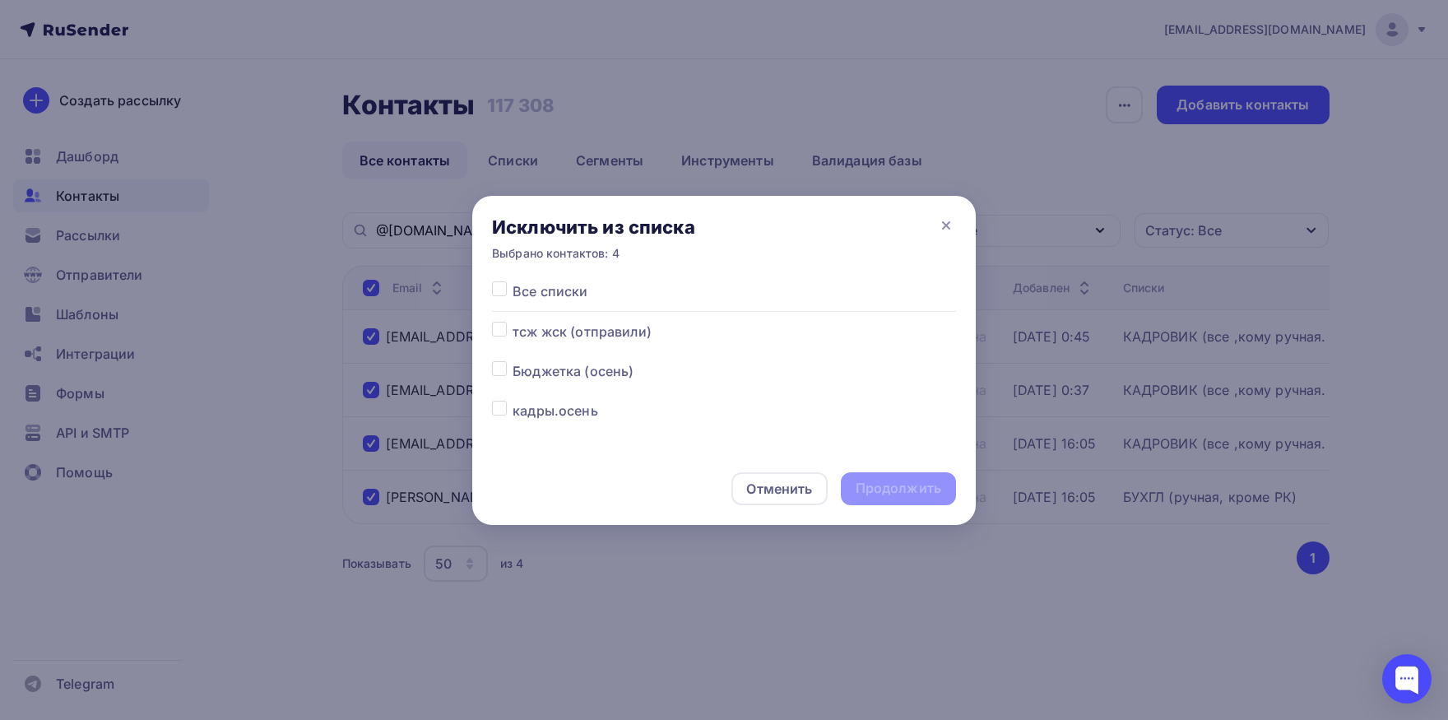
click at [513, 281] on label at bounding box center [513, 281] width 0 height 0
click at [503, 287] on input "checkbox" at bounding box center [499, 288] width 15 height 15
click at [920, 490] on div "Продолжить" at bounding box center [899, 488] width 86 height 19
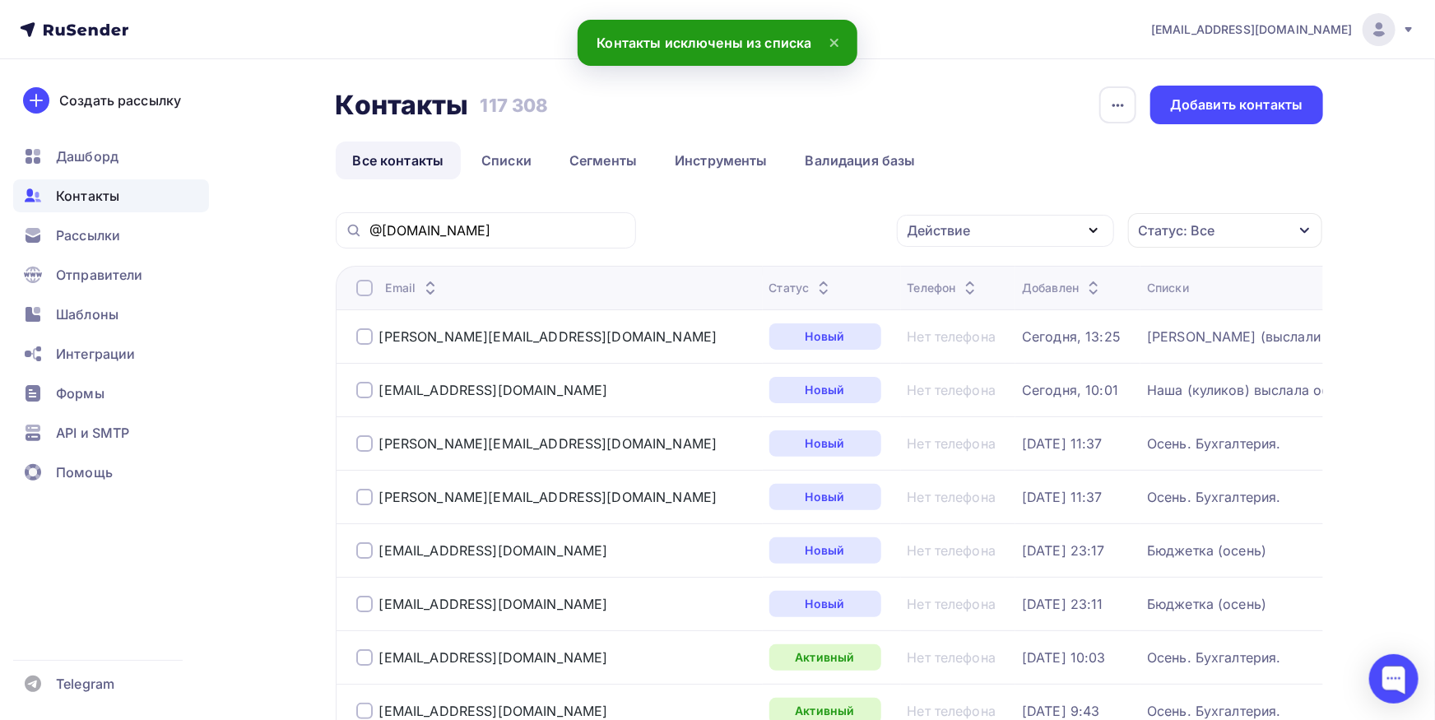
click at [595, 220] on div "@[DOMAIN_NAME]" at bounding box center [486, 230] width 300 height 36
click at [589, 227] on input "@[DOMAIN_NAME]" at bounding box center [497, 230] width 257 height 18
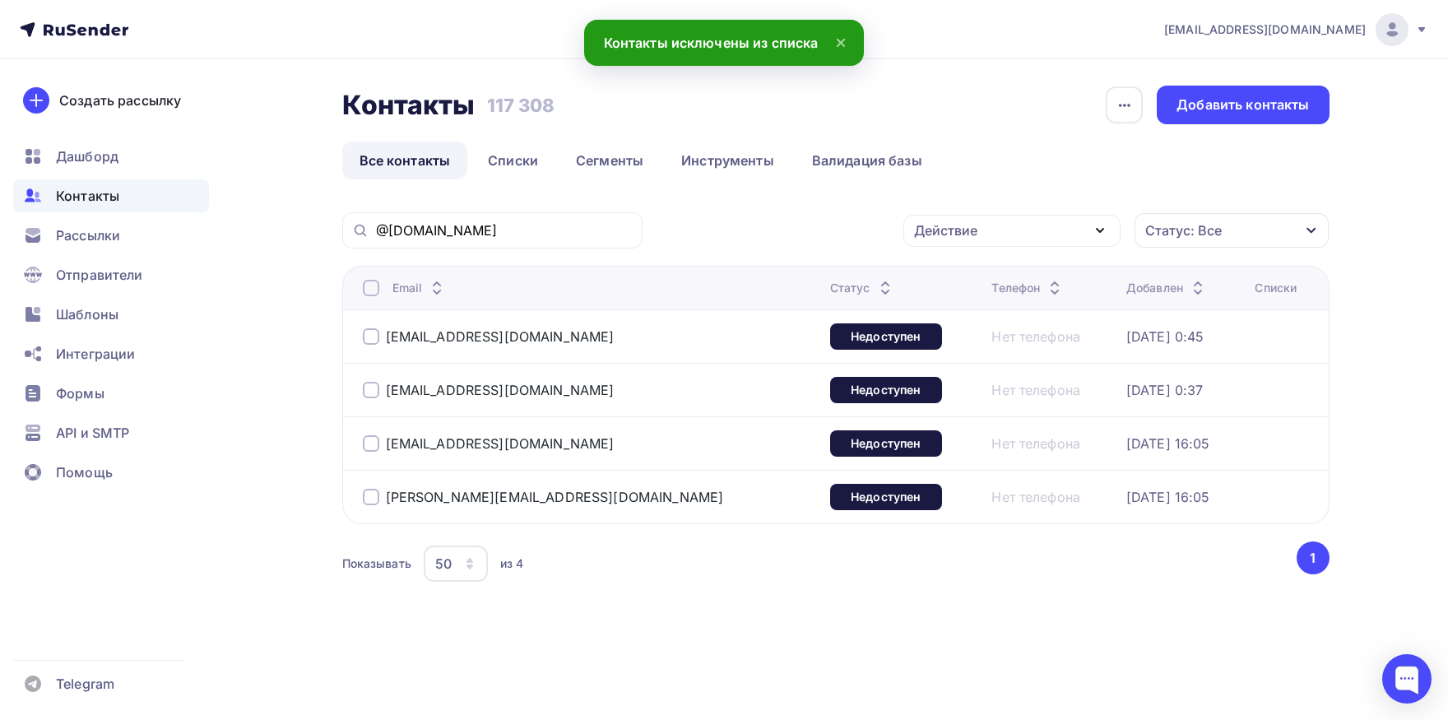
click at [371, 290] on div at bounding box center [371, 288] width 16 height 16
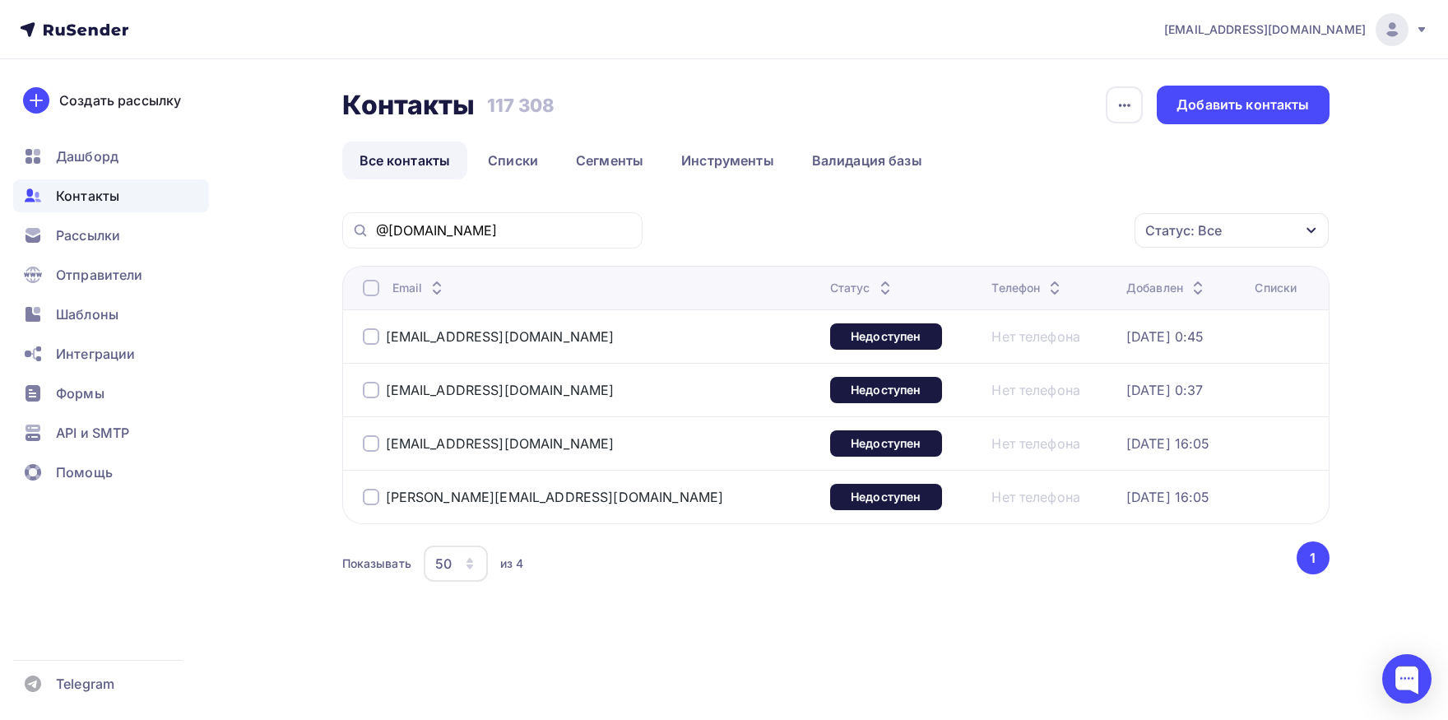
click at [369, 290] on div at bounding box center [371, 288] width 16 height 16
click at [371, 496] on div at bounding box center [371, 497] width 16 height 16
click at [1005, 228] on div "Действие" at bounding box center [1011, 231] width 217 height 32
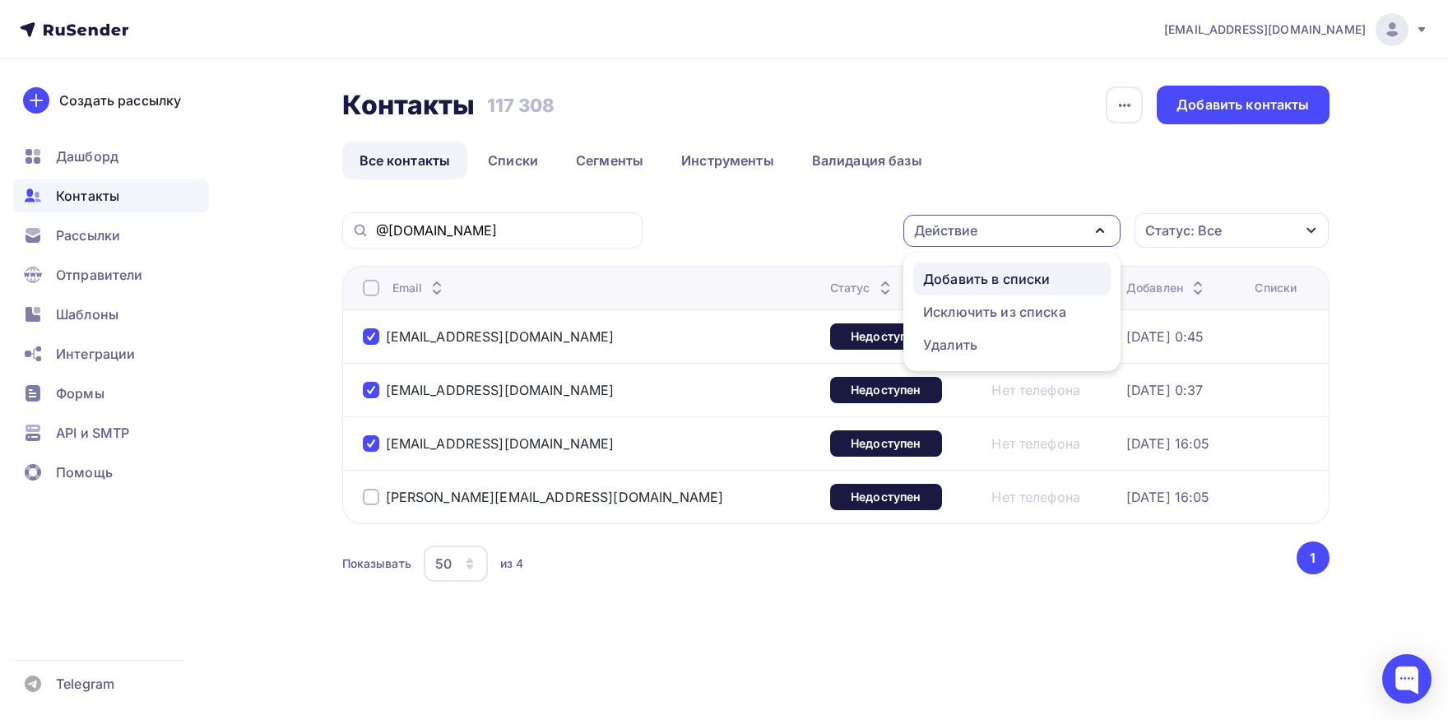
click at [992, 272] on div "Добавить в списки" at bounding box center [986, 279] width 127 height 20
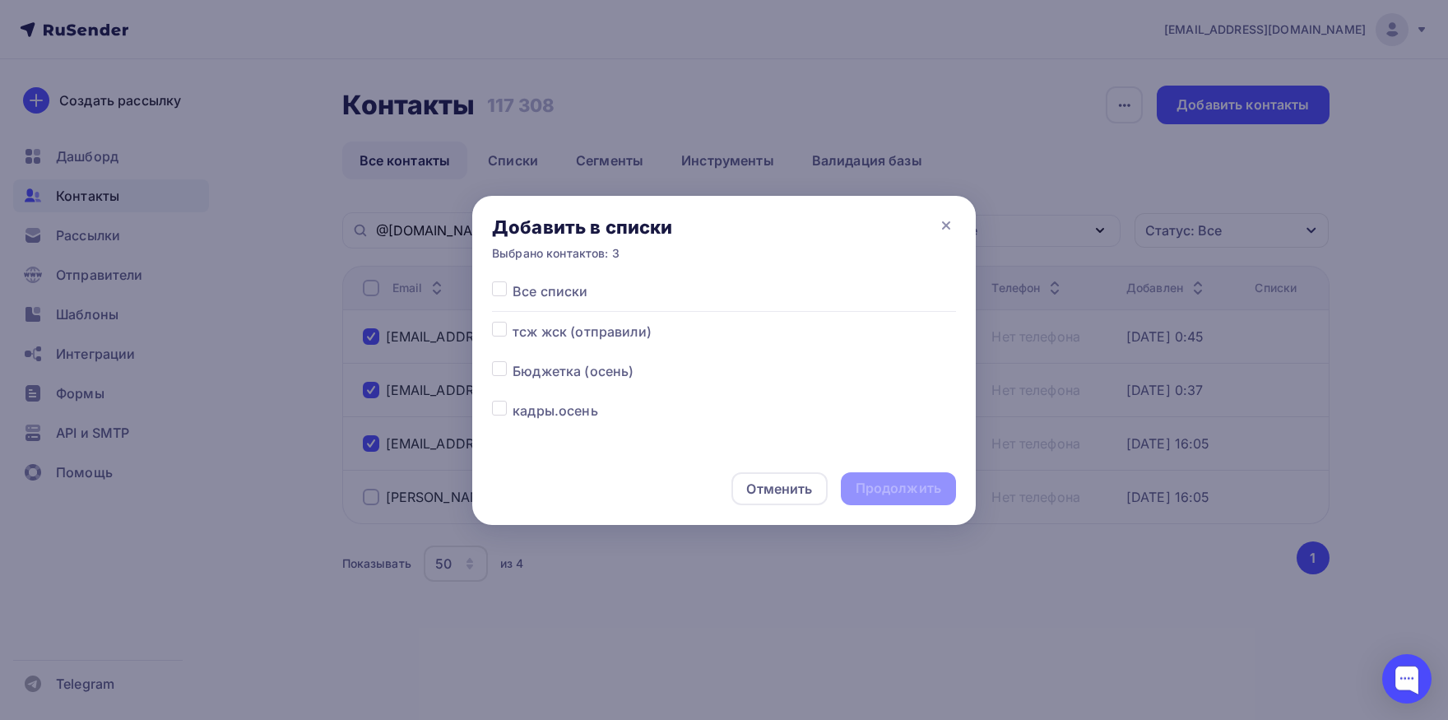
click at [513, 401] on label at bounding box center [513, 401] width 0 height 0
click at [497, 407] on input "checkbox" at bounding box center [499, 408] width 15 height 15
click at [858, 494] on div "Продолжить" at bounding box center [899, 488] width 86 height 19
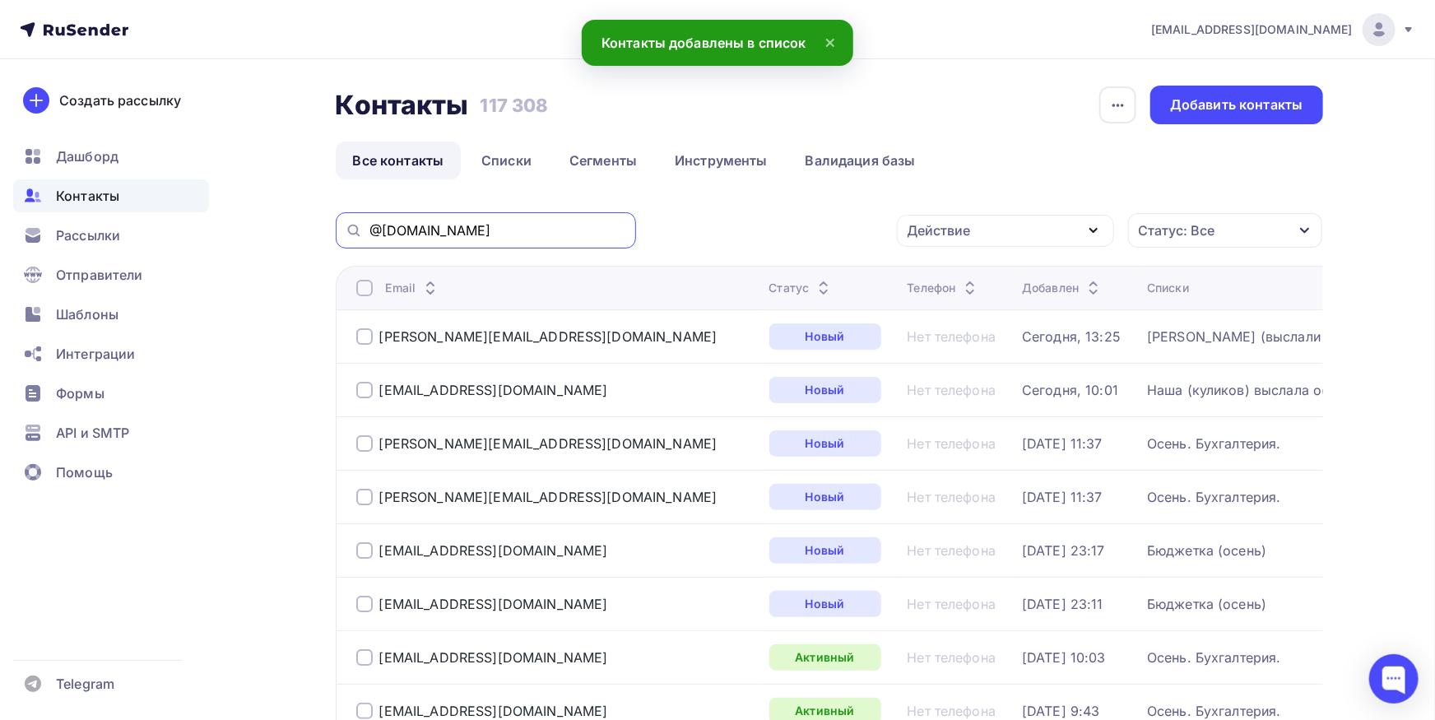
click at [516, 223] on input "@[DOMAIN_NAME]" at bounding box center [497, 230] width 257 height 18
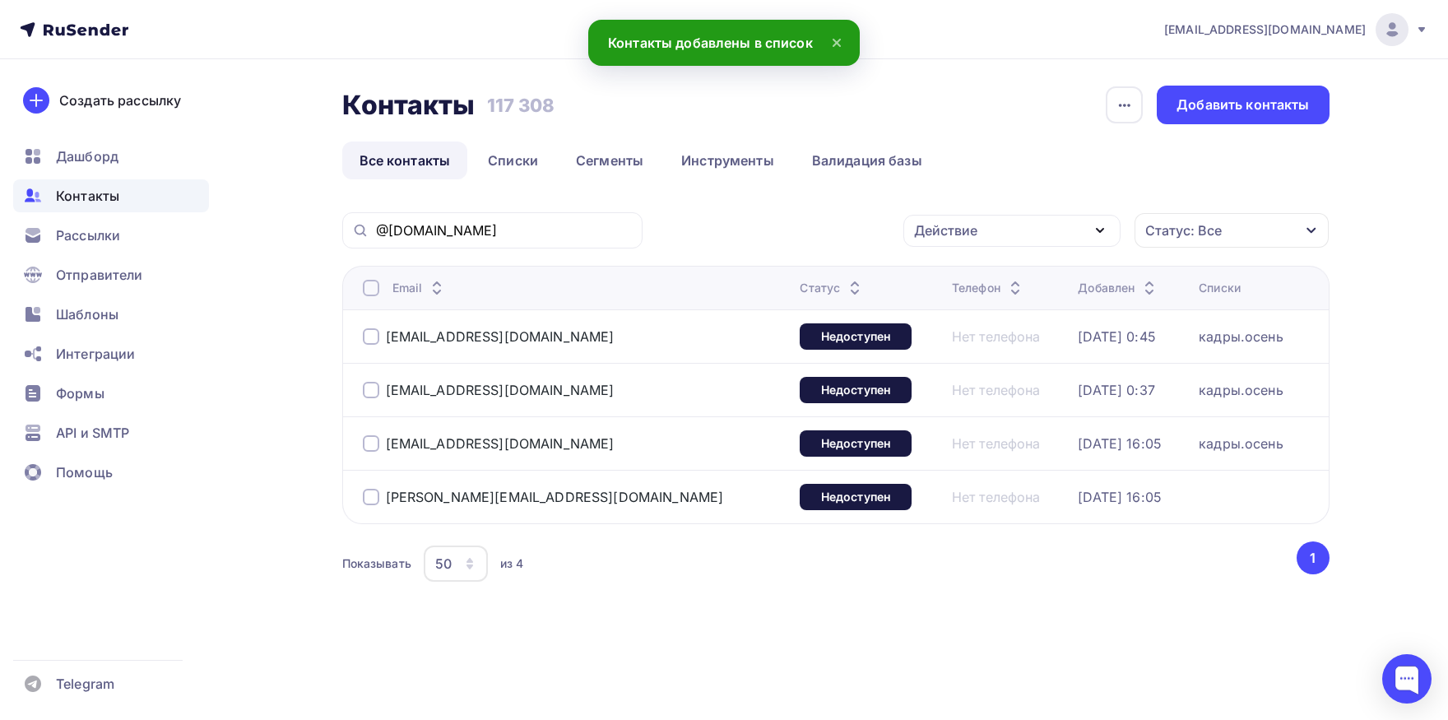
click at [368, 500] on div at bounding box center [371, 497] width 16 height 16
click at [1046, 231] on div "Действие" at bounding box center [1011, 231] width 217 height 32
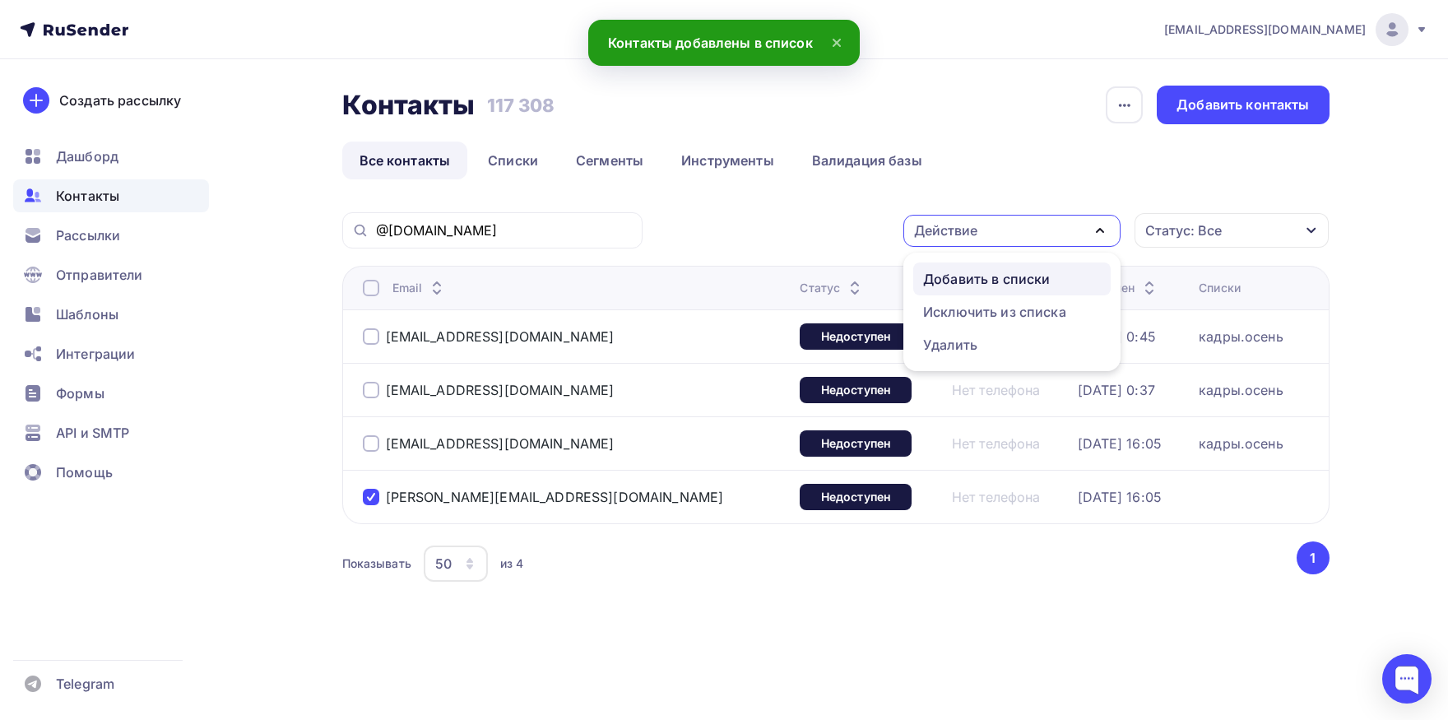
click at [996, 283] on div "Добавить в списки" at bounding box center [986, 279] width 127 height 20
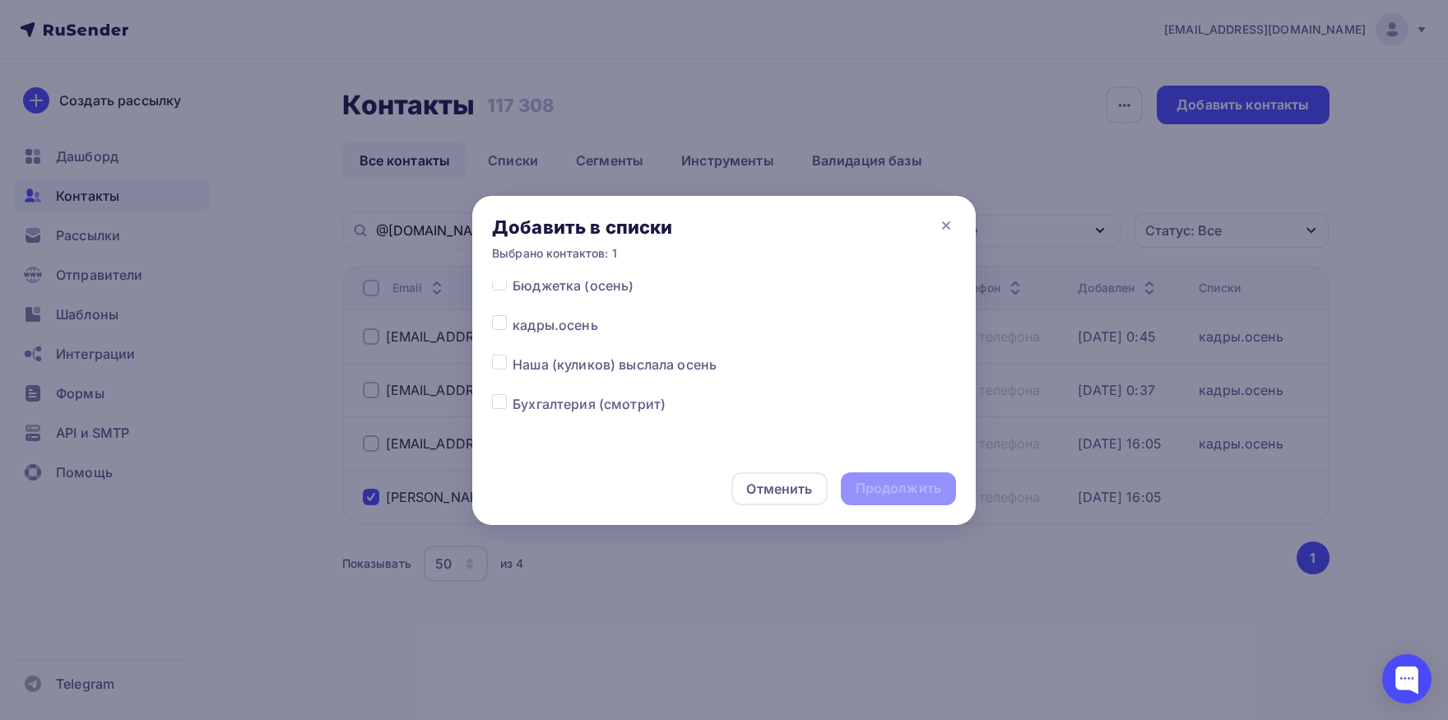
click at [513, 355] on label at bounding box center [513, 355] width 0 height 0
click at [499, 367] on input "checkbox" at bounding box center [499, 362] width 15 height 15
click at [913, 489] on div "Продолжить" at bounding box center [899, 488] width 86 height 19
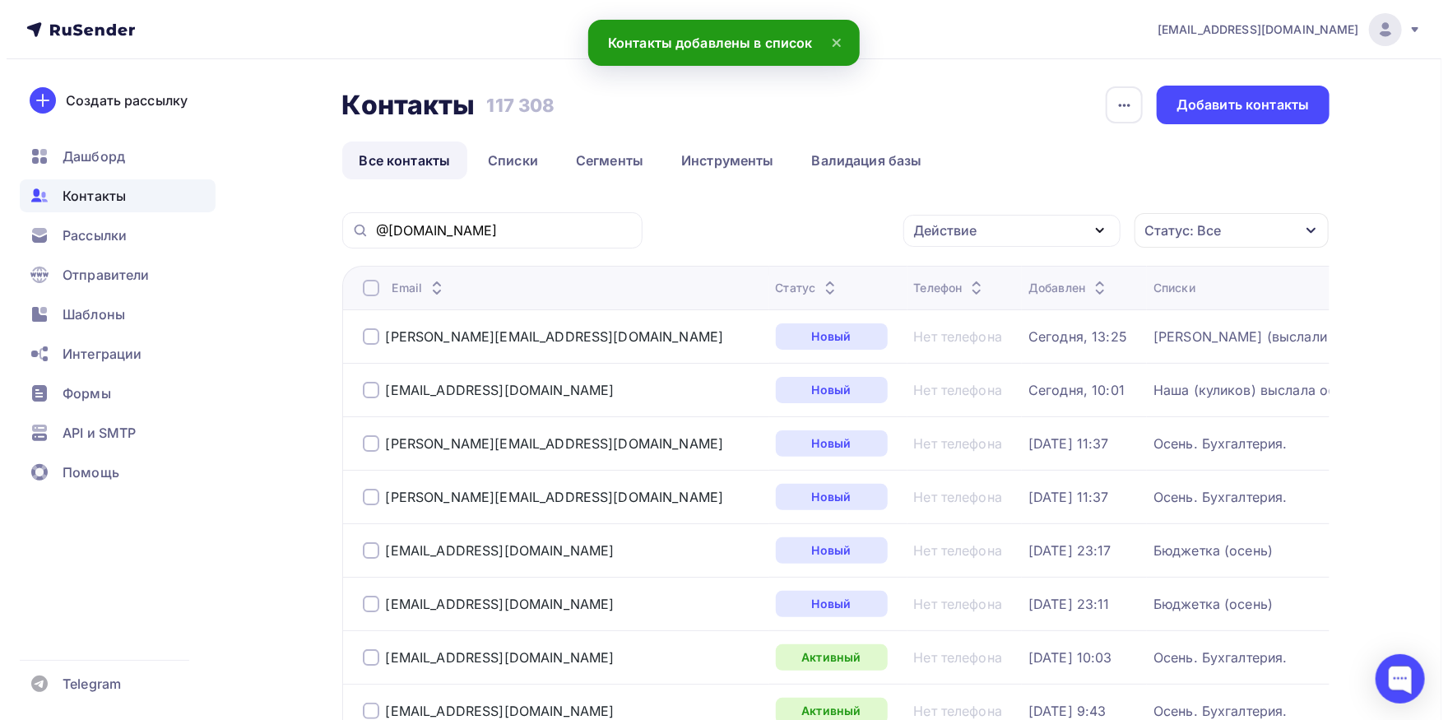
scroll to position [0, 0]
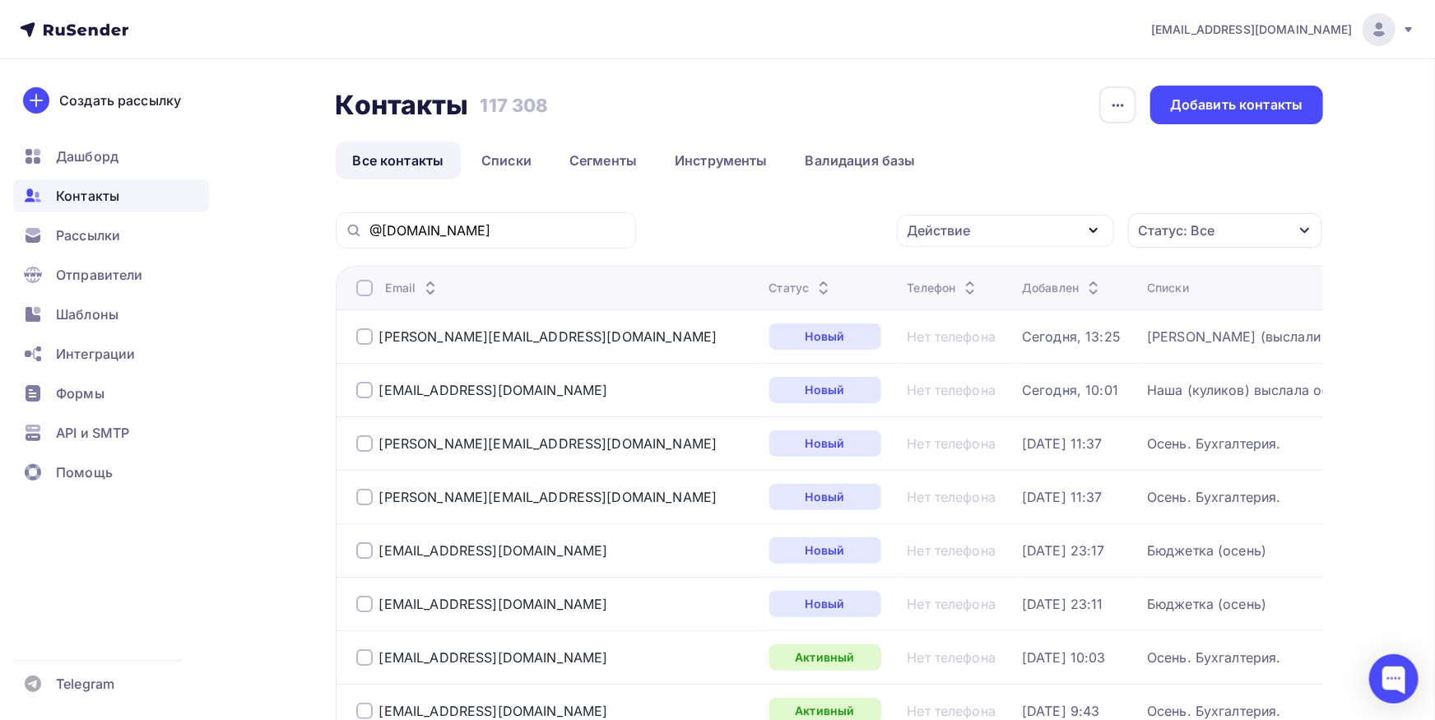
click at [504, 244] on div "@[DOMAIN_NAME]" at bounding box center [486, 230] width 300 height 36
click at [503, 231] on input "@[DOMAIN_NAME]" at bounding box center [497, 230] width 257 height 18
paste input "emusalian@inbox"
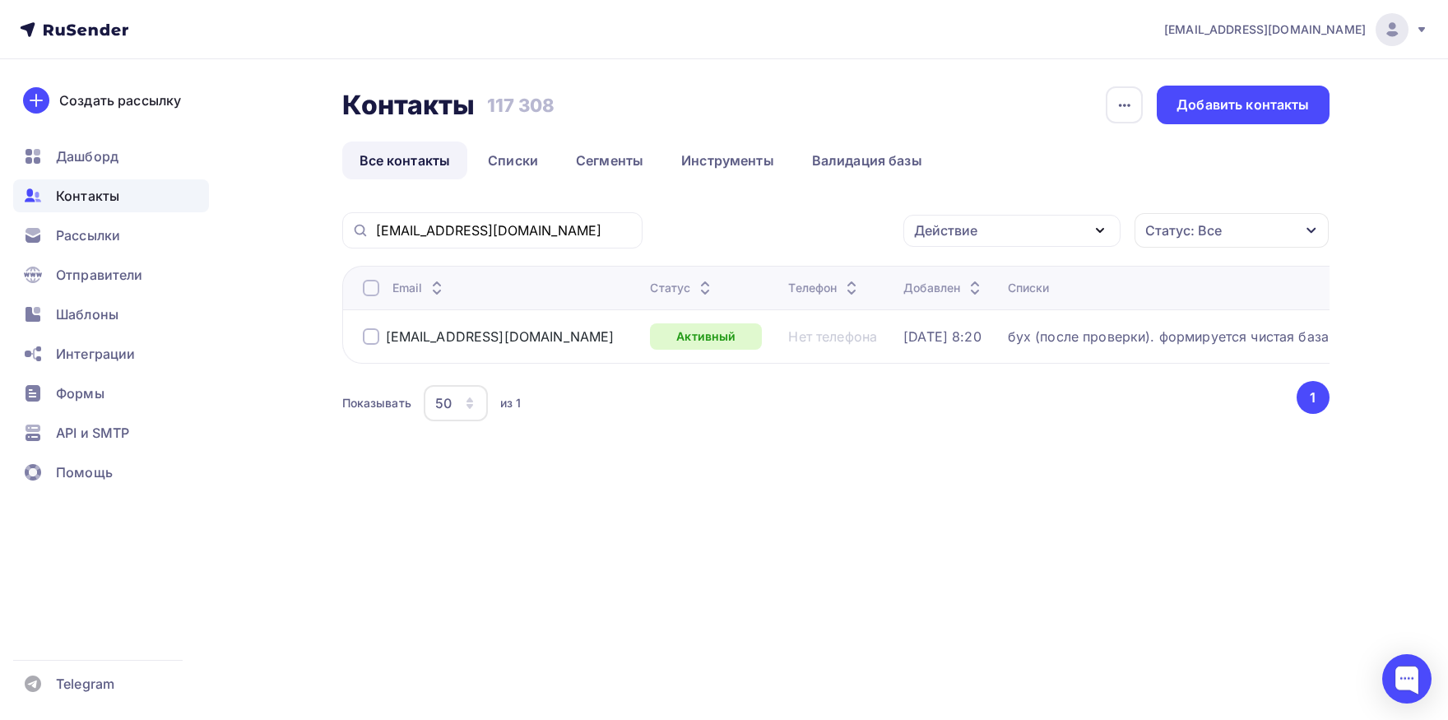
click at [363, 283] on div at bounding box center [371, 288] width 16 height 16
click at [931, 234] on div "Действие" at bounding box center [945, 230] width 63 height 20
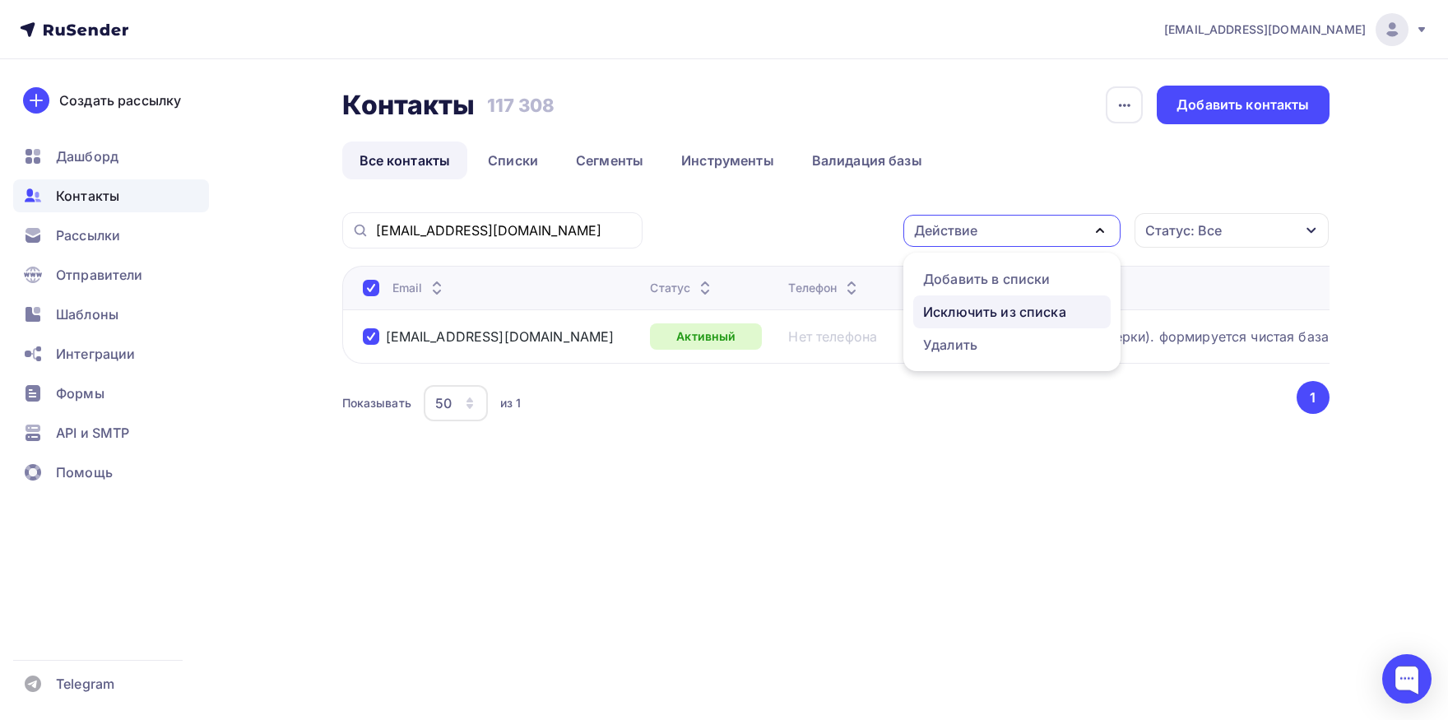
click at [924, 304] on div "Исключить из списка" at bounding box center [994, 312] width 143 height 20
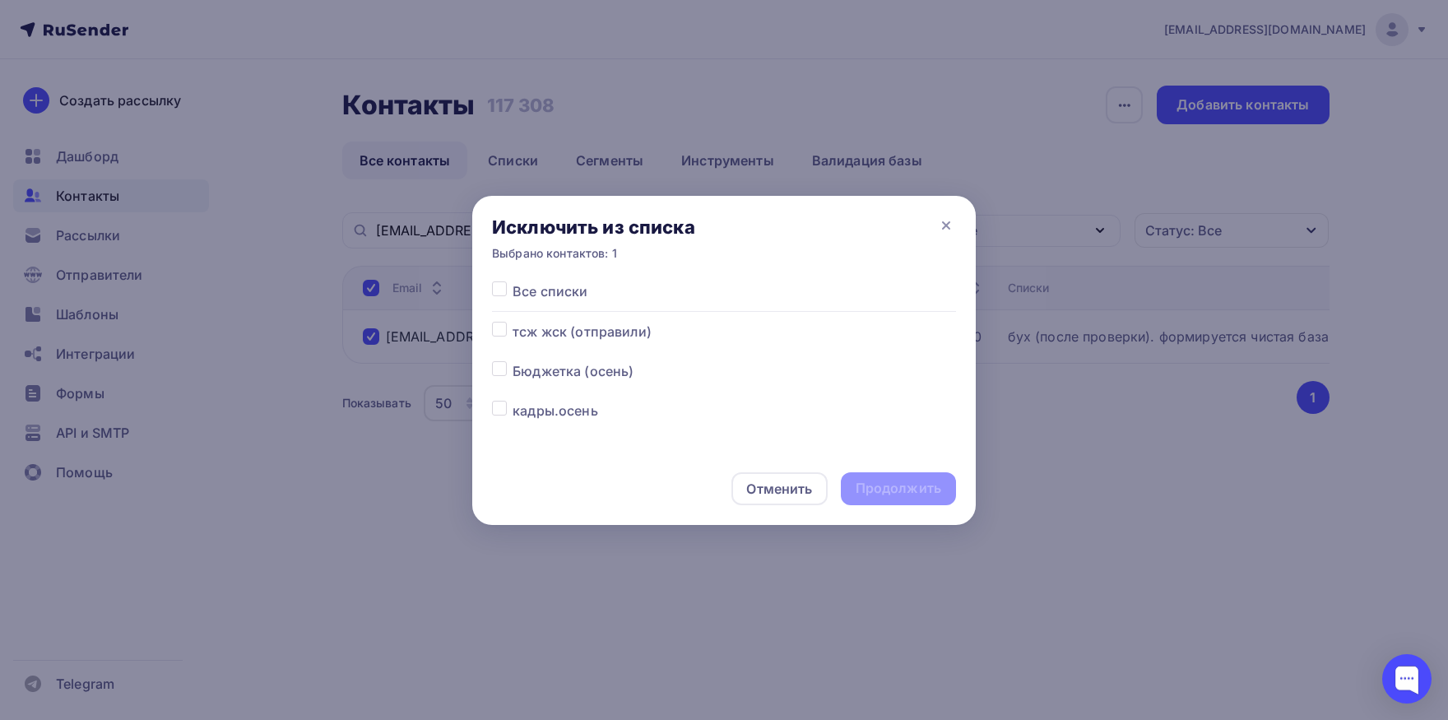
click at [501, 297] on div at bounding box center [502, 291] width 21 height 20
click at [513, 281] on label at bounding box center [513, 281] width 0 height 0
click at [501, 295] on input "checkbox" at bounding box center [499, 288] width 15 height 15
click at [868, 480] on div "Продолжить" at bounding box center [899, 488] width 86 height 19
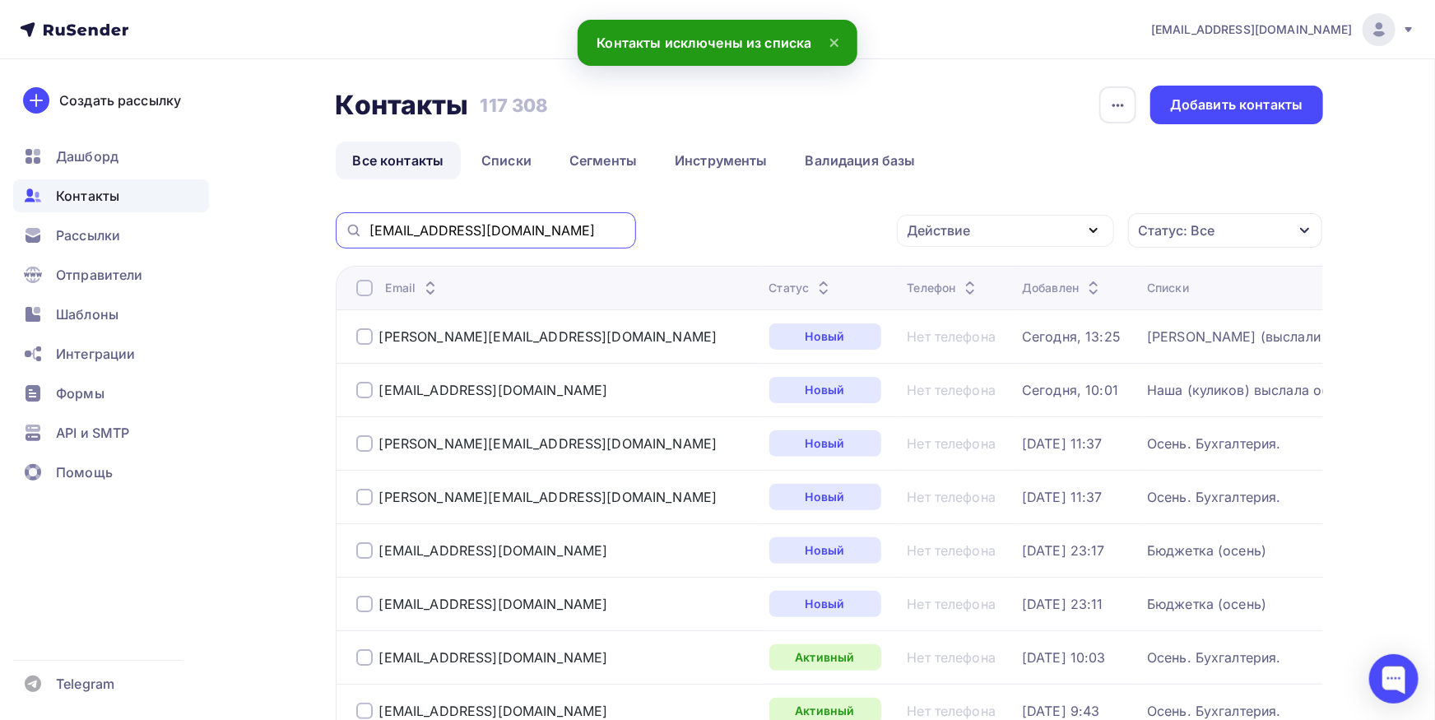
click at [530, 231] on input "[EMAIL_ADDRESS][DOMAIN_NAME]" at bounding box center [497, 230] width 257 height 18
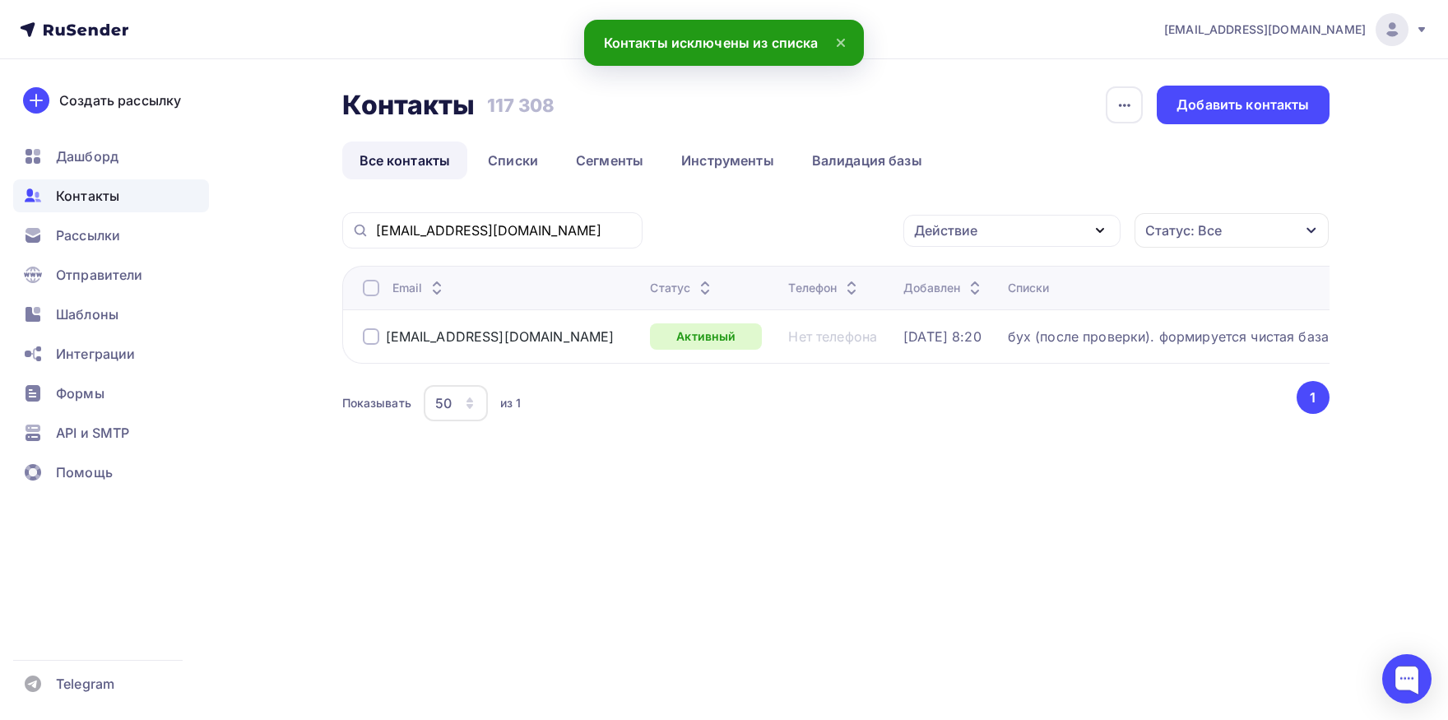
click at [376, 294] on div at bounding box center [371, 288] width 16 height 16
click at [979, 234] on div "Действие" at bounding box center [1011, 231] width 217 height 32
click at [948, 279] on div "Добавить в списки" at bounding box center [986, 279] width 127 height 20
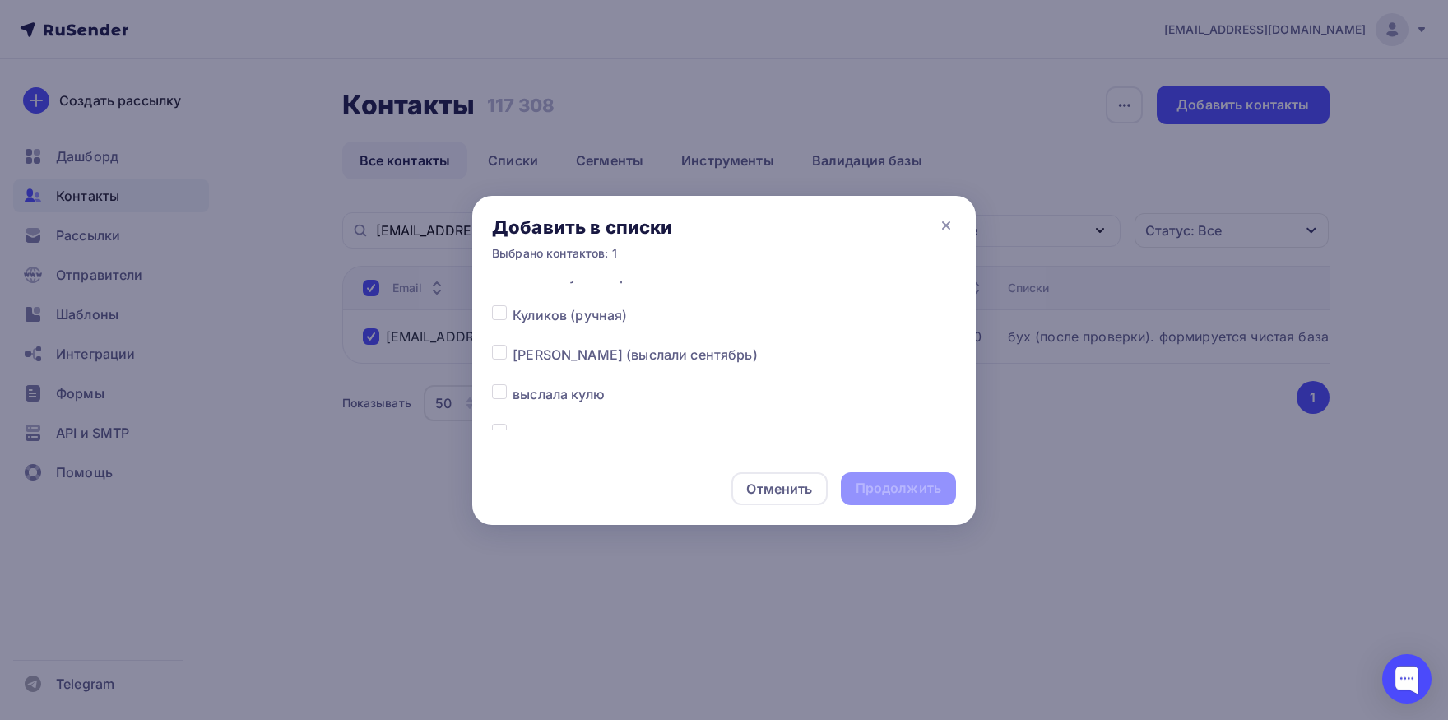
scroll to position [258, 0]
click at [513, 341] on label at bounding box center [513, 341] width 0 height 0
click at [497, 350] on input "checkbox" at bounding box center [499, 348] width 15 height 15
click at [893, 492] on div "Продолжить" at bounding box center [899, 488] width 86 height 19
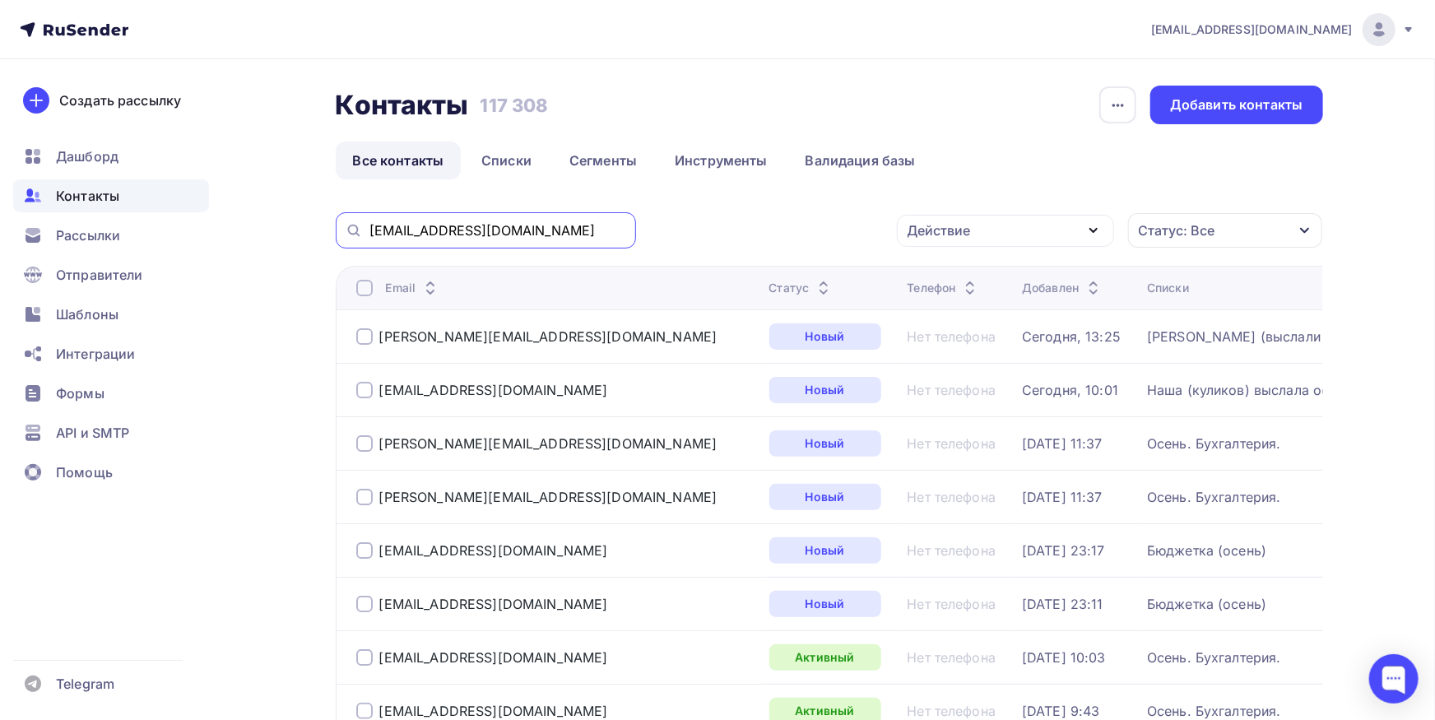
click at [569, 225] on input "[EMAIL_ADDRESS][DOMAIN_NAME]" at bounding box center [497, 230] width 257 height 18
click at [458, 236] on input "[EMAIL_ADDRESS][DOMAIN_NAME]" at bounding box center [497, 230] width 257 height 18
paste input "[PERSON_NAME]@megregiontest"
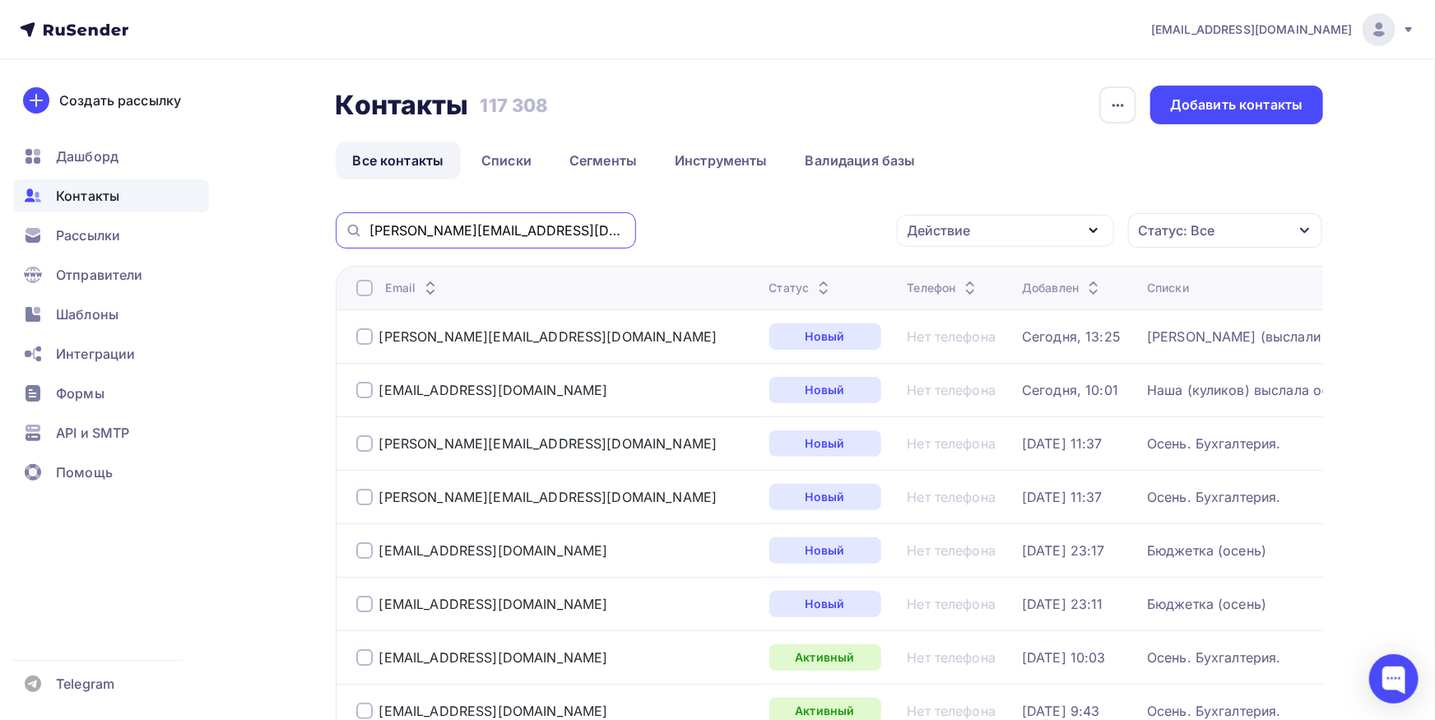
drag, startPoint x: 442, startPoint y: 227, endPoint x: 224, endPoint y: 228, distance: 218.0
click at [369, 228] on input "[PERSON_NAME][EMAIL_ADDRESS][DOMAIN_NAME]" at bounding box center [497, 230] width 257 height 18
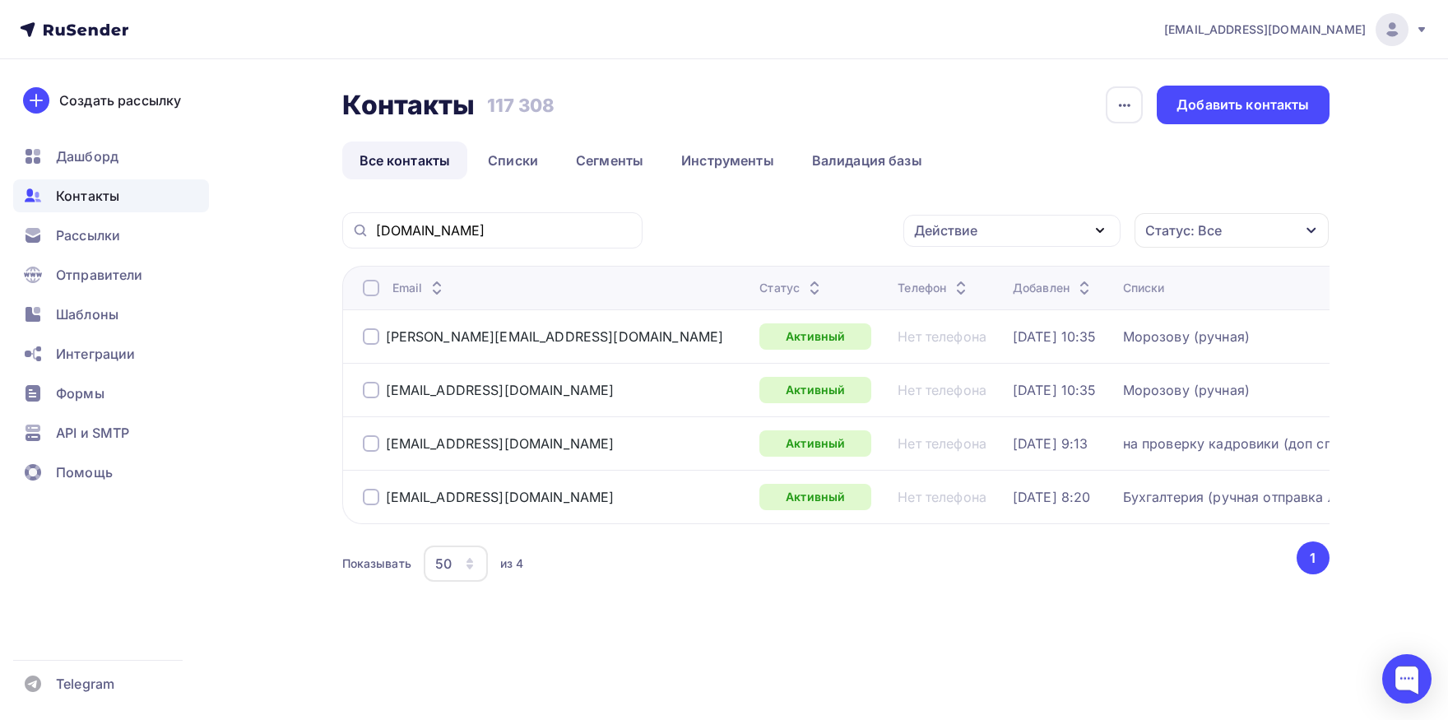
click at [367, 340] on div at bounding box center [371, 336] width 16 height 16
click at [369, 388] on div at bounding box center [371, 390] width 16 height 16
click at [1000, 226] on div "Действие" at bounding box center [1011, 231] width 217 height 32
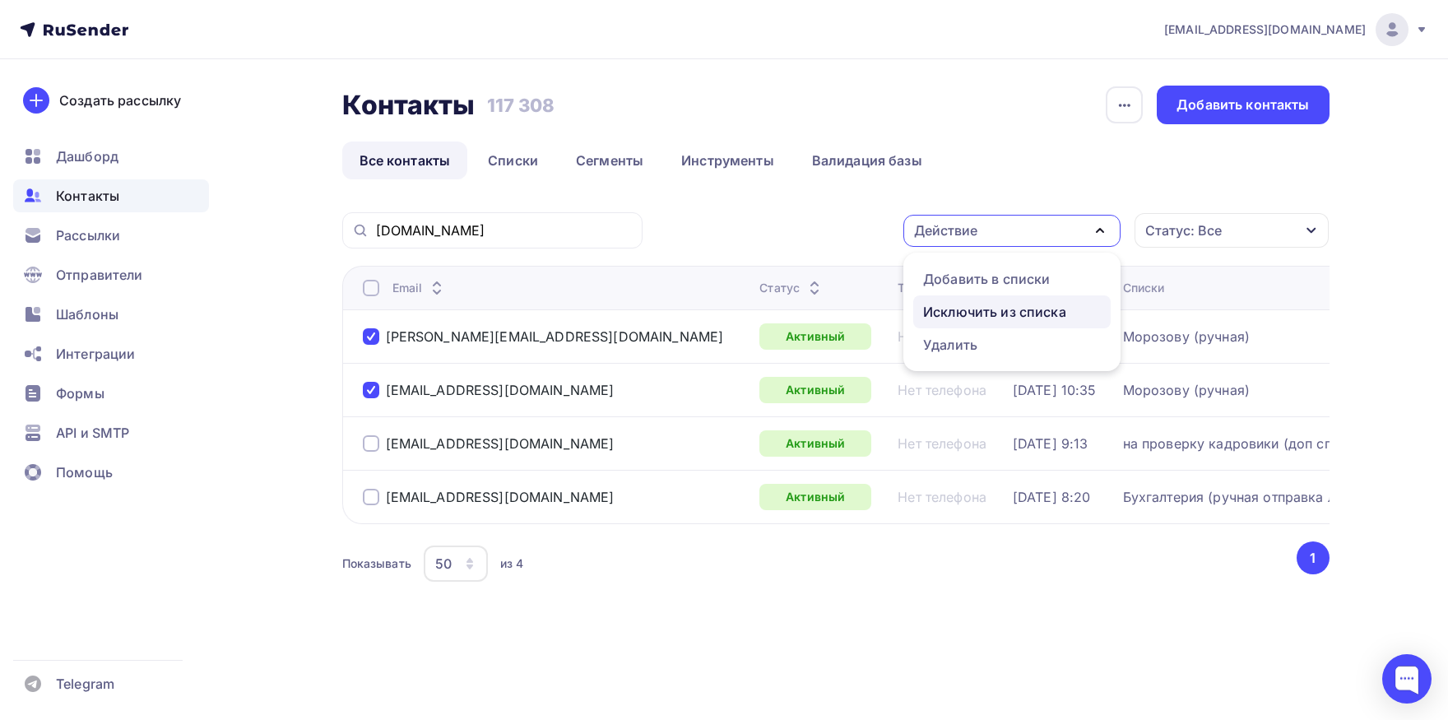
click at [996, 313] on div "Исключить из списка" at bounding box center [994, 312] width 143 height 20
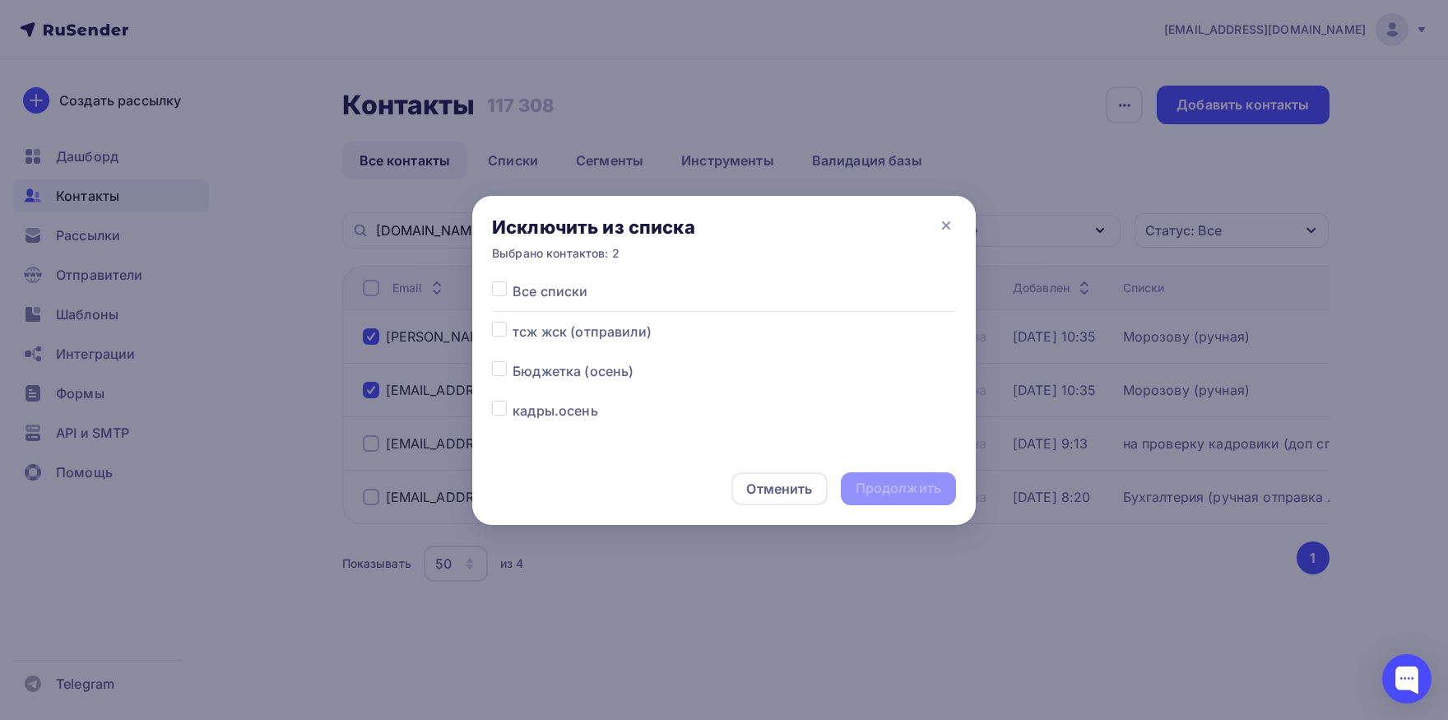
click at [513, 281] on label at bounding box center [513, 281] width 0 height 0
click at [498, 290] on input "checkbox" at bounding box center [499, 288] width 15 height 15
click at [910, 496] on div "Продолжить" at bounding box center [899, 488] width 86 height 19
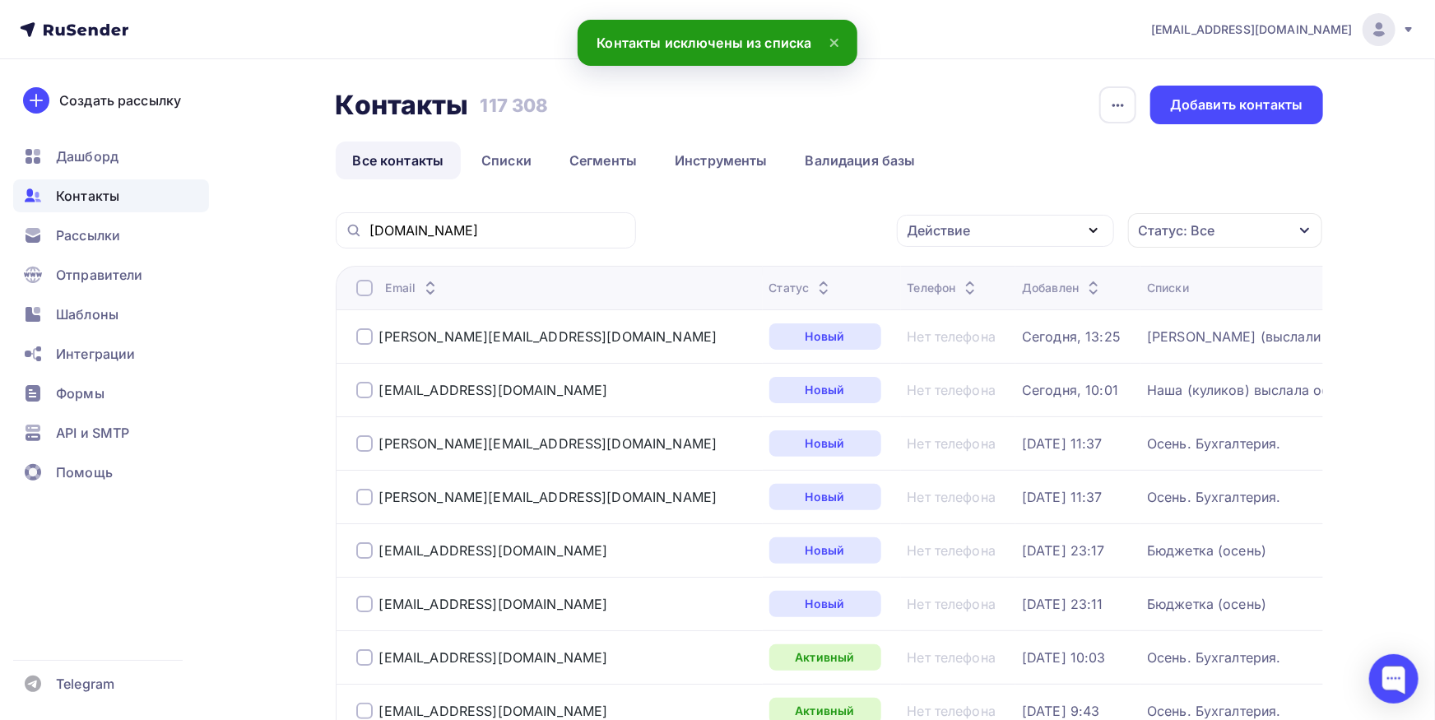
click at [541, 218] on div "[DOMAIN_NAME]" at bounding box center [486, 230] width 300 height 36
click at [540, 223] on input "[DOMAIN_NAME]" at bounding box center [497, 230] width 257 height 18
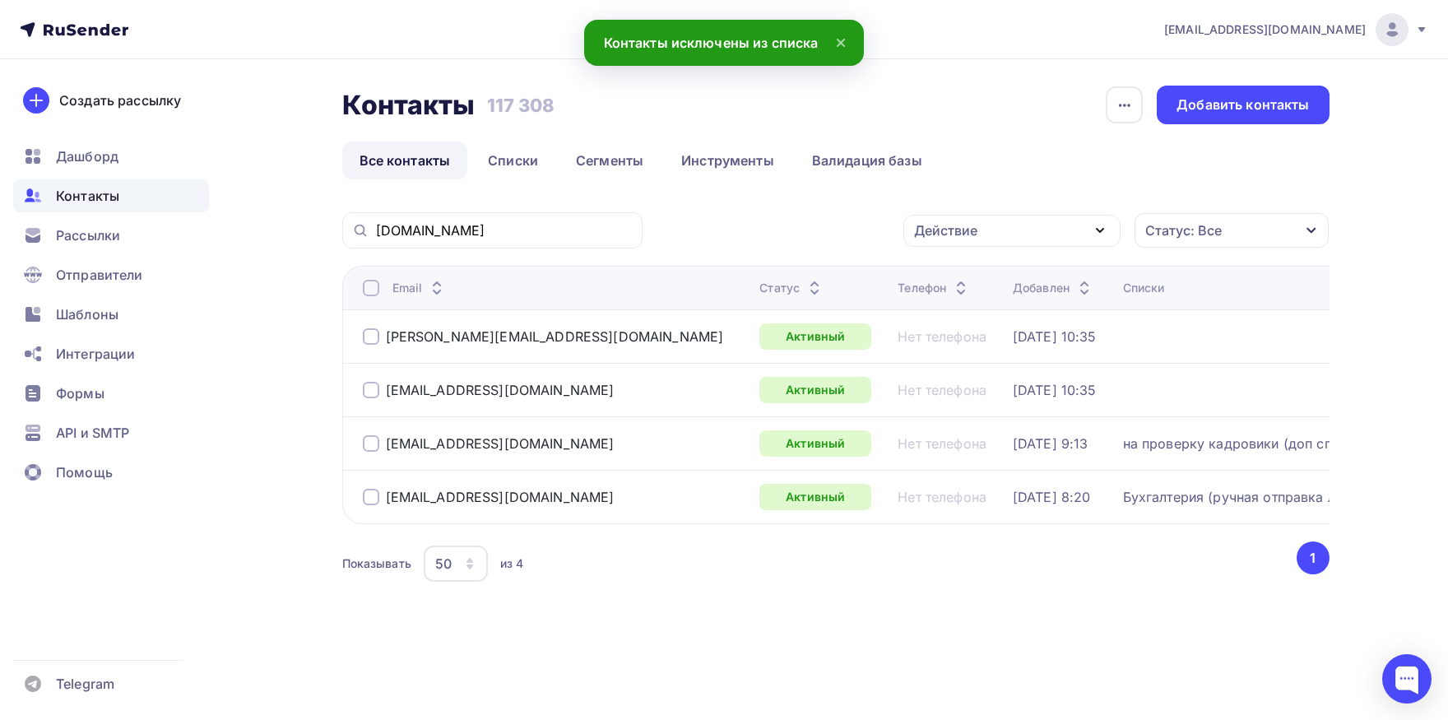
drag, startPoint x: 369, startPoint y: 335, endPoint x: 372, endPoint y: 386, distance: 51.1
click at [369, 345] on div at bounding box center [371, 336] width 16 height 16
click at [372, 386] on div at bounding box center [371, 390] width 16 height 16
click at [985, 241] on div "Действие" at bounding box center [1011, 231] width 217 height 32
click at [968, 273] on div "Добавить в списки" at bounding box center [986, 279] width 127 height 20
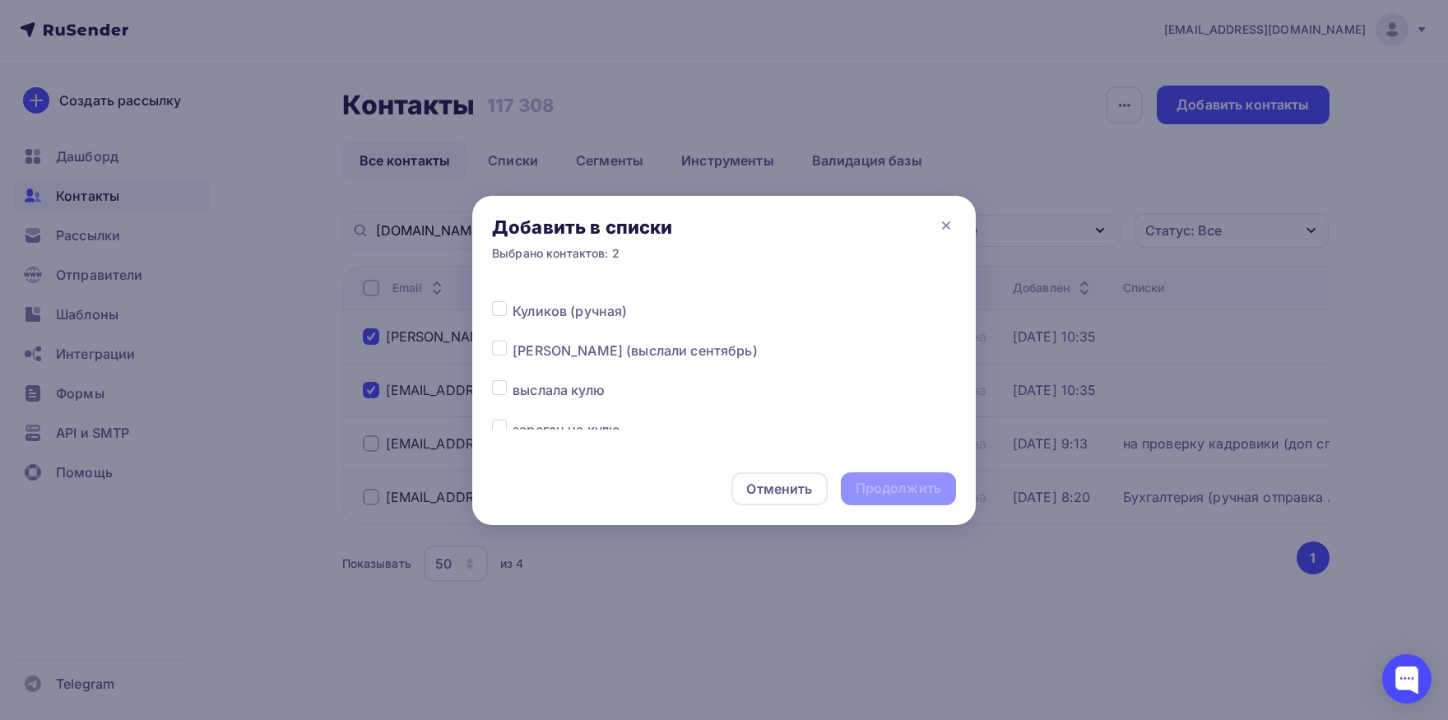
click at [513, 341] on label at bounding box center [513, 341] width 0 height 0
click at [503, 351] on input "checkbox" at bounding box center [499, 348] width 15 height 15
click at [865, 489] on div "Продолжить" at bounding box center [899, 488] width 86 height 19
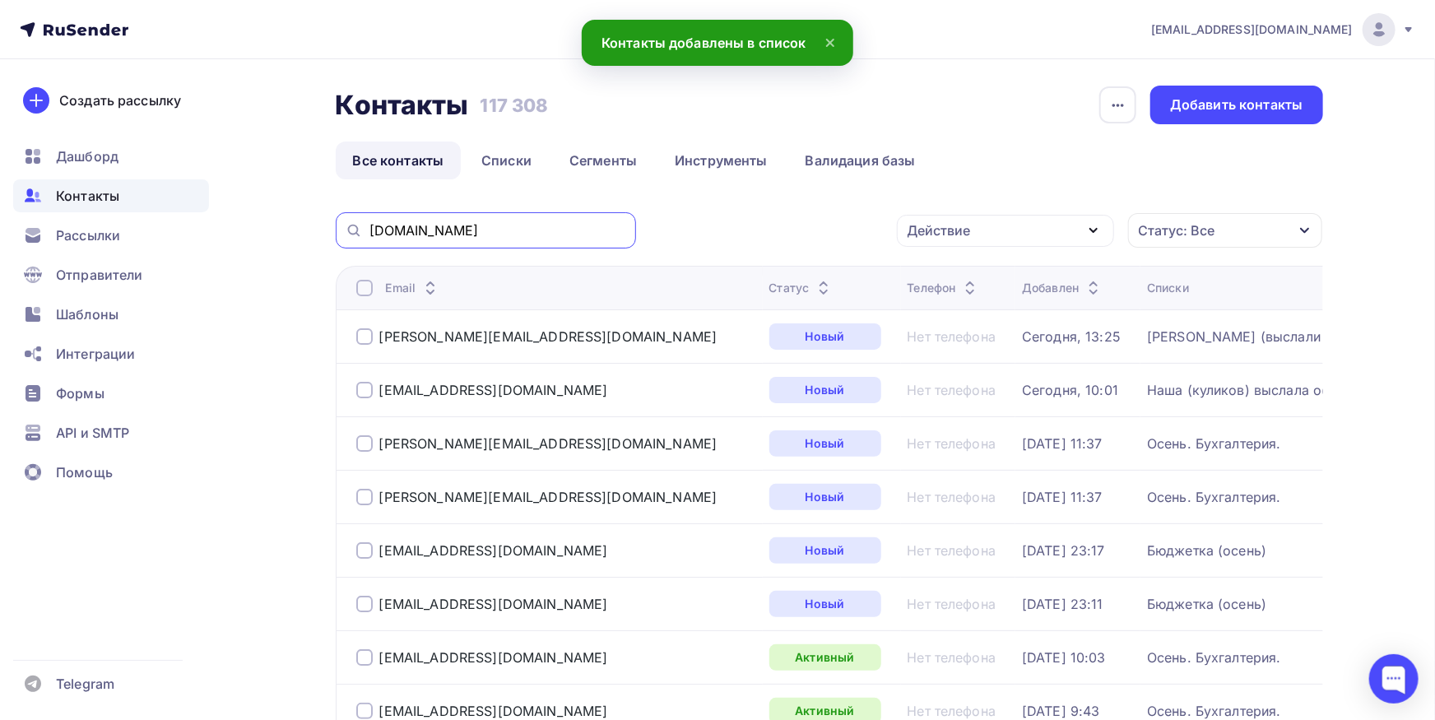
click at [547, 231] on input "[DOMAIN_NAME]" at bounding box center [497, 230] width 257 height 18
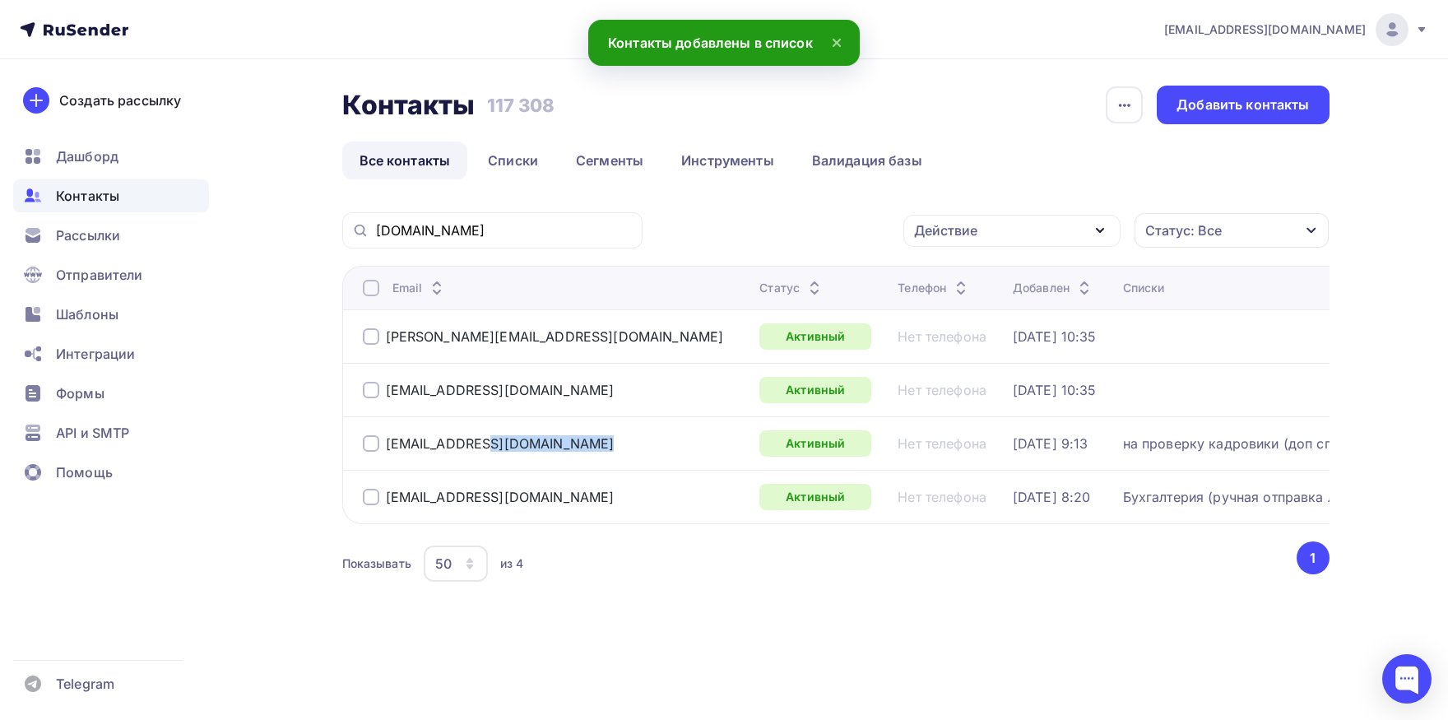
drag, startPoint x: 581, startPoint y: 439, endPoint x: 388, endPoint y: 457, distance: 193.4
click at [388, 457] on td "[EMAIL_ADDRESS][DOMAIN_NAME]" at bounding box center [547, 442] width 411 height 53
click at [368, 501] on div at bounding box center [371, 497] width 16 height 16
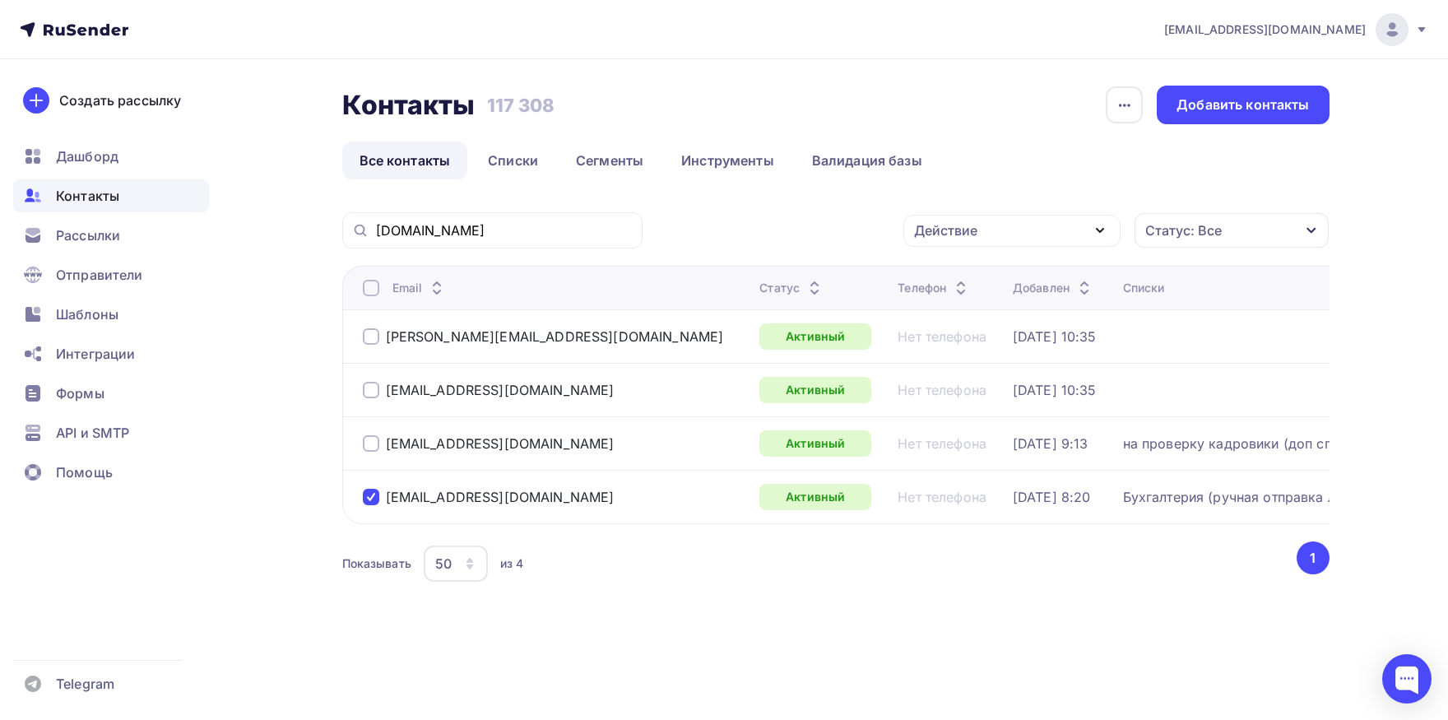
click at [955, 223] on div "Действие" at bounding box center [945, 230] width 63 height 20
click at [948, 313] on div "Исключить из списка" at bounding box center [994, 312] width 143 height 20
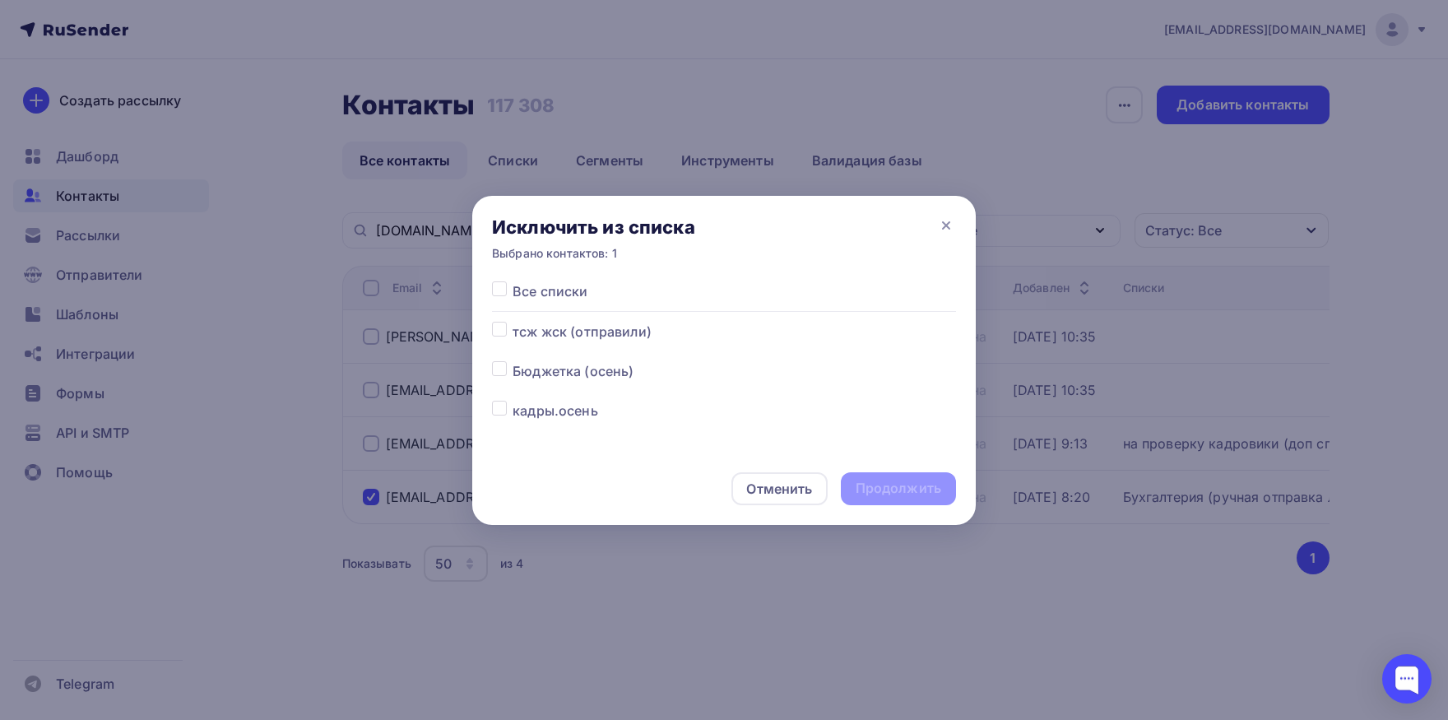
click at [513, 281] on label at bounding box center [513, 281] width 0 height 0
click at [496, 284] on input "checkbox" at bounding box center [499, 288] width 15 height 15
click at [909, 488] on div "Продолжить" at bounding box center [899, 488] width 86 height 19
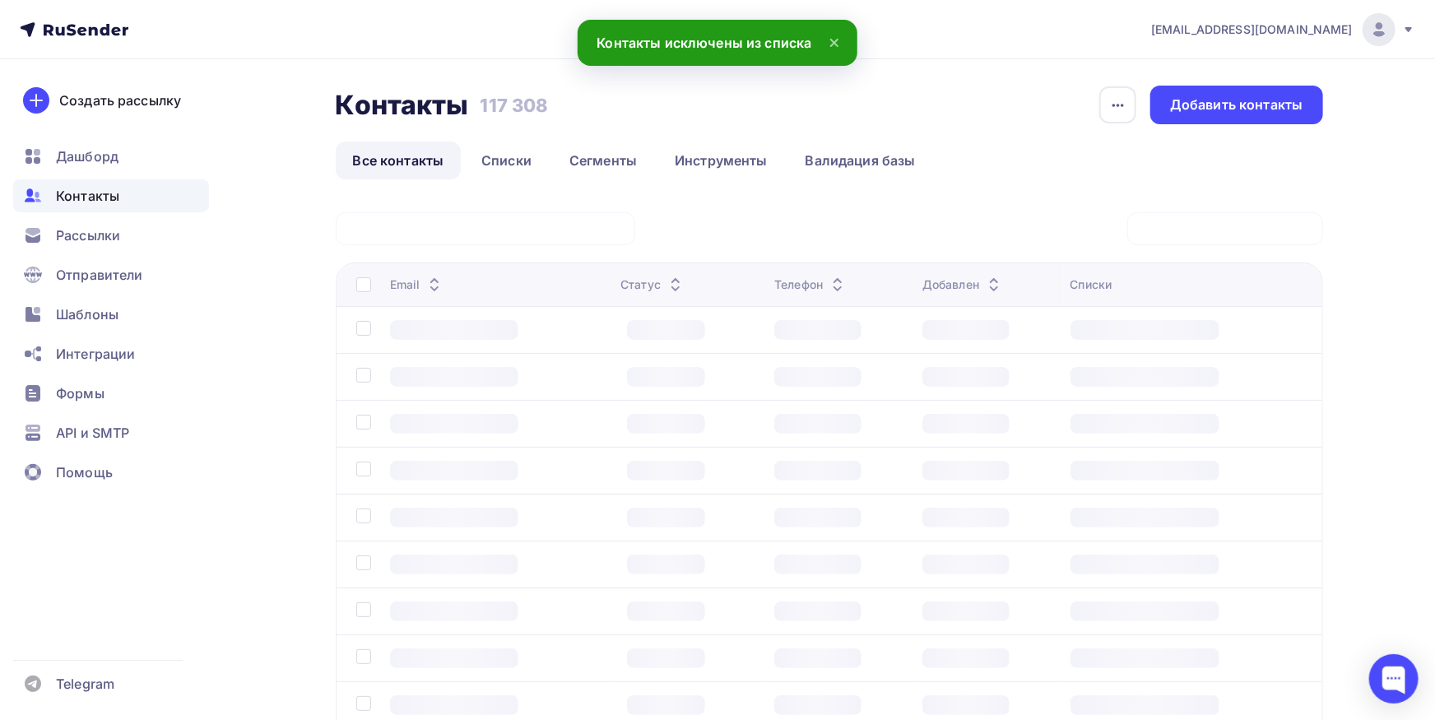
click at [0, 0] on div "[DOMAIN_NAME]" at bounding box center [0, 0] width 0 height 0
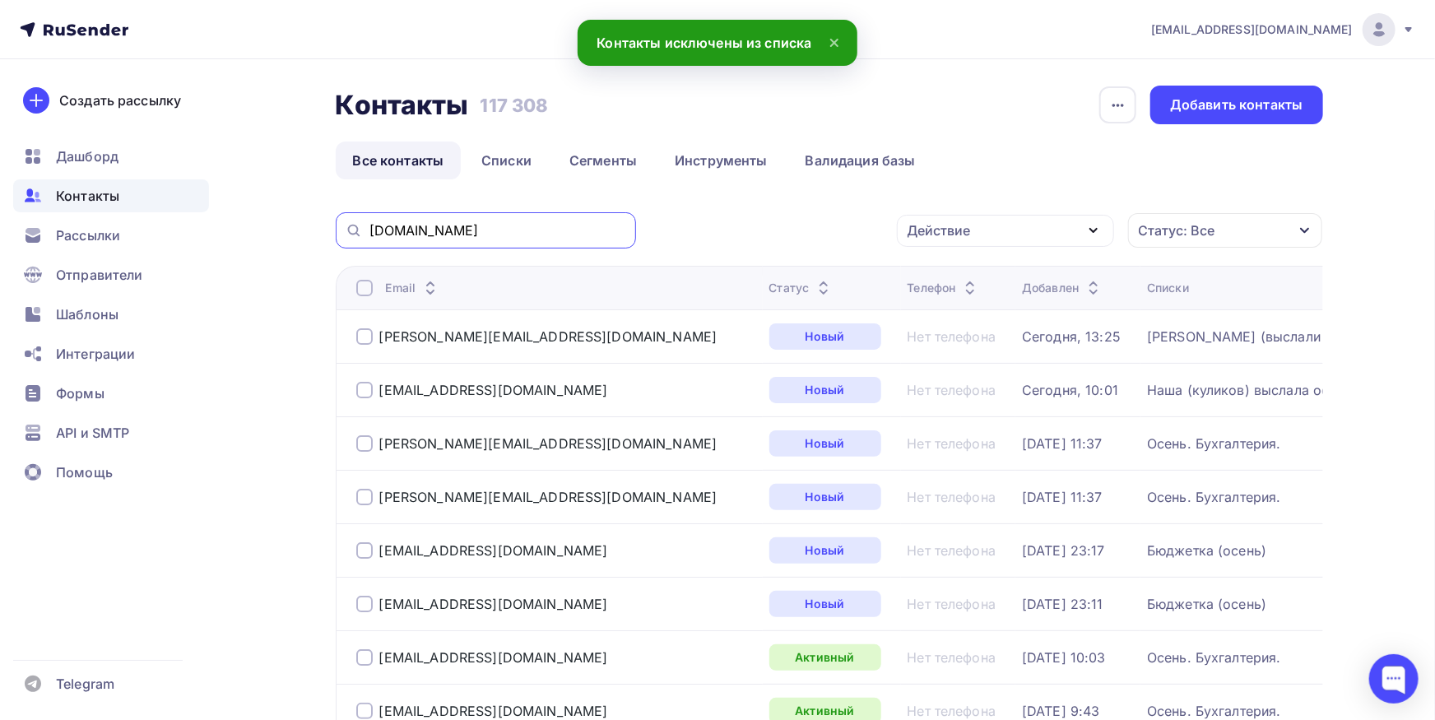
click at [545, 239] on input "[DOMAIN_NAME]" at bounding box center [497, 230] width 257 height 18
click at [546, 239] on input "[DOMAIN_NAME]" at bounding box center [497, 230] width 257 height 18
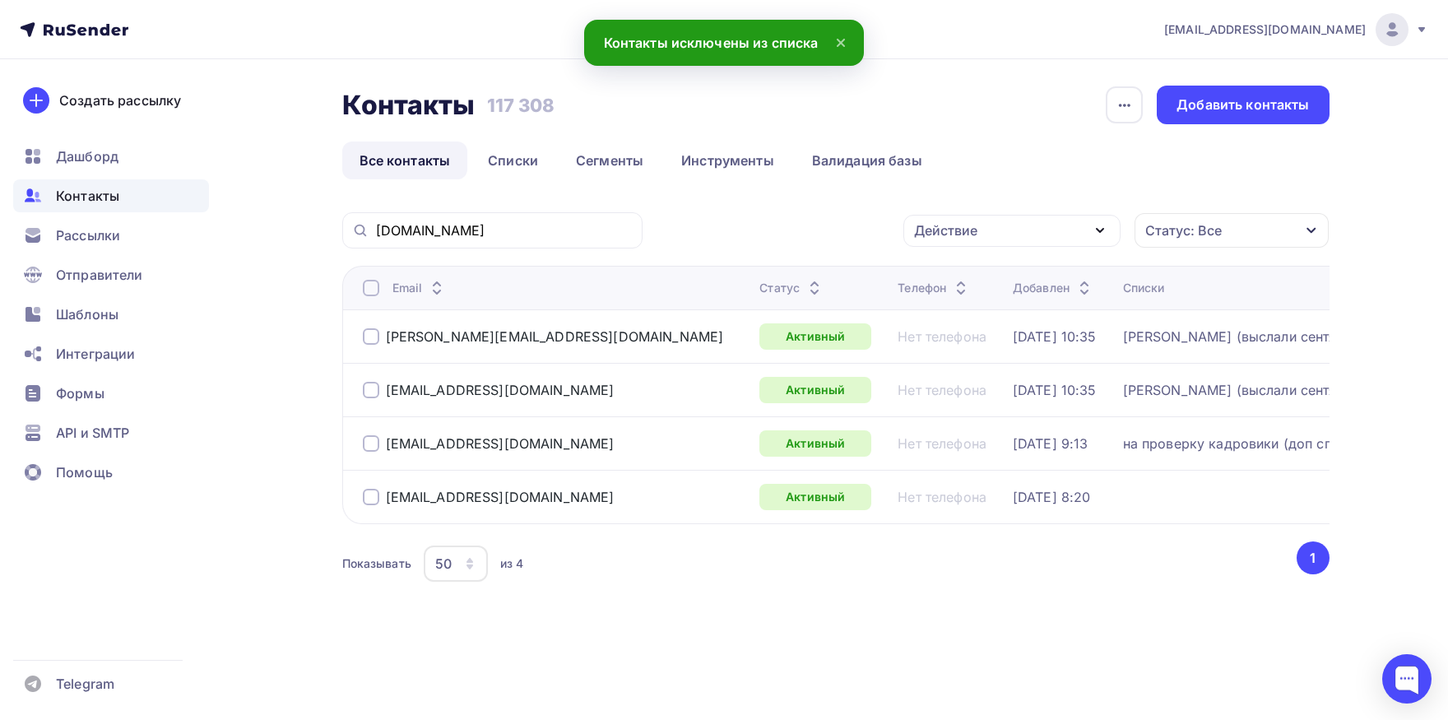
click at [378, 494] on div at bounding box center [371, 497] width 16 height 16
click at [953, 226] on div "Действие" at bounding box center [945, 230] width 63 height 20
click at [936, 270] on div "Добавить в списки" at bounding box center [986, 279] width 127 height 20
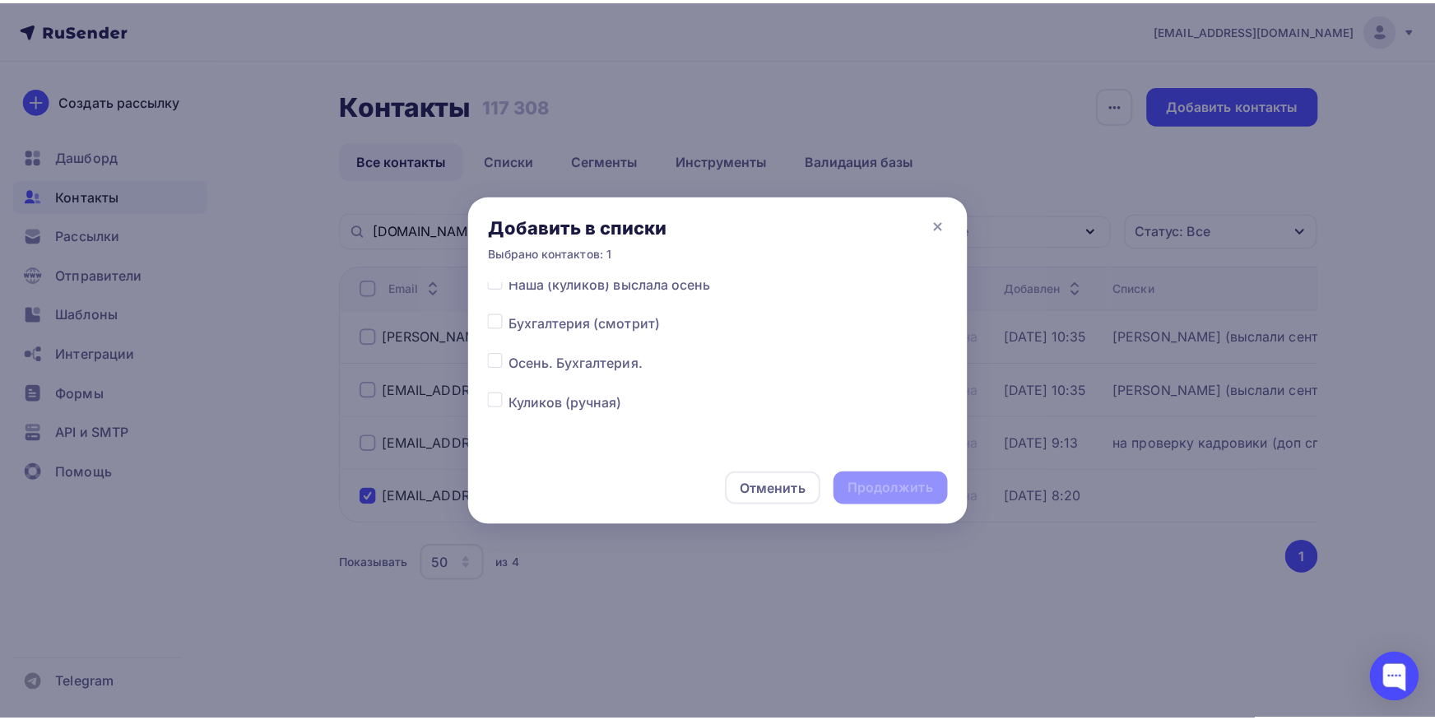
scroll to position [172, 0]
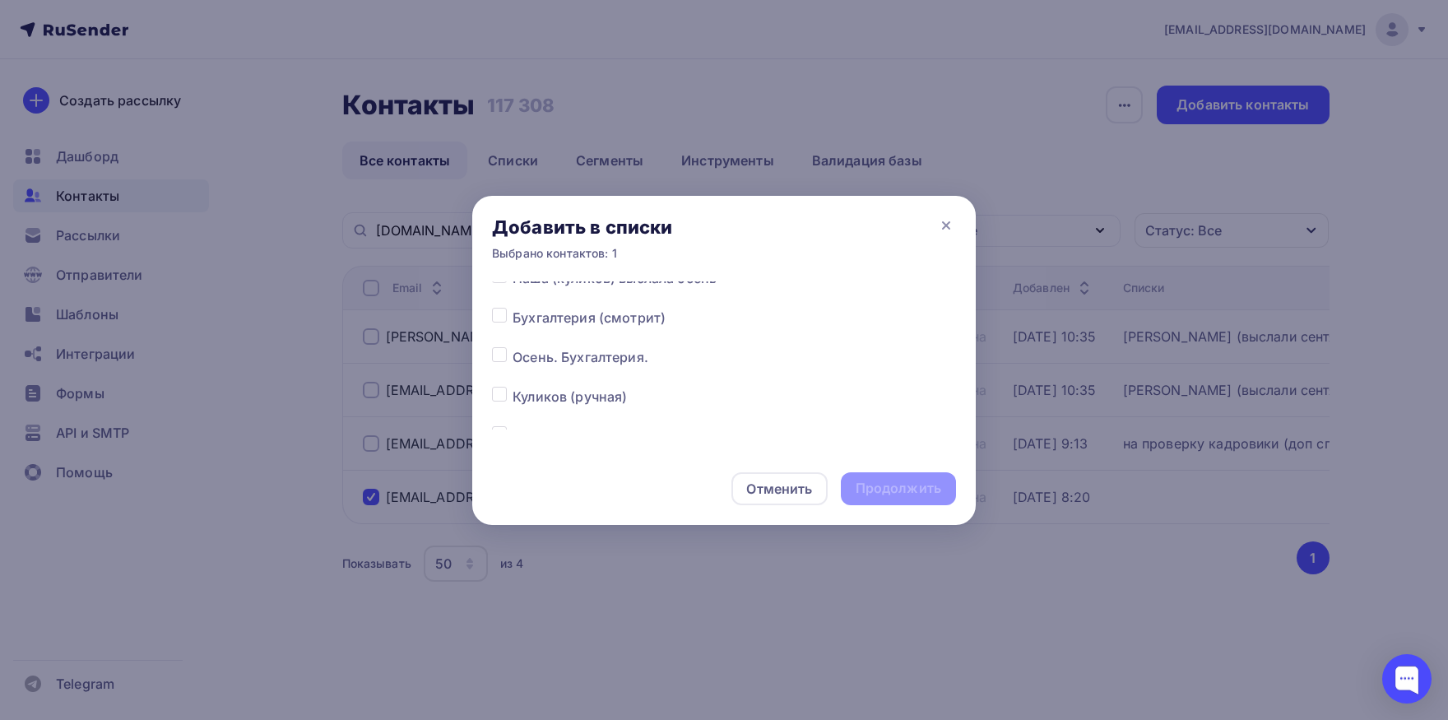
click at [502, 363] on div at bounding box center [502, 357] width 21 height 20
click at [513, 347] on label at bounding box center [513, 347] width 0 height 0
click at [502, 360] on input "checkbox" at bounding box center [499, 354] width 15 height 15
click at [870, 490] on div "Продолжить" at bounding box center [899, 488] width 86 height 19
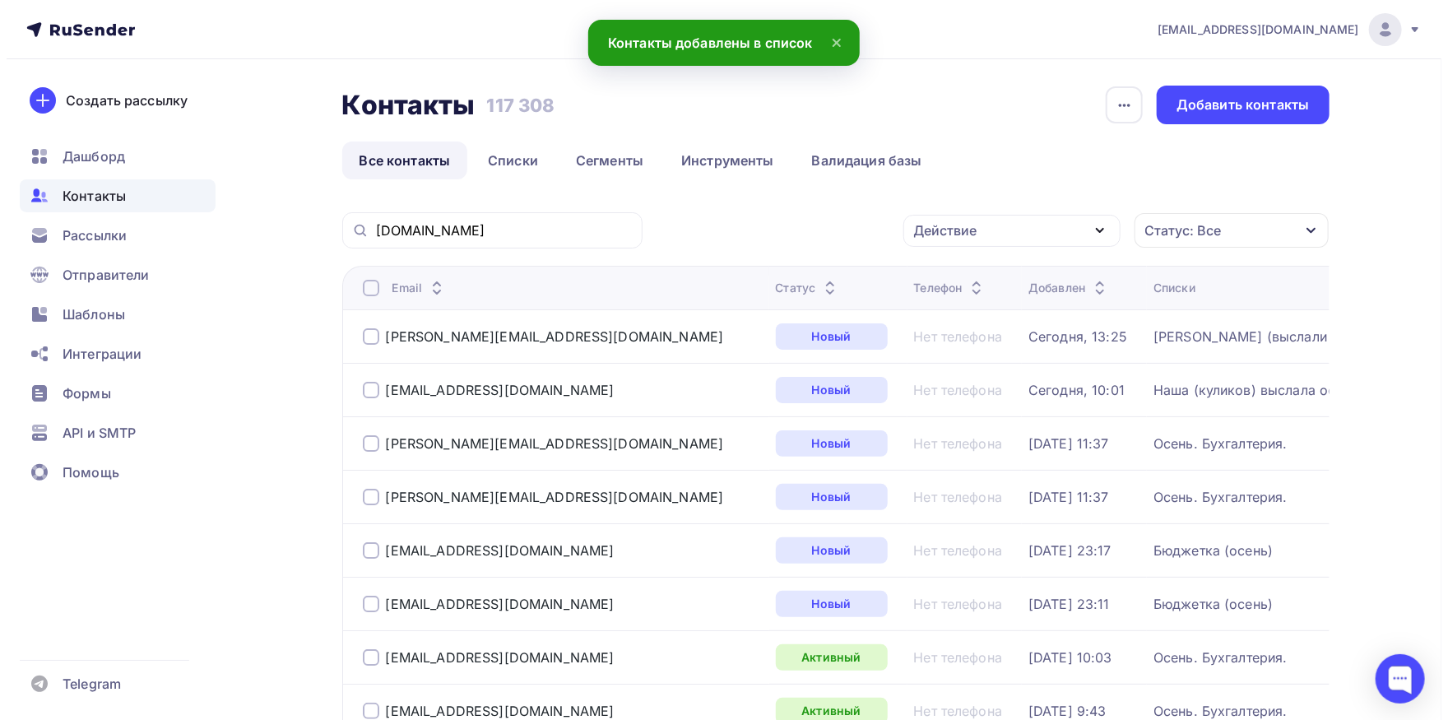
scroll to position [0, 0]
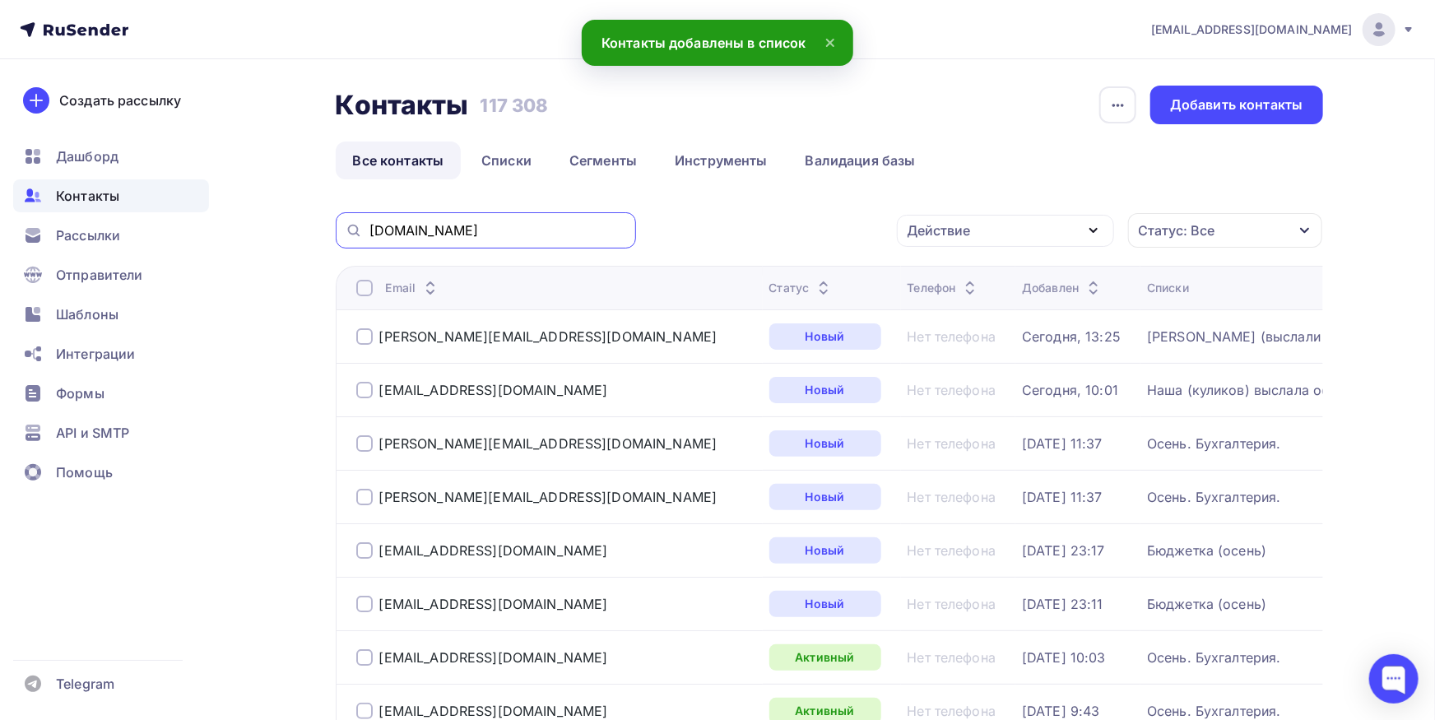
click at [597, 227] on input "[DOMAIN_NAME]" at bounding box center [497, 230] width 257 height 18
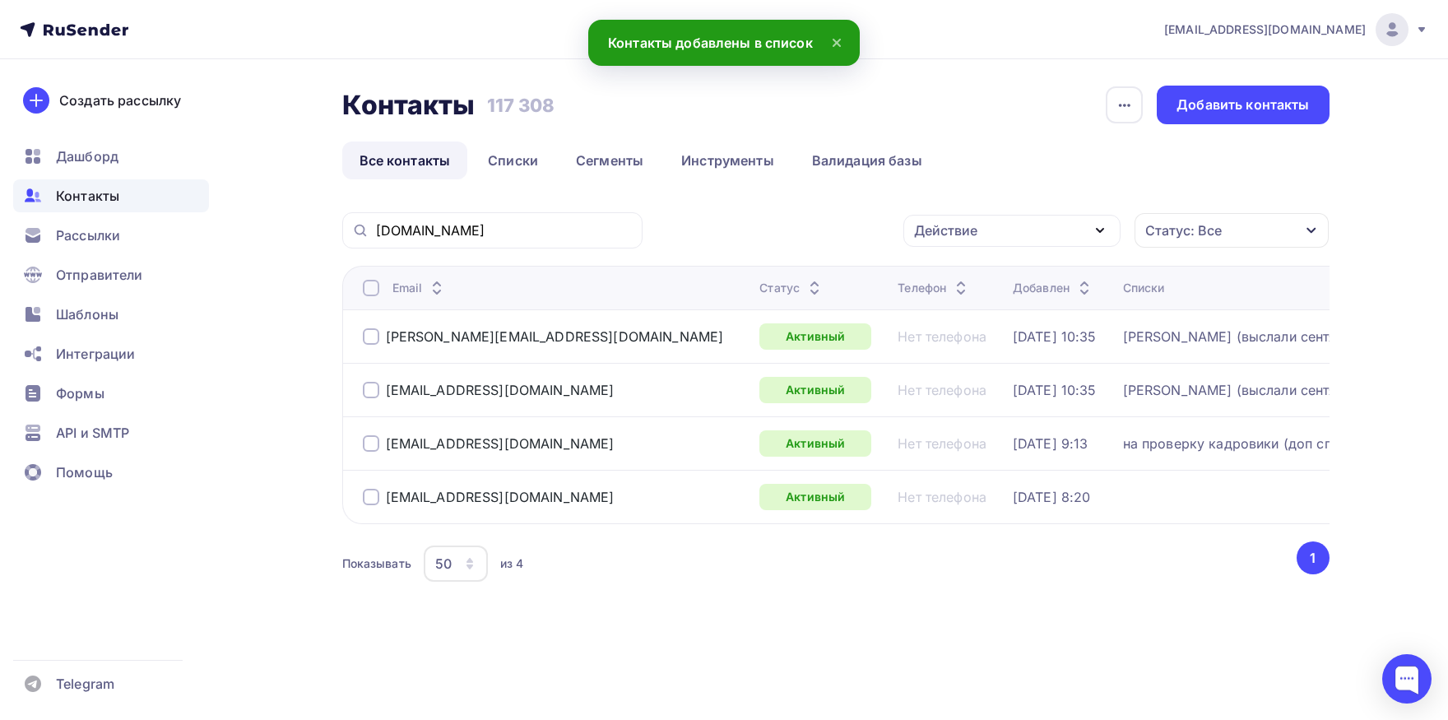
drag, startPoint x: 576, startPoint y: 441, endPoint x: 378, endPoint y: 459, distance: 199.1
click at [383, 456] on div "[EMAIL_ADDRESS][DOMAIN_NAME]" at bounding box center [555, 443] width 384 height 26
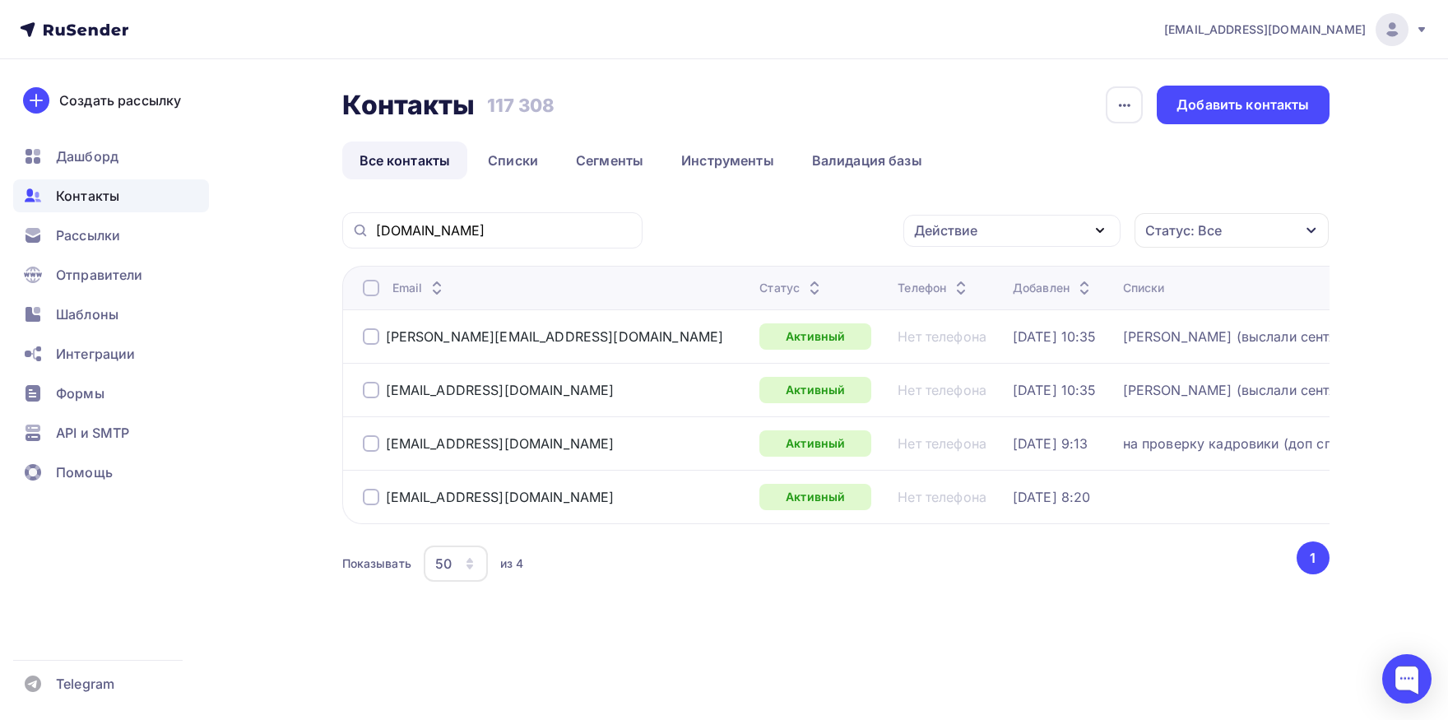
click at [568, 446] on div "[EMAIL_ADDRESS][DOMAIN_NAME]" at bounding box center [555, 443] width 384 height 26
drag, startPoint x: 566, startPoint y: 444, endPoint x: 380, endPoint y: 444, distance: 185.9
click at [380, 444] on div "[EMAIL_ADDRESS][DOMAIN_NAME]" at bounding box center [555, 443] width 384 height 26
click at [372, 438] on div at bounding box center [371, 443] width 16 height 16
click at [971, 222] on div "Действие" at bounding box center [945, 230] width 63 height 20
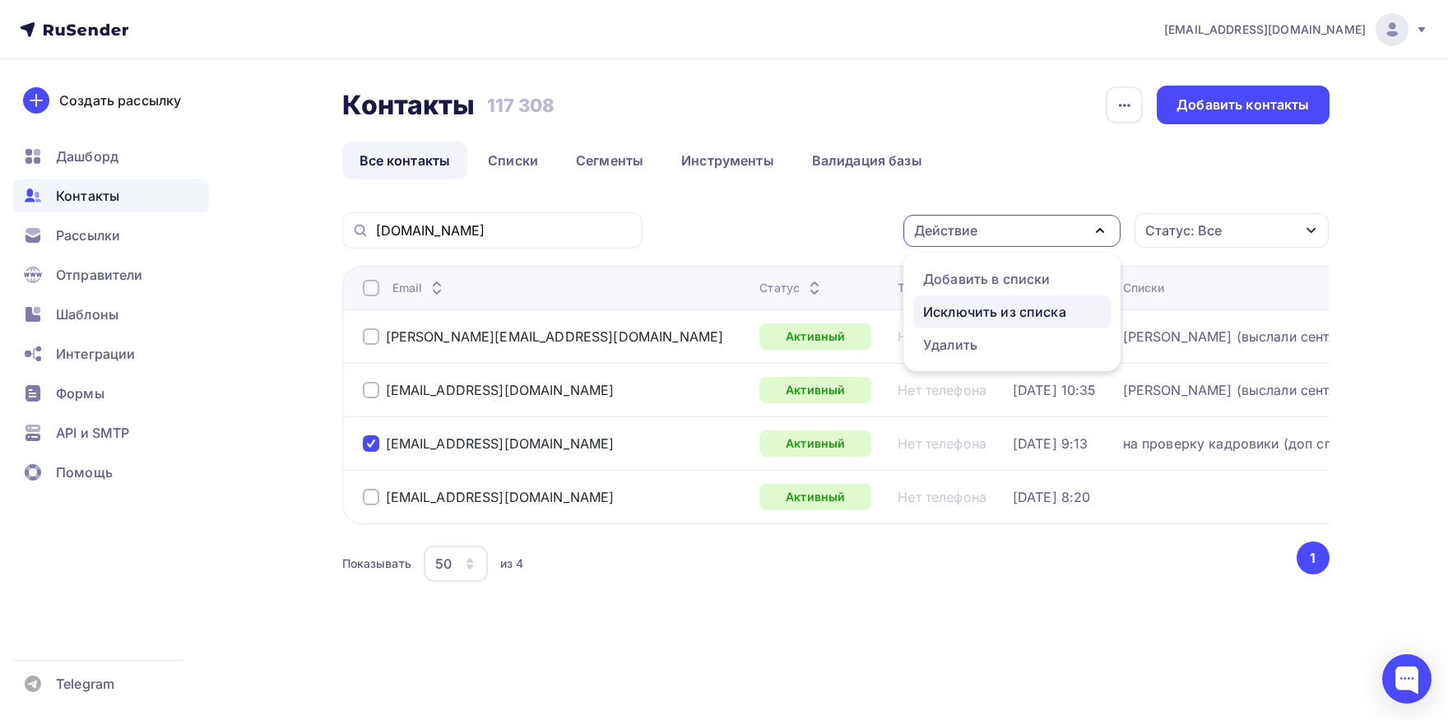
click at [936, 309] on div "Исключить из списка" at bounding box center [994, 312] width 143 height 20
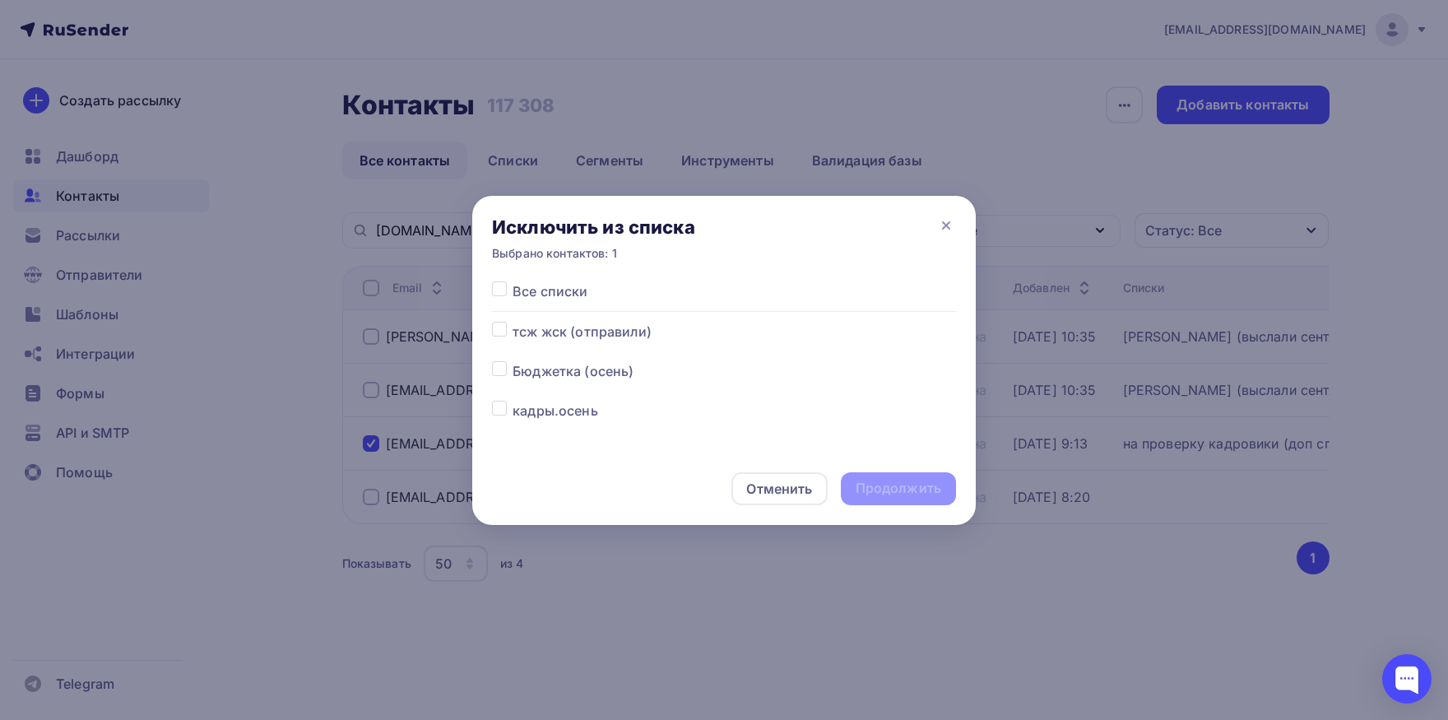
click at [513, 281] on label at bounding box center [513, 281] width 0 height 0
click at [504, 293] on input "checkbox" at bounding box center [499, 288] width 15 height 15
click at [880, 491] on div "Продолжить" at bounding box center [899, 488] width 86 height 19
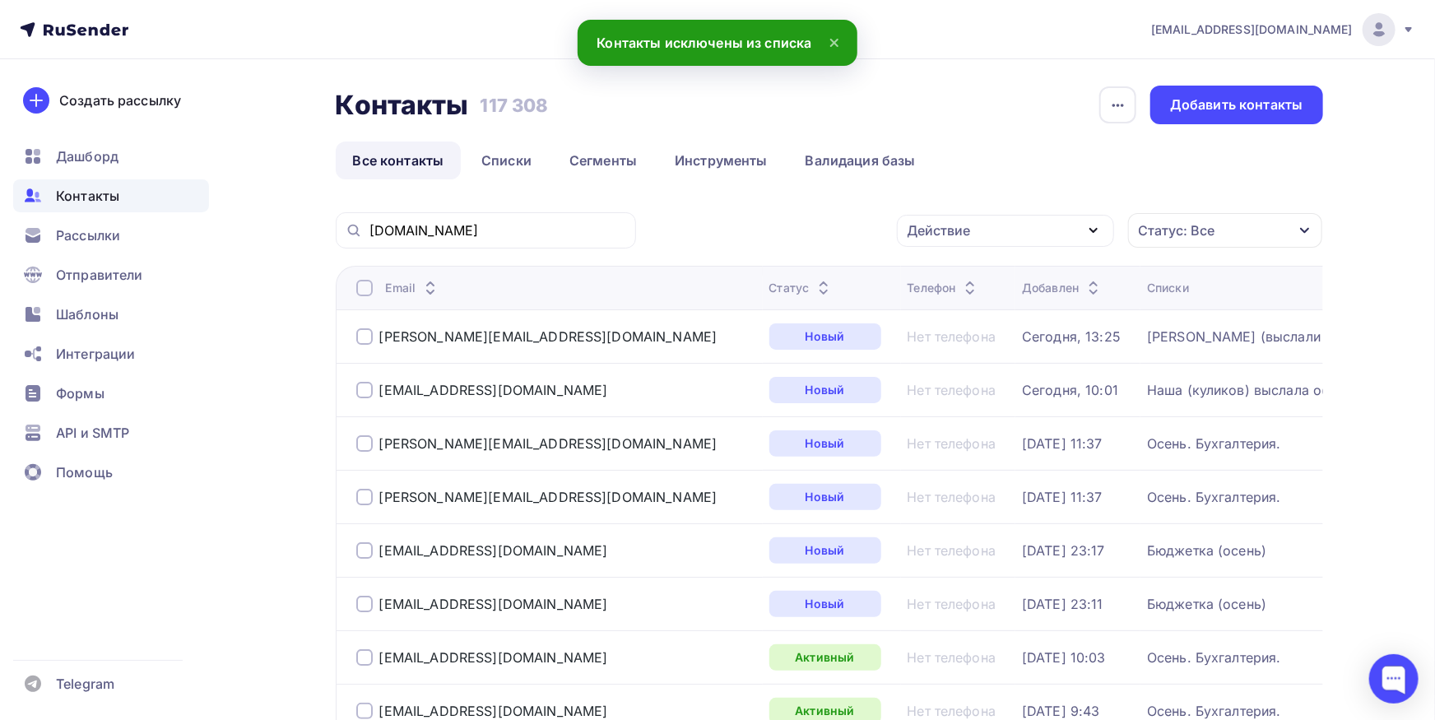
click at [514, 241] on div "[DOMAIN_NAME]" at bounding box center [486, 230] width 300 height 36
click at [514, 236] on input "[DOMAIN_NAME]" at bounding box center [497, 230] width 257 height 18
click at [518, 226] on input "[DOMAIN_NAME]" at bounding box center [497, 230] width 257 height 18
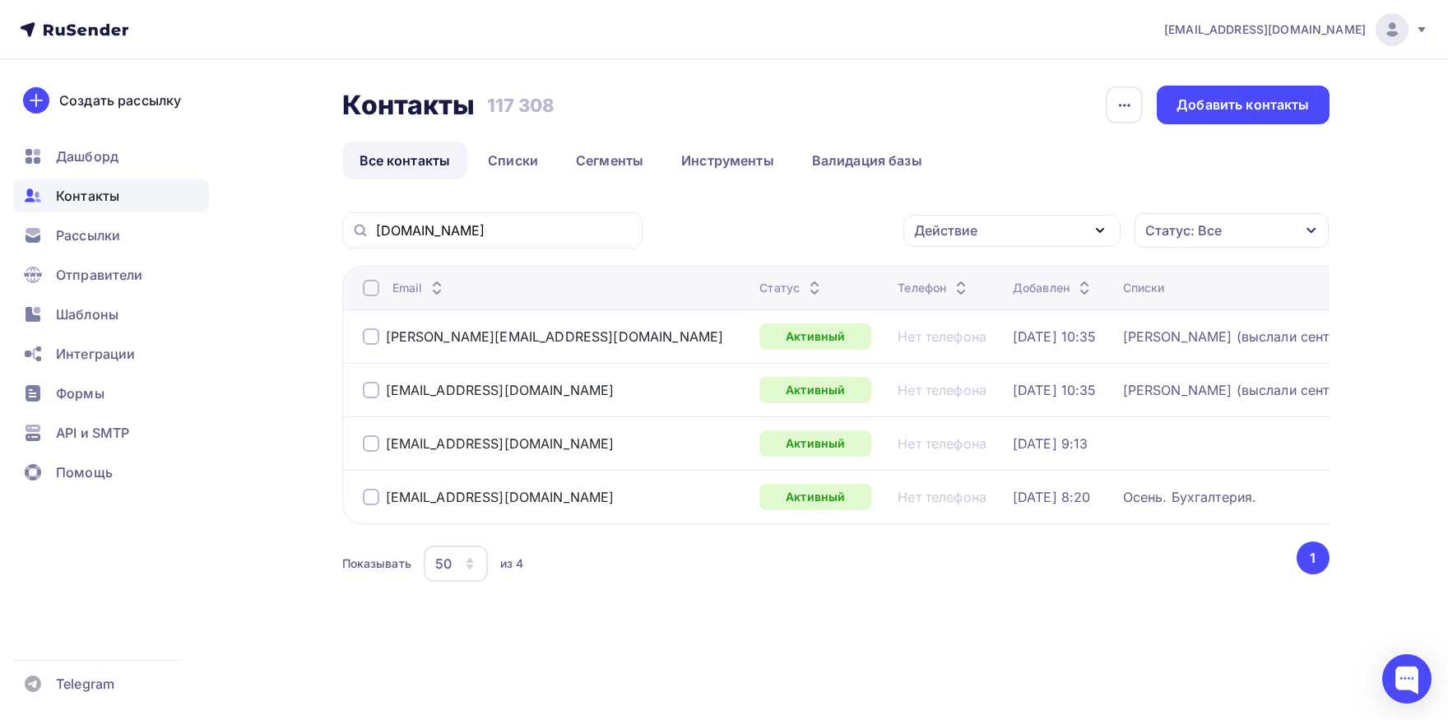
click at [367, 434] on div "[EMAIL_ADDRESS][DOMAIN_NAME]" at bounding box center [555, 443] width 384 height 26
click at [368, 435] on div at bounding box center [371, 443] width 16 height 16
click at [937, 226] on div "Действие" at bounding box center [945, 230] width 63 height 20
click at [948, 276] on div "Добавить в списки" at bounding box center [986, 279] width 127 height 20
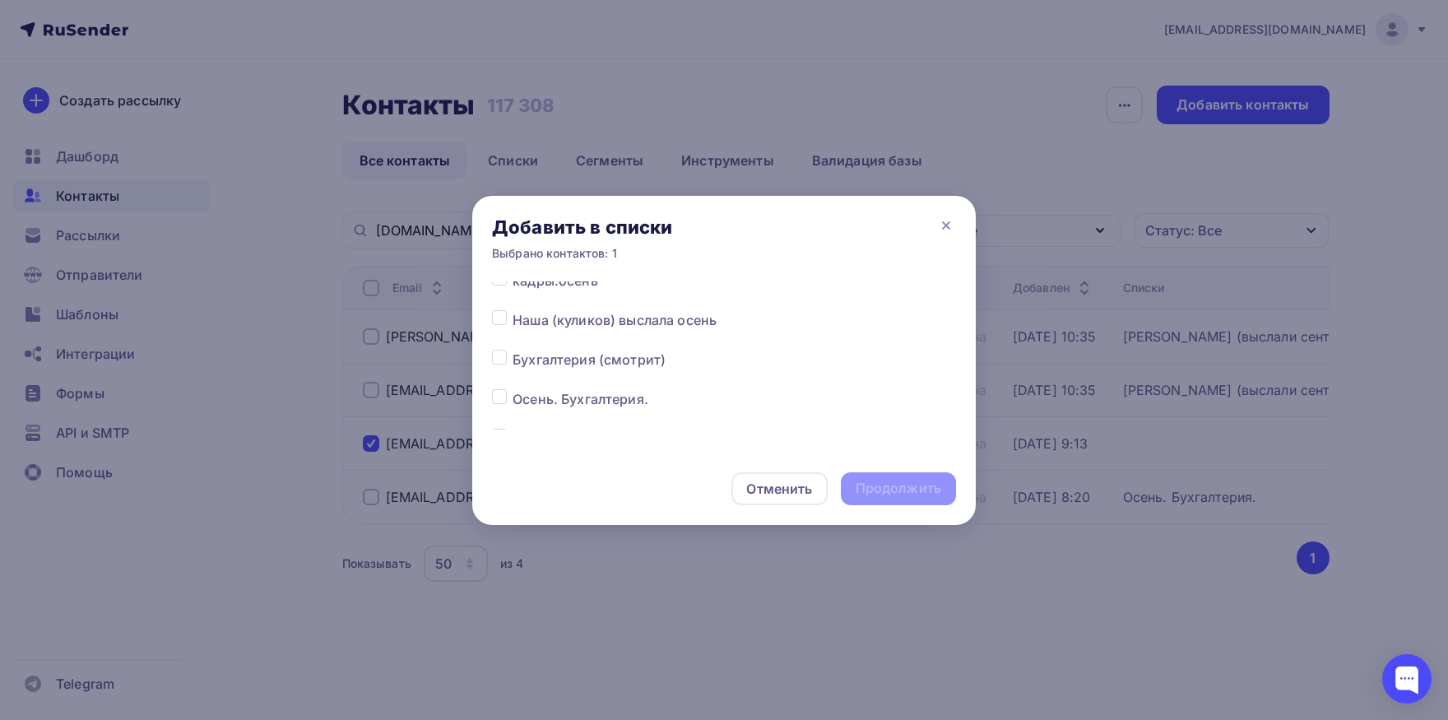
scroll to position [172, 0]
click at [511, 359] on div at bounding box center [502, 357] width 21 height 20
click at [513, 401] on label at bounding box center [513, 401] width 0 height 0
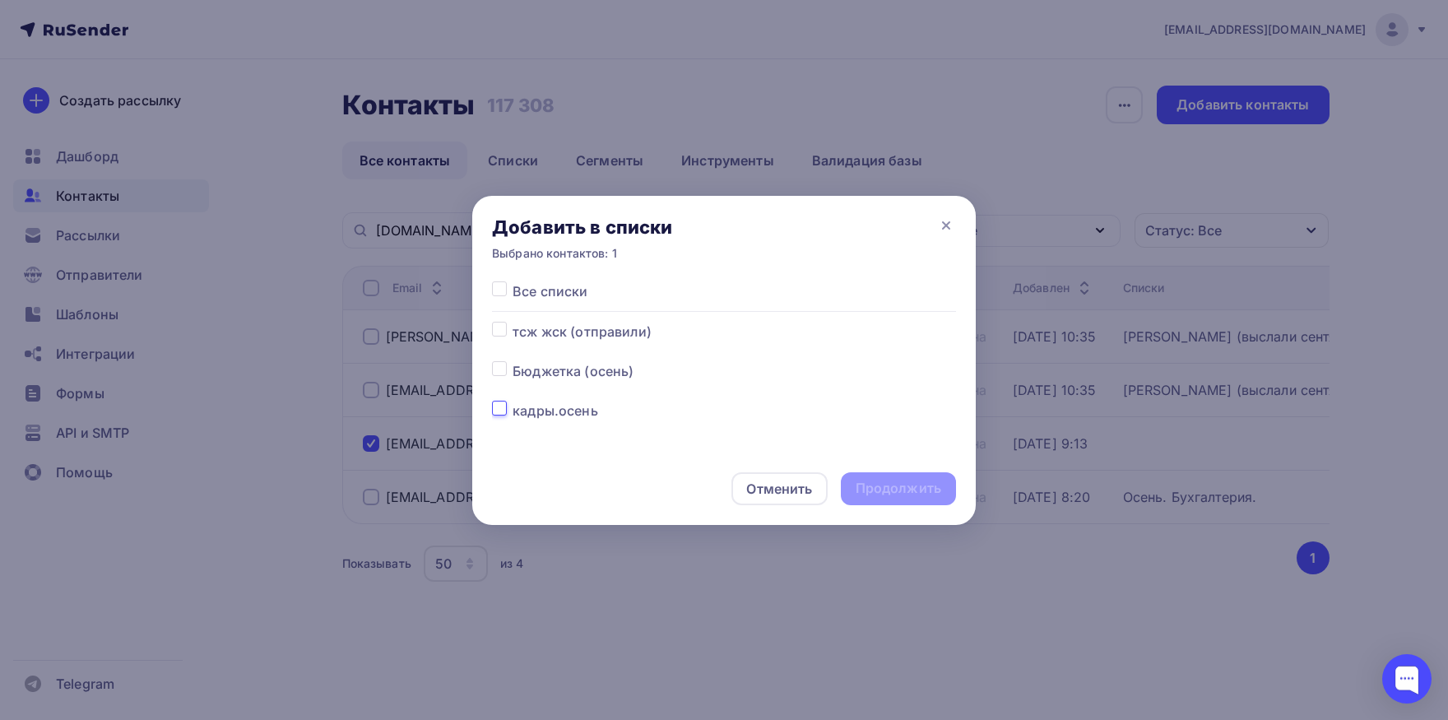
click at [495, 412] on input "checkbox" at bounding box center [499, 408] width 15 height 15
click at [893, 490] on div "Продолжить" at bounding box center [899, 488] width 86 height 19
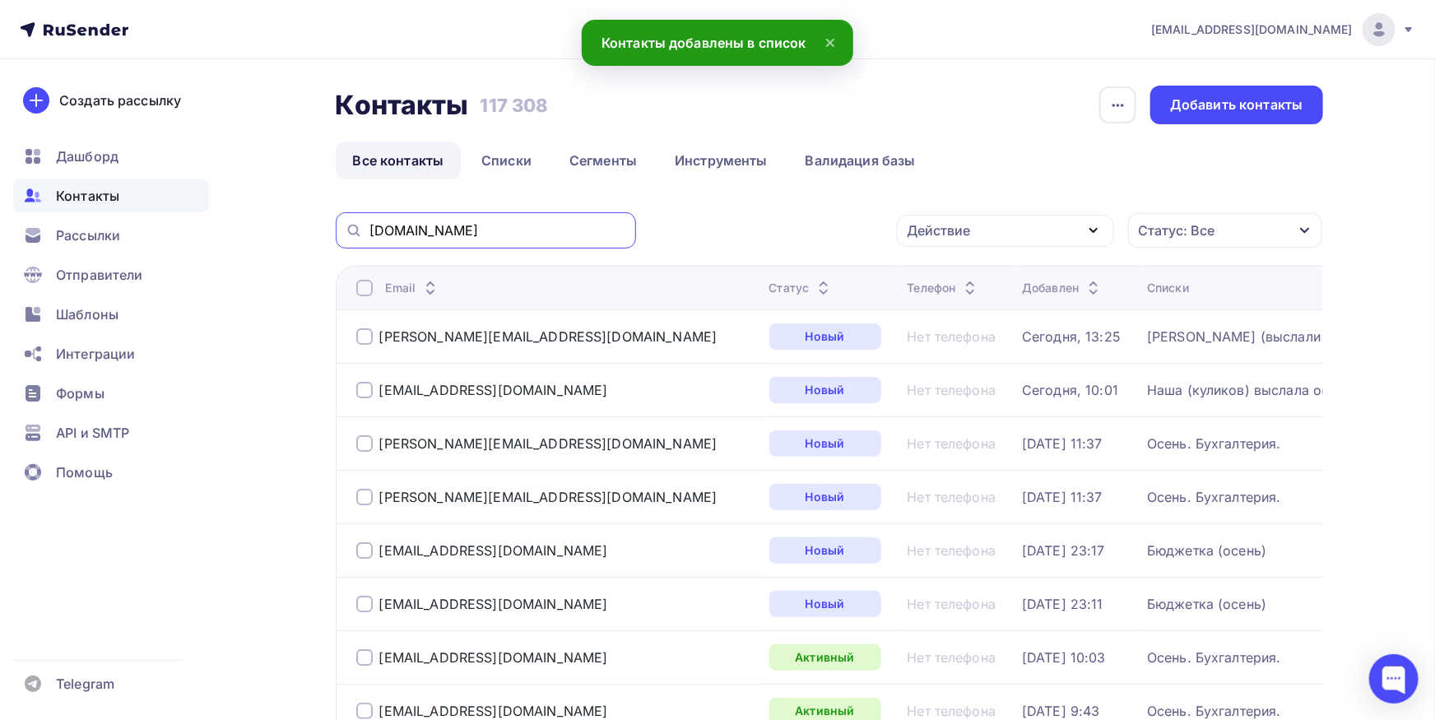
click at [511, 234] on input "[DOMAIN_NAME]" at bounding box center [497, 230] width 257 height 18
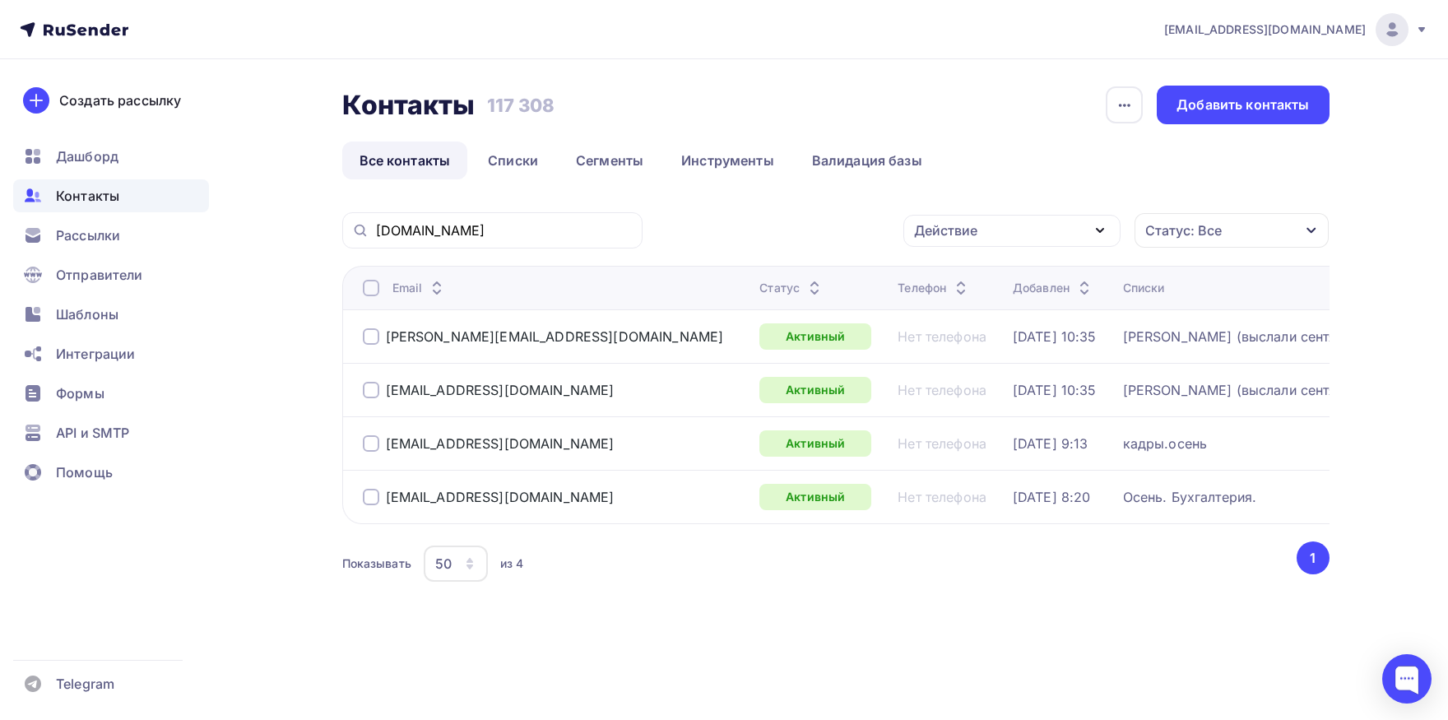
drag, startPoint x: 576, startPoint y: 443, endPoint x: 381, endPoint y: 443, distance: 195.0
click at [381, 443] on div "[EMAIL_ADDRESS][DOMAIN_NAME]" at bounding box center [555, 443] width 384 height 26
click at [603, 230] on input "[DOMAIN_NAME]" at bounding box center [504, 230] width 257 height 18
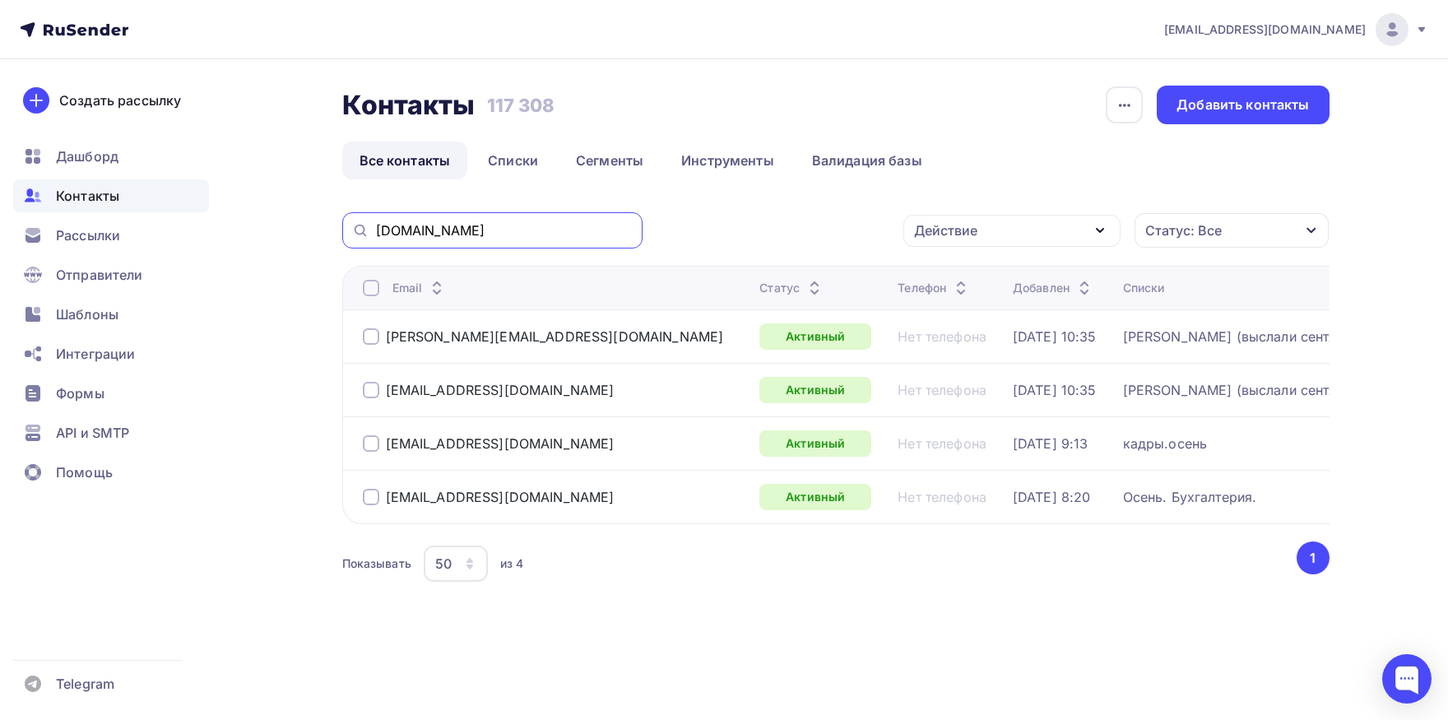
paste input "economustugmoloko@mail"
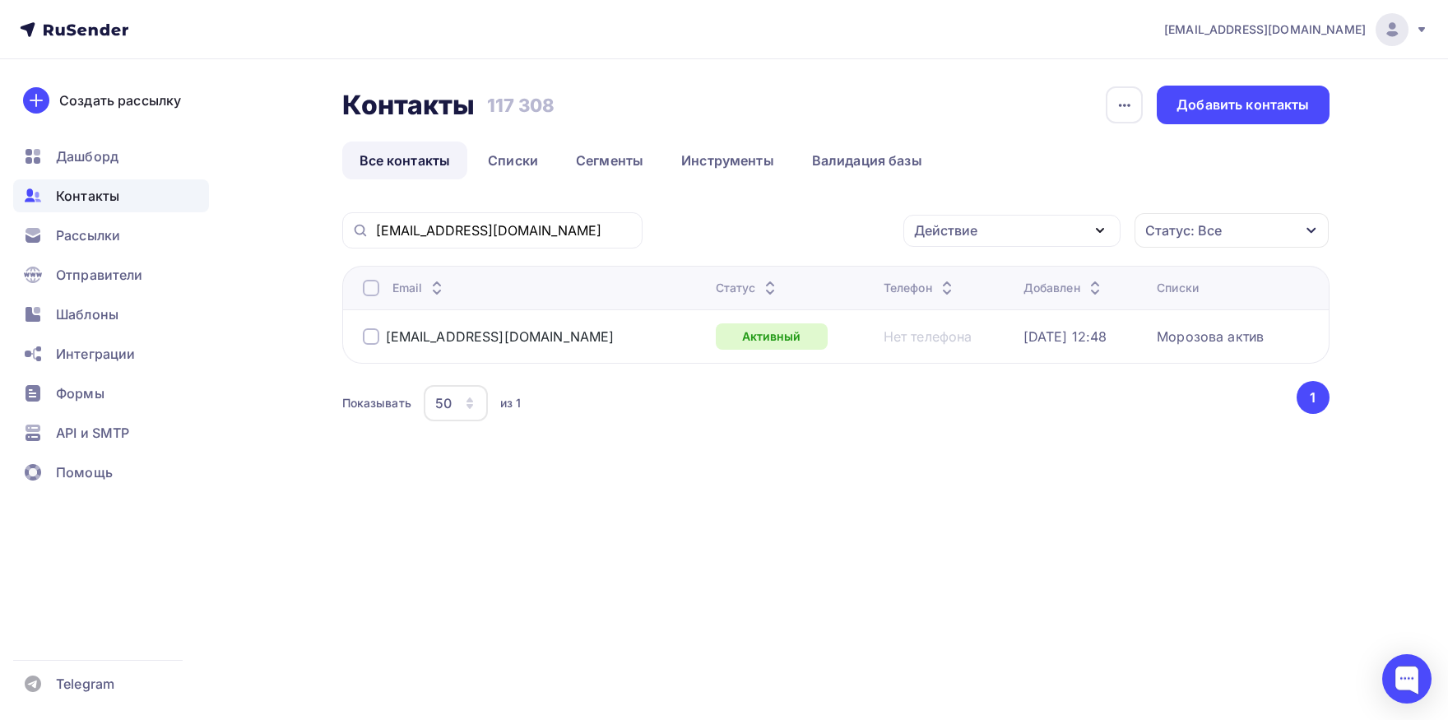
click at [365, 290] on div at bounding box center [371, 288] width 16 height 16
click at [928, 237] on div "Действие" at bounding box center [945, 230] width 63 height 20
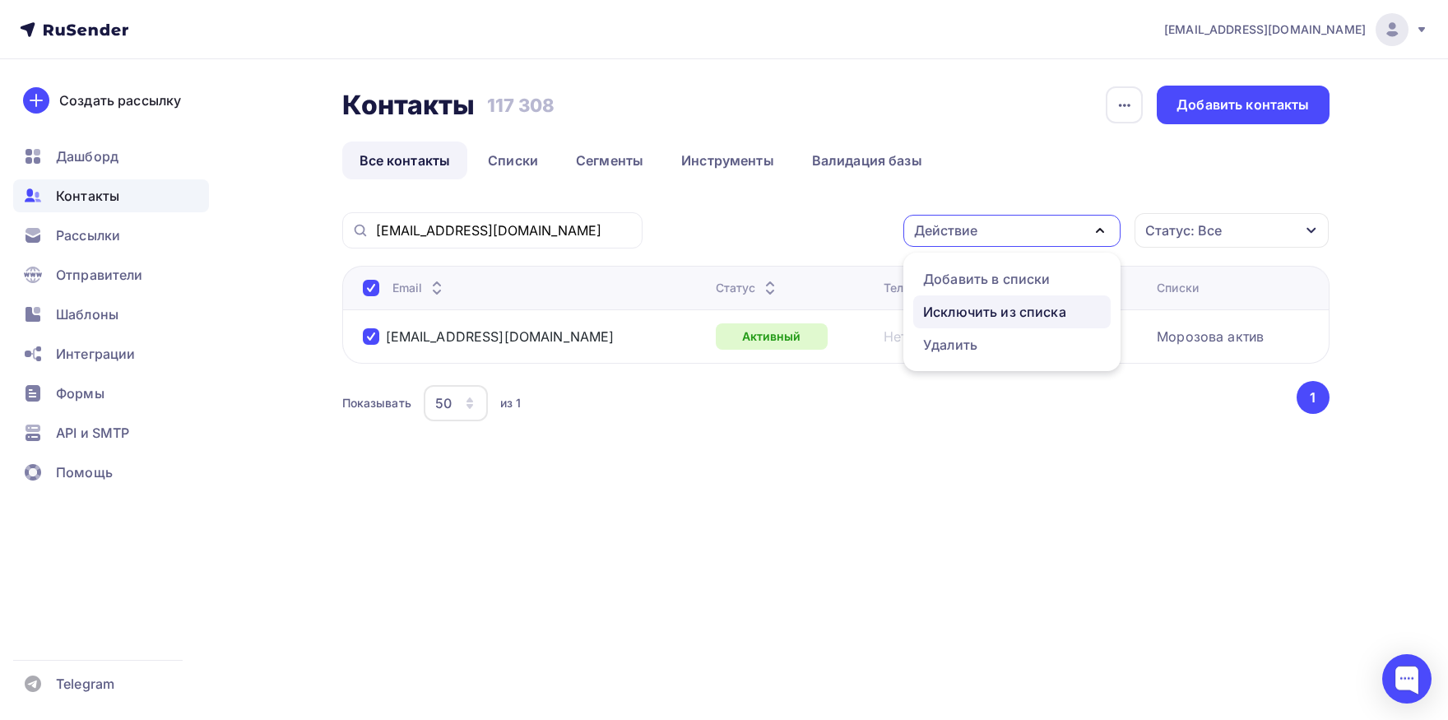
click at [937, 315] on div "Исключить из списка" at bounding box center [994, 312] width 143 height 20
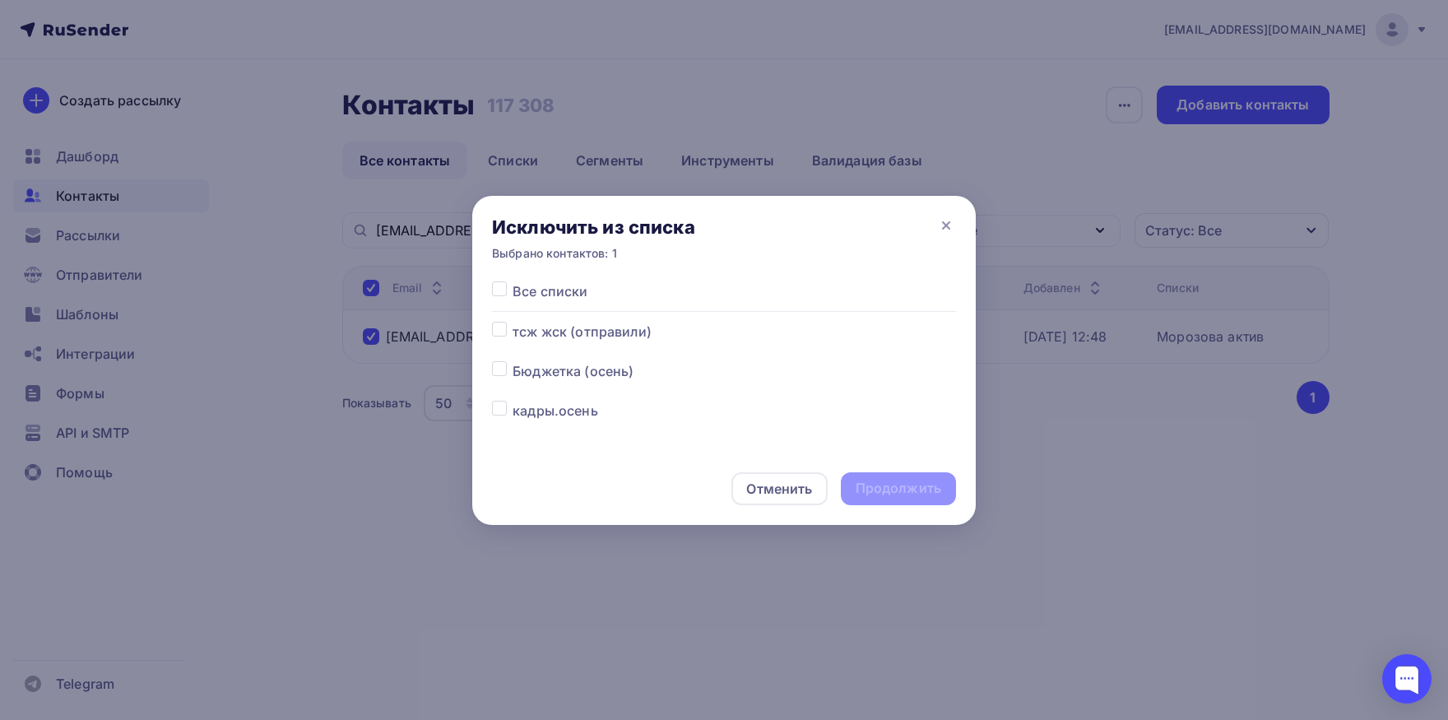
drag, startPoint x: 504, startPoint y: 289, endPoint x: 487, endPoint y: 286, distance: 17.5
click at [513, 281] on label at bounding box center [513, 281] width 0 height 0
click at [498, 285] on input "checkbox" at bounding box center [499, 288] width 15 height 15
click at [912, 502] on div "Продолжить" at bounding box center [898, 488] width 115 height 33
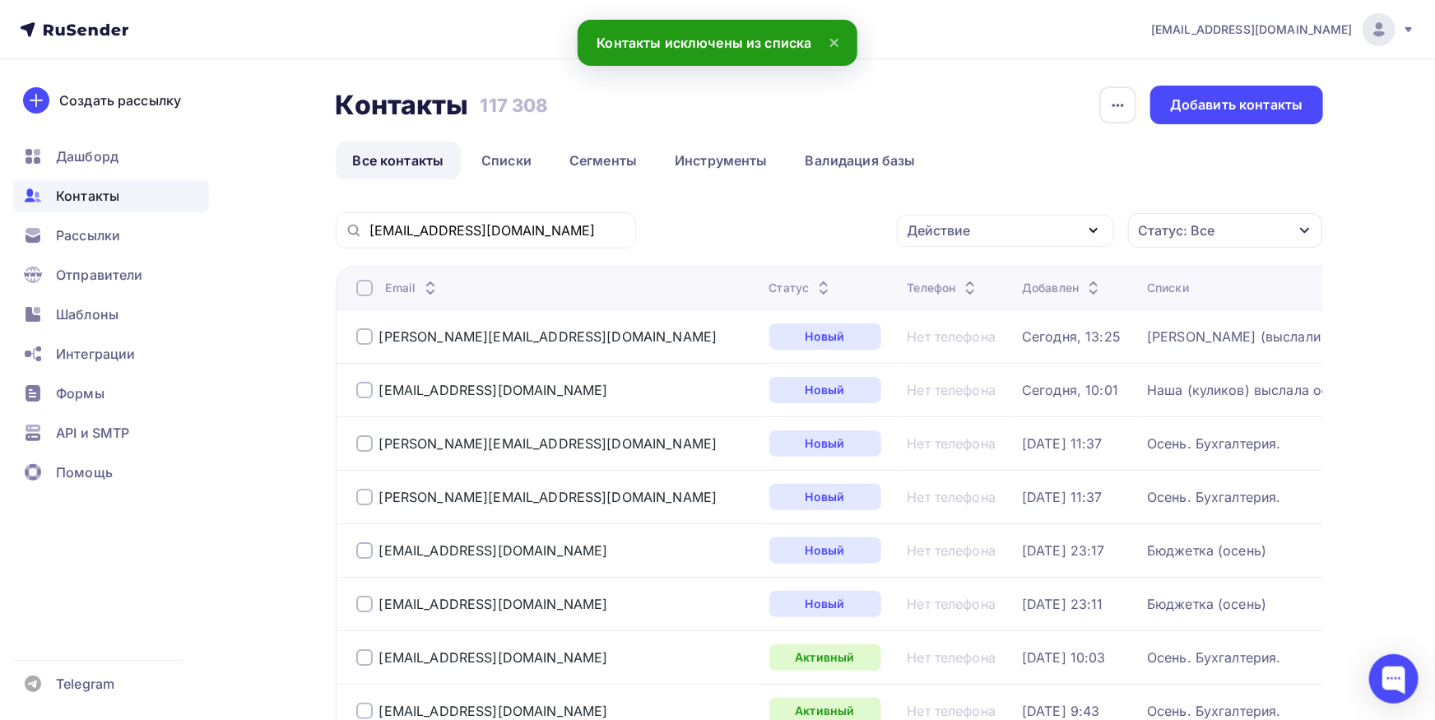
click at [595, 223] on div "[EMAIL_ADDRESS][DOMAIN_NAME]" at bounding box center [486, 230] width 300 height 36
click at [590, 228] on input "[EMAIL_ADDRESS][DOMAIN_NAME]" at bounding box center [497, 230] width 257 height 18
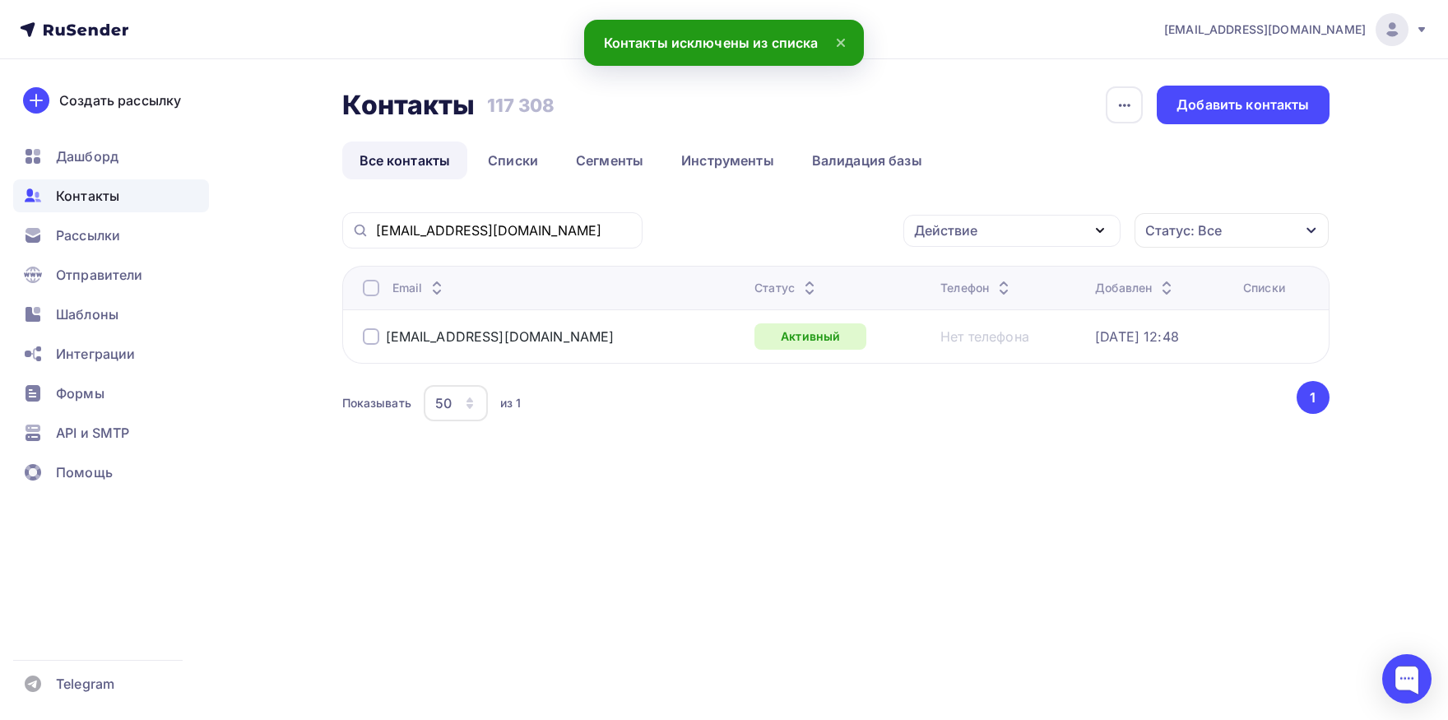
click at [375, 289] on div at bounding box center [371, 288] width 16 height 16
click at [962, 239] on div "Действие" at bounding box center [945, 230] width 63 height 20
click at [940, 267] on link "Добавить в списки" at bounding box center [1011, 278] width 197 height 33
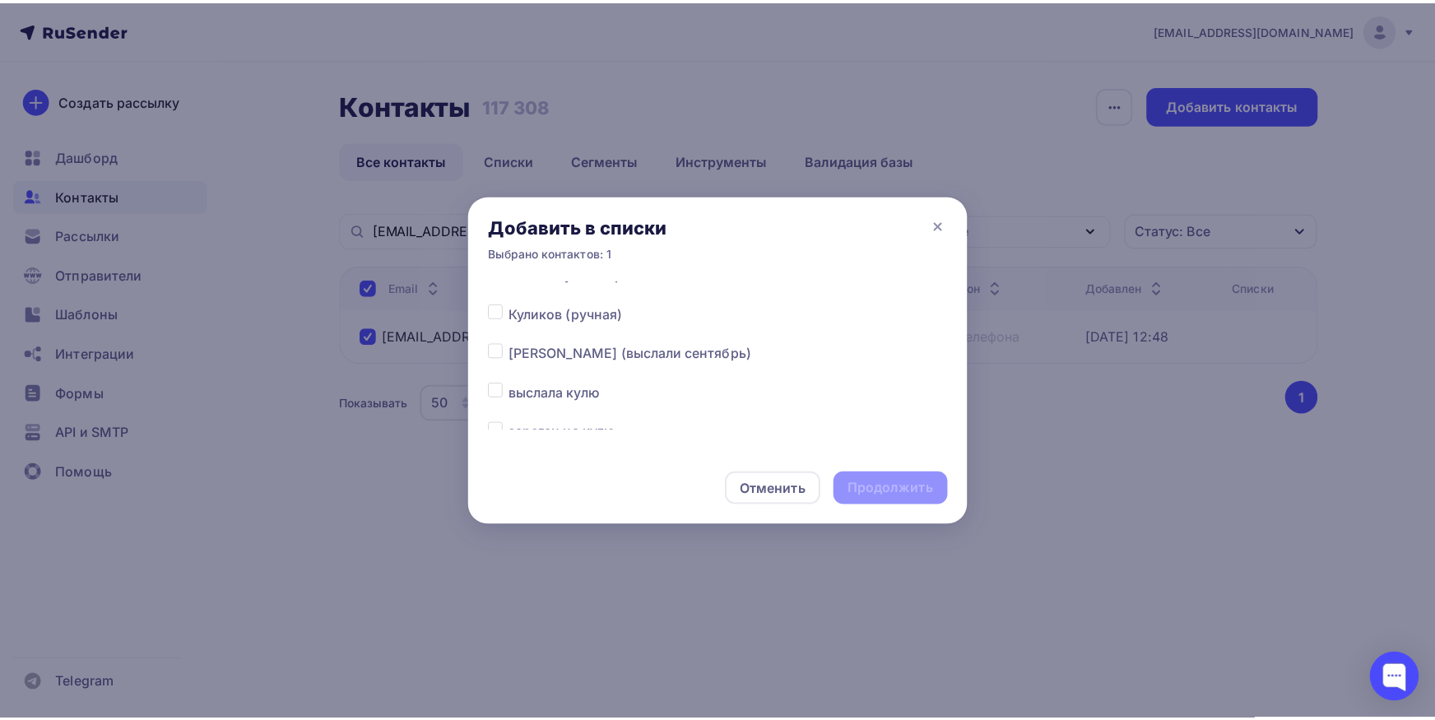
scroll to position [258, 0]
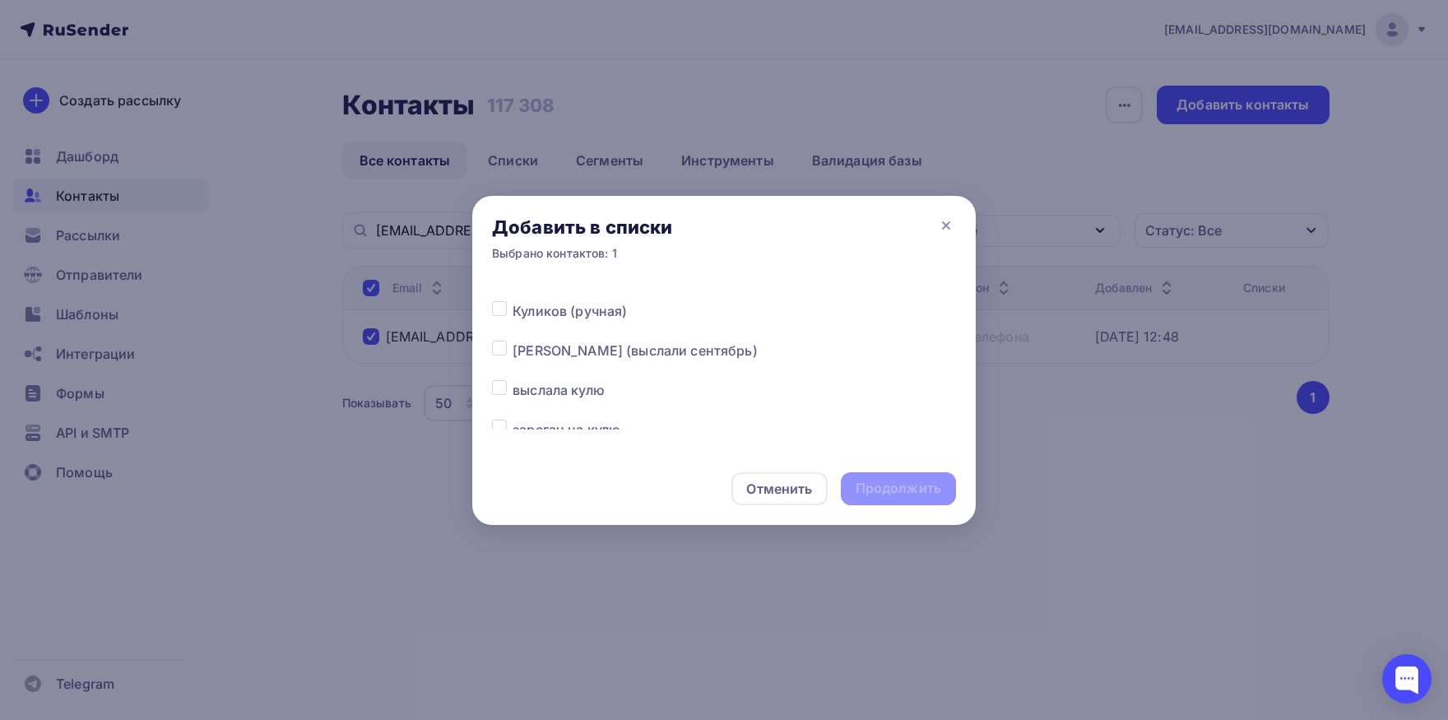
click at [506, 356] on div at bounding box center [502, 351] width 21 height 20
click at [513, 341] on label at bounding box center [513, 341] width 0 height 0
click at [499, 353] on input "checkbox" at bounding box center [499, 348] width 15 height 15
click at [875, 483] on div "Продолжить" at bounding box center [899, 488] width 86 height 19
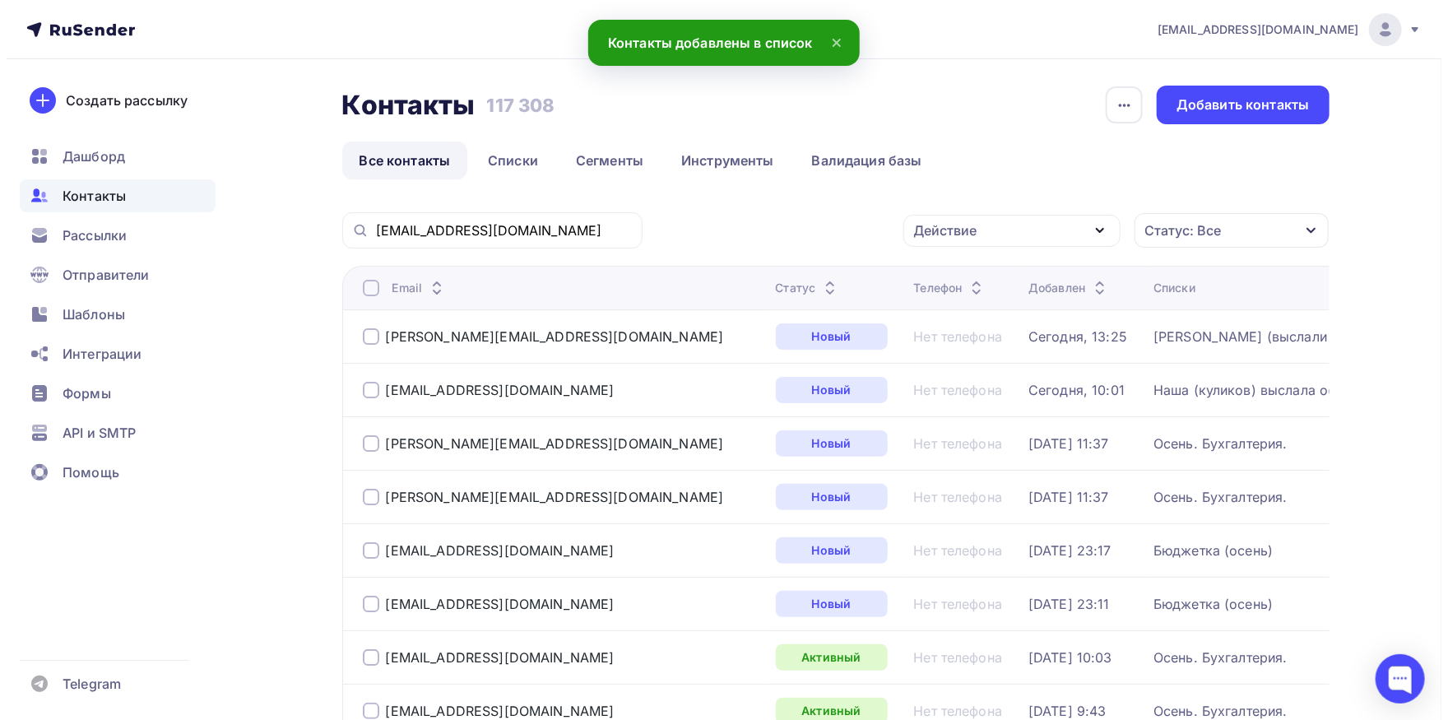
scroll to position [0, 0]
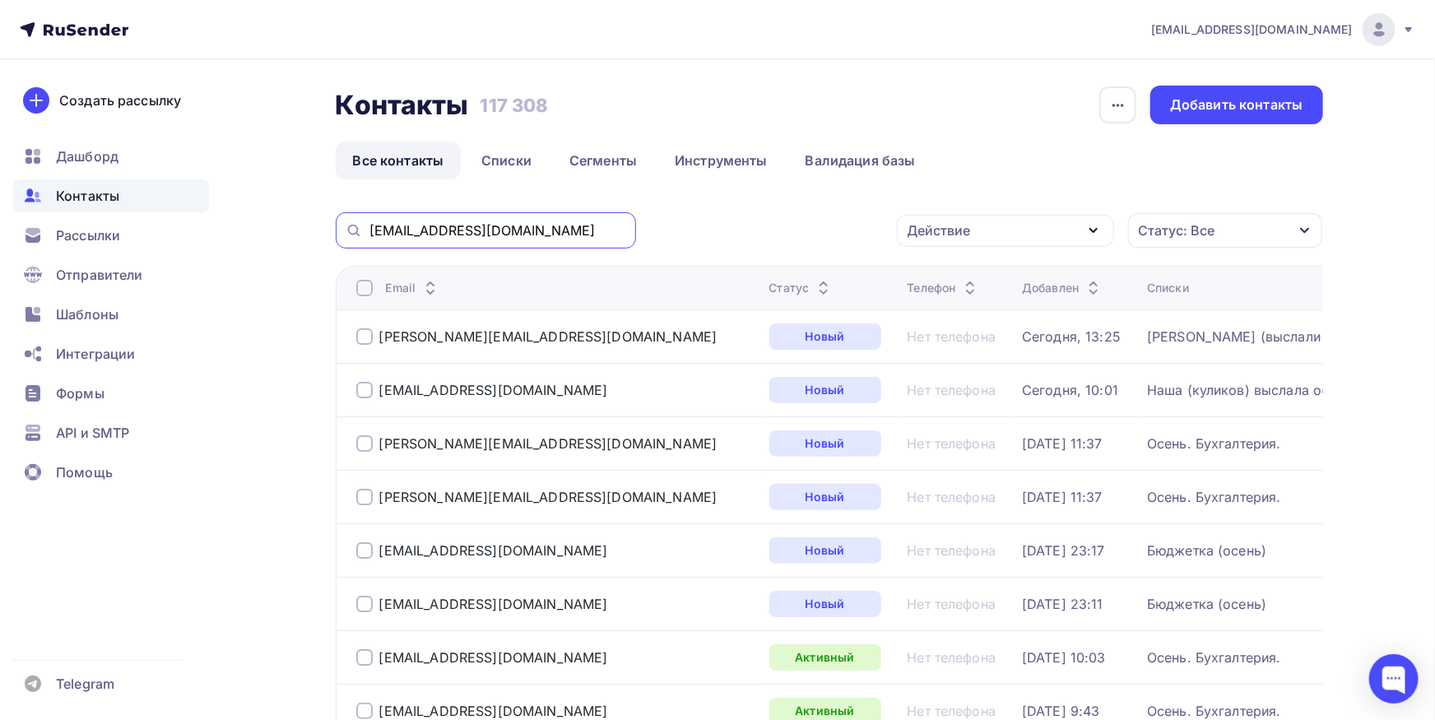
click at [559, 230] on input "[EMAIL_ADDRESS][DOMAIN_NAME]" at bounding box center [497, 230] width 257 height 18
paste input "@biocolor"
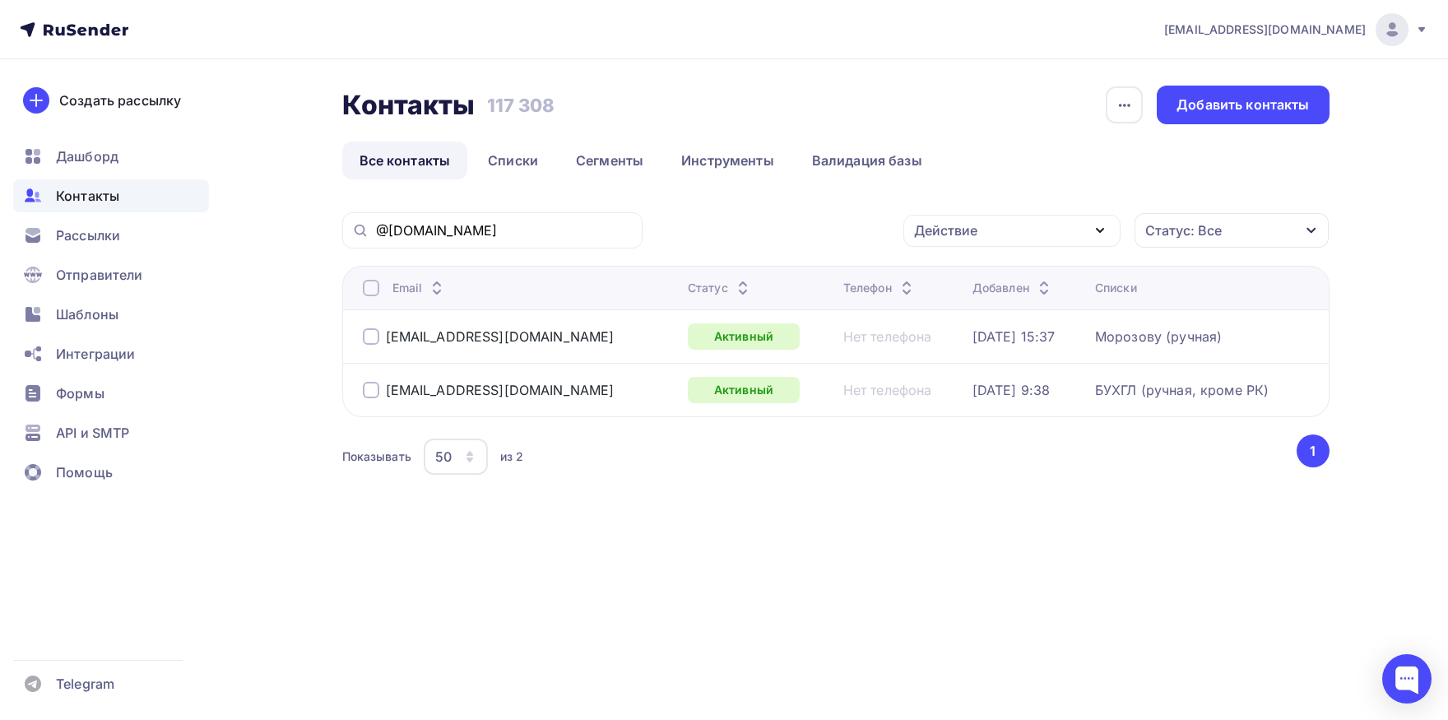
click at [370, 287] on div at bounding box center [371, 288] width 16 height 16
click at [1035, 243] on div "Действие" at bounding box center [1011, 231] width 217 height 32
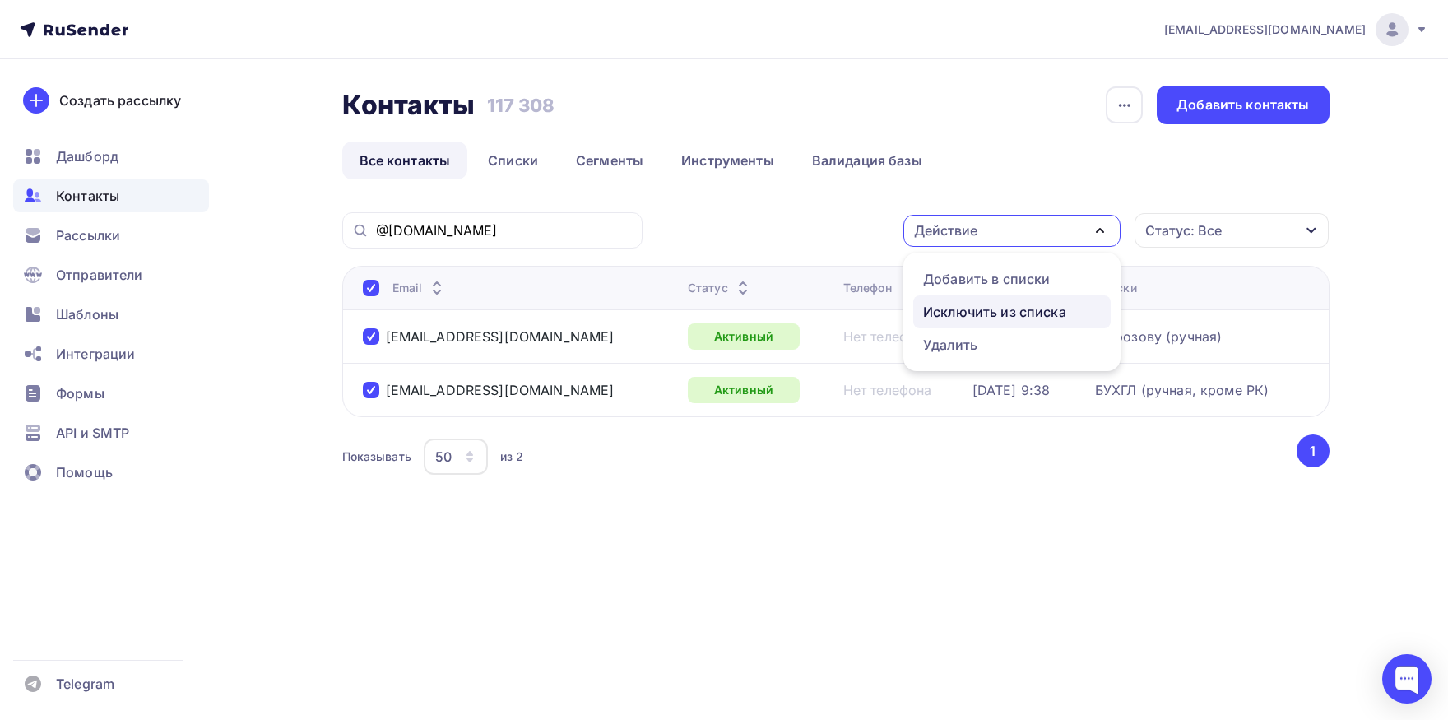
click at [1029, 317] on div "Исключить из списка" at bounding box center [994, 312] width 143 height 20
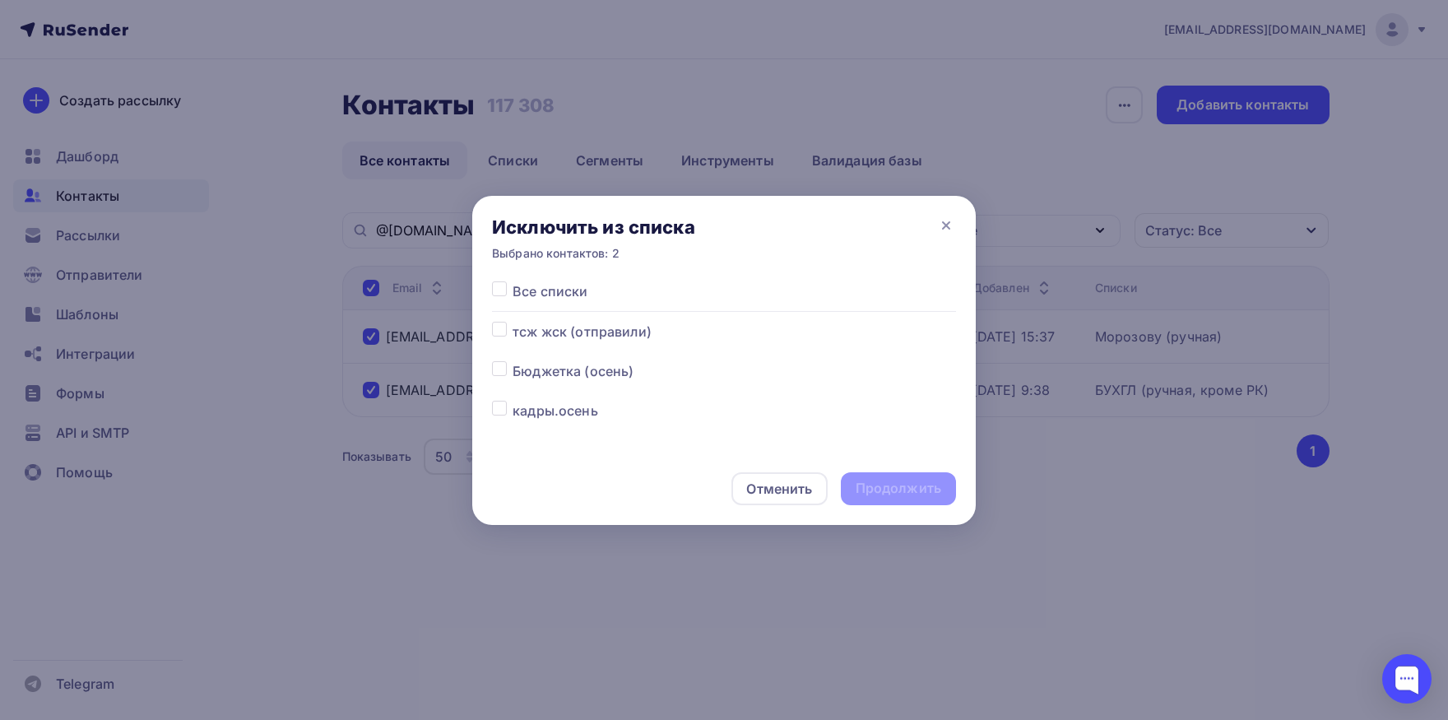
click at [513, 281] on label at bounding box center [513, 281] width 0 height 0
click at [504, 287] on input "checkbox" at bounding box center [499, 288] width 15 height 15
click at [884, 490] on div "Продолжить" at bounding box center [899, 488] width 86 height 19
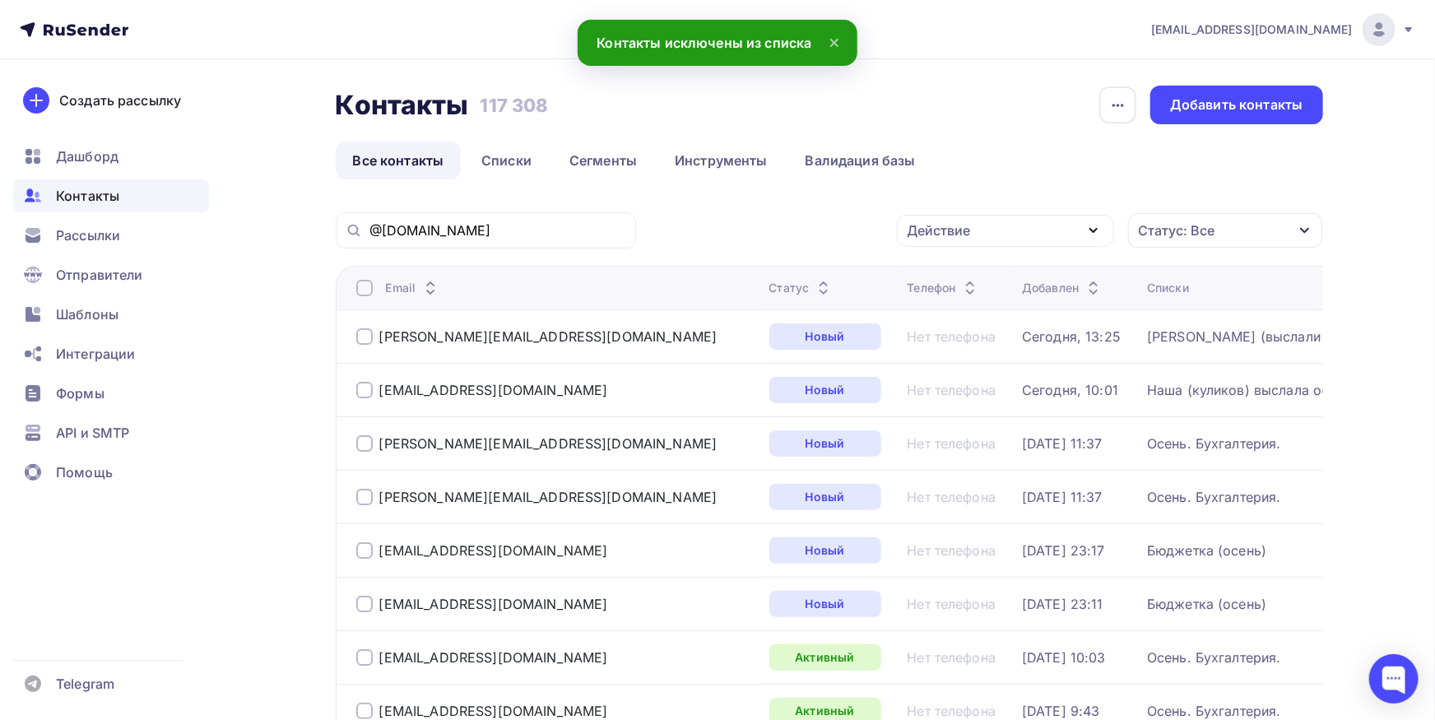
click at [546, 240] on div "@[DOMAIN_NAME]" at bounding box center [486, 230] width 300 height 36
click at [545, 231] on input "@[DOMAIN_NAME]" at bounding box center [497, 230] width 257 height 18
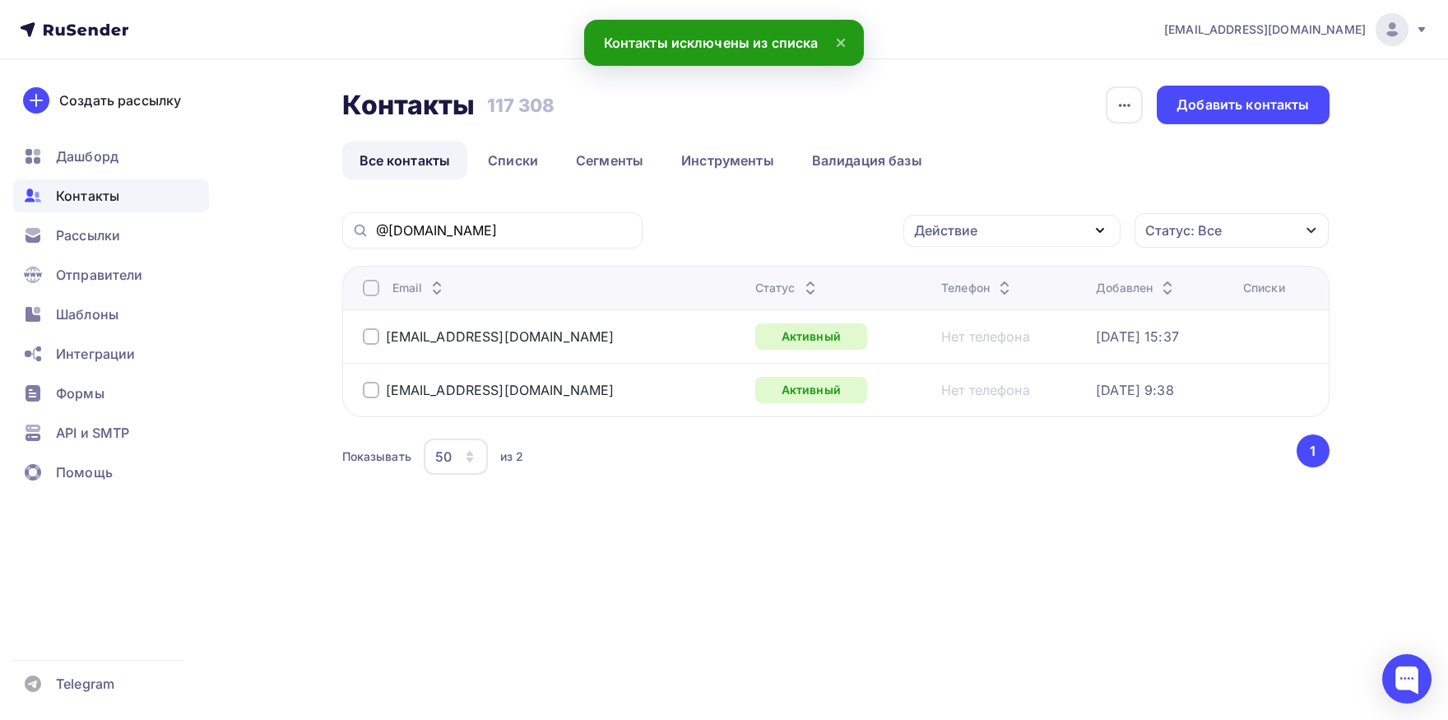
click at [373, 341] on div at bounding box center [371, 336] width 16 height 16
click at [1055, 239] on div "Действие" at bounding box center [1011, 231] width 217 height 32
click at [988, 276] on div "Добавить в списки" at bounding box center [986, 279] width 127 height 20
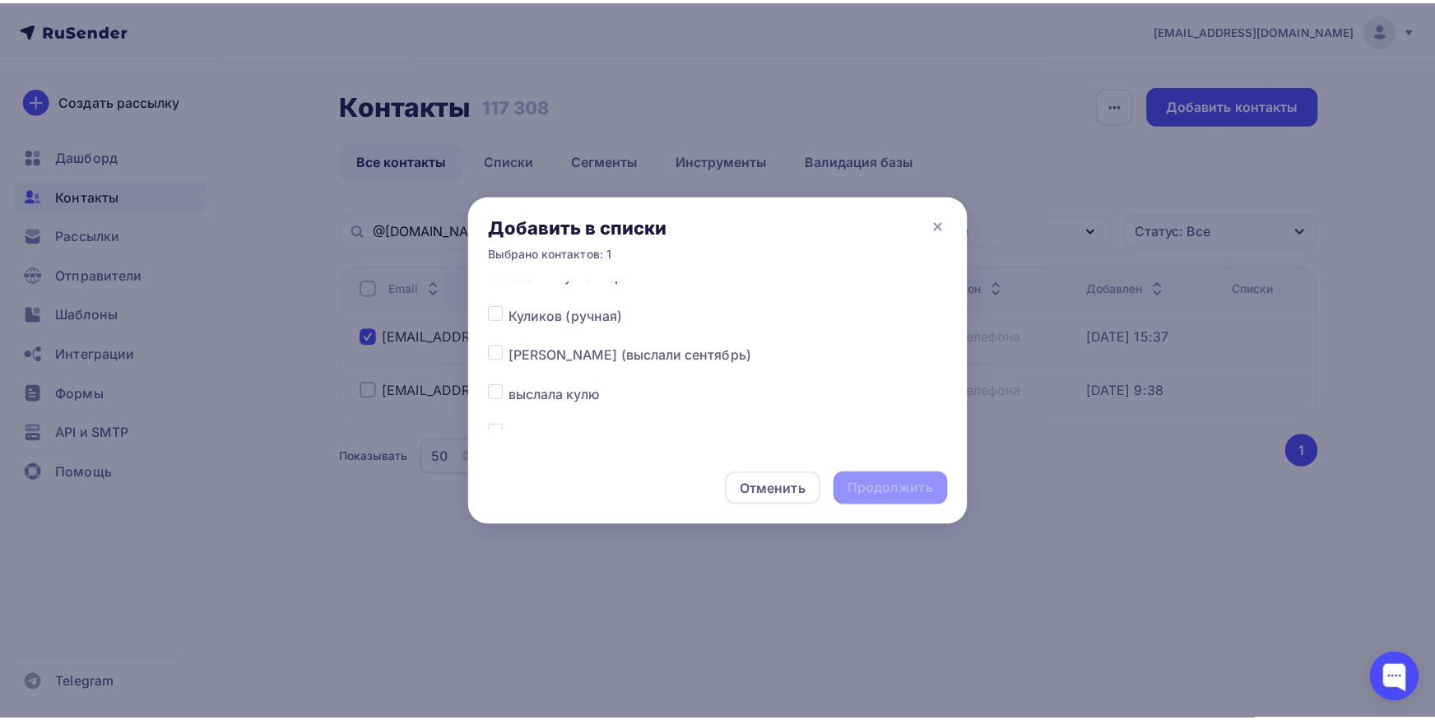
scroll to position [258, 0]
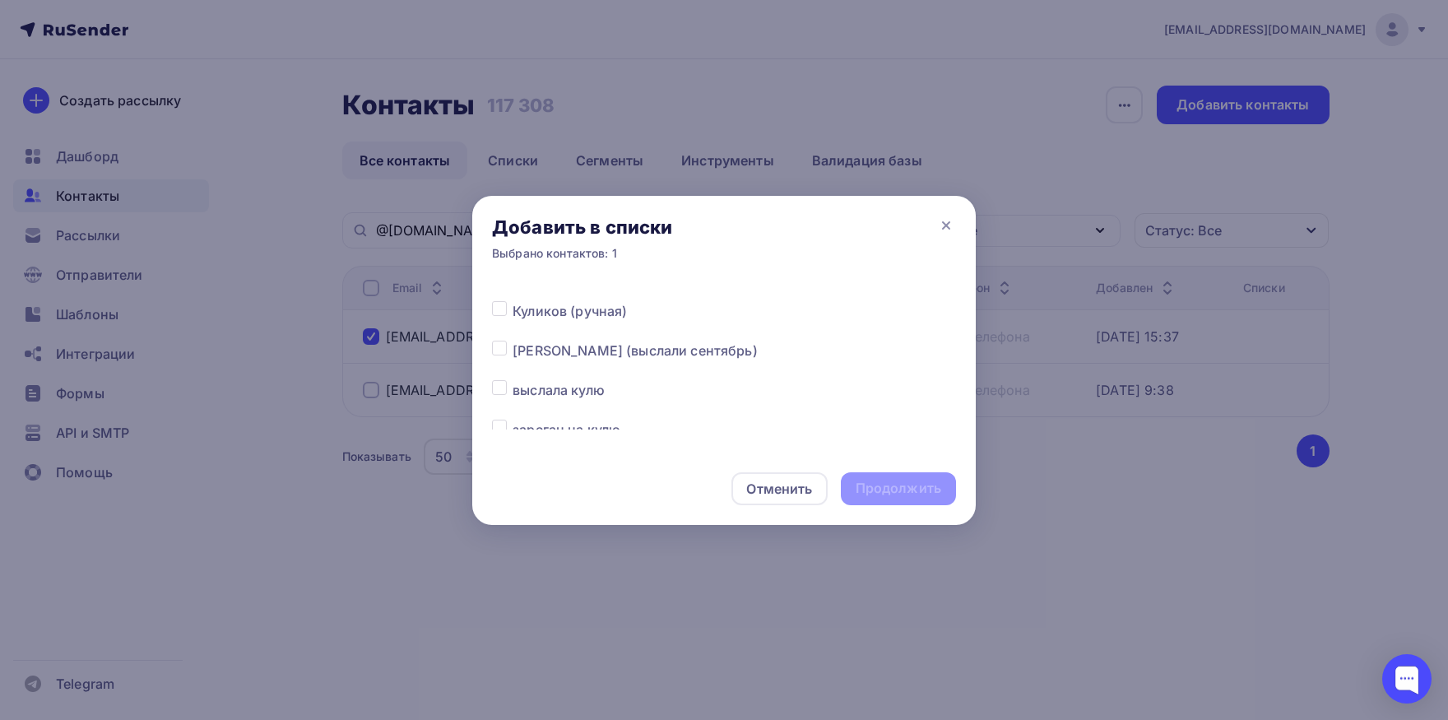
click at [513, 341] on label at bounding box center [513, 341] width 0 height 0
click at [501, 349] on input "checkbox" at bounding box center [499, 348] width 15 height 15
click at [875, 495] on div "Продолжить" at bounding box center [899, 488] width 86 height 19
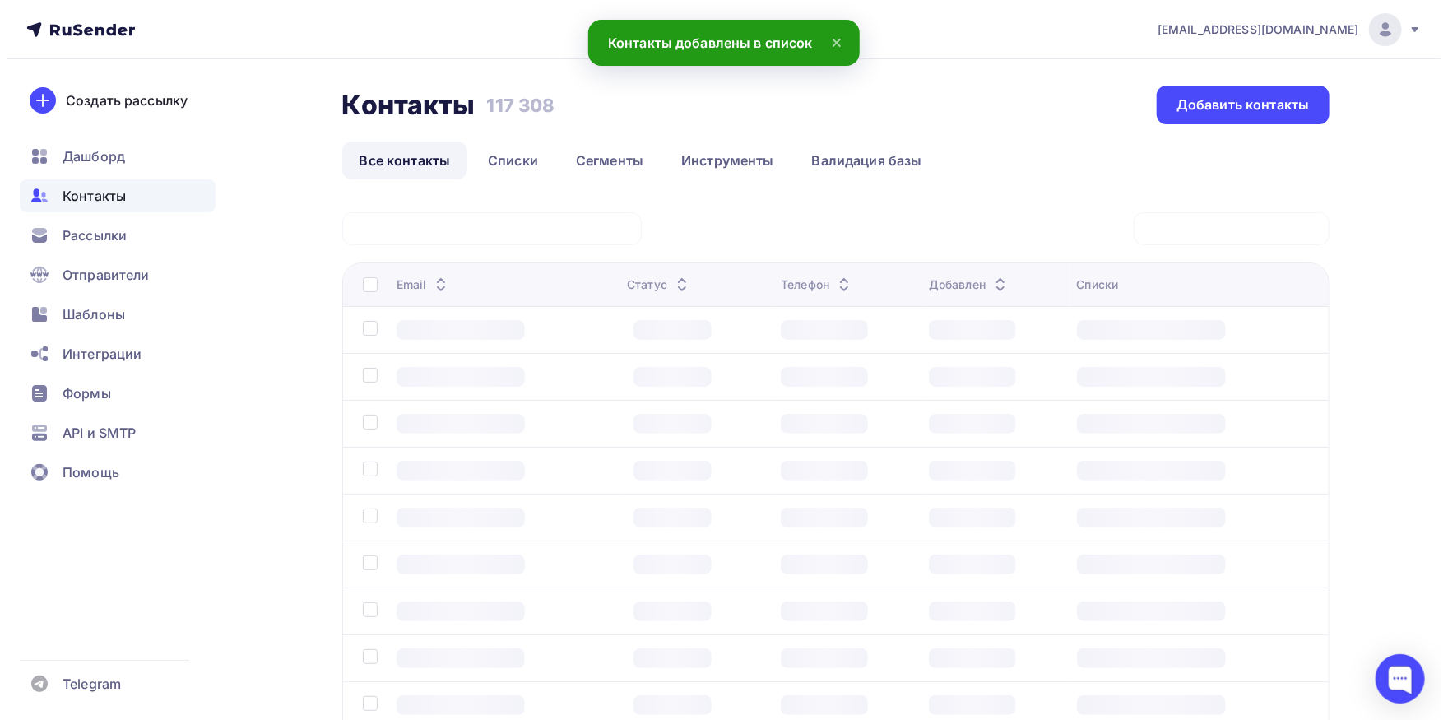
scroll to position [0, 0]
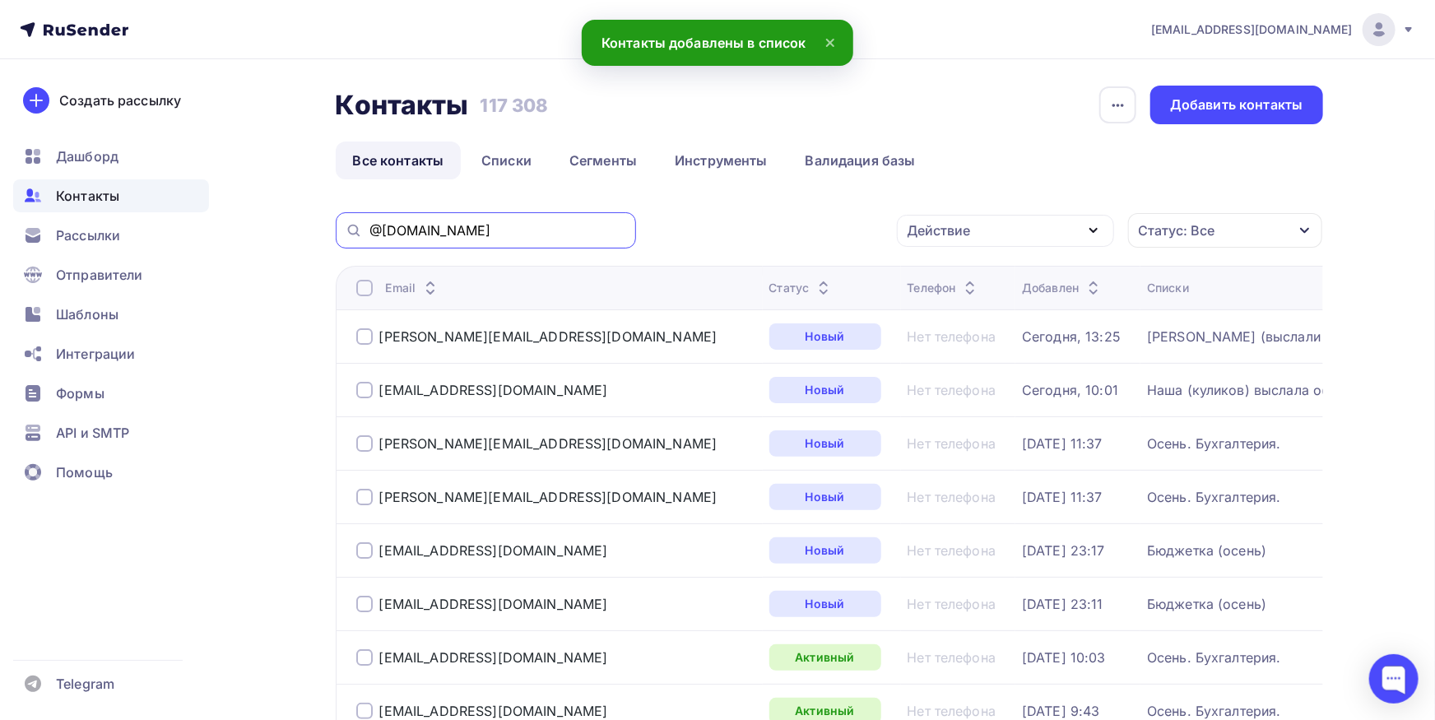
click at [488, 230] on input "@[DOMAIN_NAME]" at bounding box center [497, 230] width 257 height 18
click at [463, 240] on div "@[DOMAIN_NAME]" at bounding box center [486, 230] width 300 height 36
click at [464, 232] on input "@[DOMAIN_NAME]" at bounding box center [497, 230] width 257 height 18
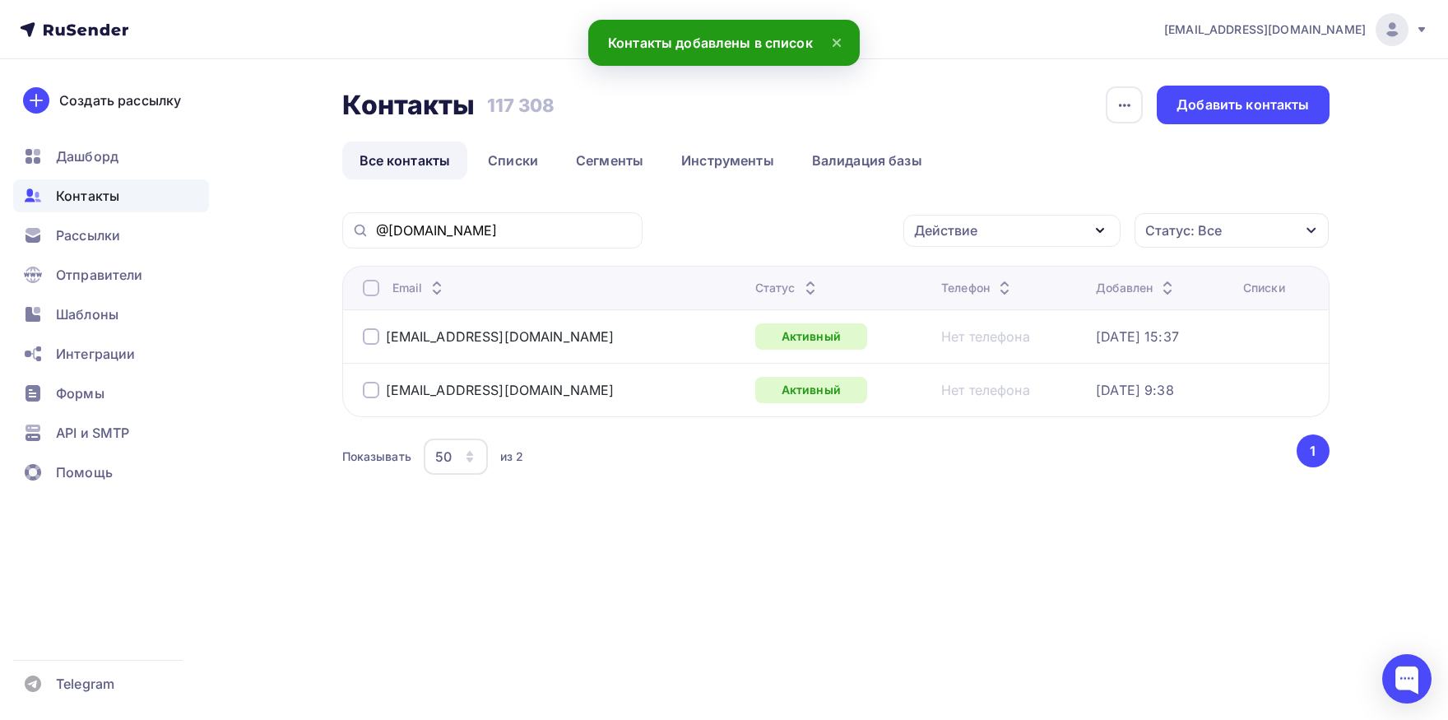
click at [375, 386] on div at bounding box center [371, 390] width 16 height 16
click at [968, 240] on div "Действие" at bounding box center [945, 230] width 63 height 20
click at [968, 263] on link "Добавить в списки" at bounding box center [1011, 278] width 197 height 33
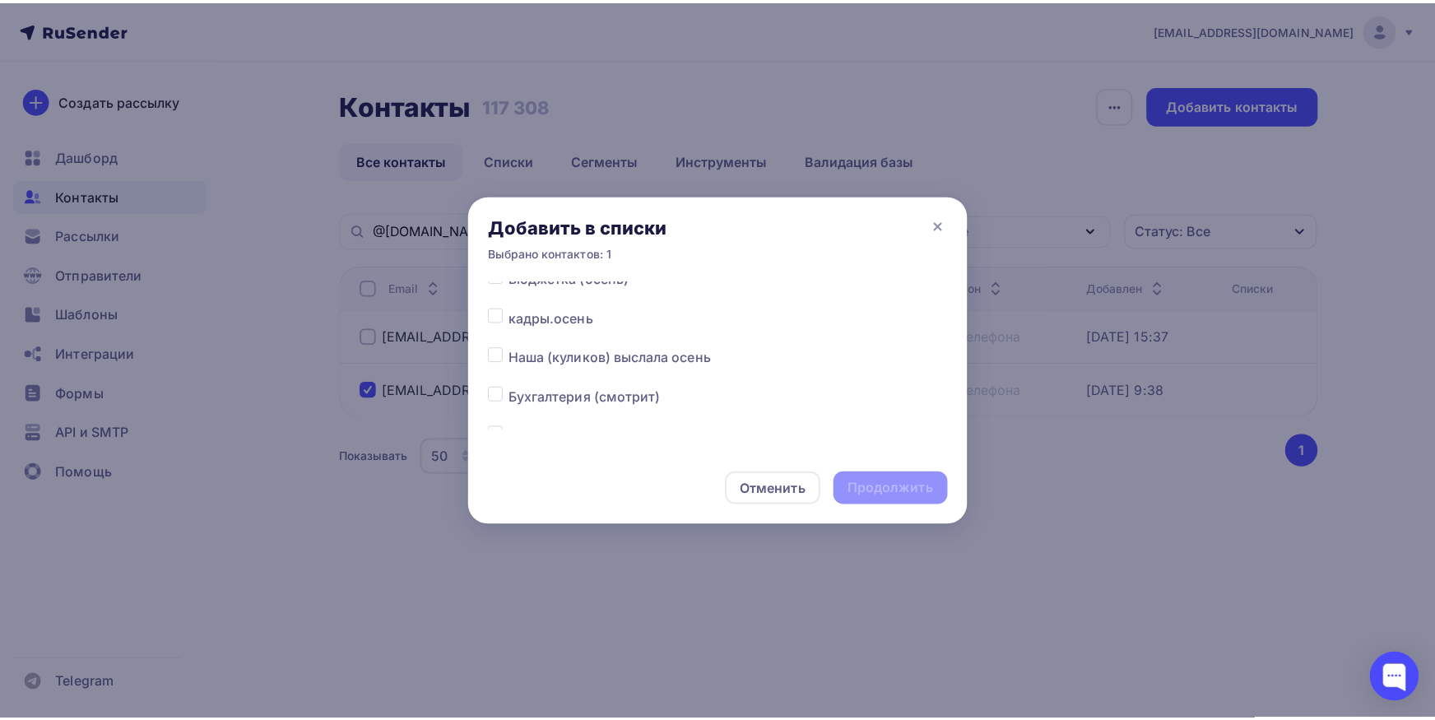
scroll to position [86, 0]
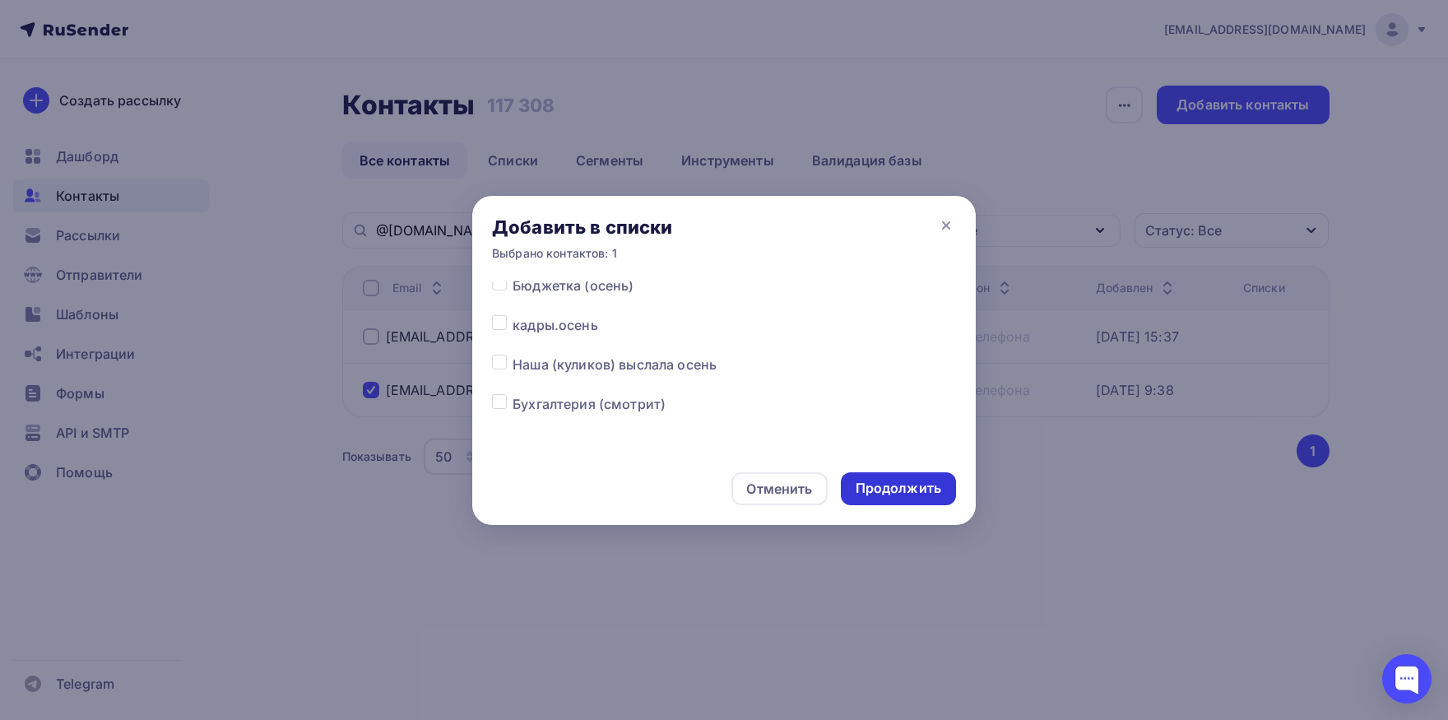
drag, startPoint x: 504, startPoint y: 361, endPoint x: 898, endPoint y: 476, distance: 410.6
click at [513, 355] on label at bounding box center [513, 355] width 0 height 0
click at [503, 361] on input "checkbox" at bounding box center [499, 362] width 15 height 15
click at [929, 490] on div "Продолжить" at bounding box center [899, 488] width 86 height 19
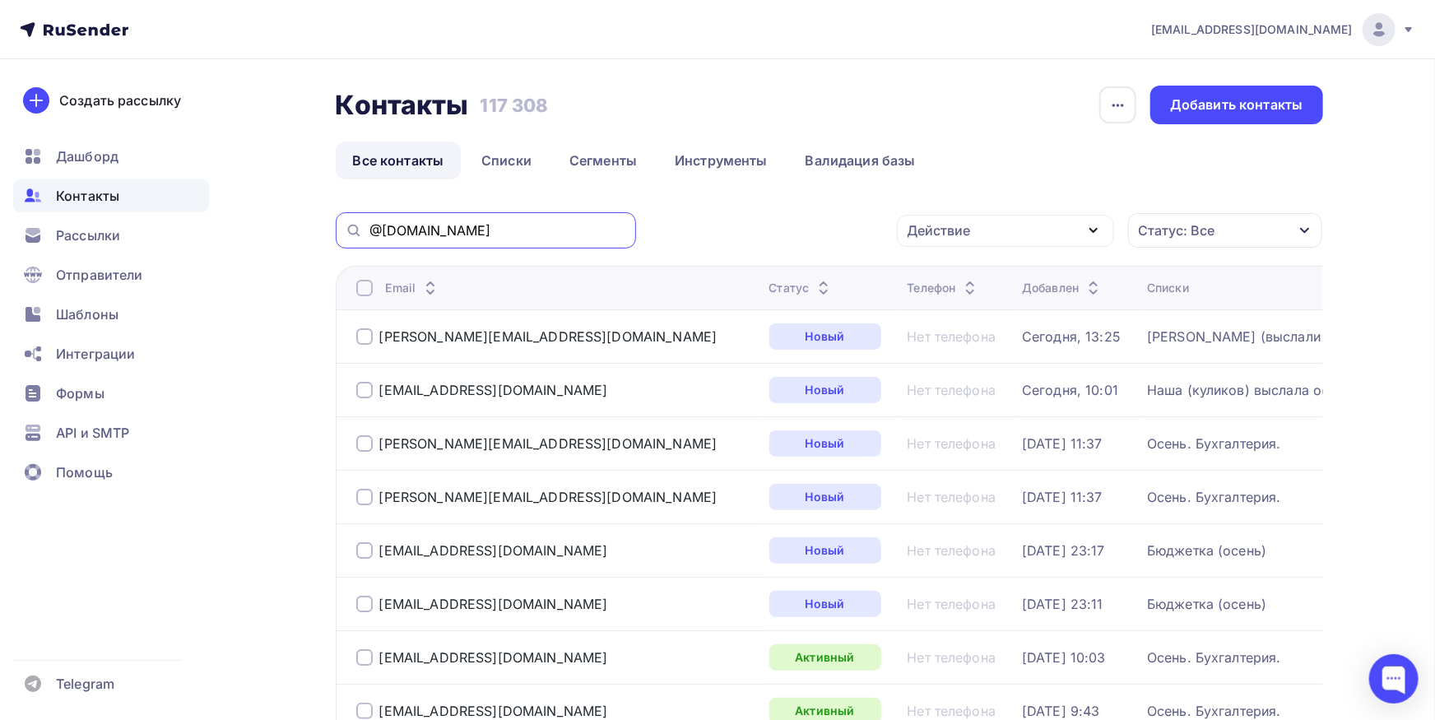
click at [509, 231] on input "@[DOMAIN_NAME]" at bounding box center [497, 230] width 257 height 18
paste input "buh@rtdspb"
click at [369, 229] on input "[EMAIL_ADDRESS][DOMAIN_NAME]" at bounding box center [497, 230] width 257 height 18
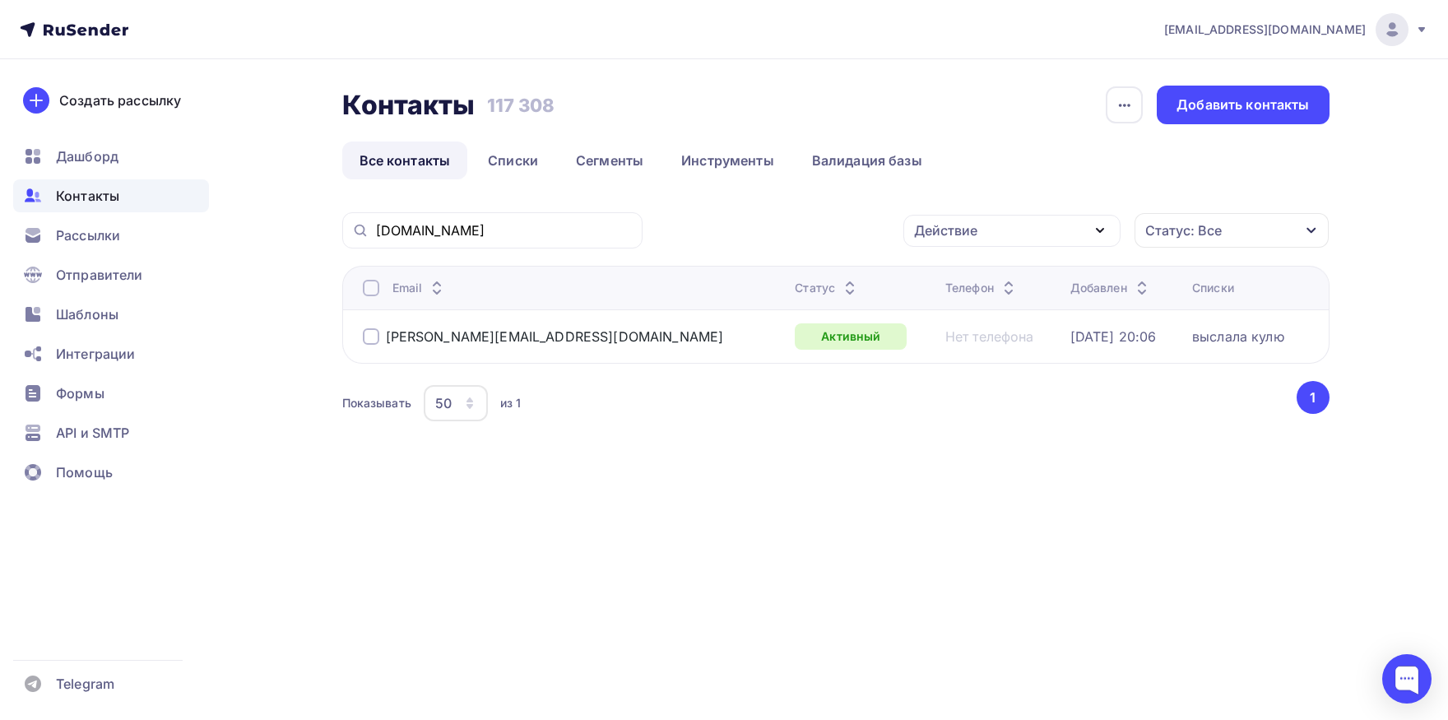
click at [376, 295] on div at bounding box center [371, 288] width 16 height 16
click at [370, 290] on div at bounding box center [371, 288] width 16 height 16
click at [370, 288] on div at bounding box center [371, 288] width 16 height 16
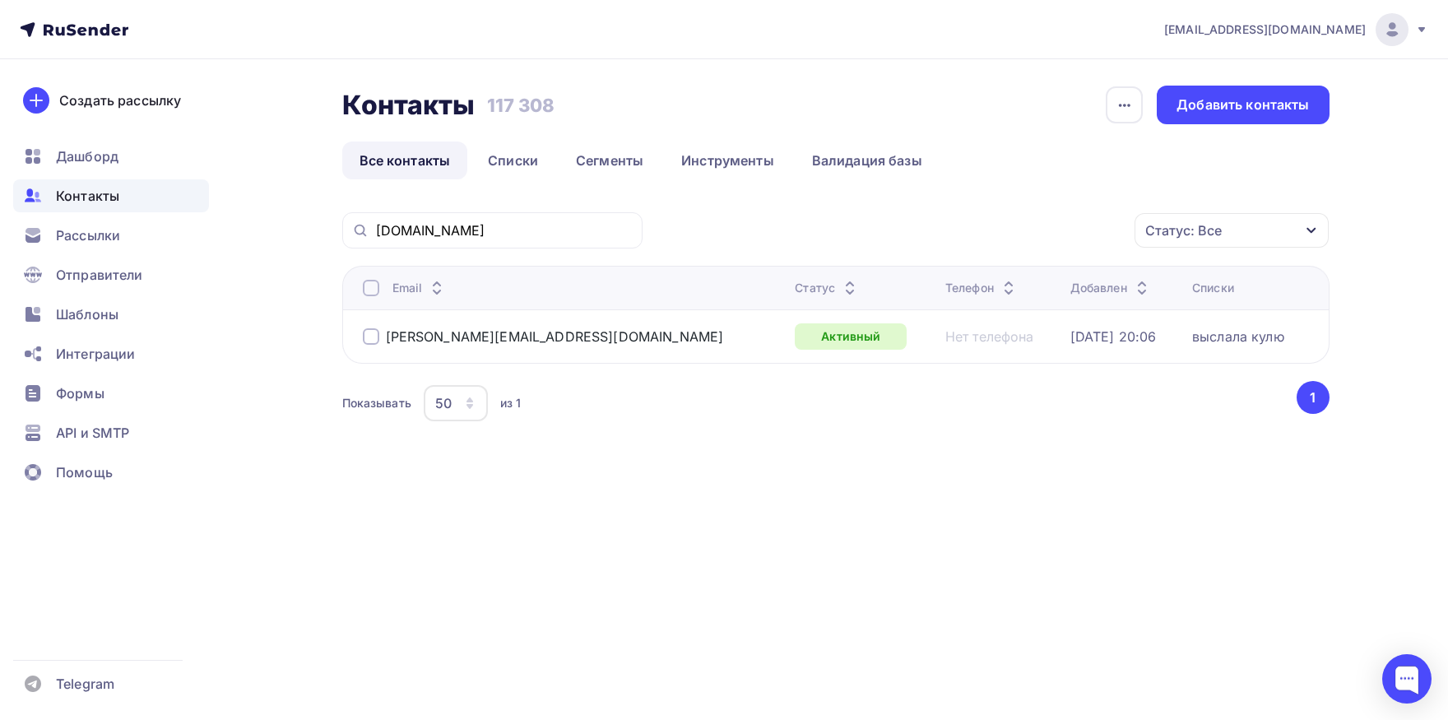
click at [374, 286] on div at bounding box center [371, 288] width 16 height 16
click at [1003, 231] on div "Действие" at bounding box center [1011, 231] width 217 height 32
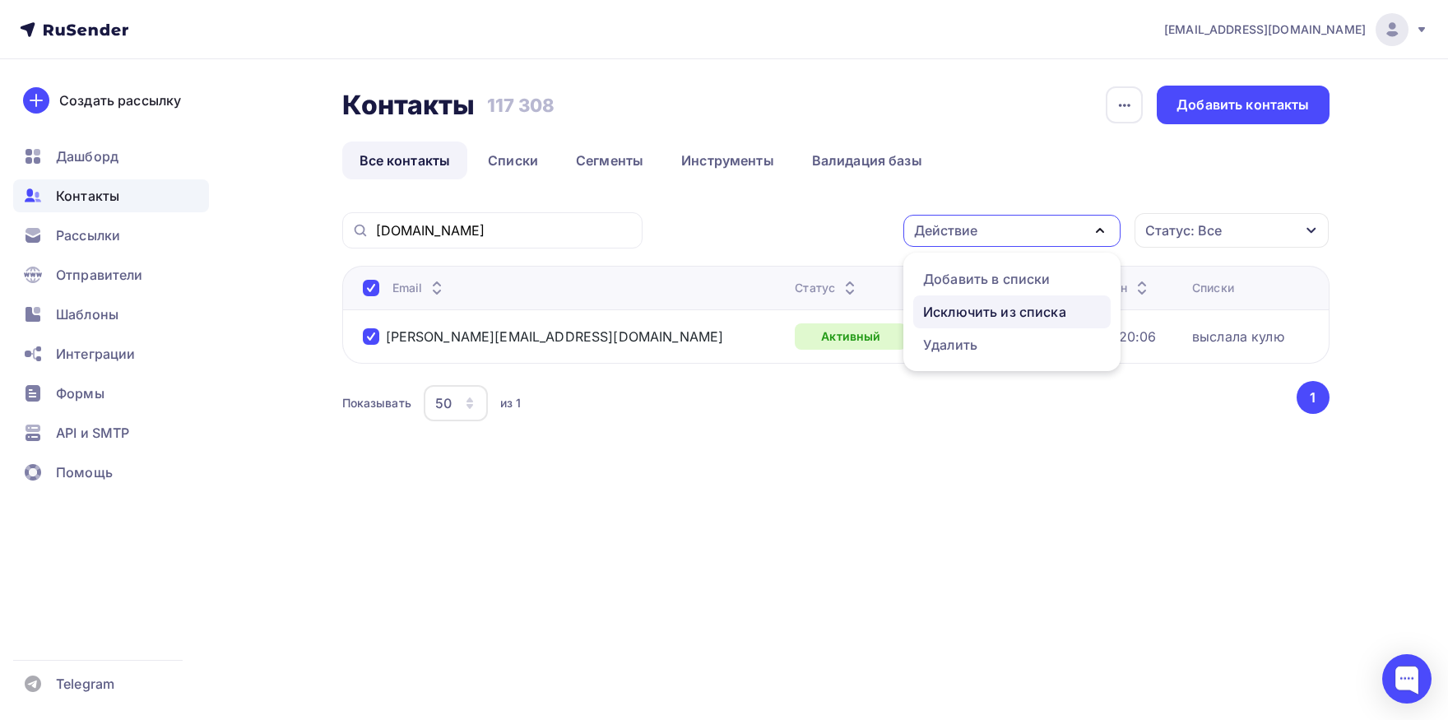
click at [973, 304] on div "Исключить из списка" at bounding box center [994, 312] width 143 height 20
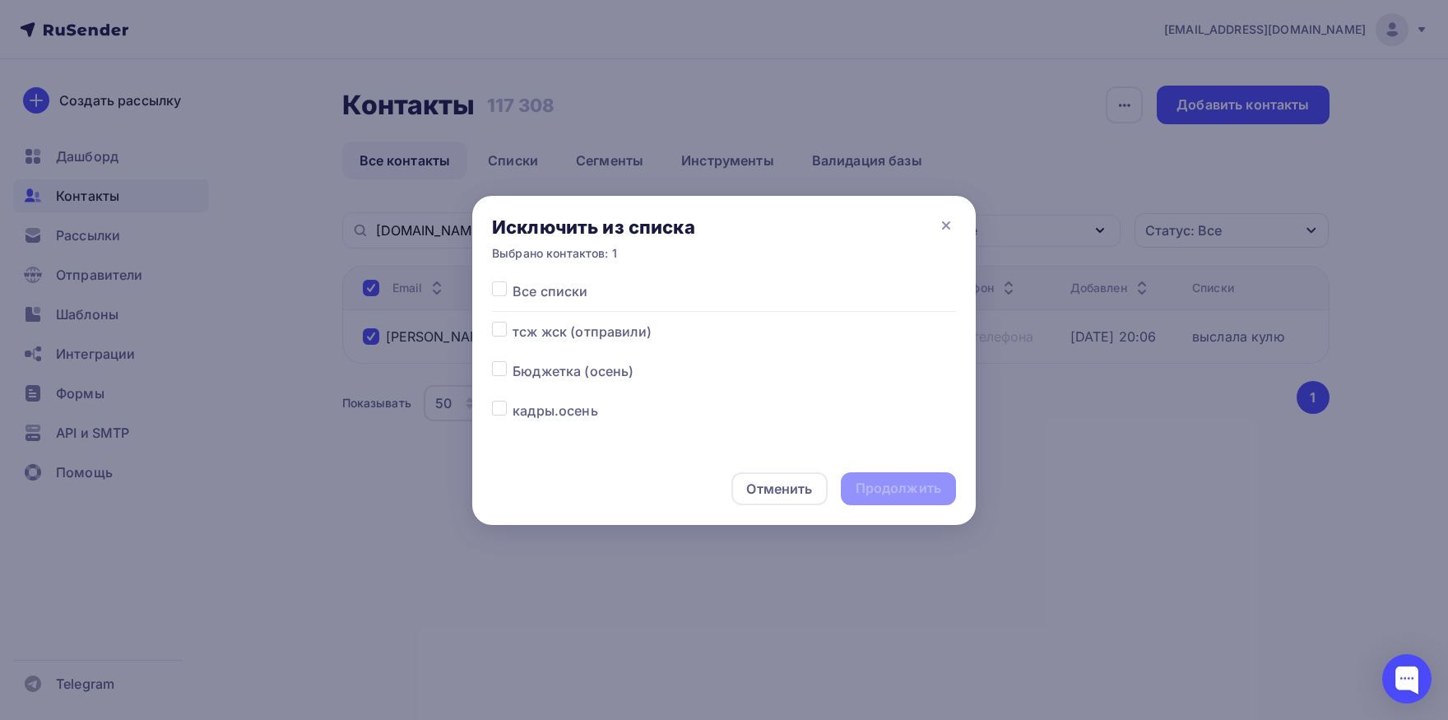
click at [513, 281] on label at bounding box center [513, 281] width 0 height 0
click at [499, 291] on input "checkbox" at bounding box center [499, 288] width 15 height 15
click at [848, 483] on div "Продолжить" at bounding box center [898, 488] width 115 height 33
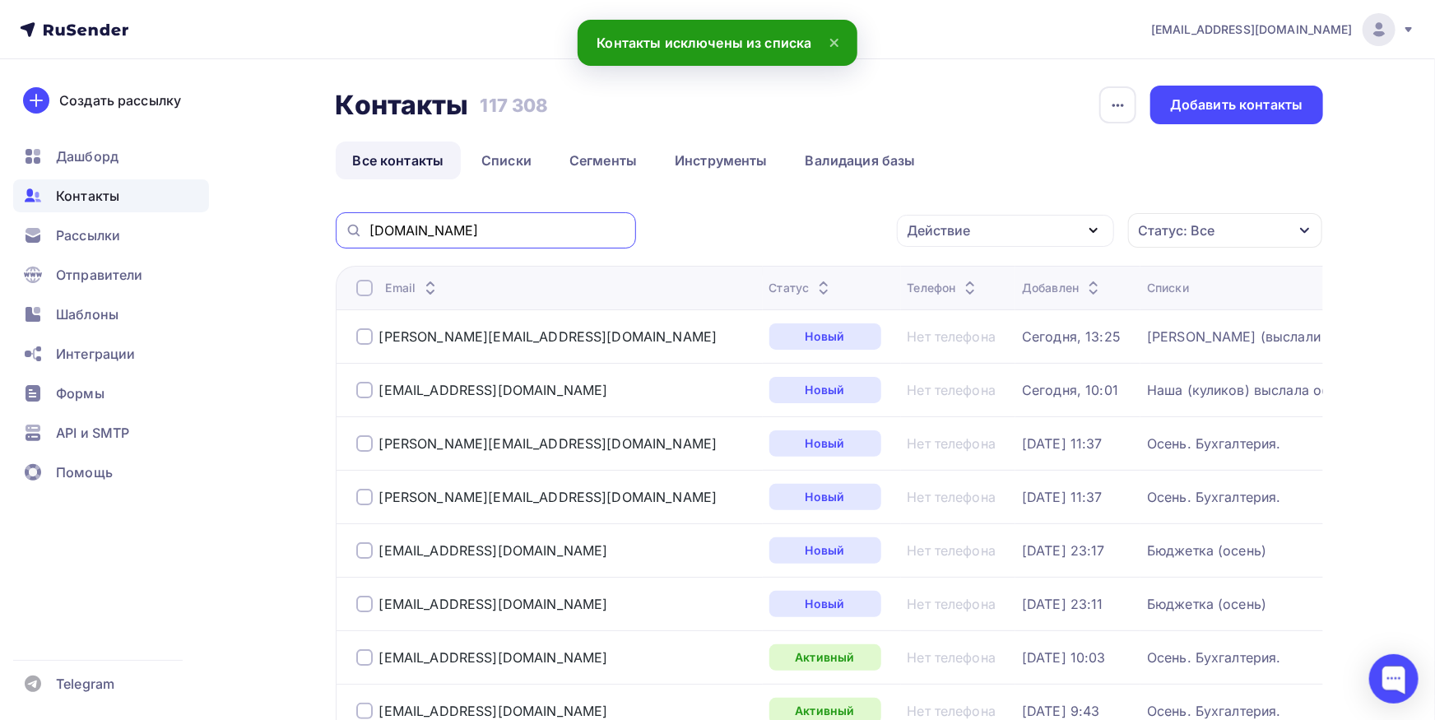
click at [558, 231] on input "[DOMAIN_NAME]" at bounding box center [497, 230] width 257 height 18
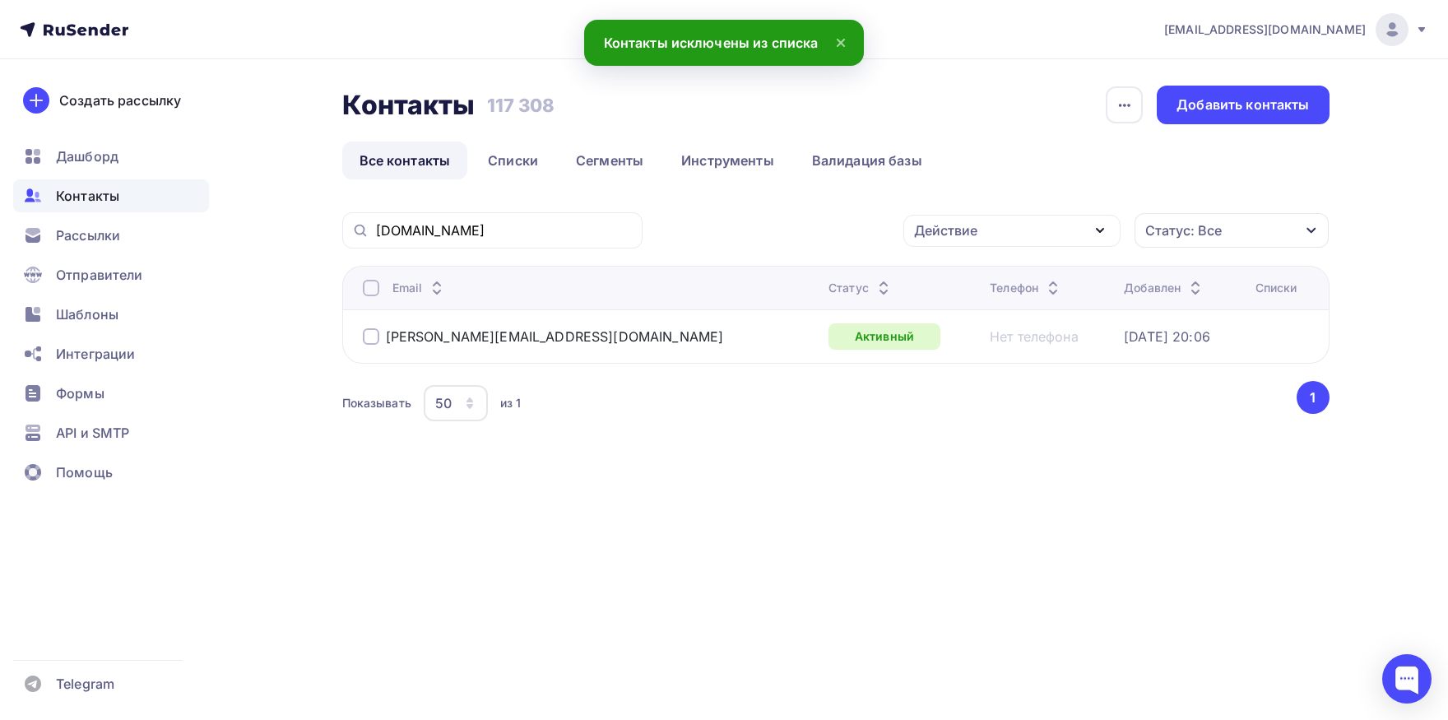
click at [367, 288] on div at bounding box center [371, 288] width 16 height 16
click at [921, 232] on div "Действие" at bounding box center [945, 230] width 63 height 20
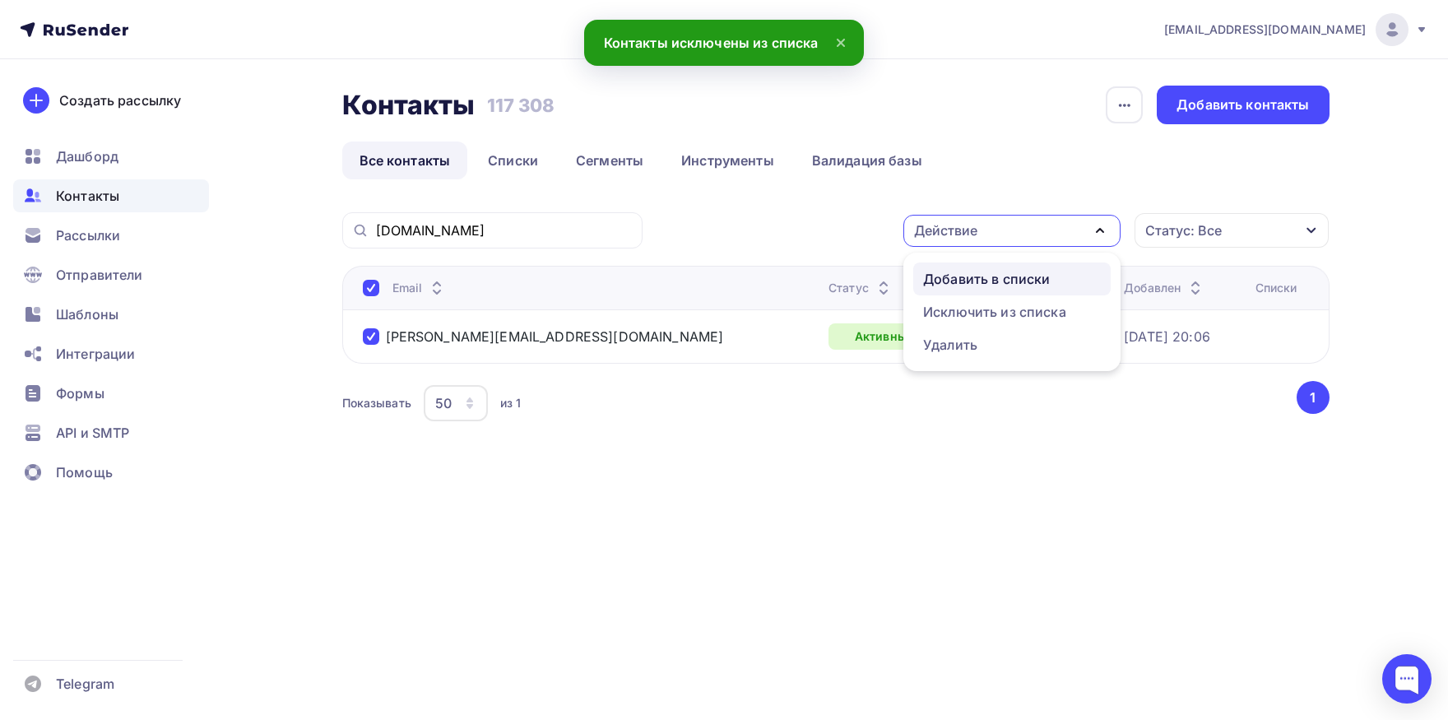
click at [928, 272] on div "Добавить в списки" at bounding box center [986, 279] width 127 height 20
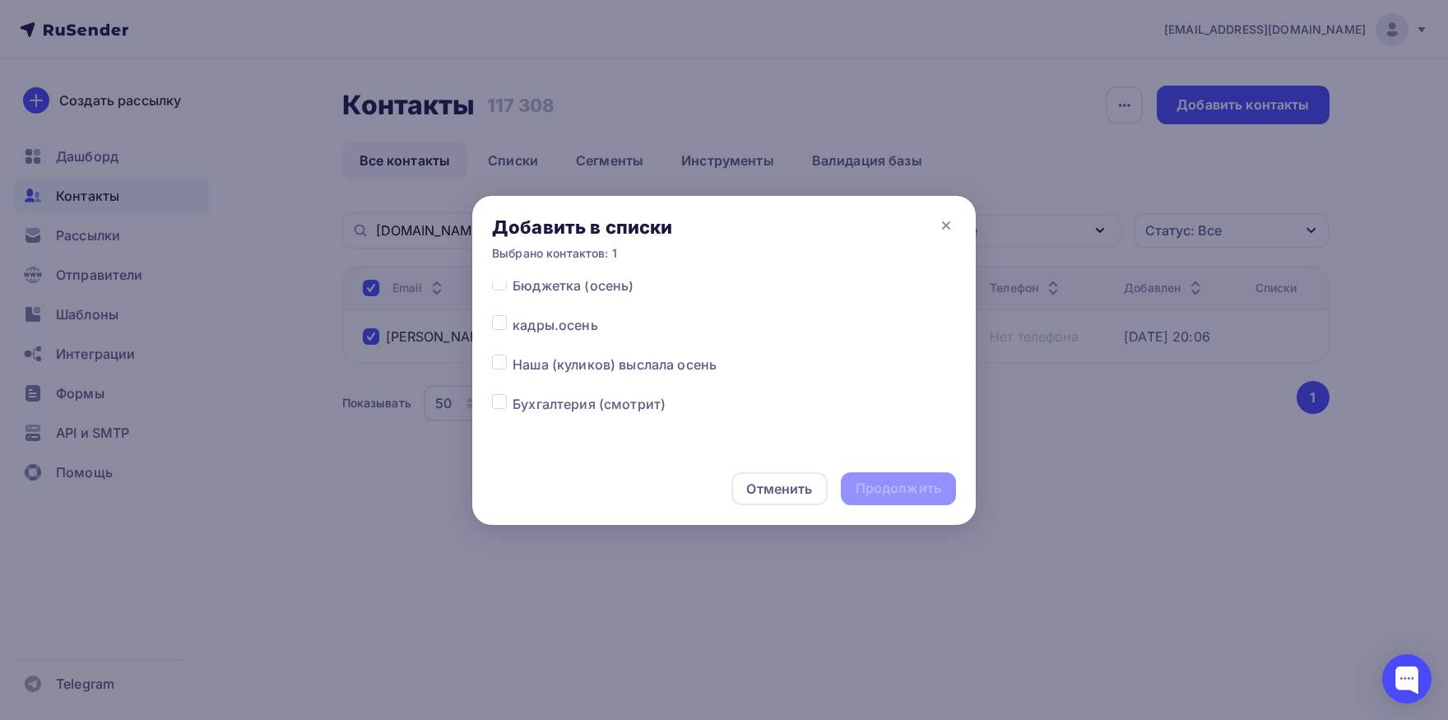
click at [513, 355] on label at bounding box center [513, 355] width 0 height 0
click at [504, 357] on input "checkbox" at bounding box center [499, 362] width 15 height 15
click at [870, 492] on div "Продолжить" at bounding box center [899, 488] width 86 height 19
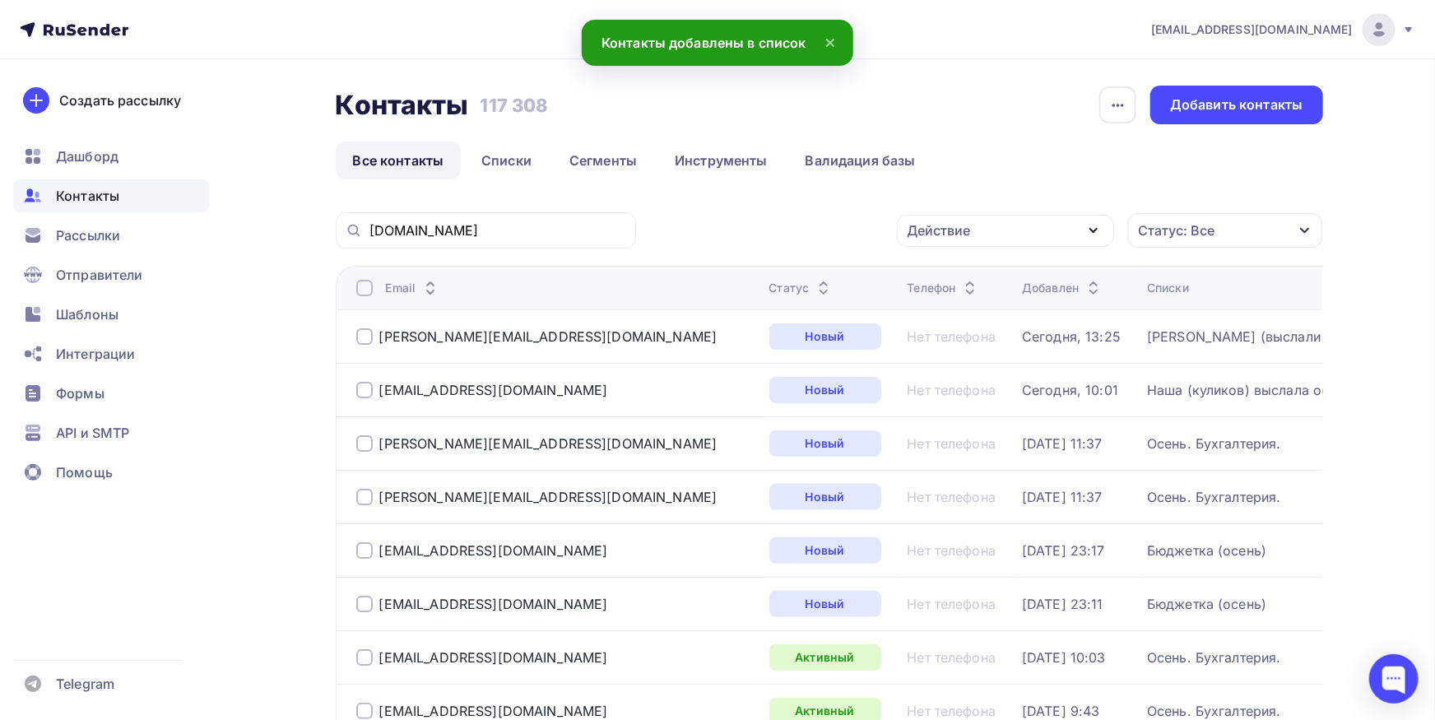
scroll to position [0, 0]
